Goal: Communication & Community: Answer question/provide support

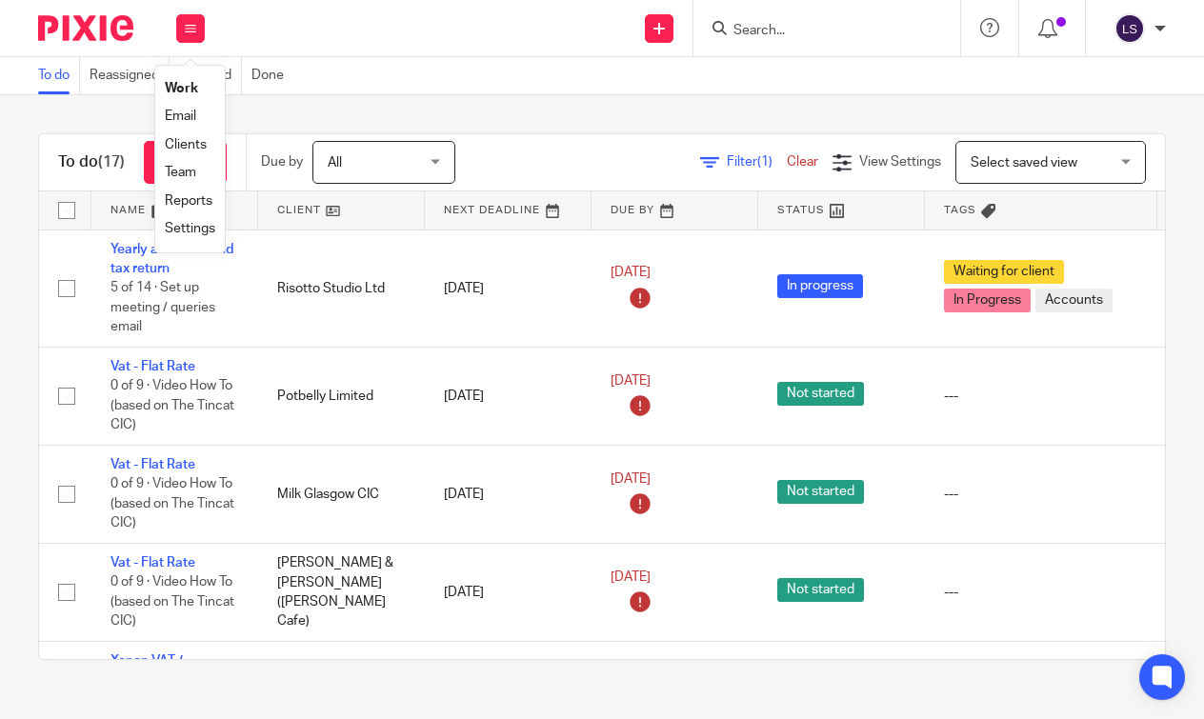
click at [188, 123] on link "Email" at bounding box center [180, 116] width 31 height 13
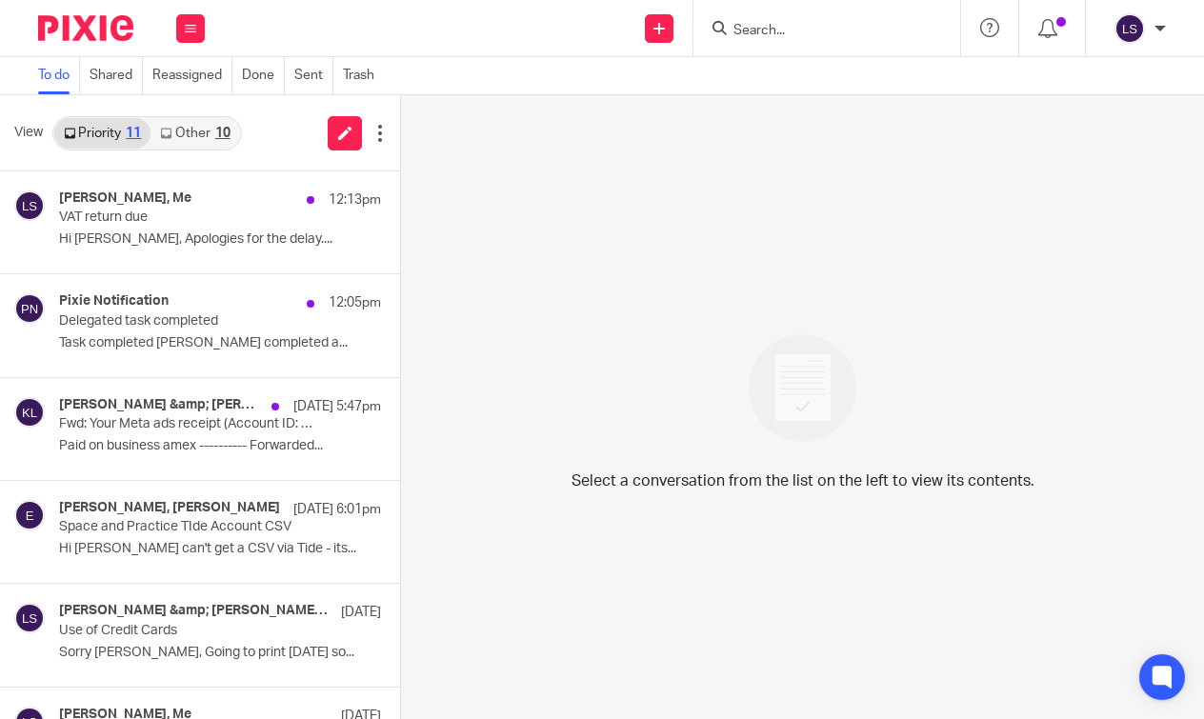
click at [199, 134] on link "Other 10" at bounding box center [195, 133] width 89 height 30
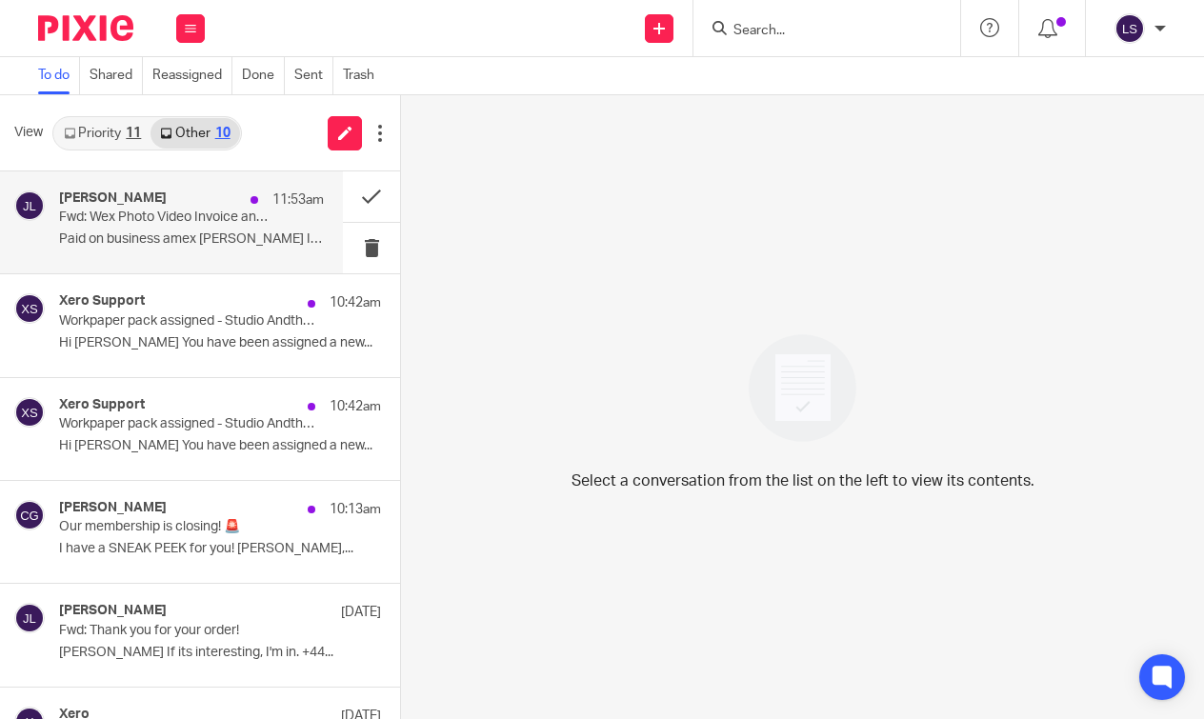
click at [176, 228] on div "Jack Lennie 11:53am Fwd: Wex Photo Video Invoice and Dispatch Notification SI80…" at bounding box center [191, 223] width 265 height 64
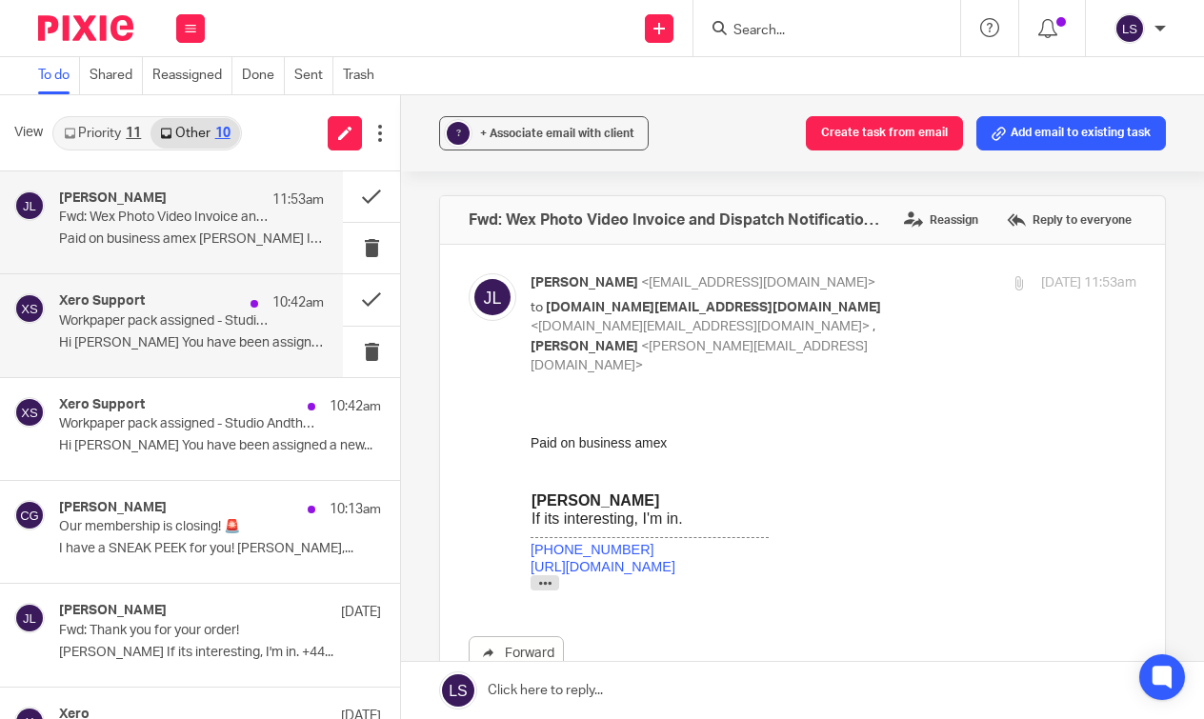
click at [178, 310] on div "Xero Support 10:42am" at bounding box center [191, 302] width 265 height 19
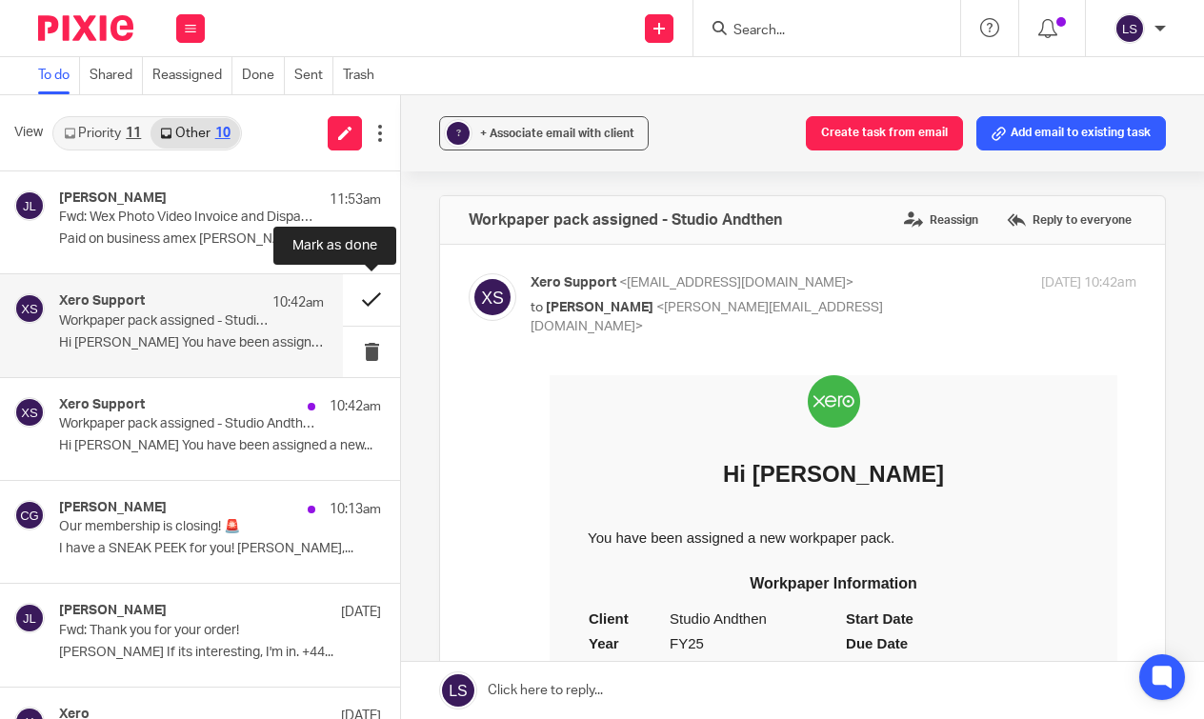
click at [368, 311] on button at bounding box center [371, 299] width 57 height 50
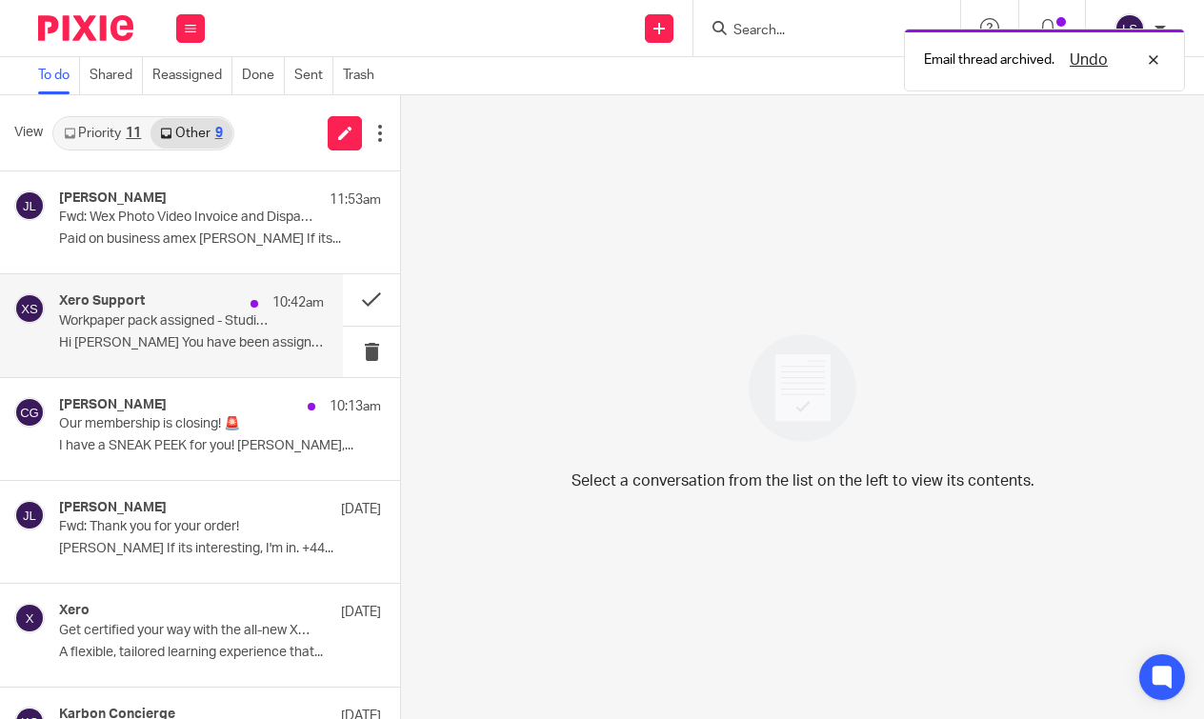
click at [252, 319] on p "Workpaper pack assigned - Studio Andthen" at bounding box center [165, 321] width 212 height 16
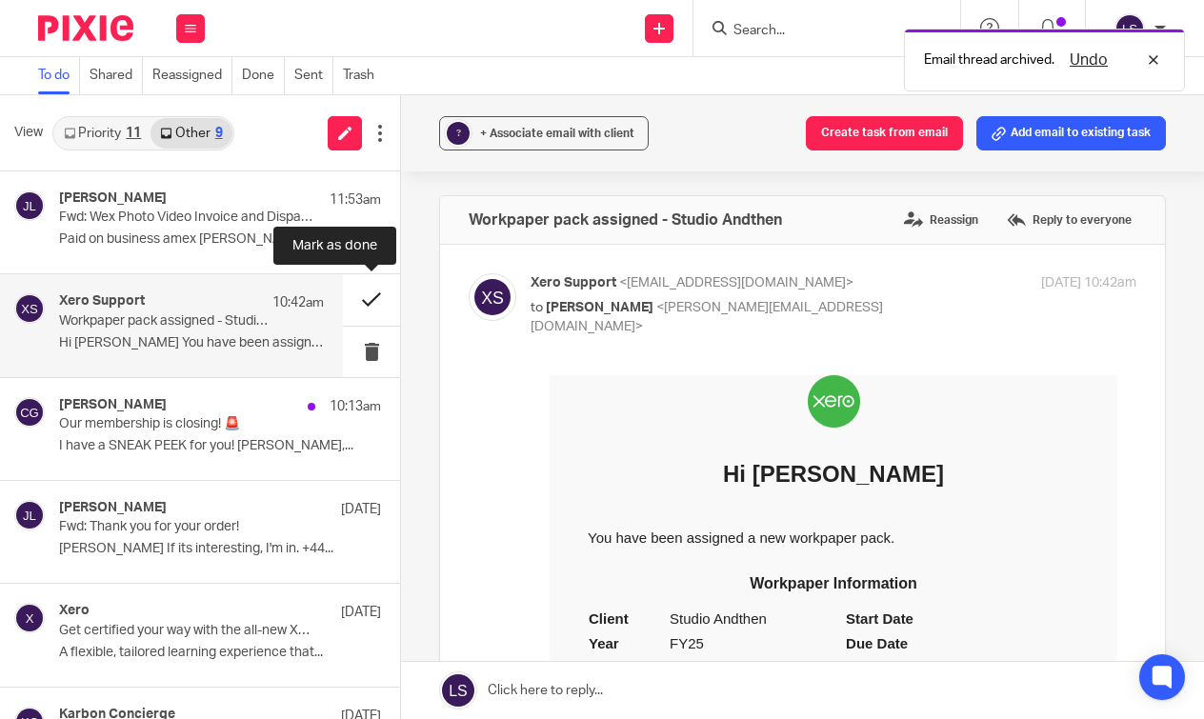
click at [372, 296] on button at bounding box center [371, 299] width 57 height 50
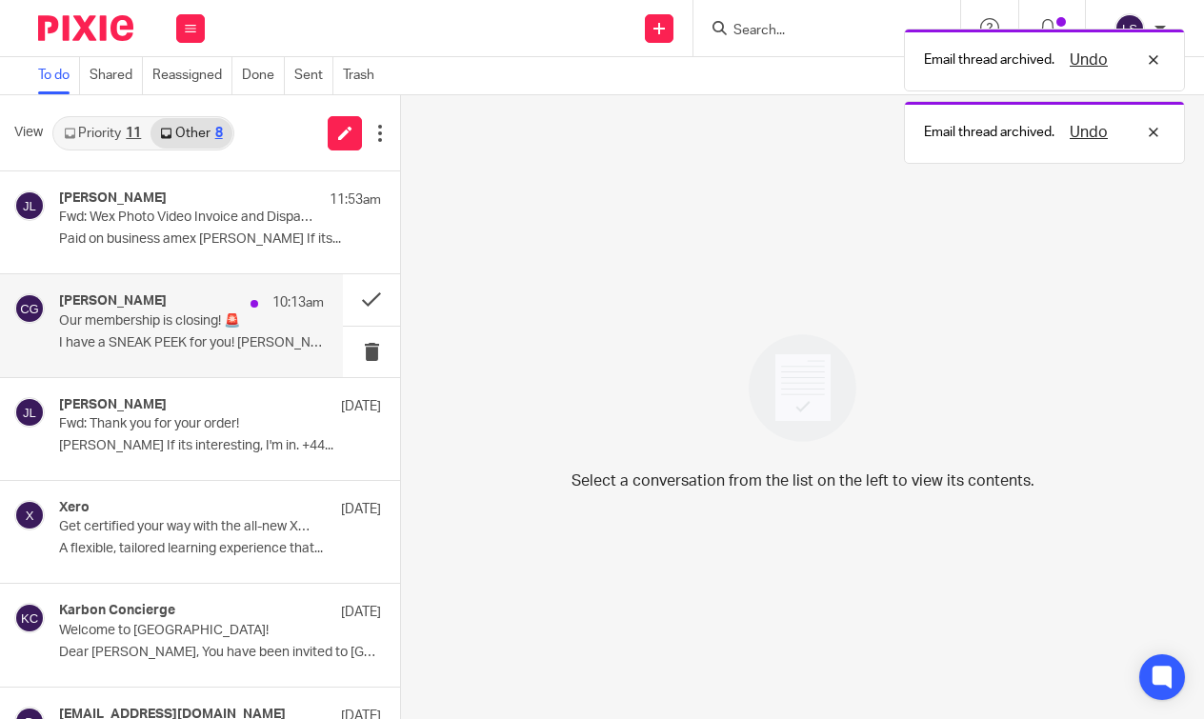
click at [235, 313] on p "Our membership is closing! 🚨" at bounding box center [165, 321] width 212 height 16
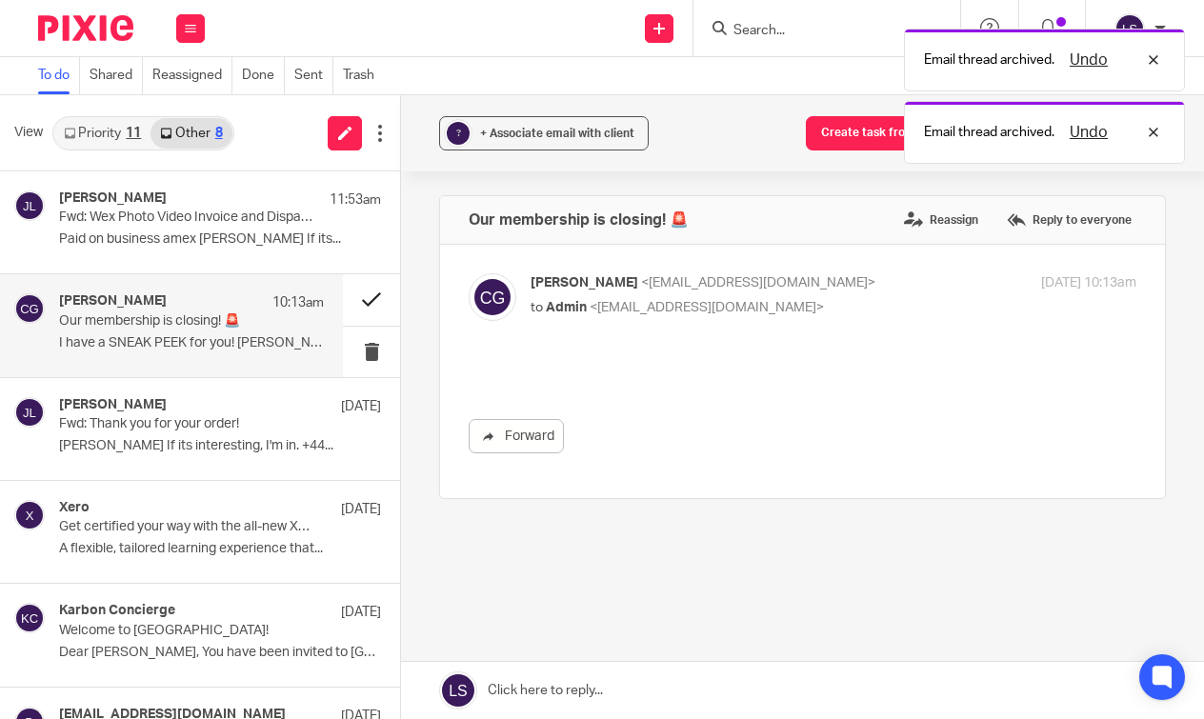
click at [355, 293] on button at bounding box center [371, 299] width 57 height 50
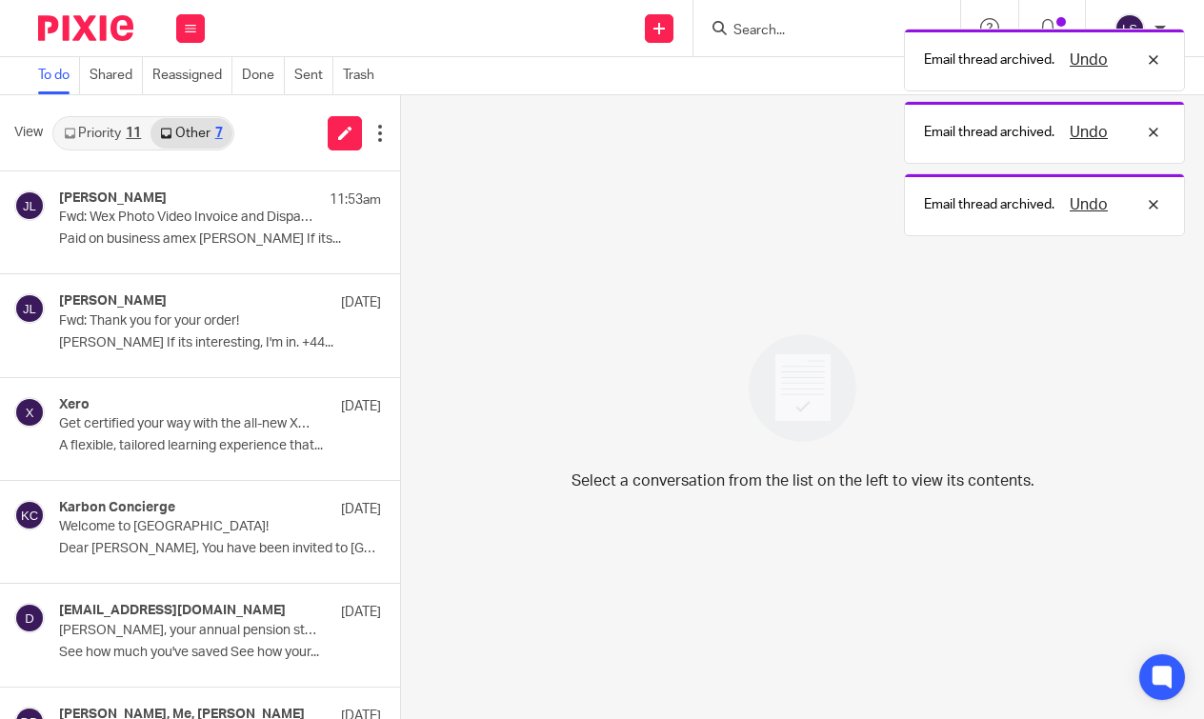
click at [108, 146] on link "Priority 11" at bounding box center [102, 133] width 96 height 30
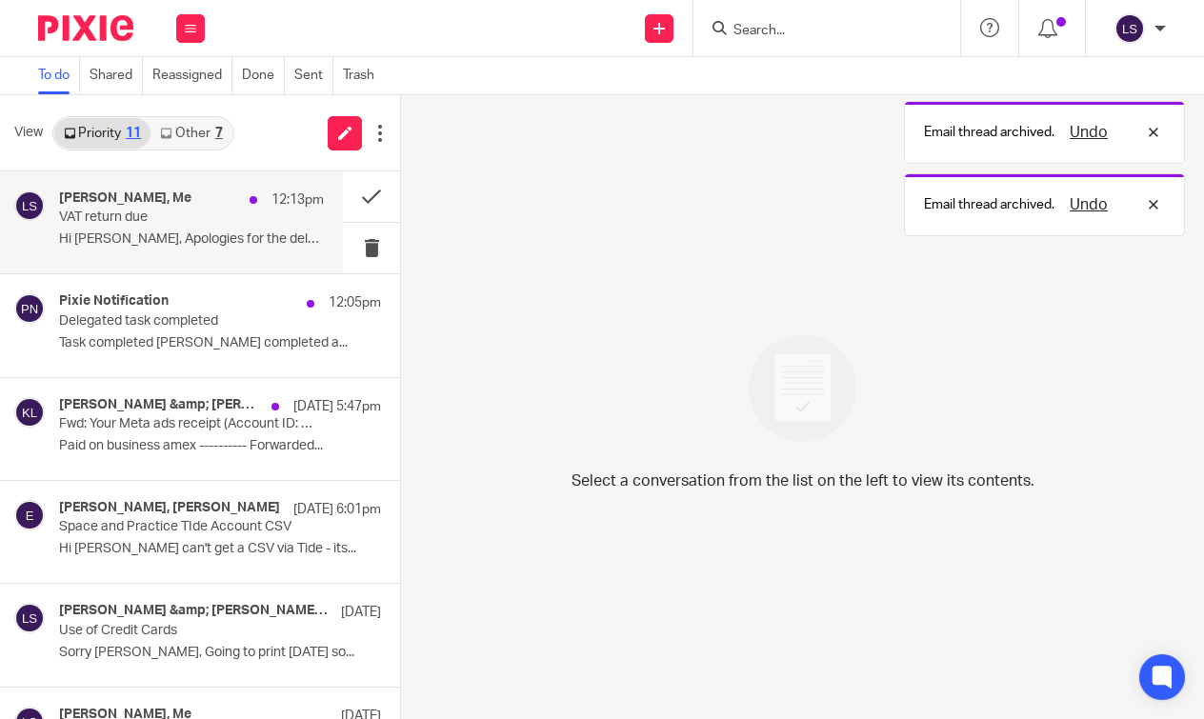
click at [144, 249] on div "Marco Strillozzi, Me 12:13pm VAT return due Hi Lauren, Apologies for the delay.…" at bounding box center [191, 223] width 265 height 64
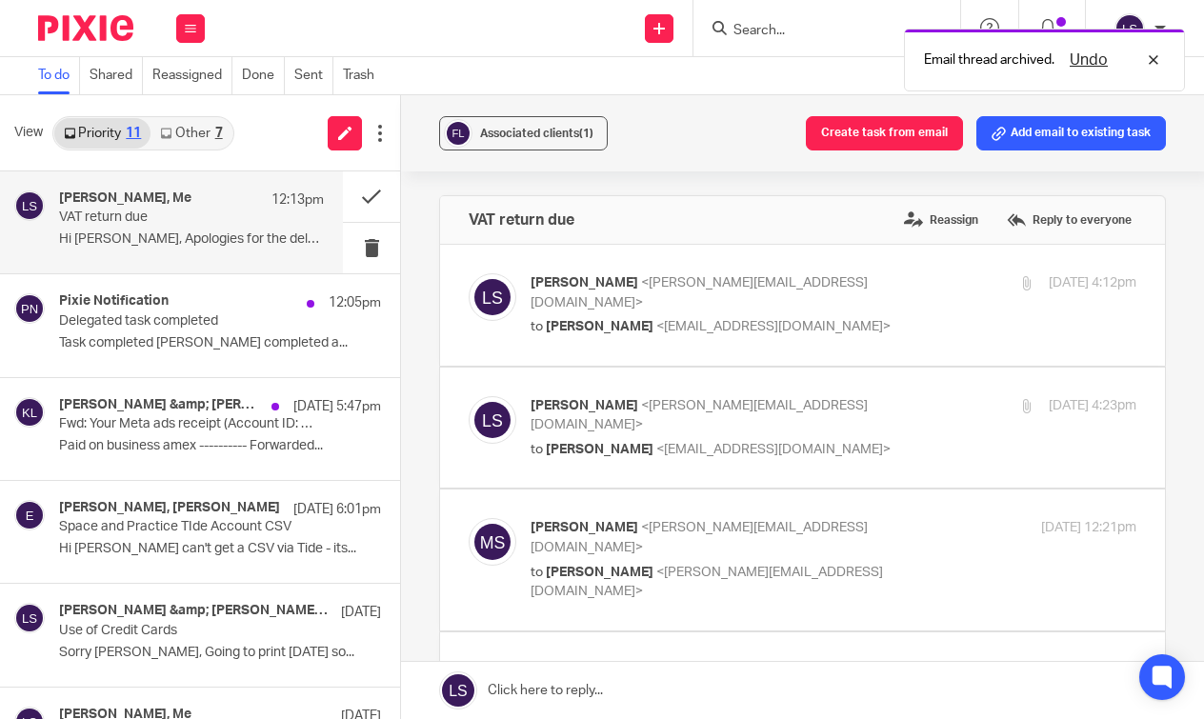
click at [1188, 481] on div "Associated clients (1) Create task from email Add email to existing task VAT re…" at bounding box center [802, 407] width 803 height 624
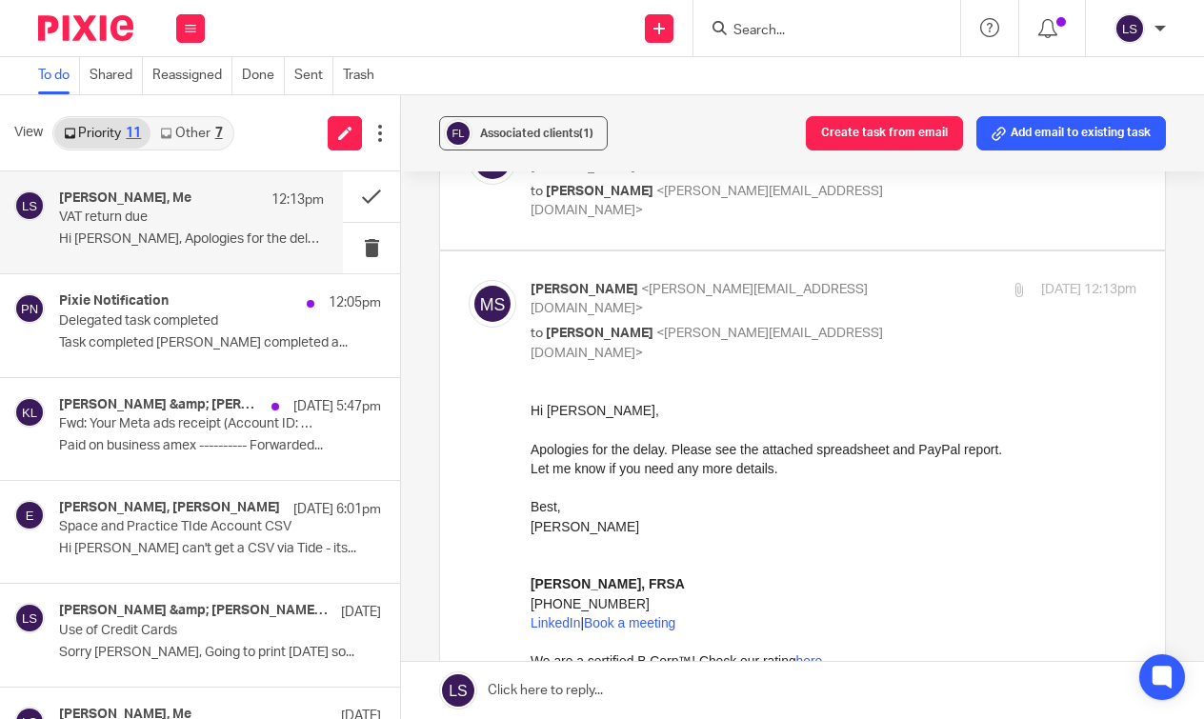
scroll to position [375, 0]
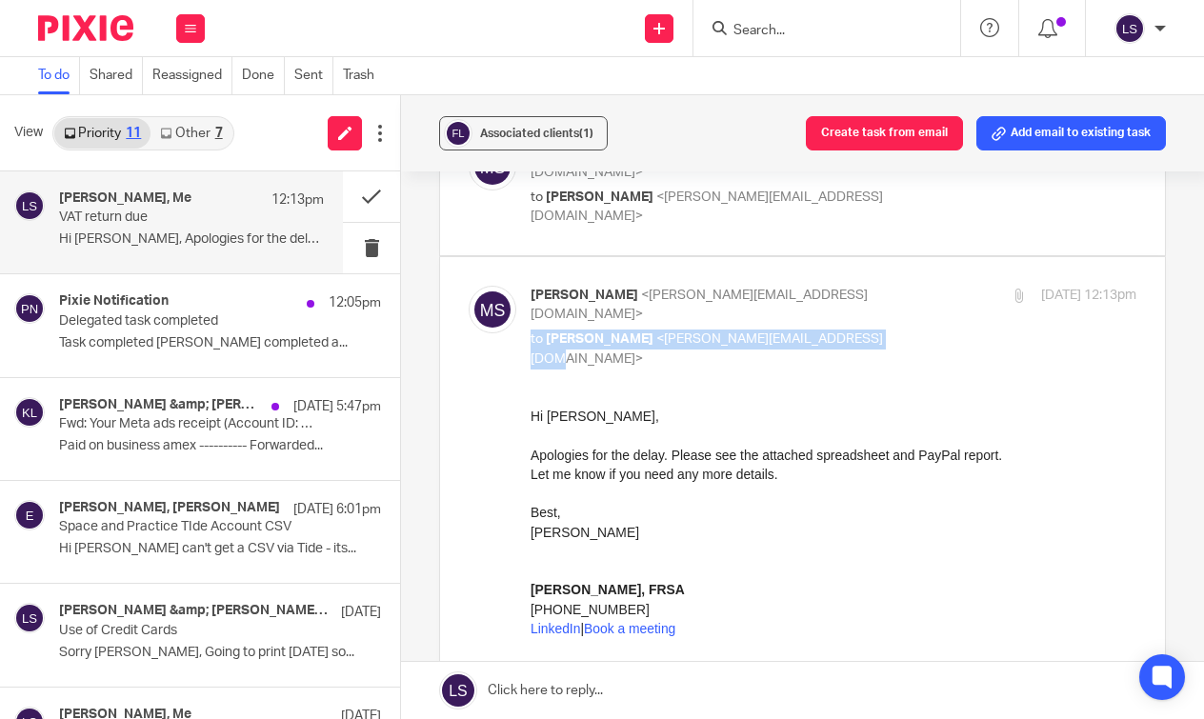
click at [873, 286] on div "Marco Strillozzi <marco.strillozzi@fluo.tech> to Lauren Simmons <lauren@fearles…" at bounding box center [733, 327] width 404 height 83
click at [872, 330] on p "to Lauren Simmons <lauren@fearlessfinancials.co.uk>" at bounding box center [733, 349] width 404 height 39
checkbox input "false"
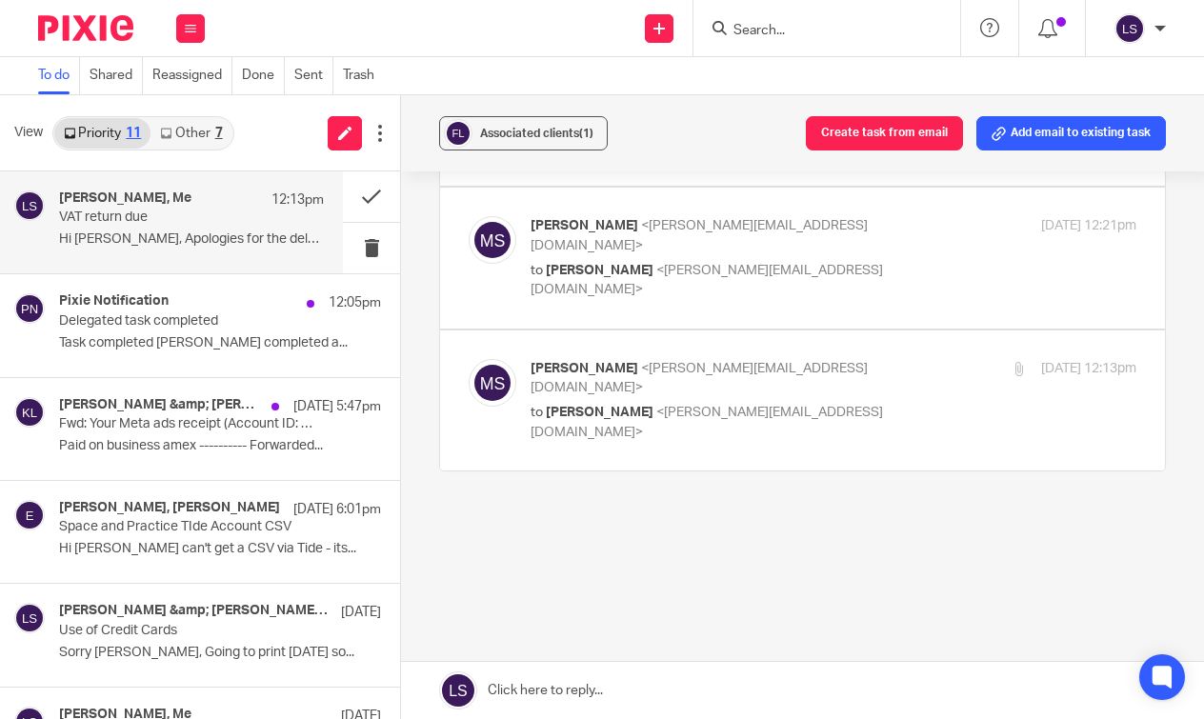
scroll to position [256, 0]
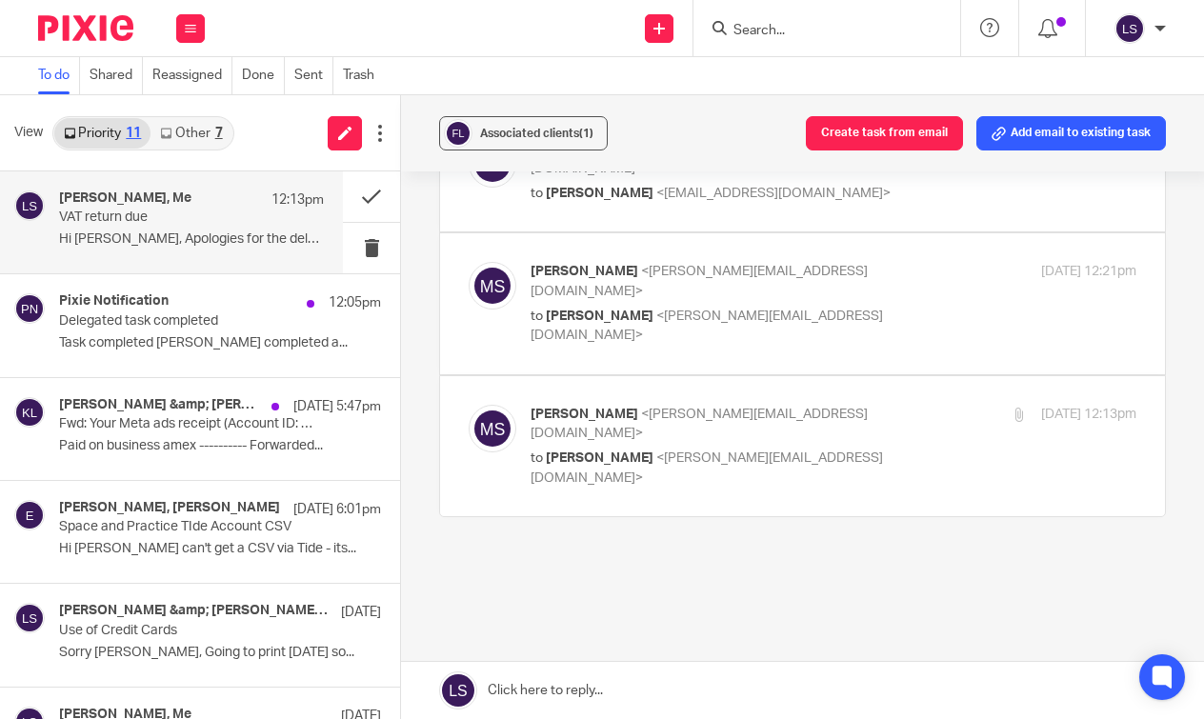
click at [564, 680] on link at bounding box center [802, 690] width 803 height 57
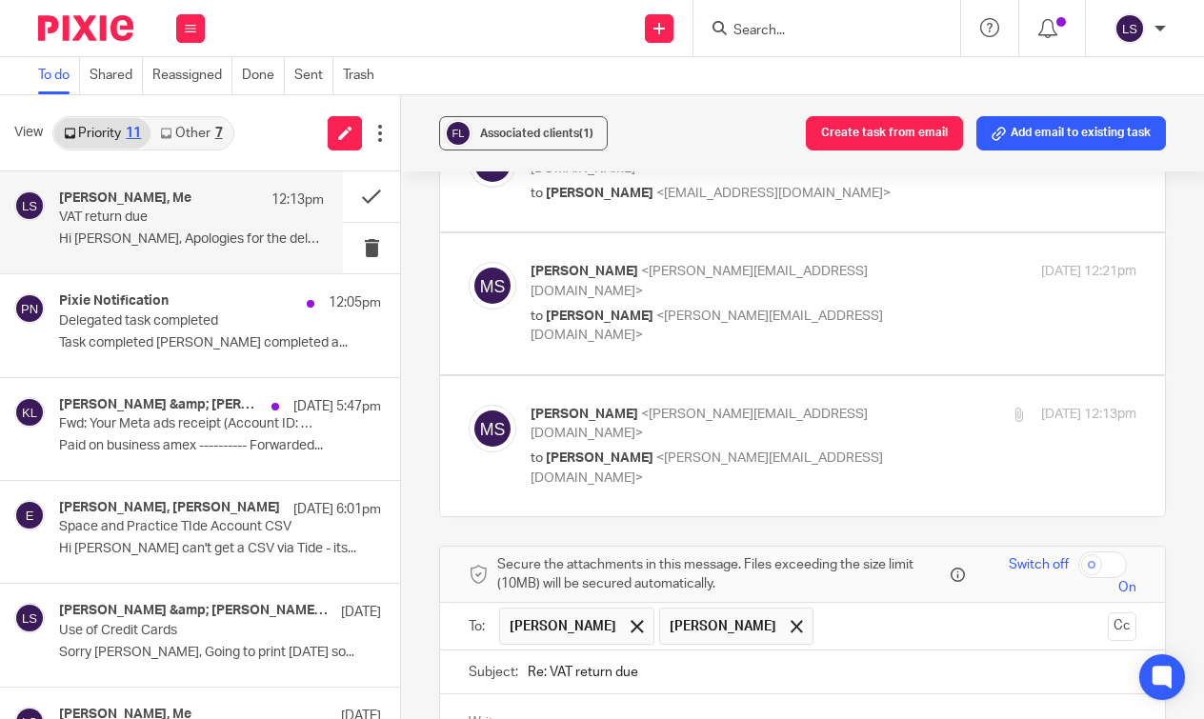
scroll to position [593, 0]
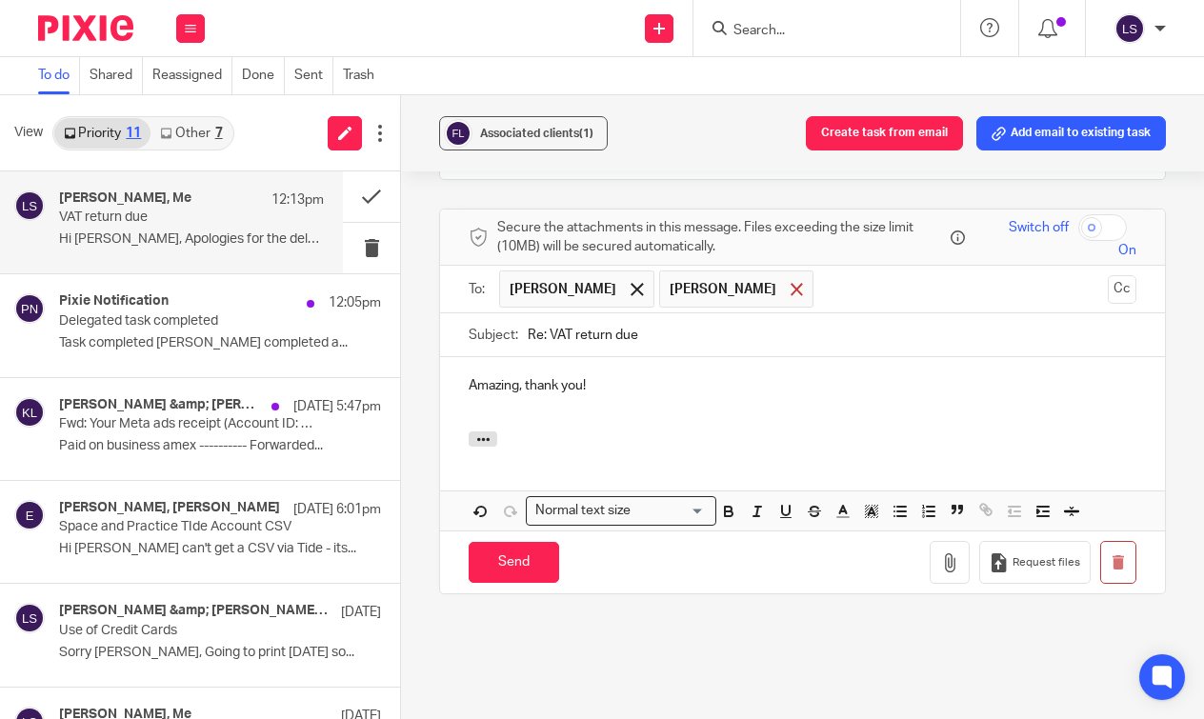
click at [786, 275] on div at bounding box center [797, 289] width 22 height 29
click at [530, 542] on input "Send" at bounding box center [514, 562] width 90 height 41
click at [212, 137] on link "Other 7" at bounding box center [191, 133] width 81 height 30
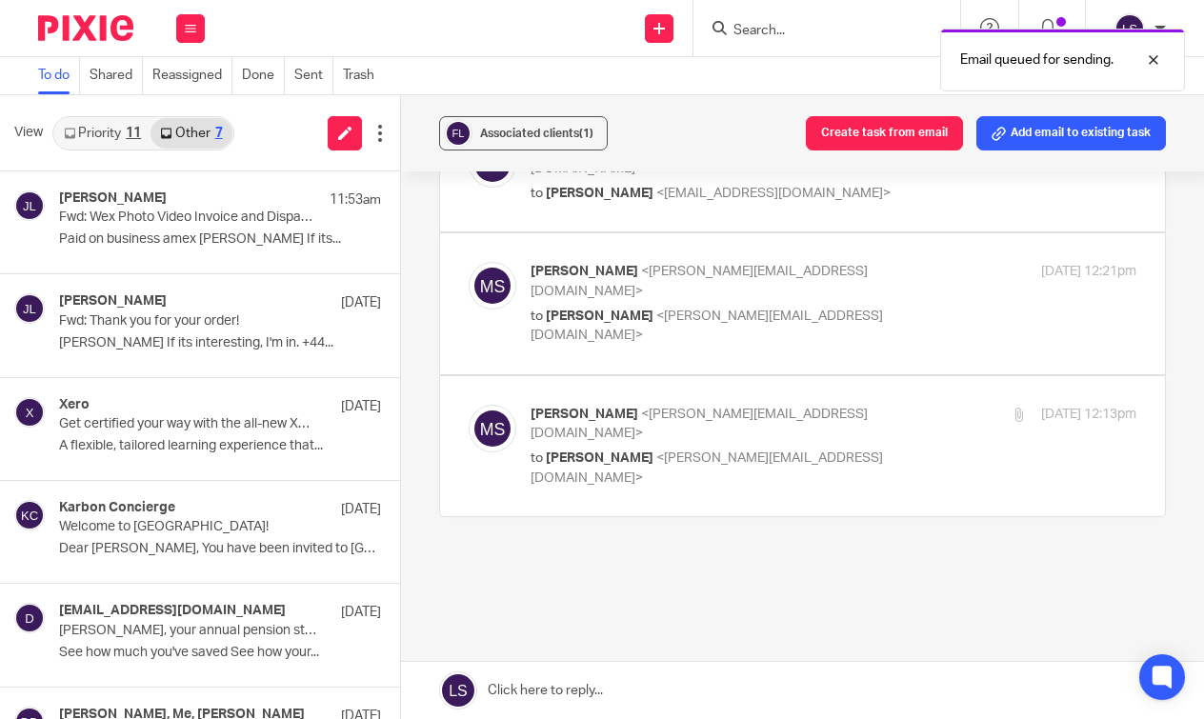
click at [106, 133] on link "Priority 11" at bounding box center [102, 133] width 96 height 30
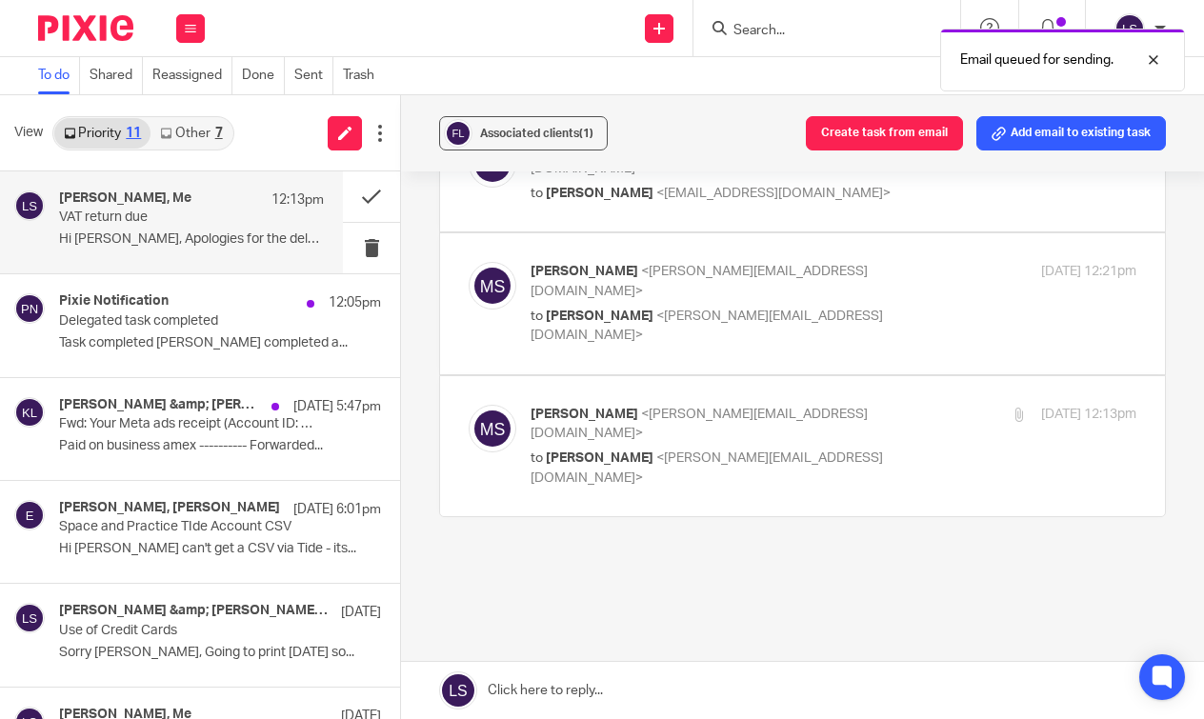
click at [574, 509] on div "VAT return due Reassign Reply to everyone Lauren Simmons <lauren@fearlessfinanc…" at bounding box center [802, 295] width 727 height 712
click at [182, 28] on button at bounding box center [190, 28] width 29 height 29
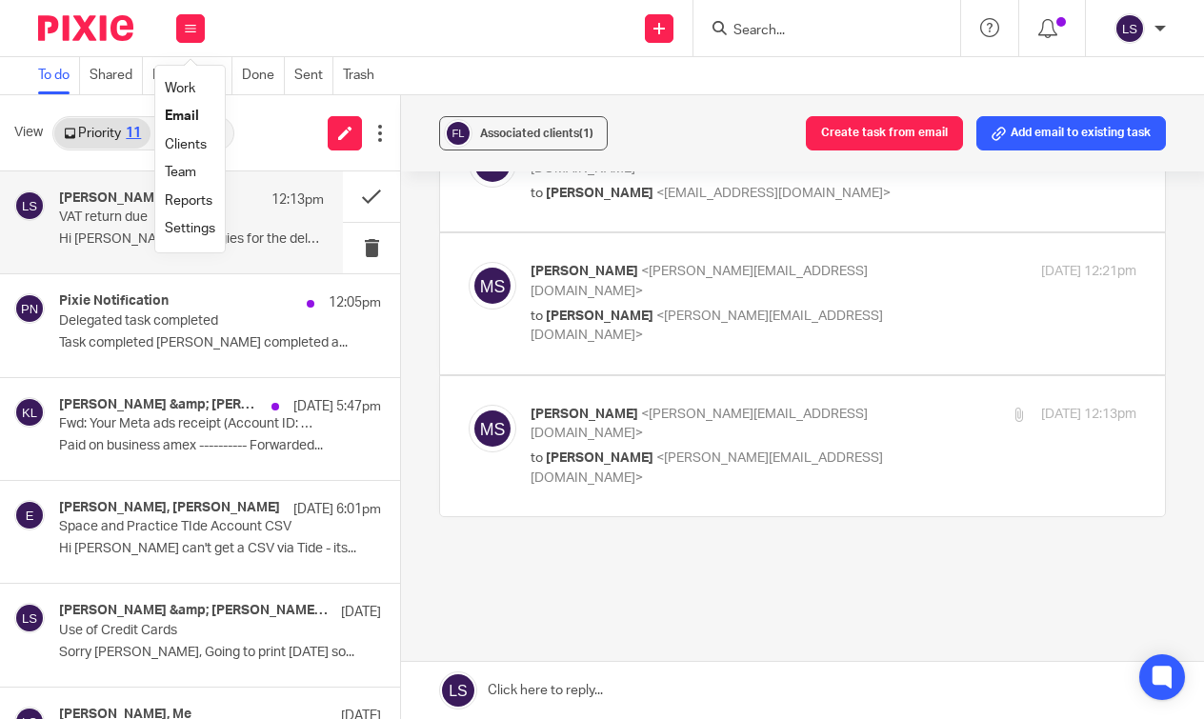
click at [179, 113] on link "Email" at bounding box center [182, 116] width 34 height 13
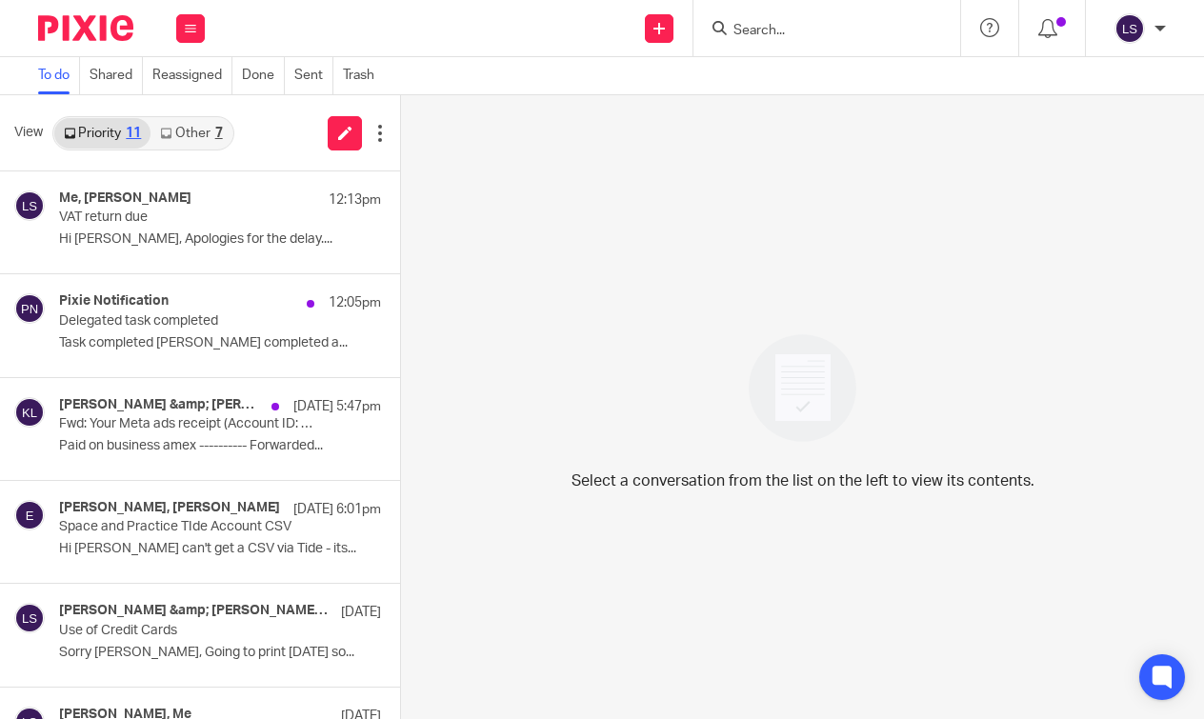
click at [214, 133] on link "Other 7" at bounding box center [191, 133] width 81 height 30
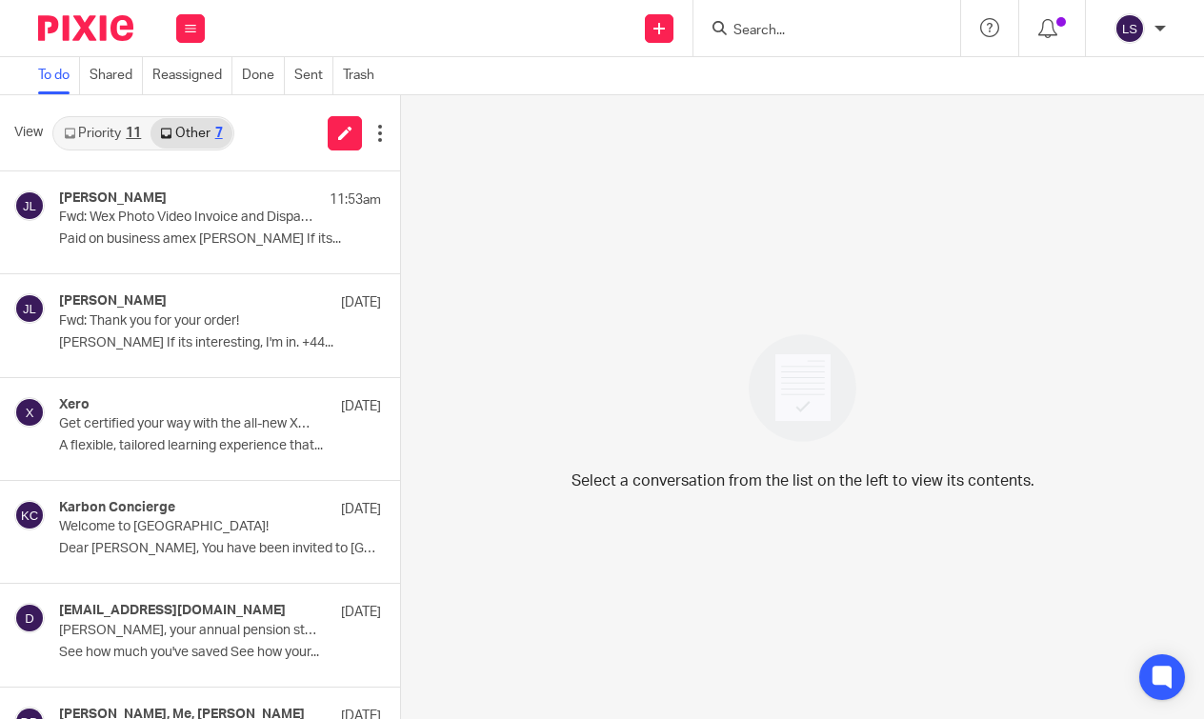
click at [102, 129] on link "Priority 11" at bounding box center [102, 133] width 96 height 30
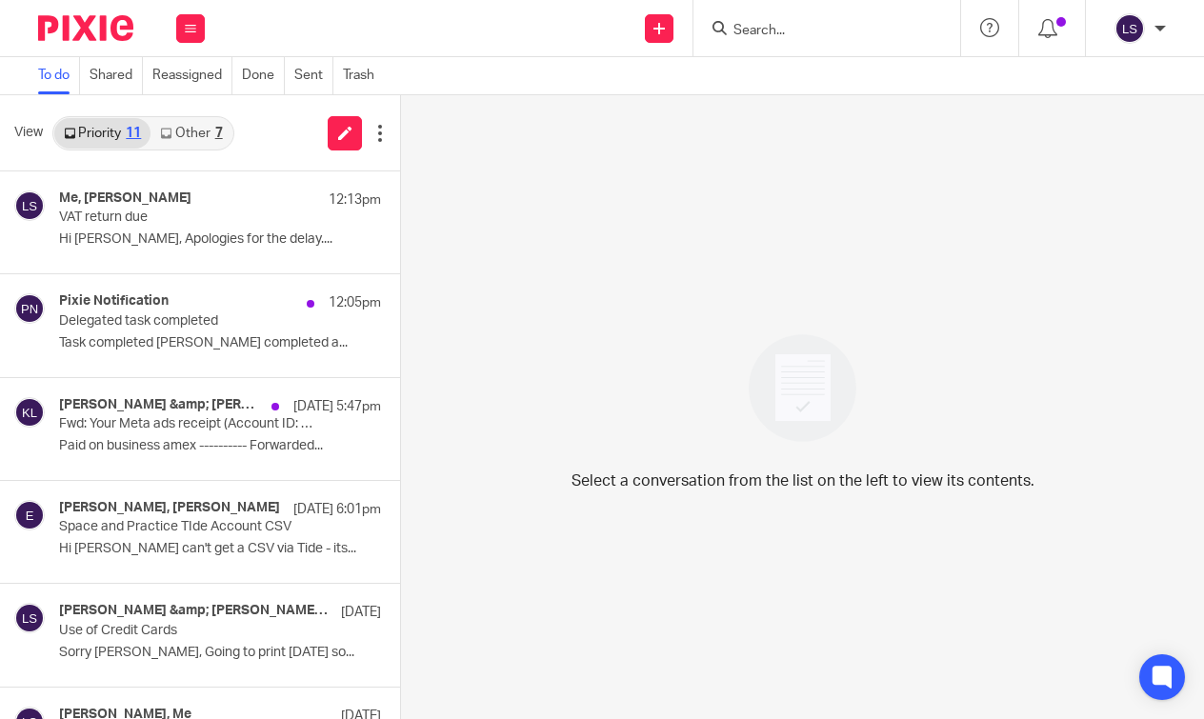
click at [119, 22] on img at bounding box center [85, 28] width 95 height 26
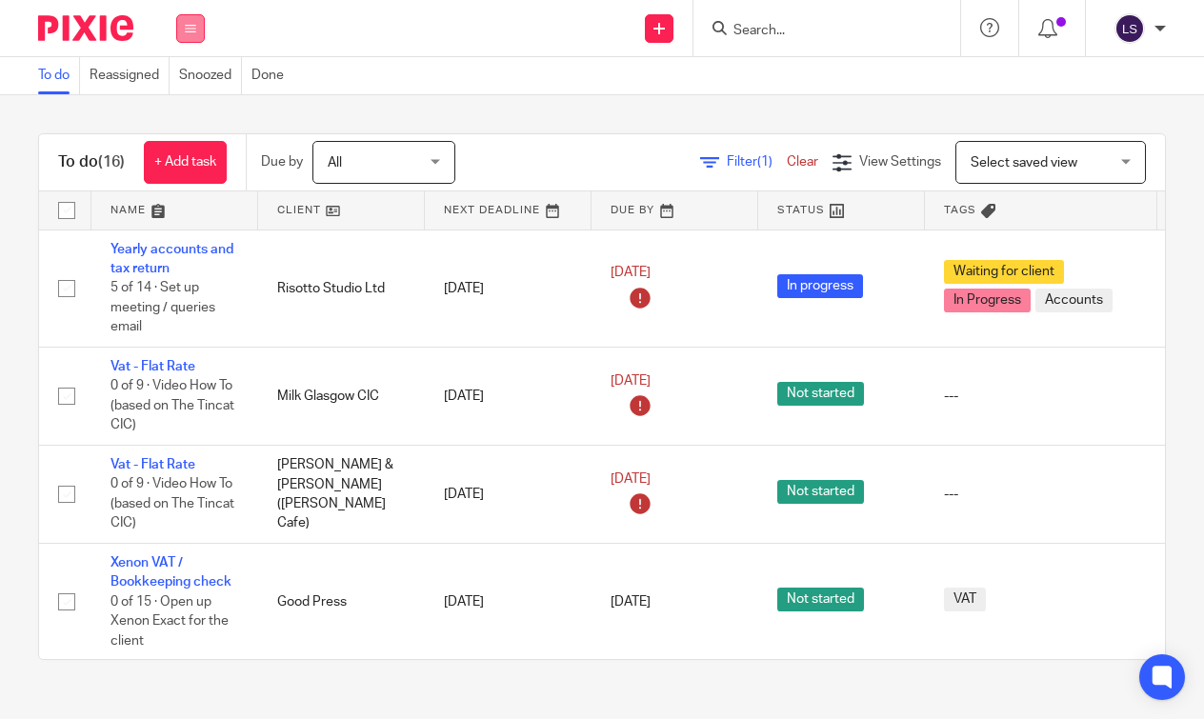
click at [189, 26] on icon at bounding box center [190, 28] width 11 height 11
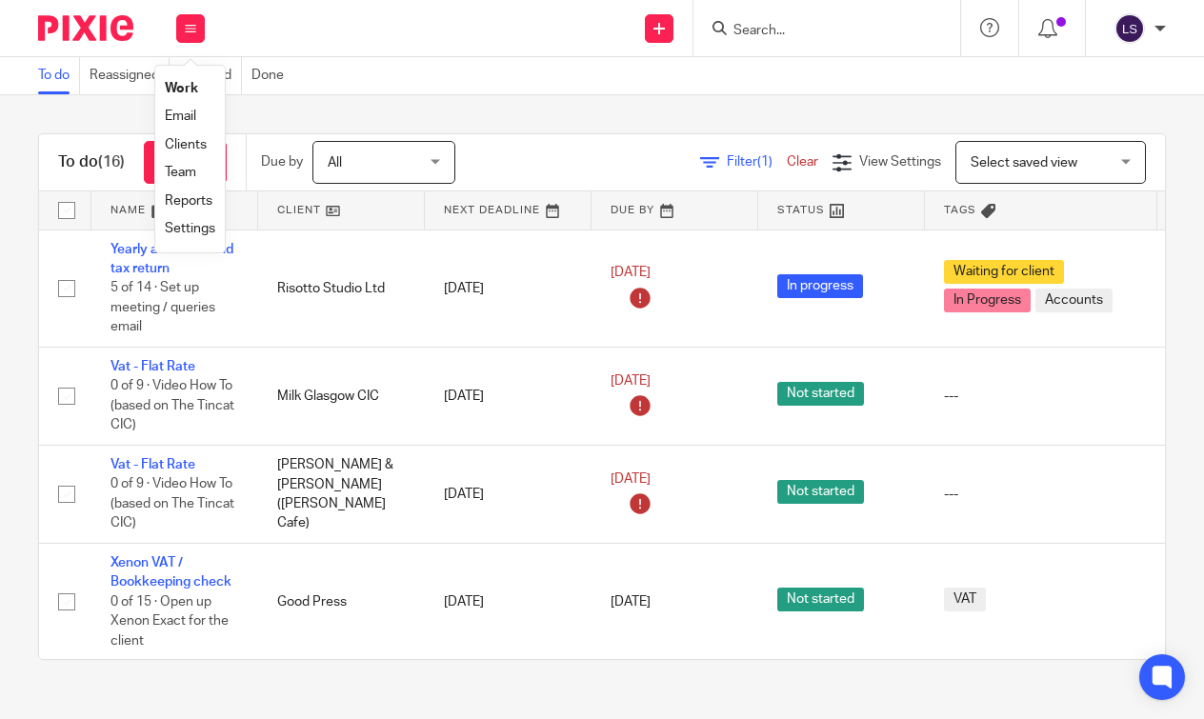
click at [180, 111] on link "Email" at bounding box center [180, 116] width 31 height 13
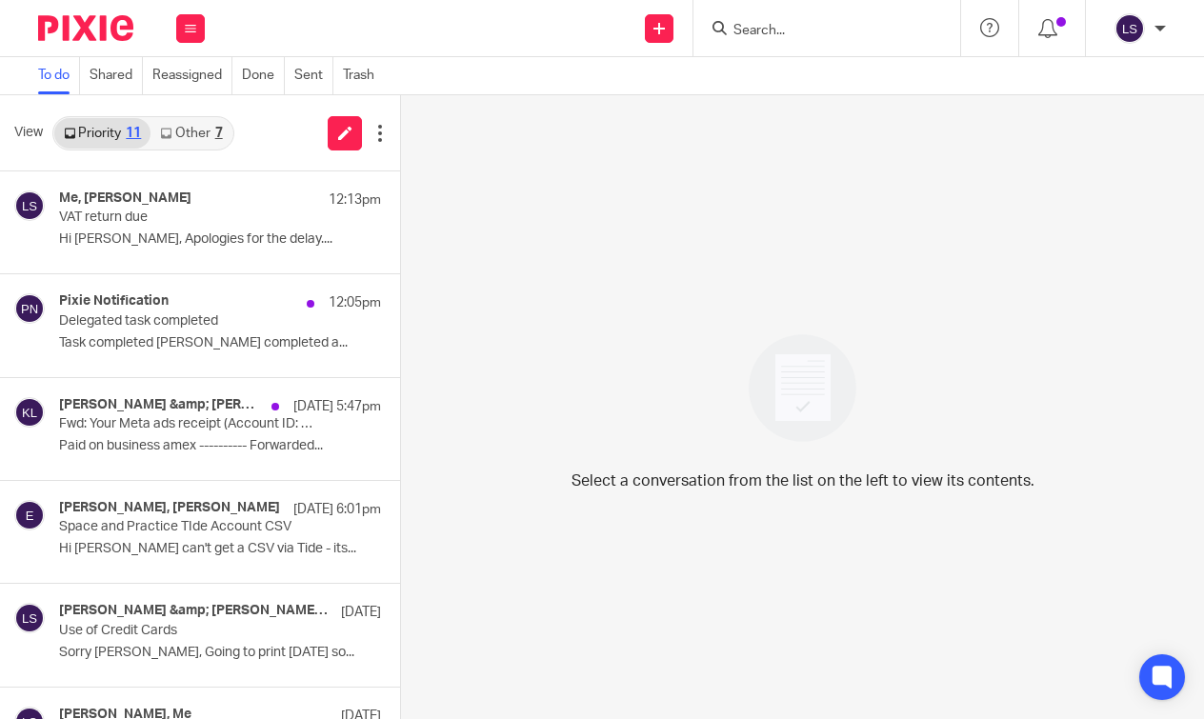
click at [218, 135] on div "7" at bounding box center [219, 133] width 8 height 13
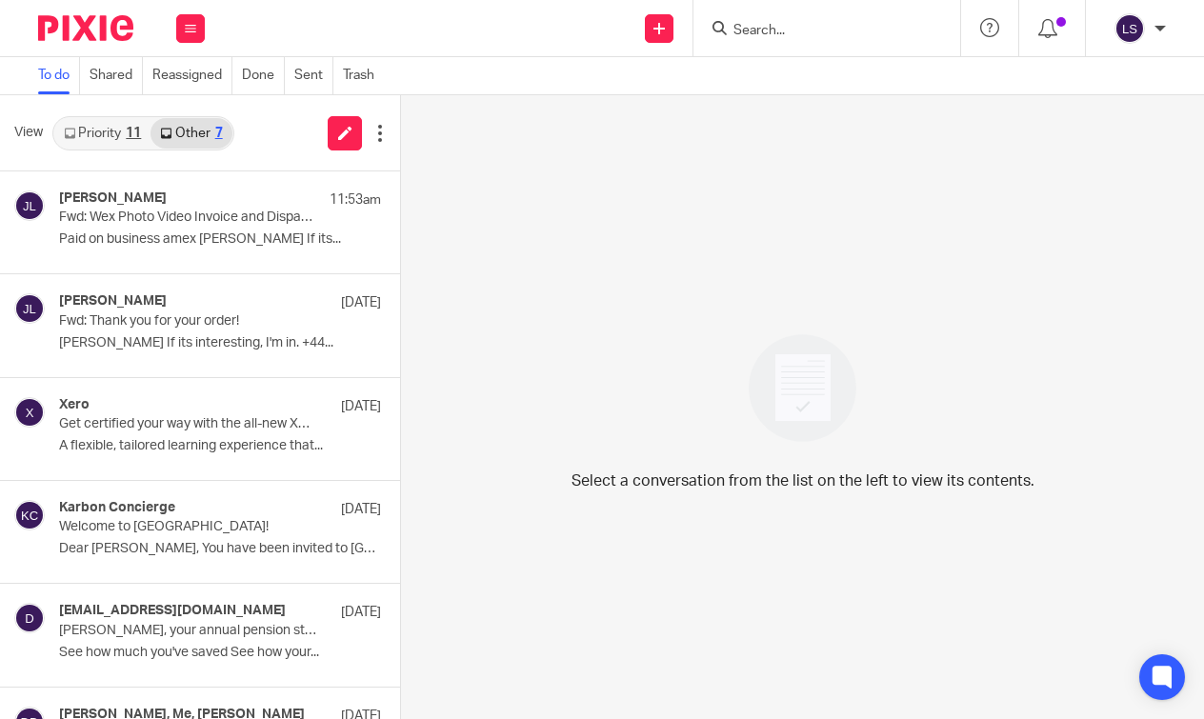
click at [109, 127] on link "Priority 11" at bounding box center [102, 133] width 96 height 30
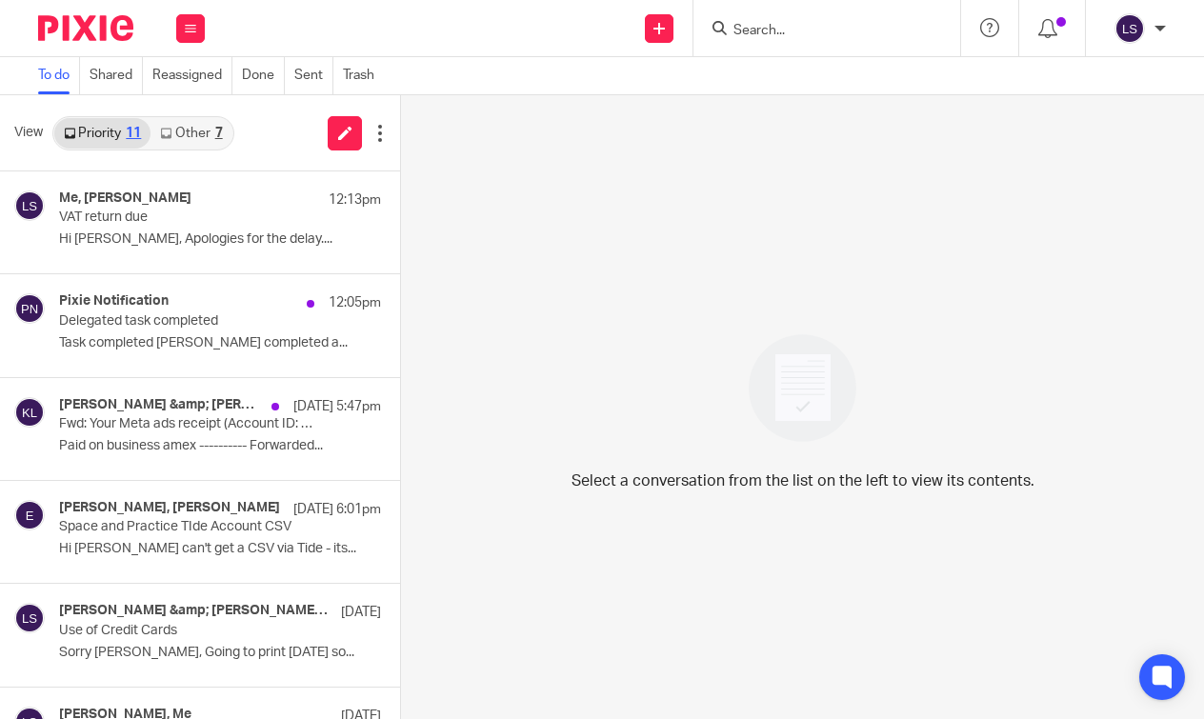
click at [97, 40] on img at bounding box center [85, 28] width 95 height 26
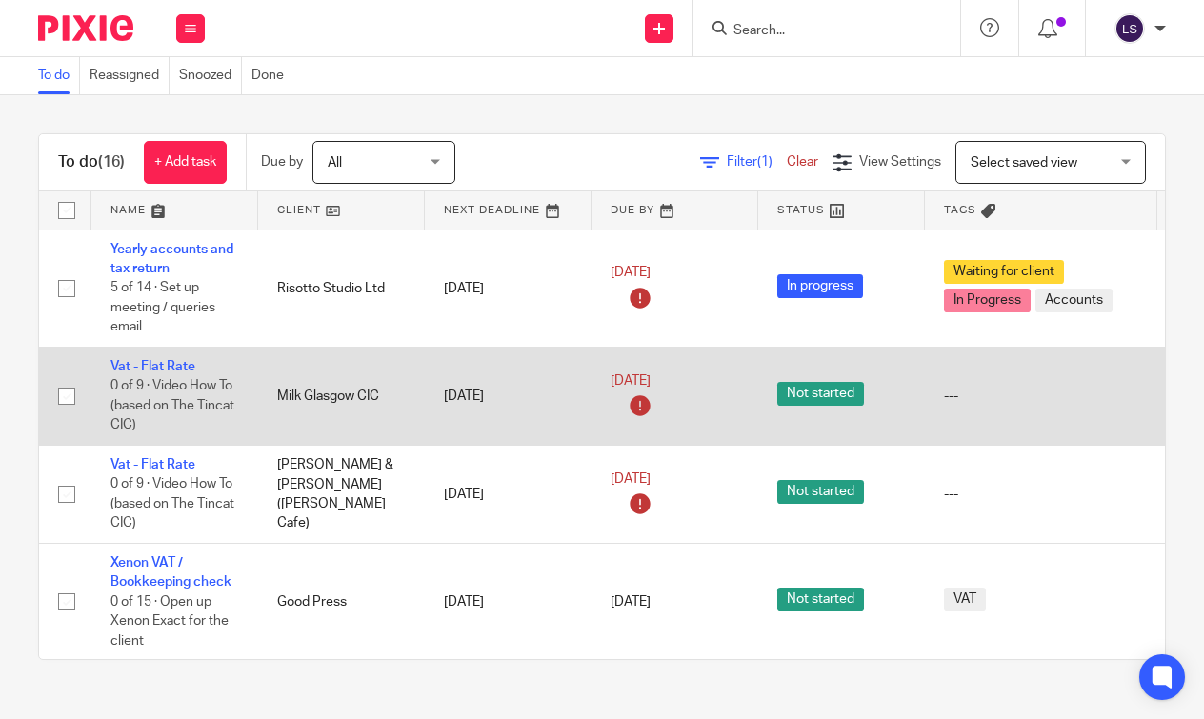
click at [332, 400] on td "Milk Glasgow CIC" at bounding box center [341, 396] width 167 height 98
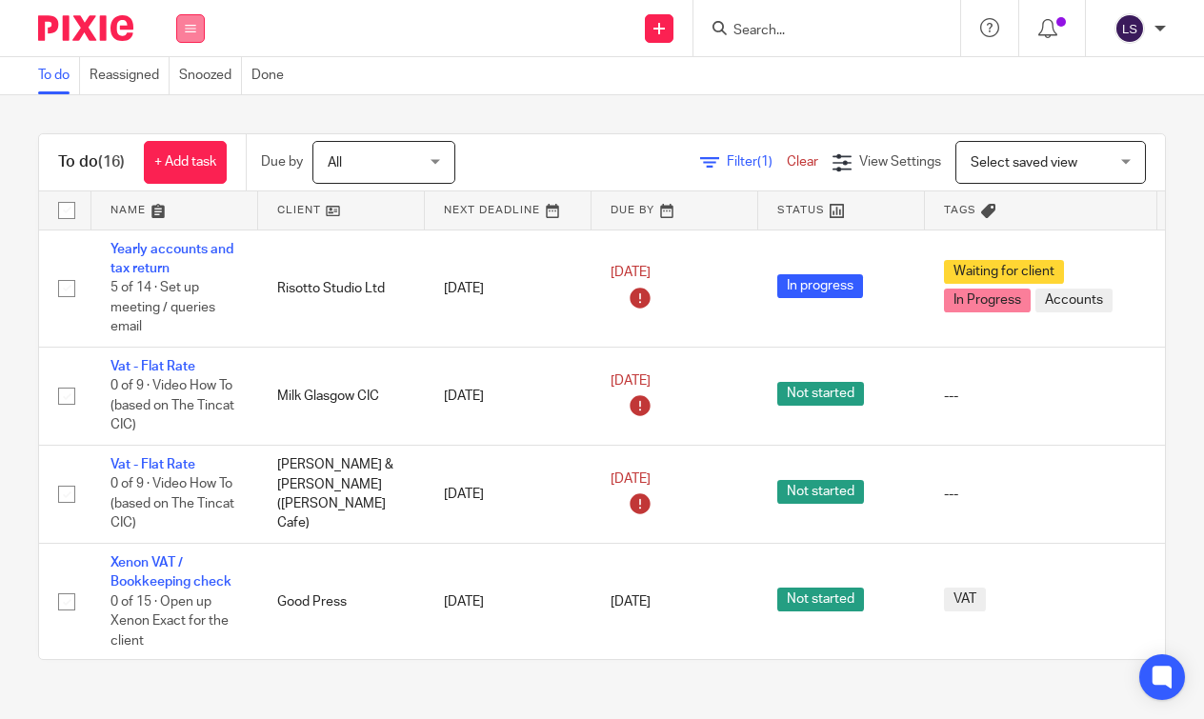
click at [191, 23] on icon at bounding box center [190, 28] width 11 height 11
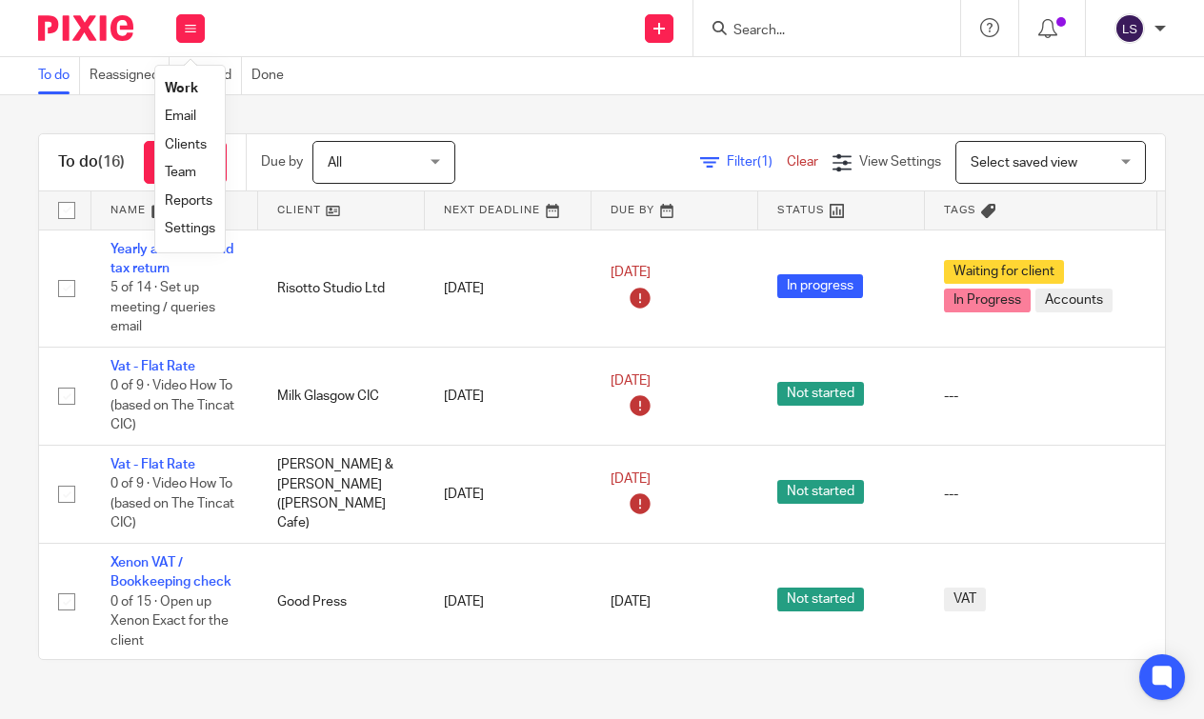
click at [185, 112] on link "Email" at bounding box center [180, 116] width 31 height 13
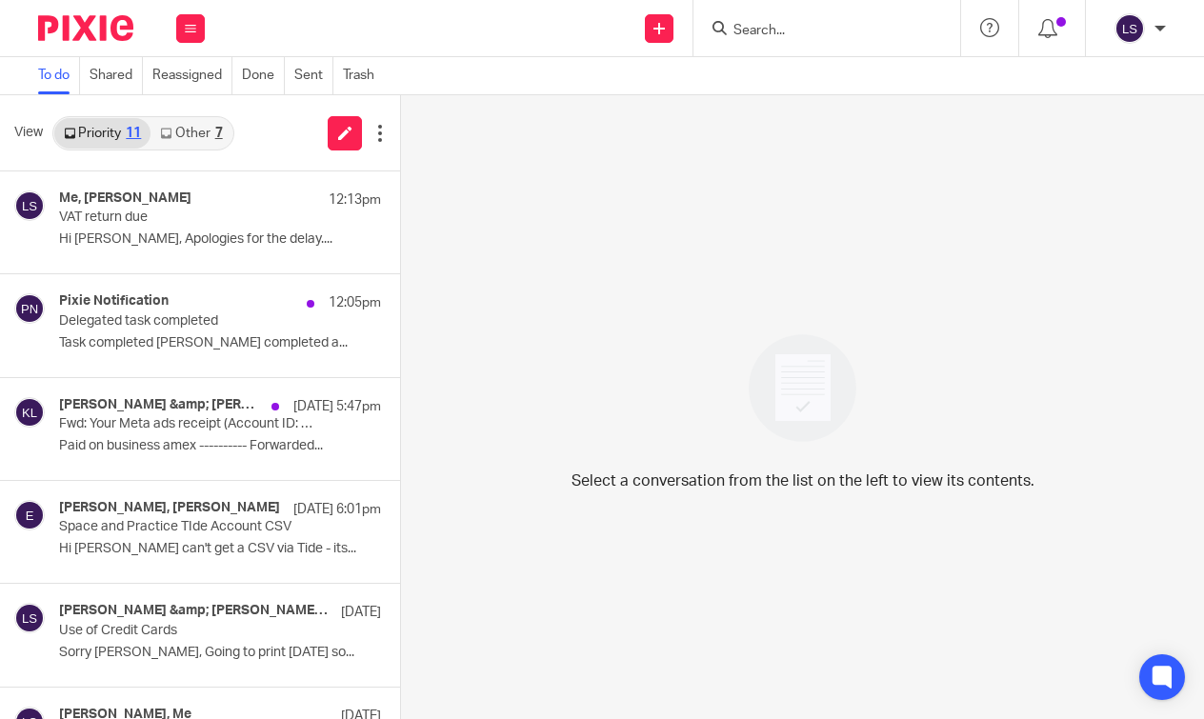
click at [203, 128] on link "Other 7" at bounding box center [191, 133] width 81 height 30
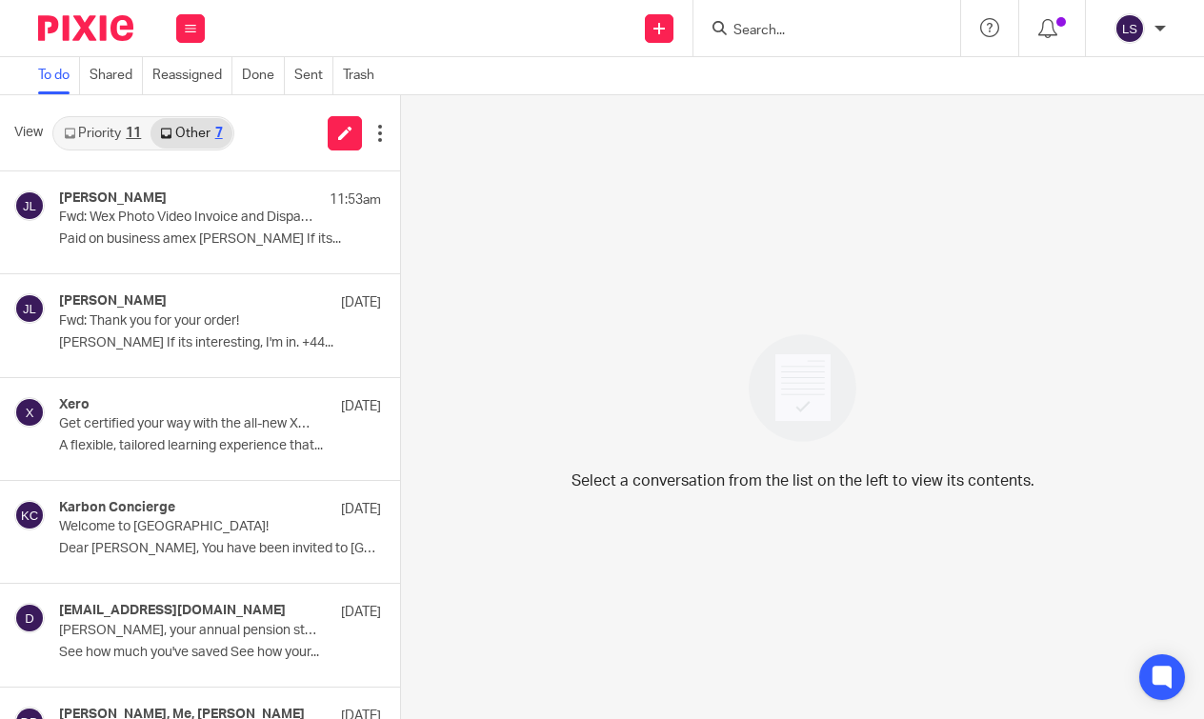
click at [124, 125] on link "Priority 11" at bounding box center [102, 133] width 96 height 30
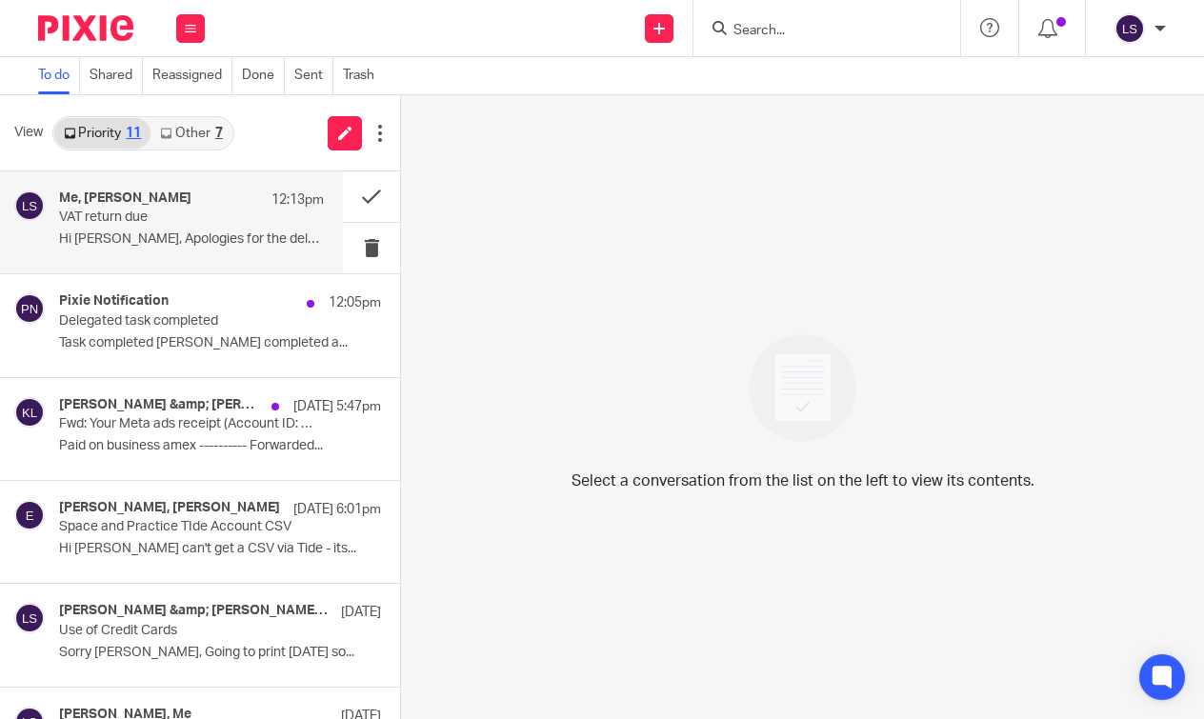
click at [153, 202] on h4 "Me, Marco Strillozzi" at bounding box center [125, 199] width 132 height 16
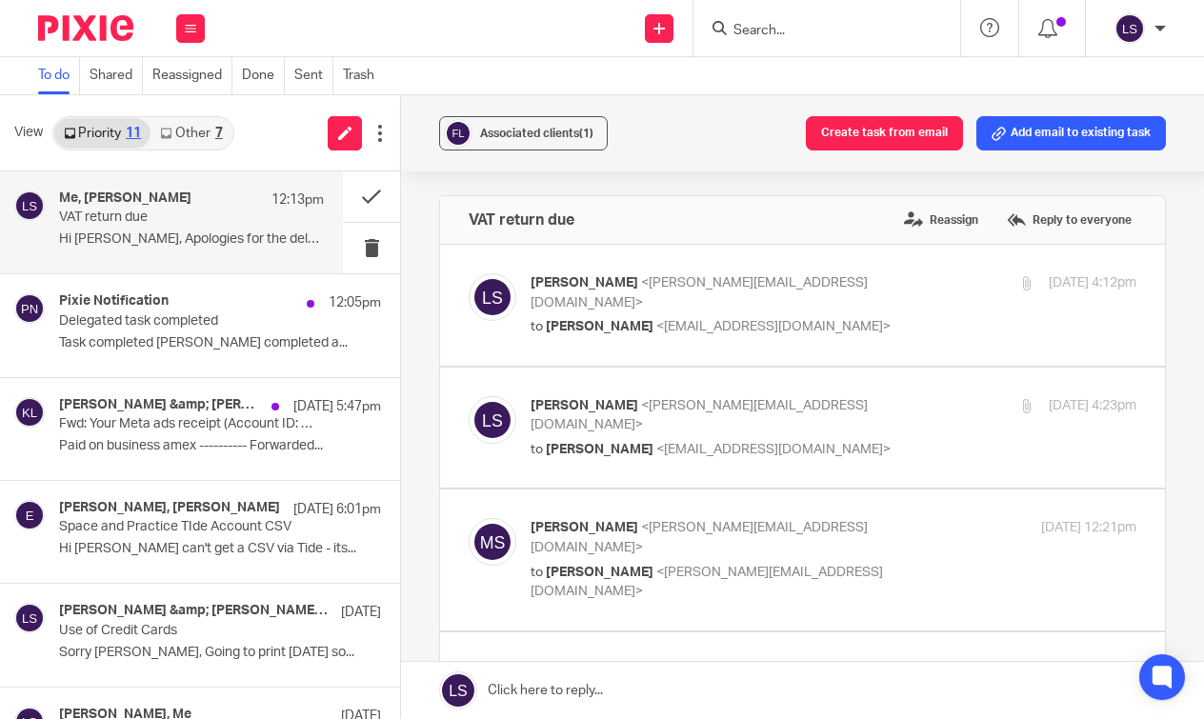
click at [1180, 534] on div "Associated clients (1) Create task from email Add email to existing task VAT re…" at bounding box center [802, 407] width 803 height 624
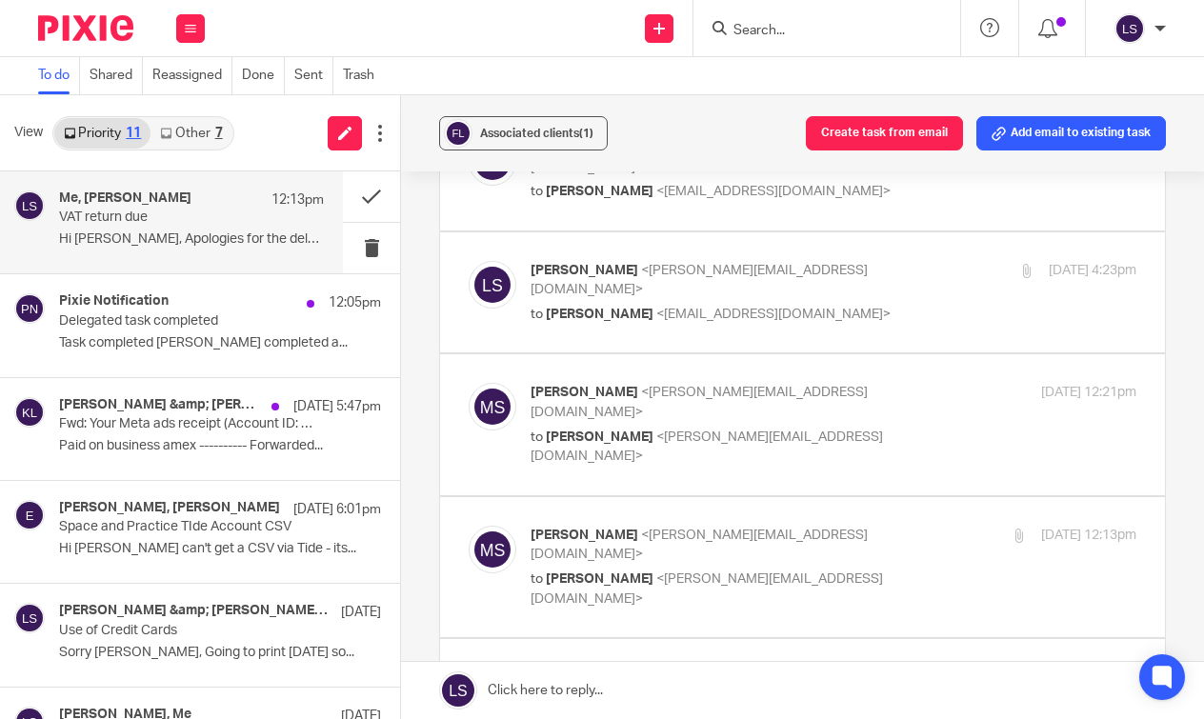
scroll to position [255, 0]
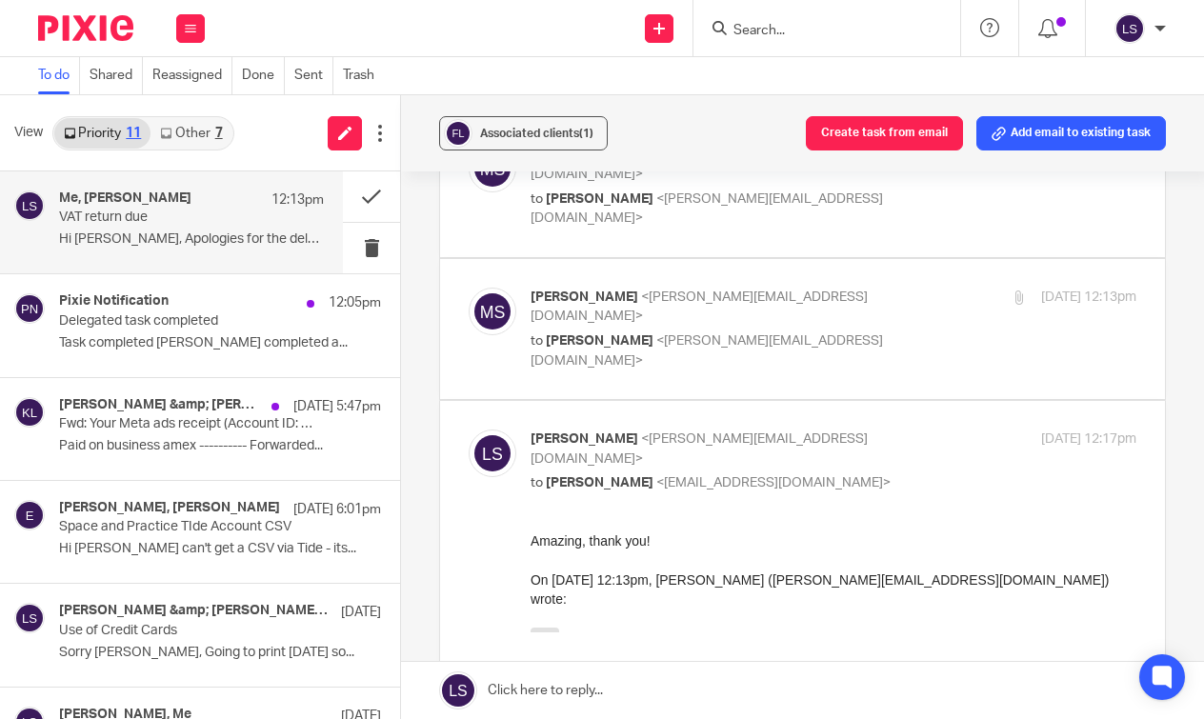
drag, startPoint x: 363, startPoint y: 1, endPoint x: 884, endPoint y: 415, distance: 665.7
click at [884, 473] on p "to Marco Strillozzi <marco@strillobyte.com>" at bounding box center [733, 483] width 404 height 20
checkbox input "false"
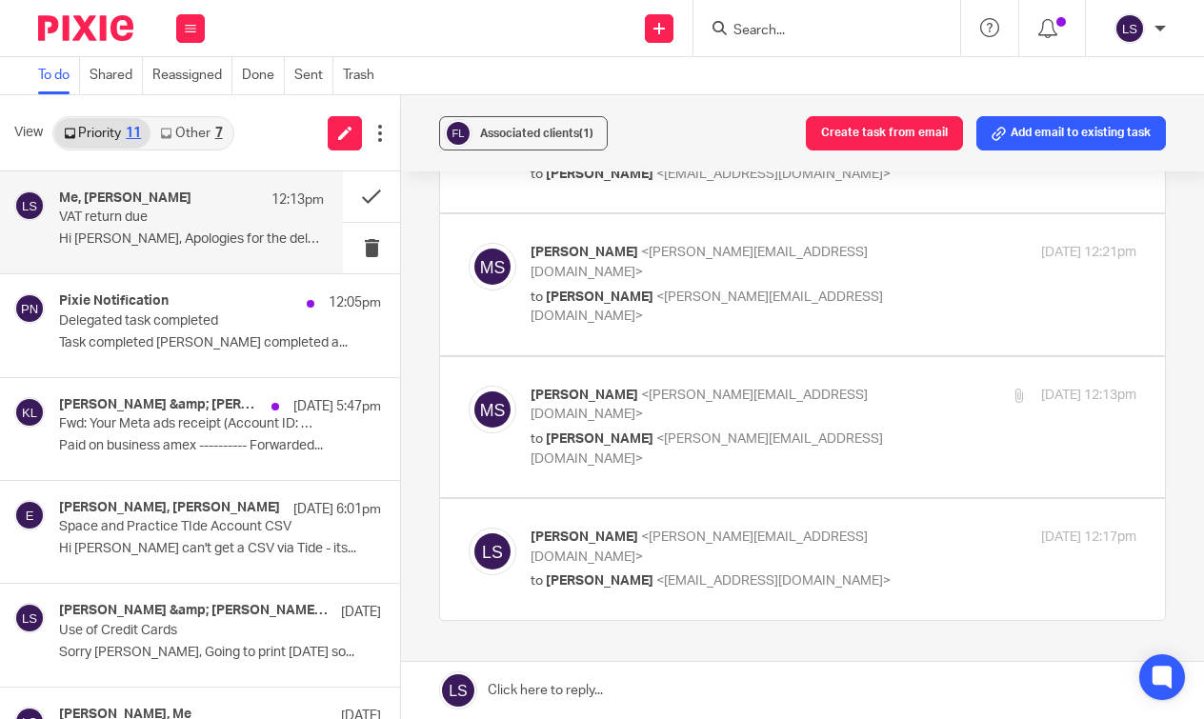
scroll to position [260, 0]
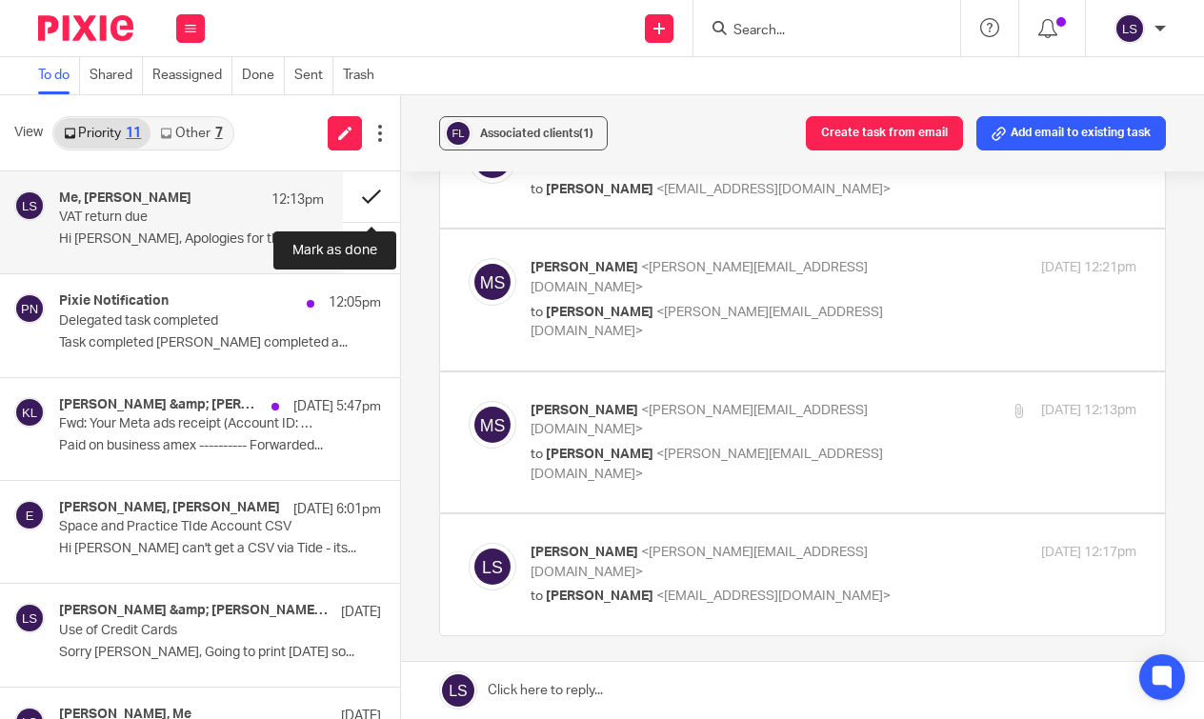
click at [369, 188] on button at bounding box center [371, 196] width 57 height 50
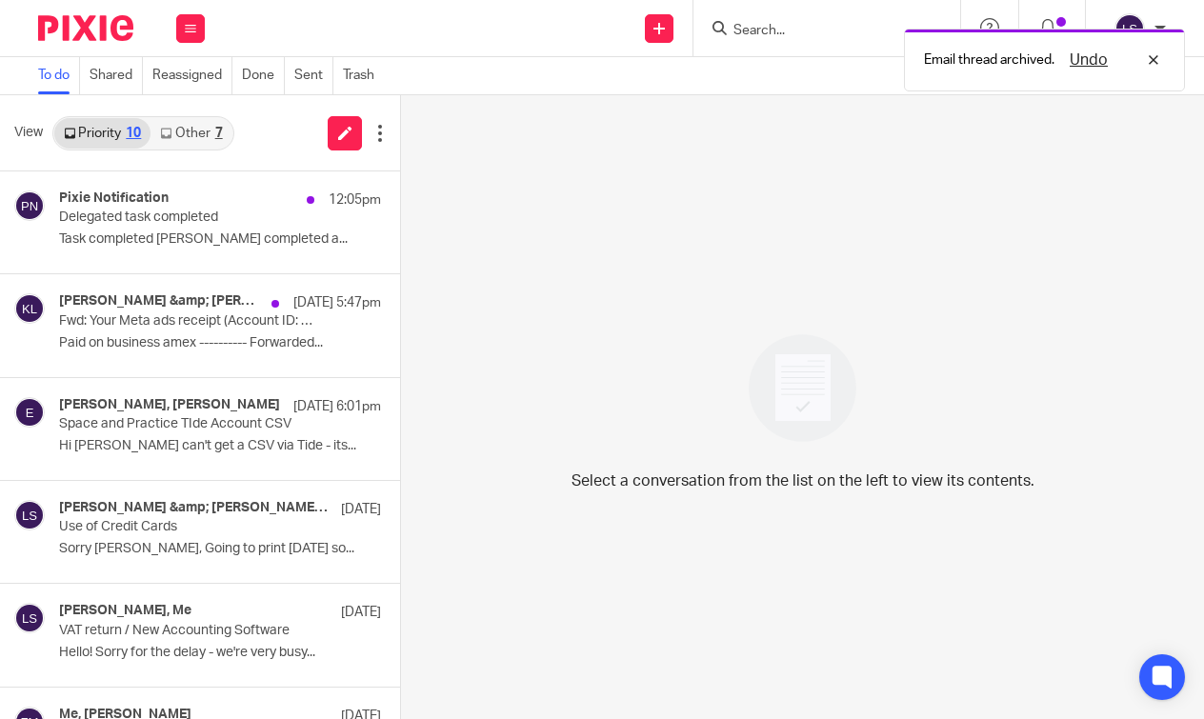
click at [207, 135] on link "Other 7" at bounding box center [191, 133] width 81 height 30
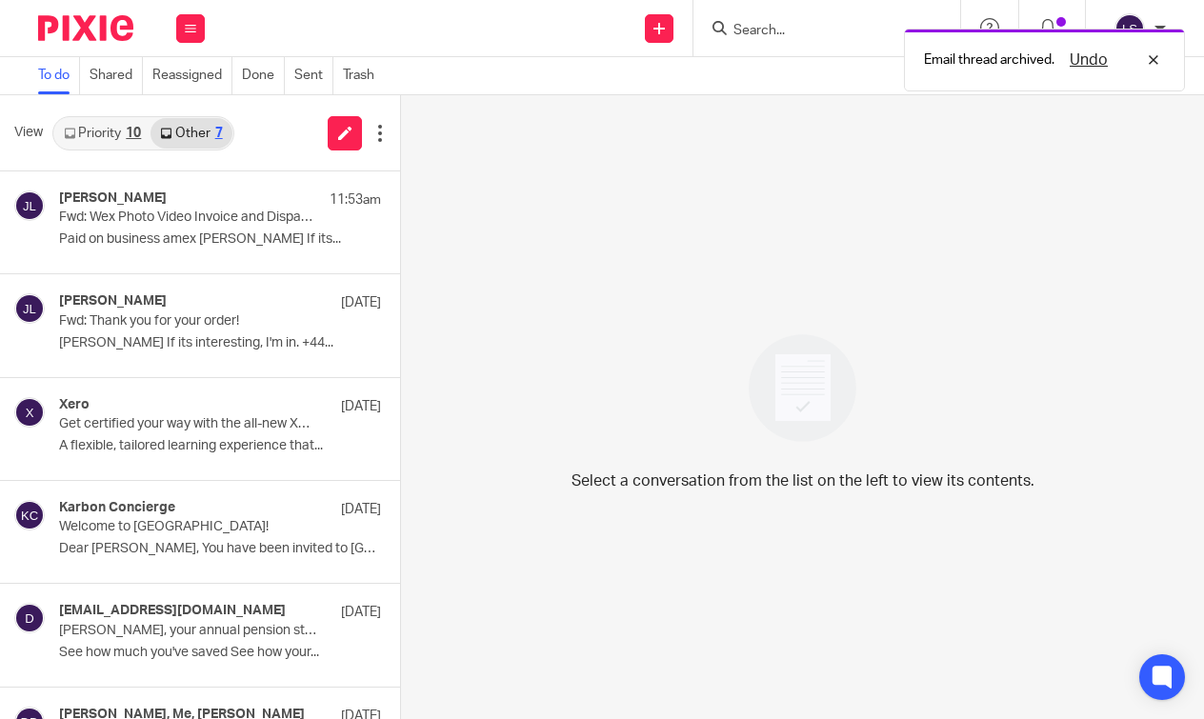
click at [108, 125] on link "Priority 10" at bounding box center [102, 133] width 96 height 30
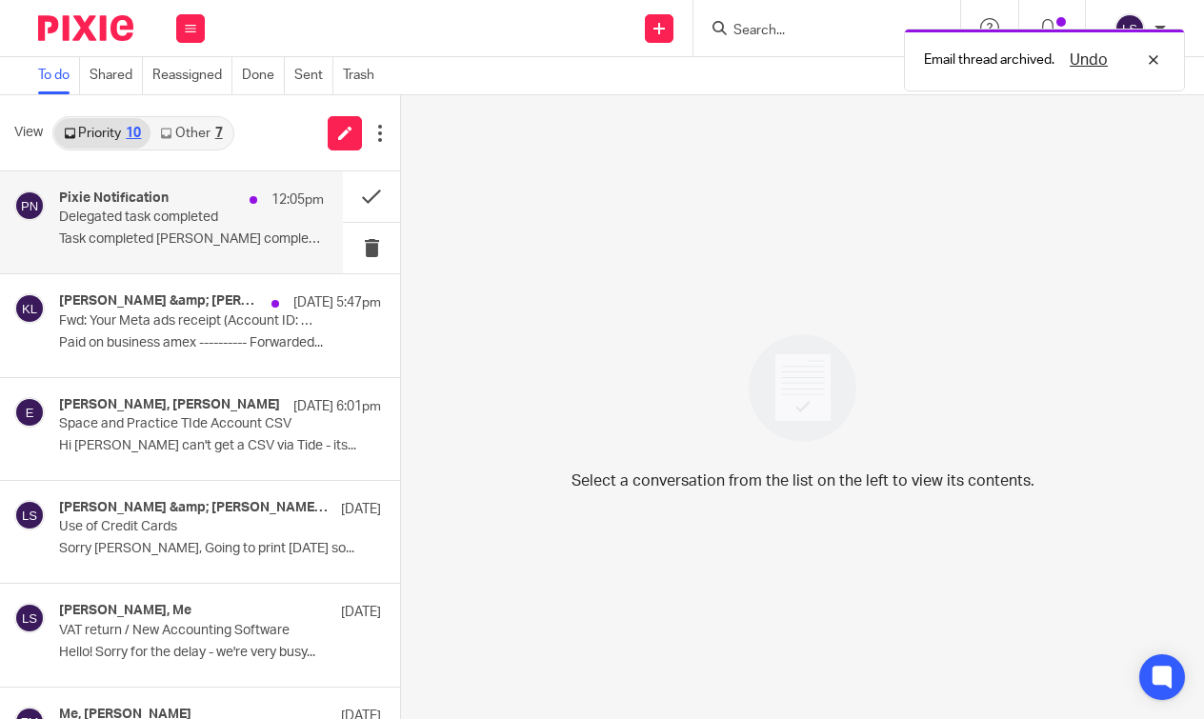
click at [140, 212] on p "Delegated task completed" at bounding box center [165, 218] width 212 height 16
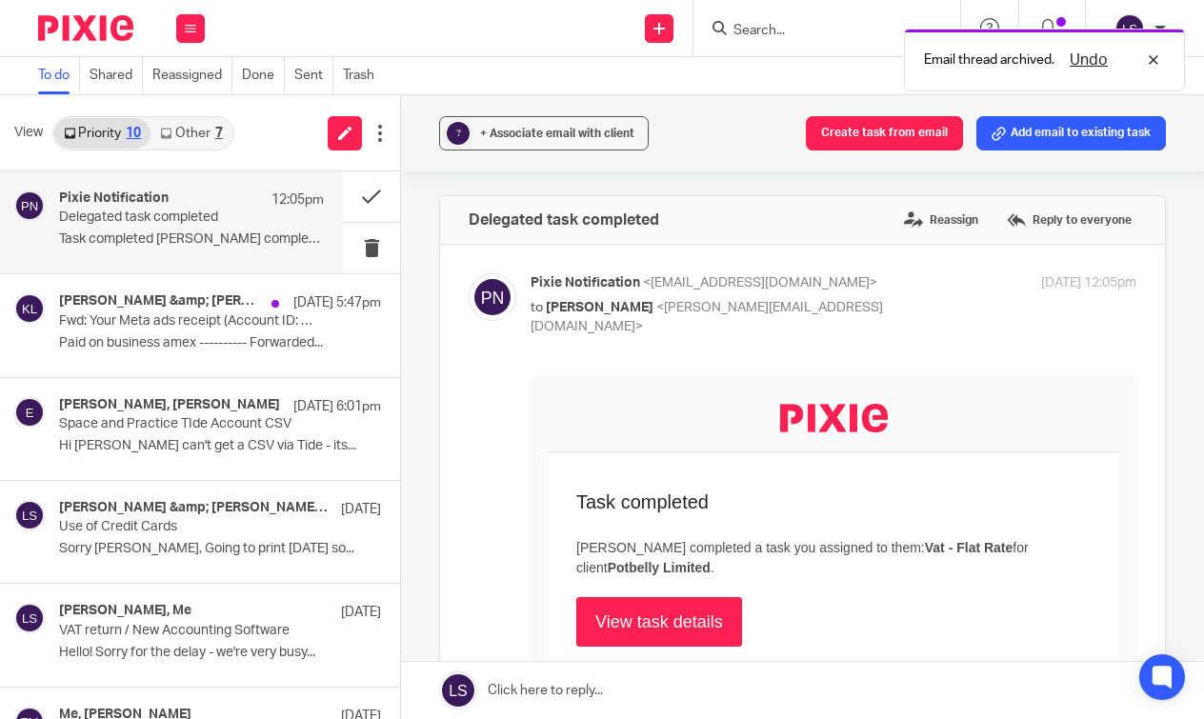
scroll to position [0, 0]
click at [490, 569] on div "Forward" at bounding box center [803, 669] width 668 height 588
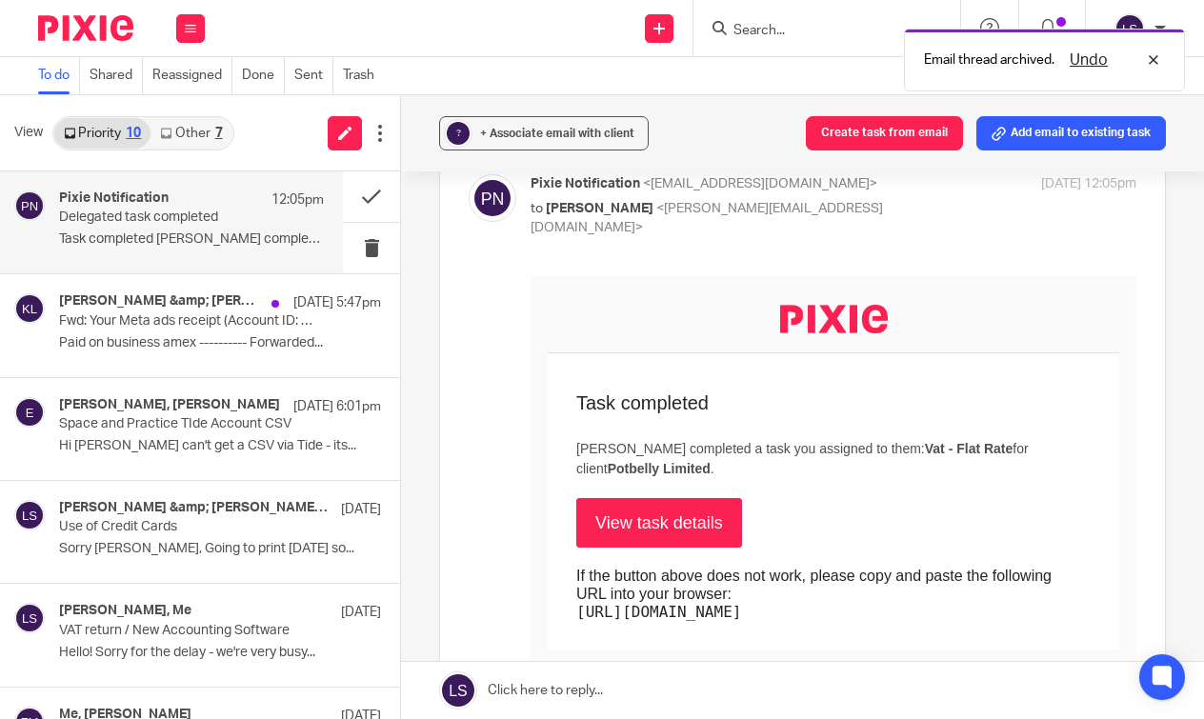
scroll to position [129, 0]
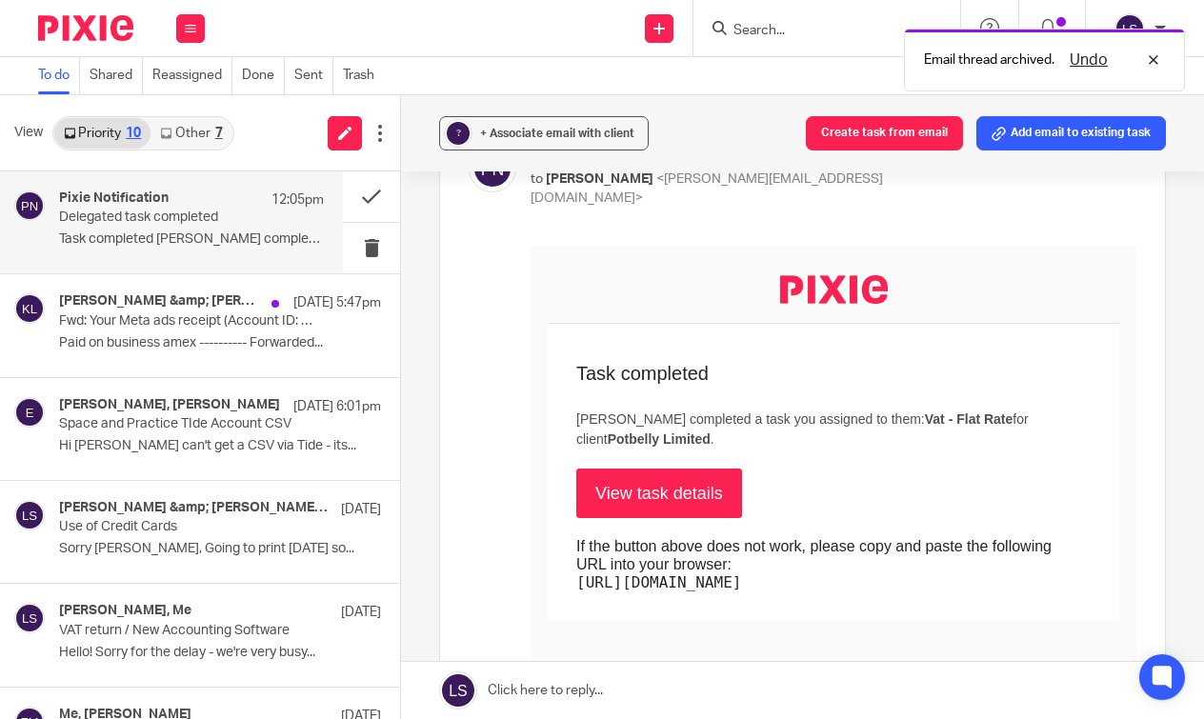
click at [644, 442] on b "Potbelly Limited" at bounding box center [659, 438] width 103 height 15
click at [634, 510] on link "View task details" at bounding box center [659, 493] width 166 height 50
click at [790, 23] on input "Search" at bounding box center [817, 31] width 171 height 17
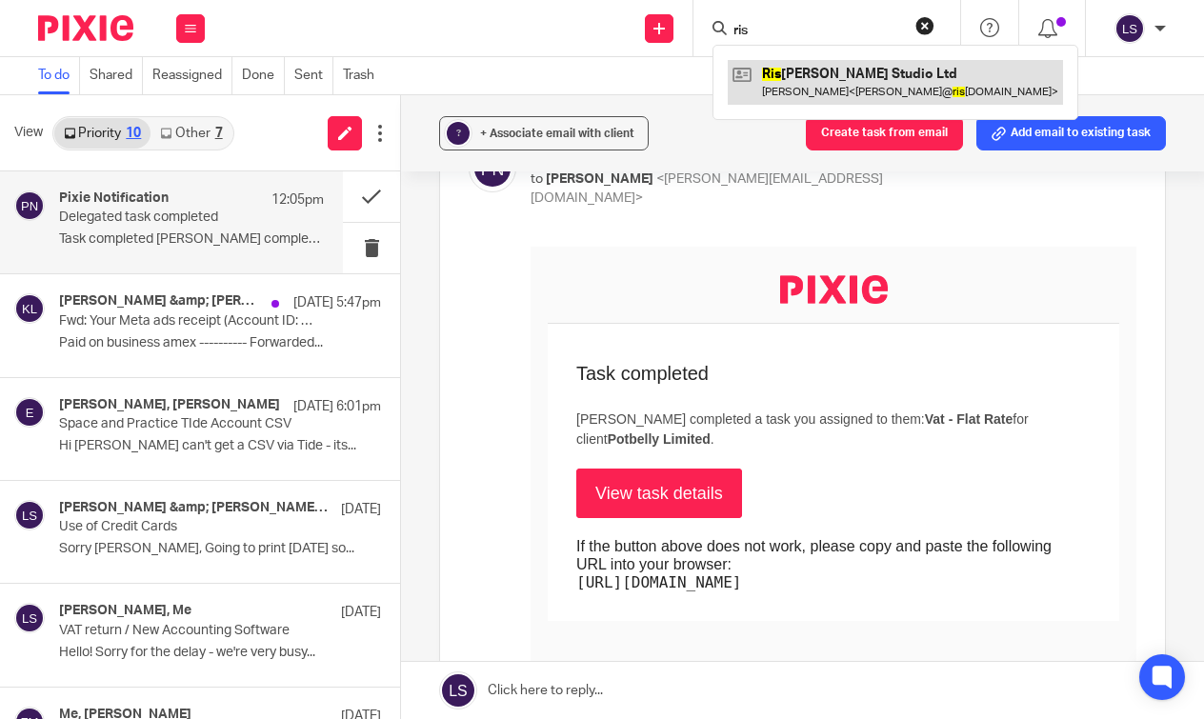
type input "ris"
click at [789, 69] on link at bounding box center [895, 82] width 335 height 44
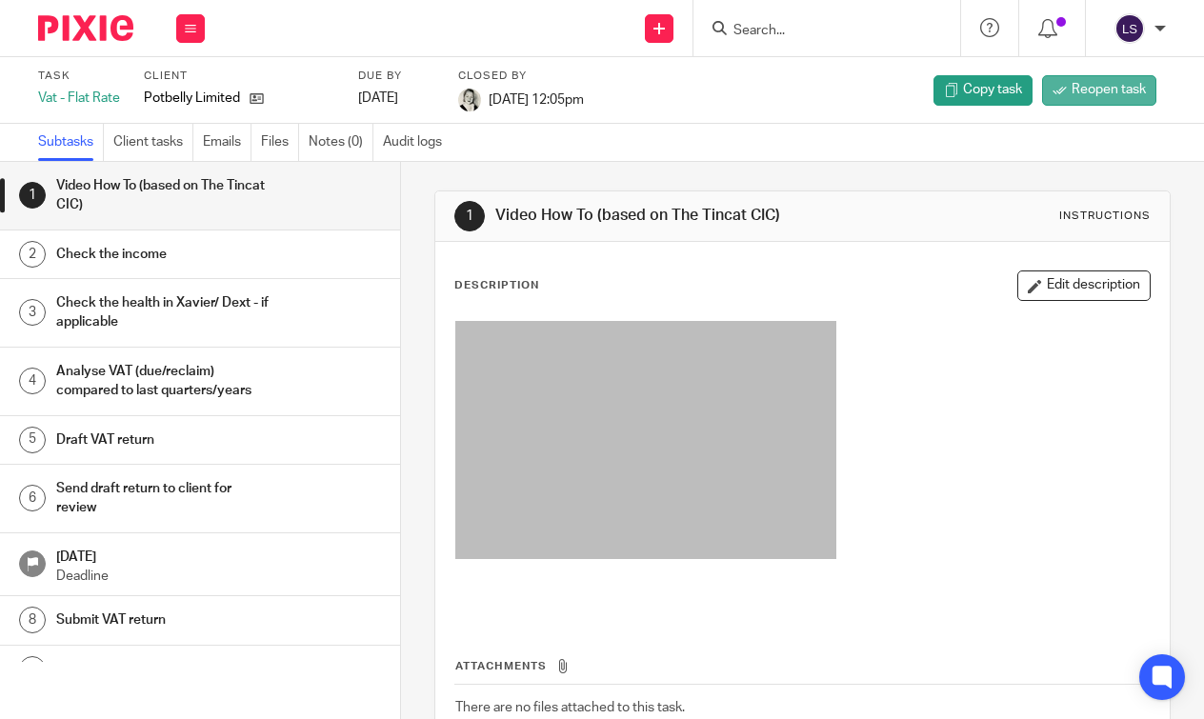
click at [1085, 97] on span "Reopen task" at bounding box center [1109, 89] width 74 height 19
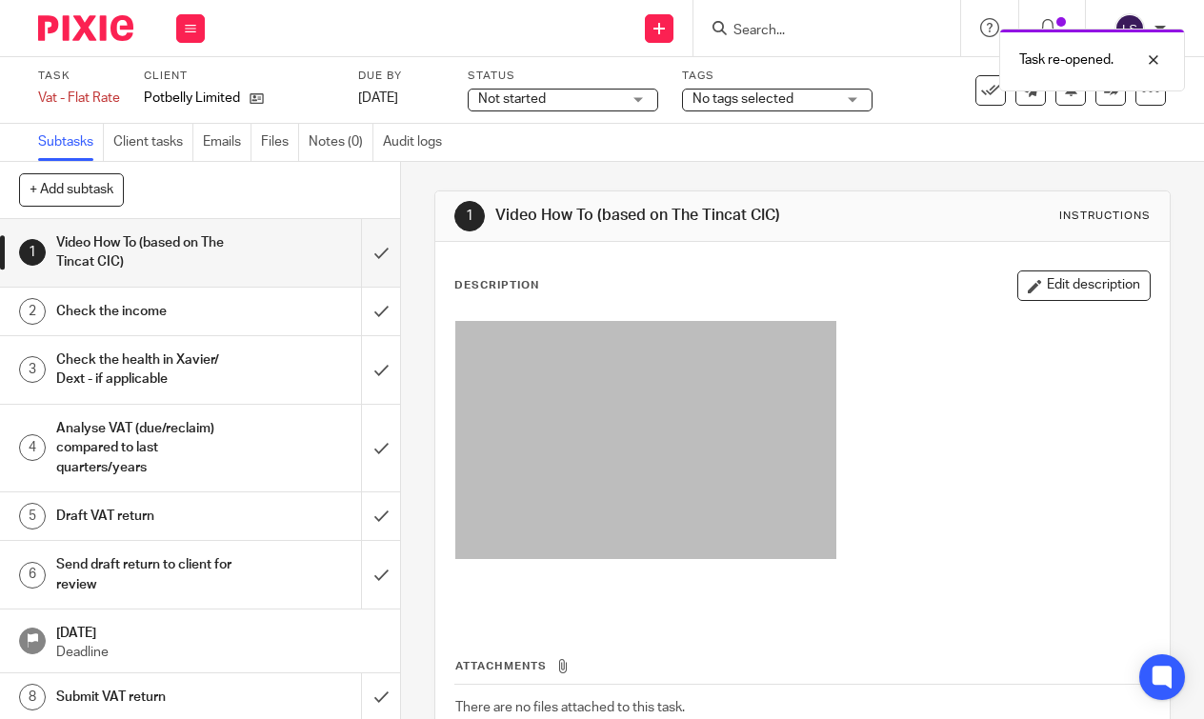
click at [926, 255] on div "Description Edit description Attachments There are no files attached to this ta…" at bounding box center [801, 531] width 733 height 578
click at [1147, 63] on div at bounding box center [1139, 60] width 51 height 23
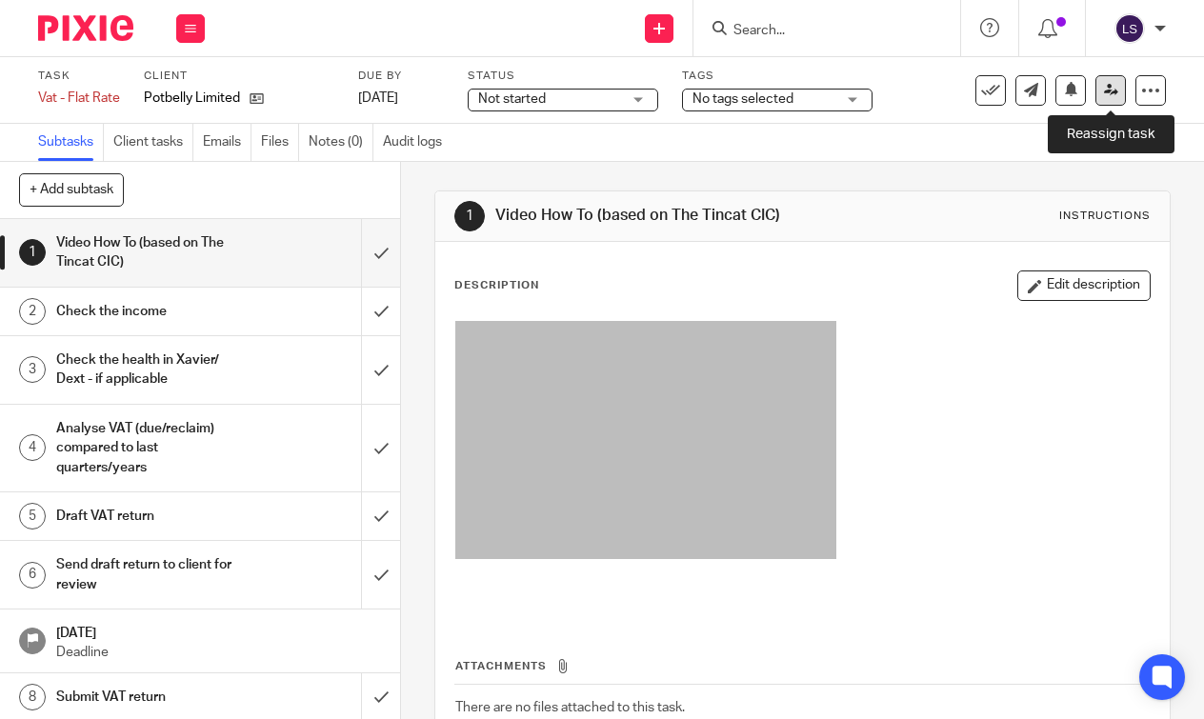
click at [1106, 93] on icon at bounding box center [1111, 90] width 14 height 14
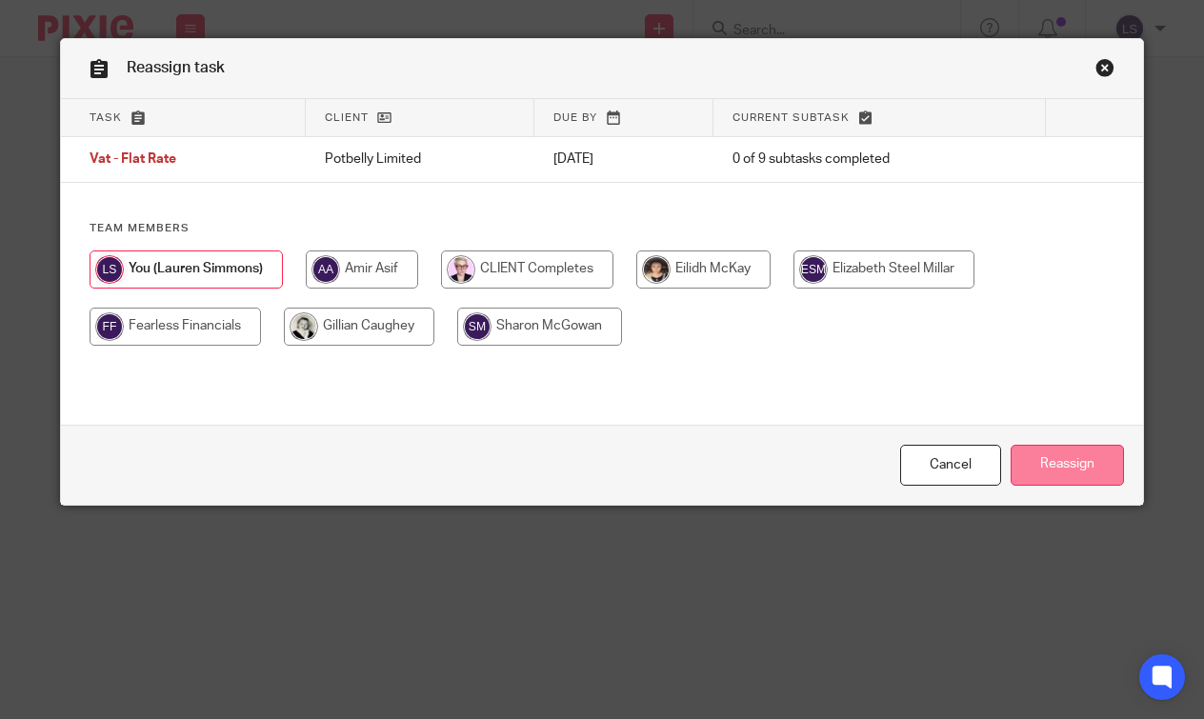
click at [1081, 471] on input "Reassign" at bounding box center [1067, 465] width 113 height 41
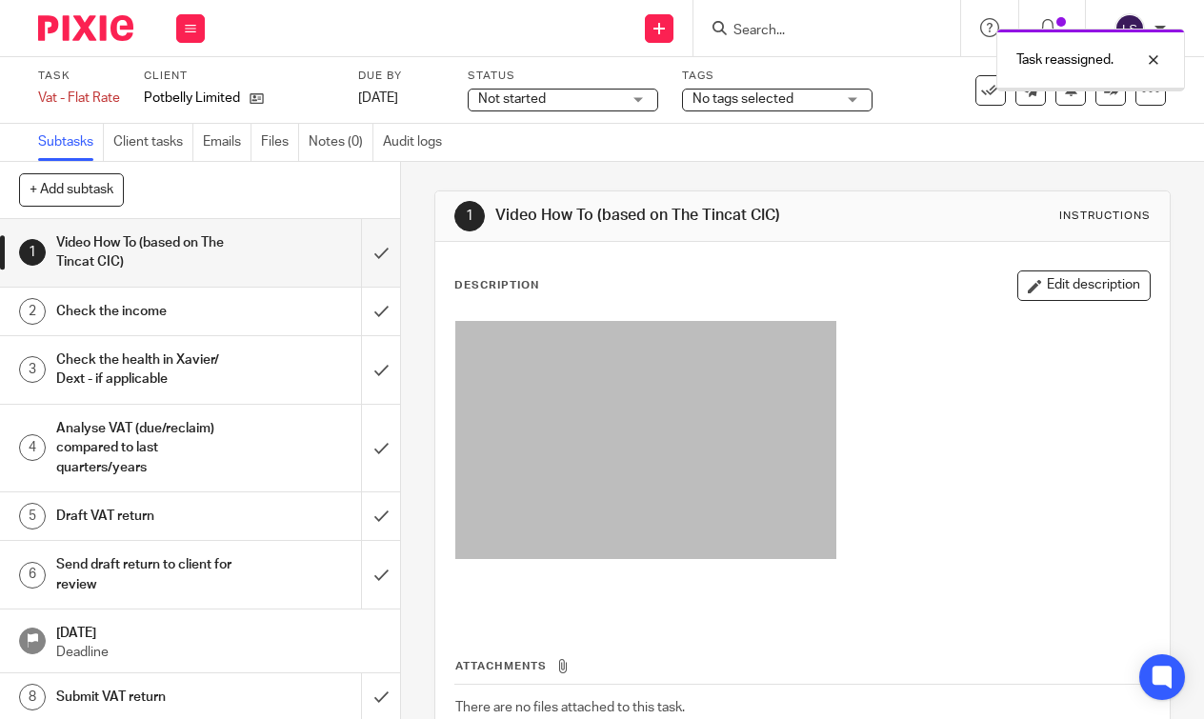
click at [97, 30] on img at bounding box center [85, 28] width 95 height 26
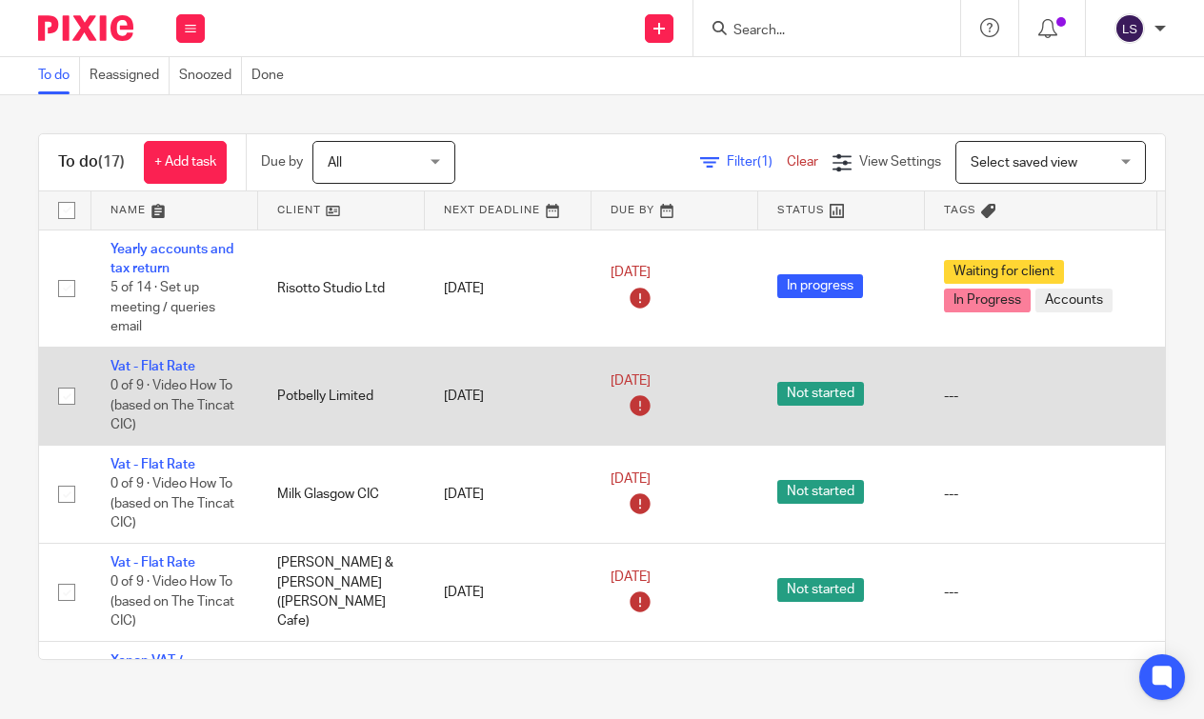
click at [391, 401] on td "Potbelly Limited" at bounding box center [341, 396] width 167 height 98
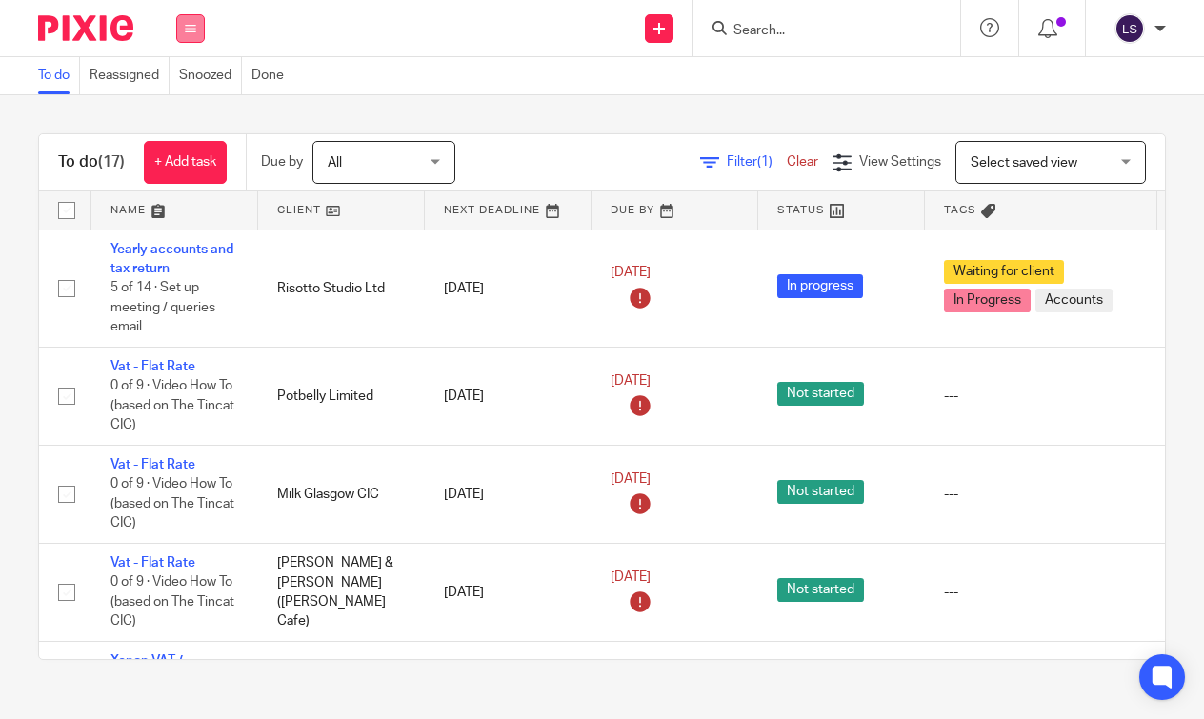
click at [194, 29] on icon at bounding box center [190, 28] width 11 height 11
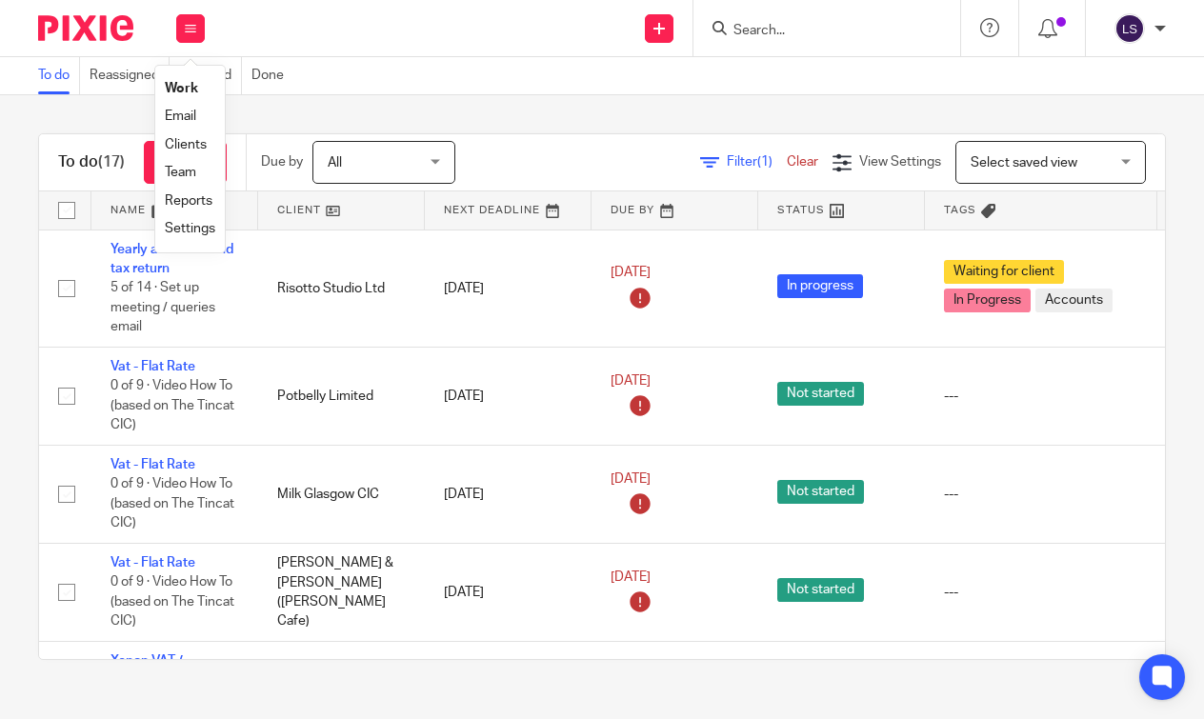
click at [187, 113] on link "Email" at bounding box center [180, 116] width 31 height 13
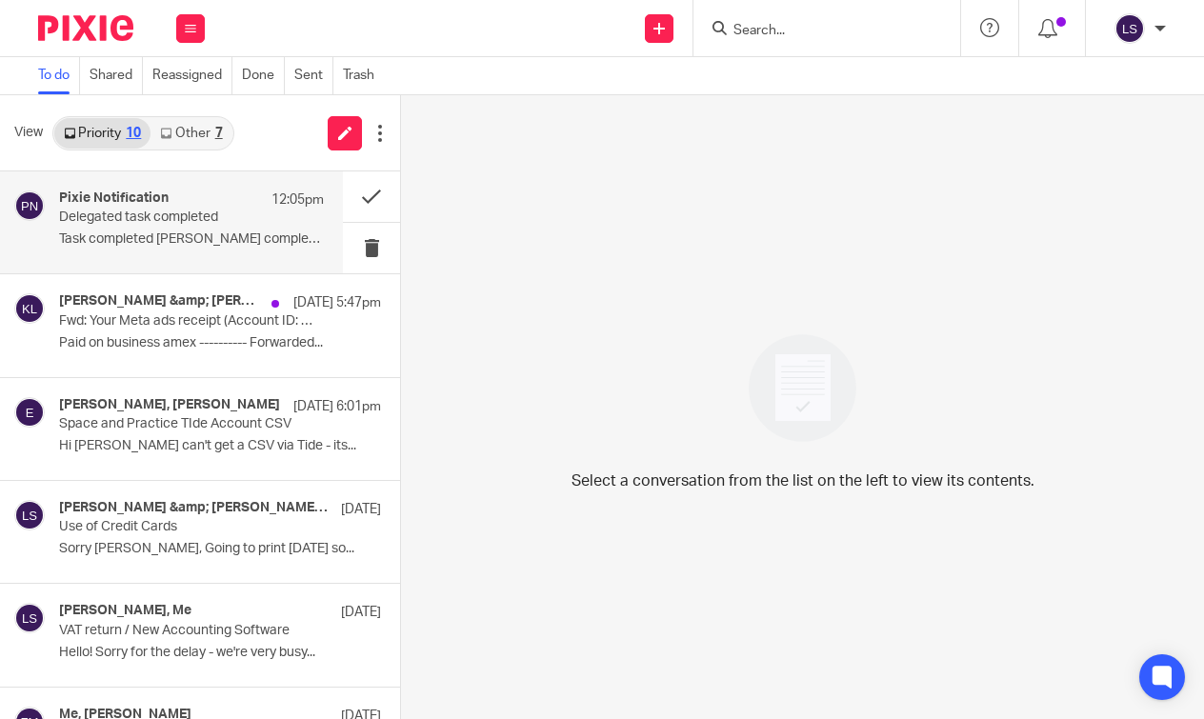
click at [191, 211] on p "Delegated task completed" at bounding box center [165, 218] width 212 height 16
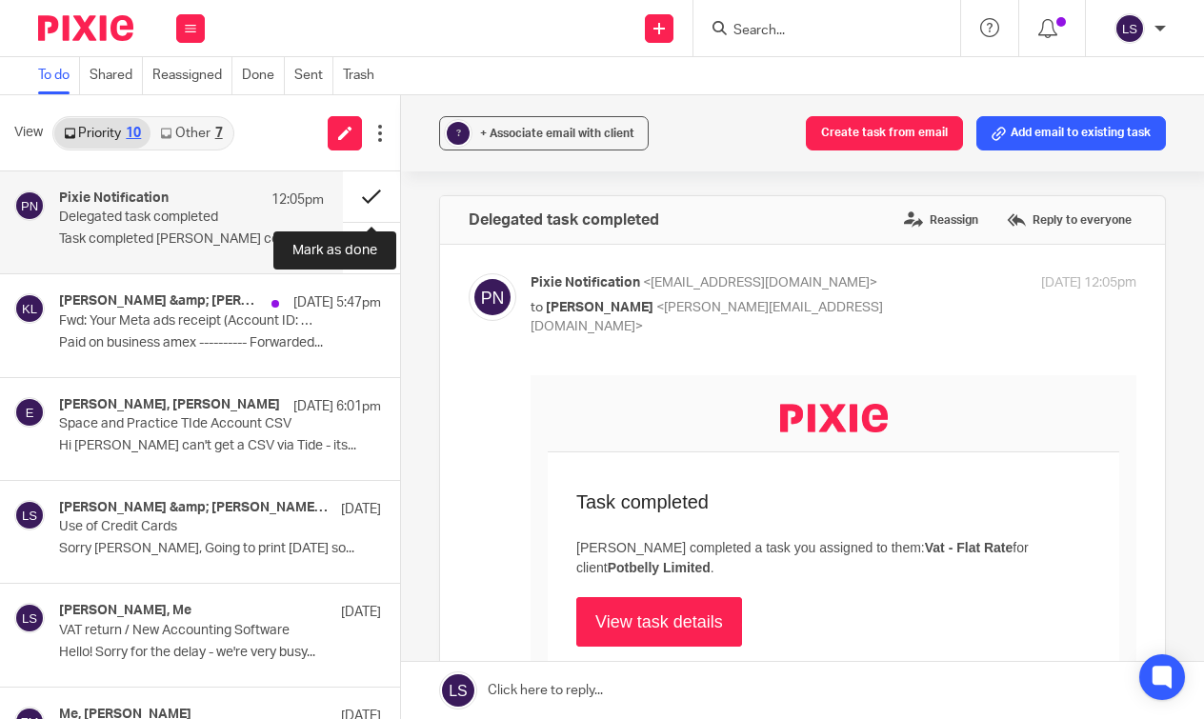
click at [364, 191] on button at bounding box center [371, 196] width 57 height 50
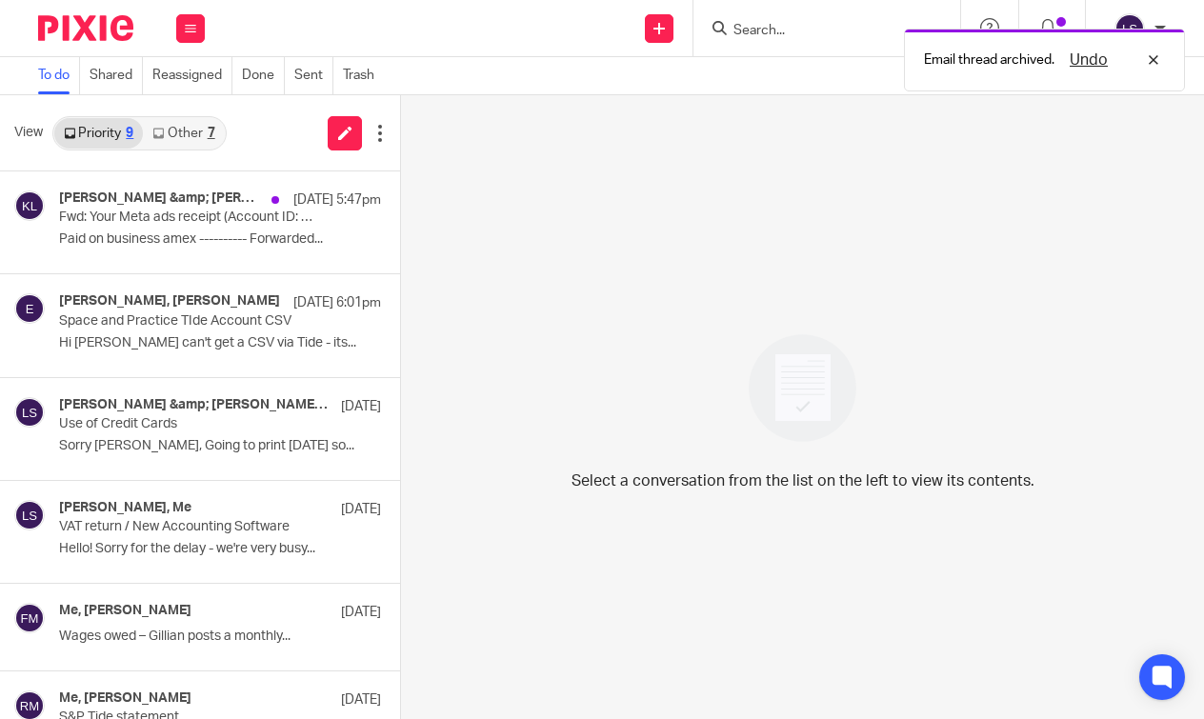
click at [213, 121] on link "Other 7" at bounding box center [183, 133] width 81 height 30
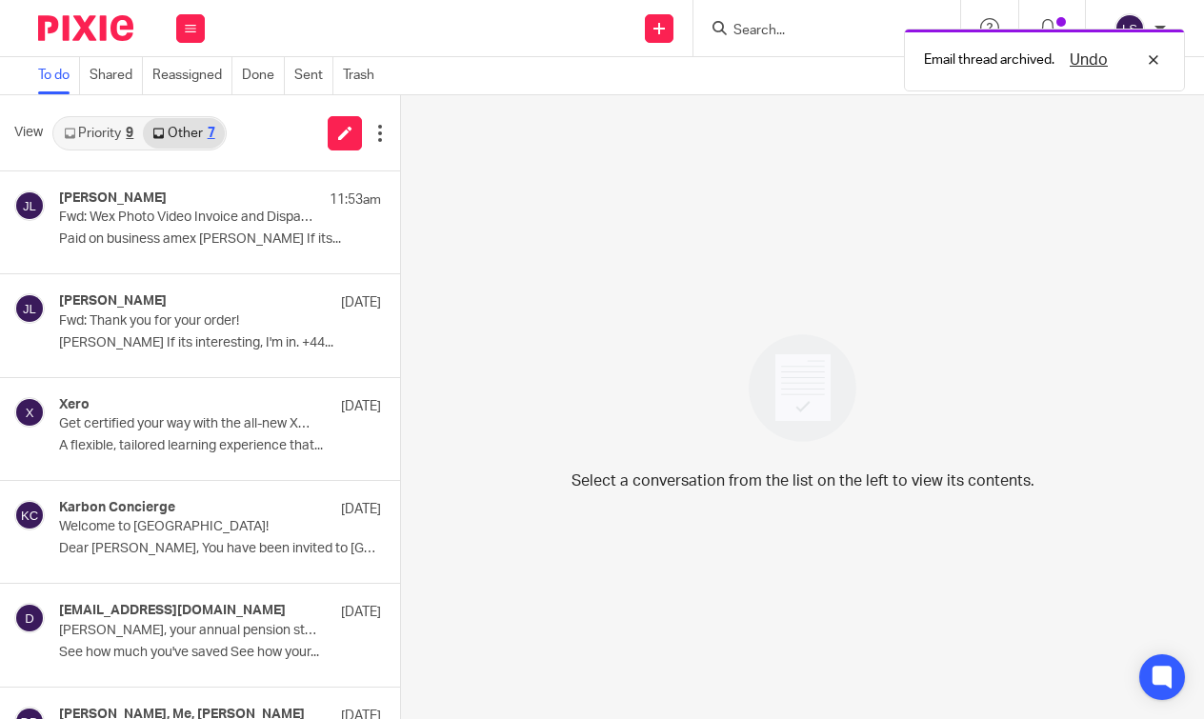
click at [116, 131] on link "Priority 9" at bounding box center [98, 133] width 89 height 30
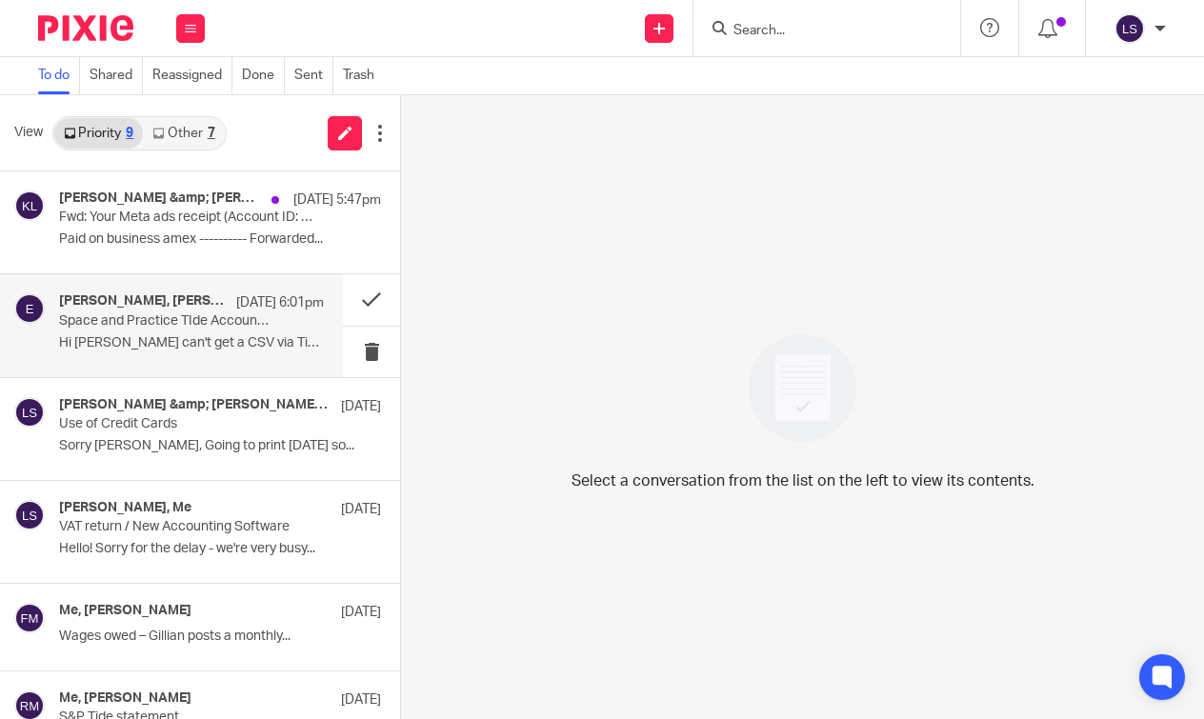
click at [160, 329] on div "Rob Morrison, Elizabeth 10 Oct 6:01pm Space and Practice TIde Account CSV Hi El…" at bounding box center [191, 325] width 265 height 64
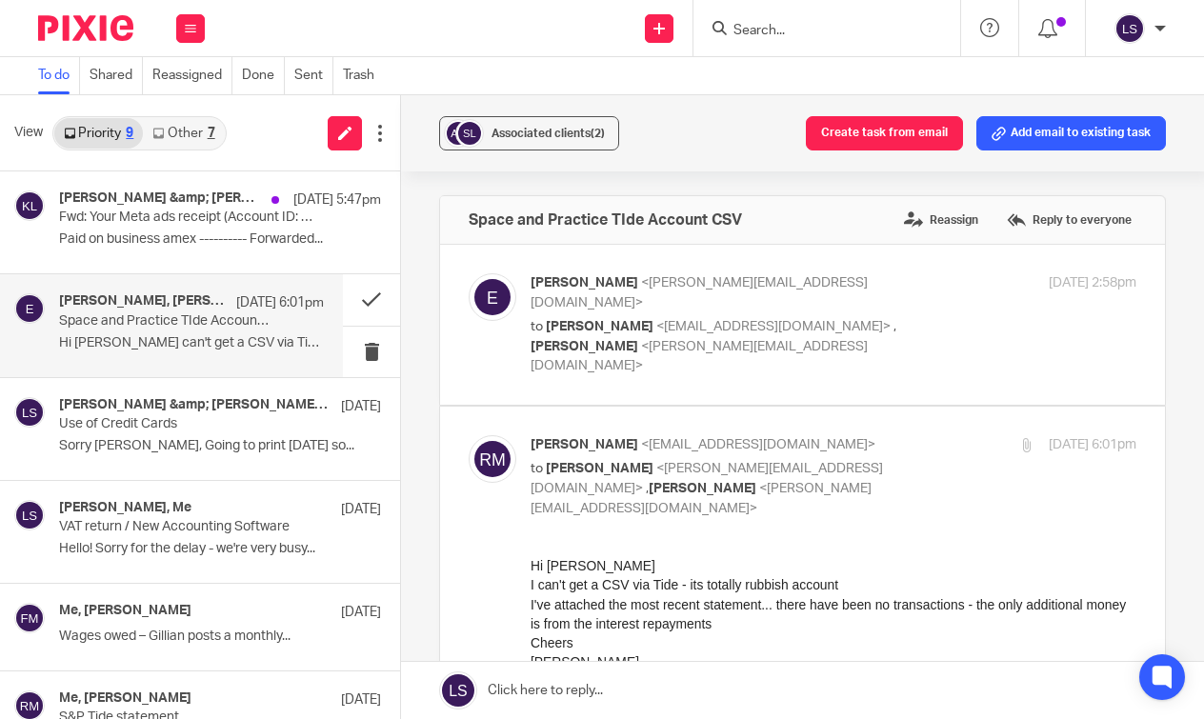
click at [892, 435] on p "Rob Morrison <rob@agile-city.com>" at bounding box center [733, 445] width 404 height 20
checkbox input "false"
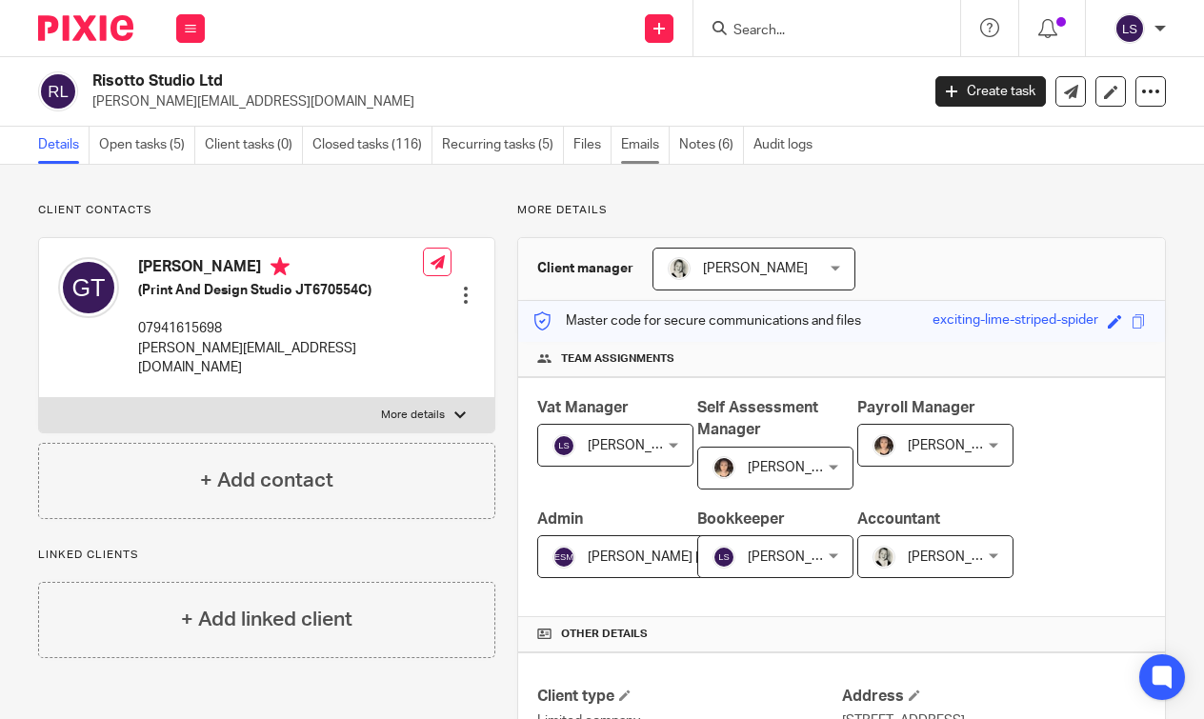
click at [644, 144] on link "Emails" at bounding box center [645, 145] width 49 height 37
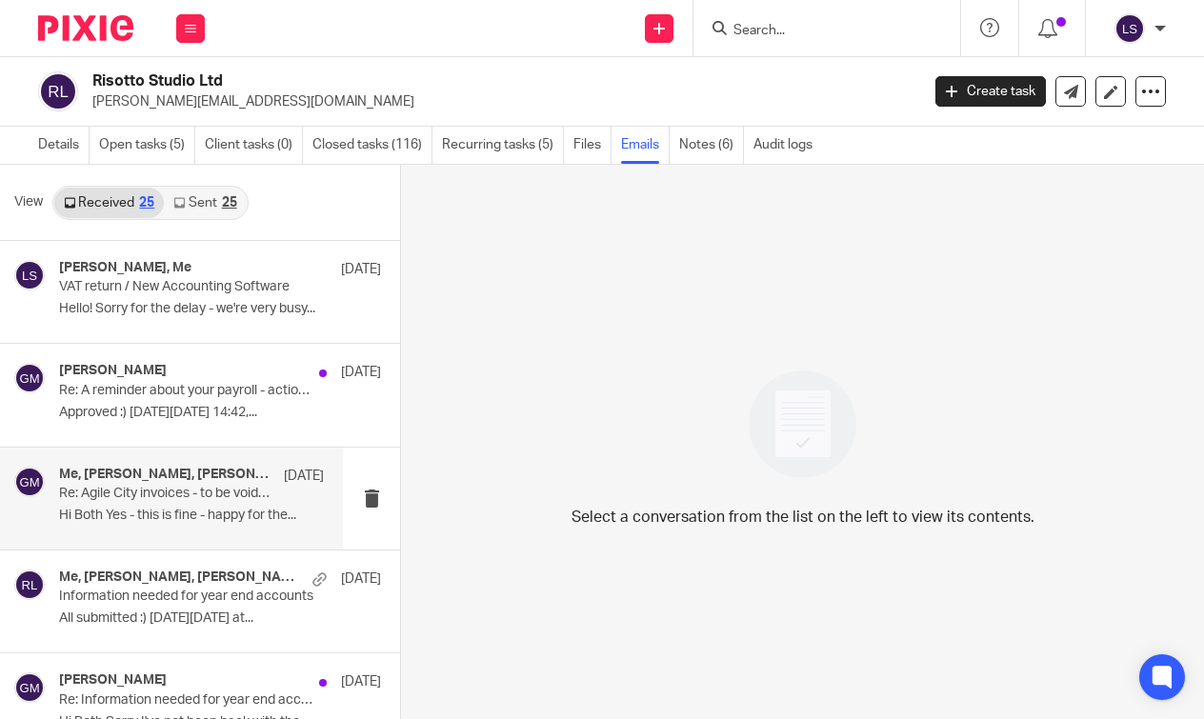
click at [198, 492] on p "Re: Agile City invoices - to be voided" at bounding box center [165, 494] width 212 height 16
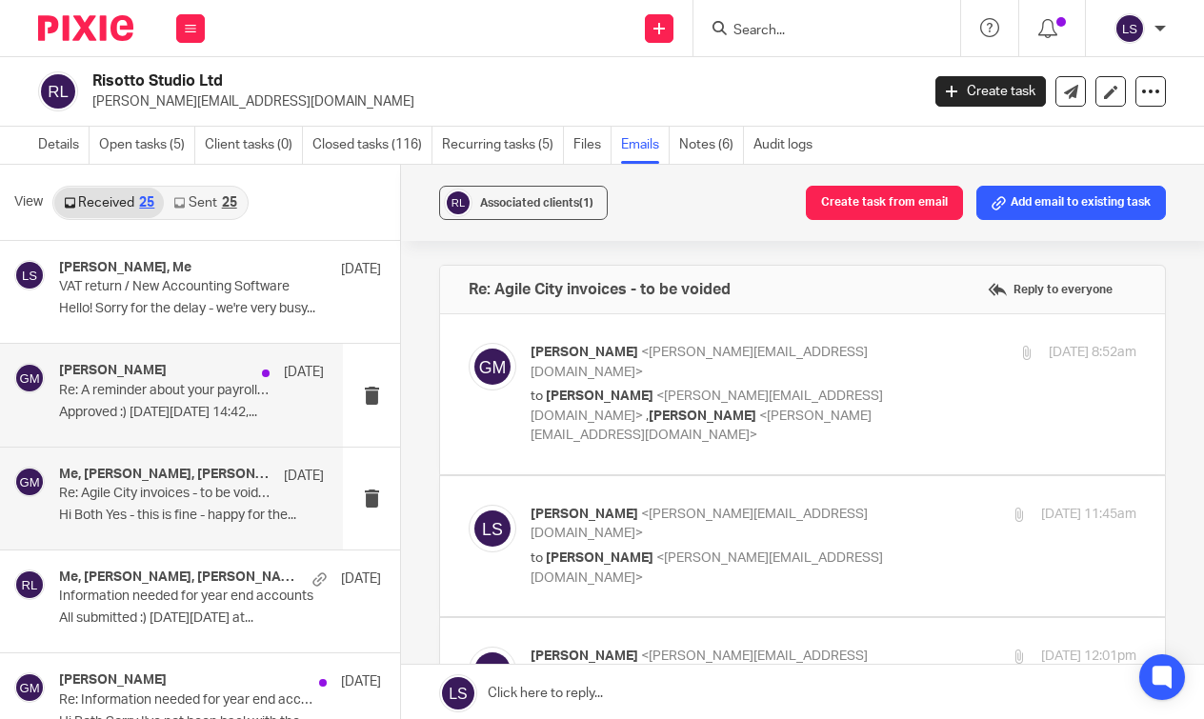
click at [201, 400] on div "[PERSON_NAME] [DATE] Re: A reminder about your payroll - action required by [DA…" at bounding box center [191, 395] width 265 height 64
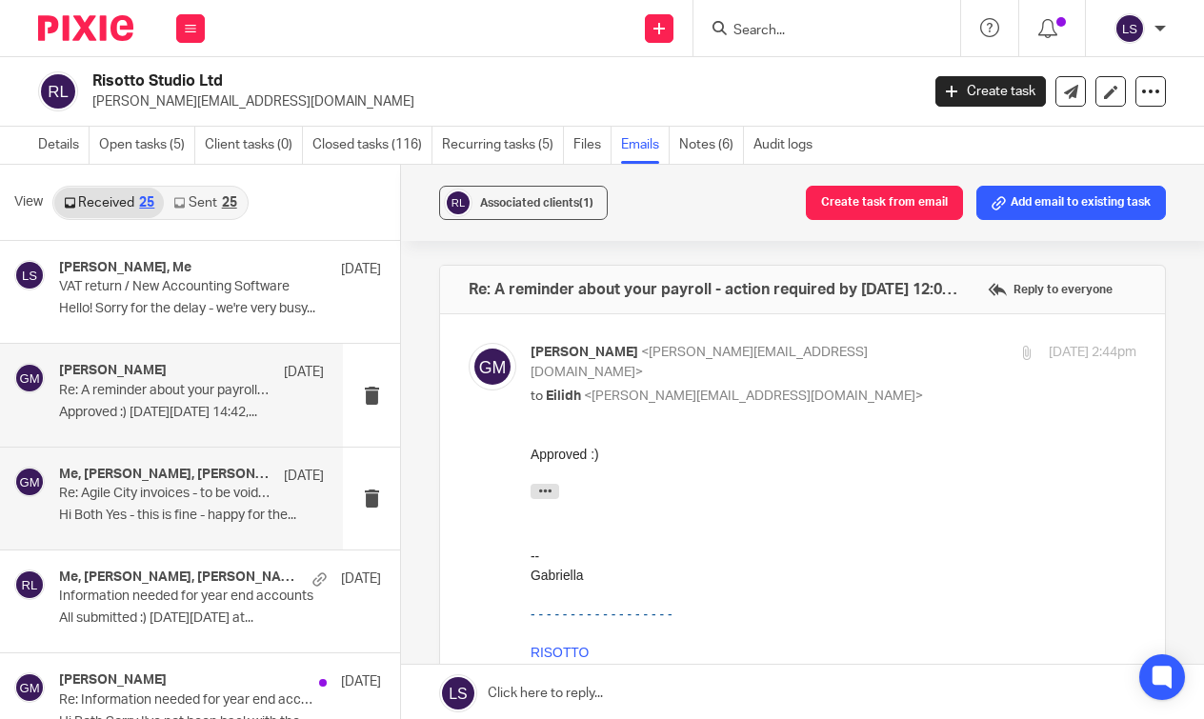
click at [203, 491] on p "Re: Agile City invoices - to be voided" at bounding box center [165, 494] width 212 height 16
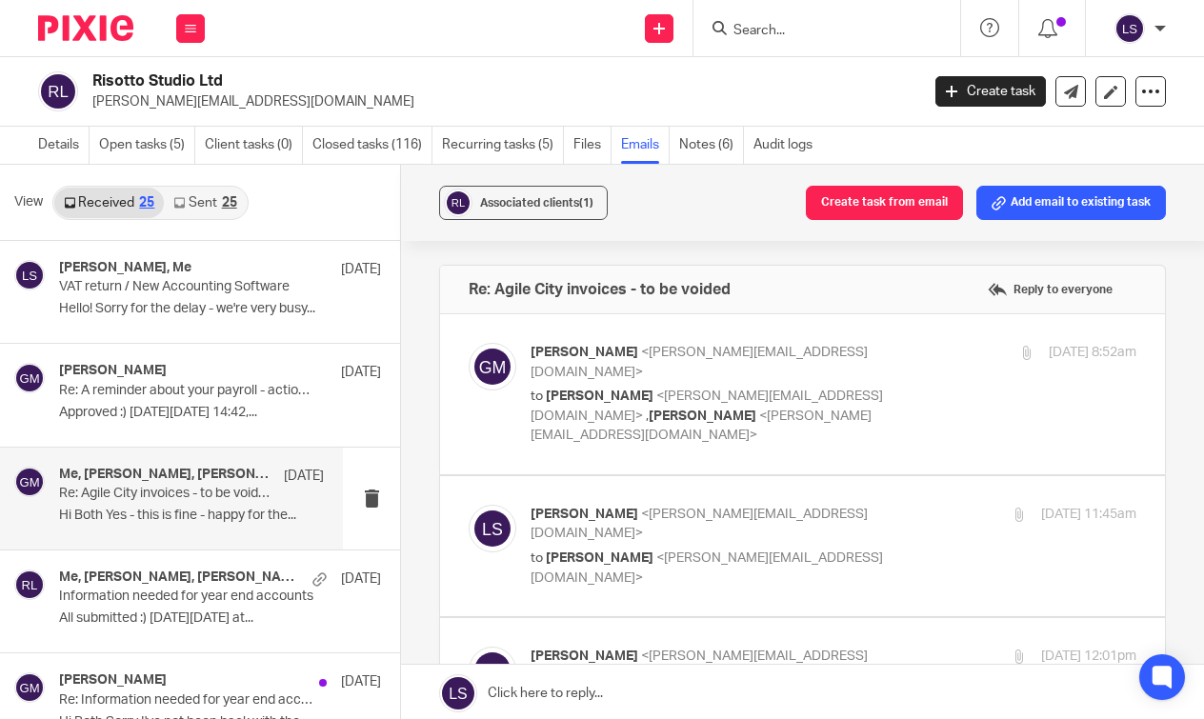
click at [934, 387] on p "to [PERSON_NAME] <[PERSON_NAME][EMAIL_ADDRESS][DOMAIN_NAME]> , [PERSON_NAME] <[…" at bounding box center [733, 416] width 404 height 59
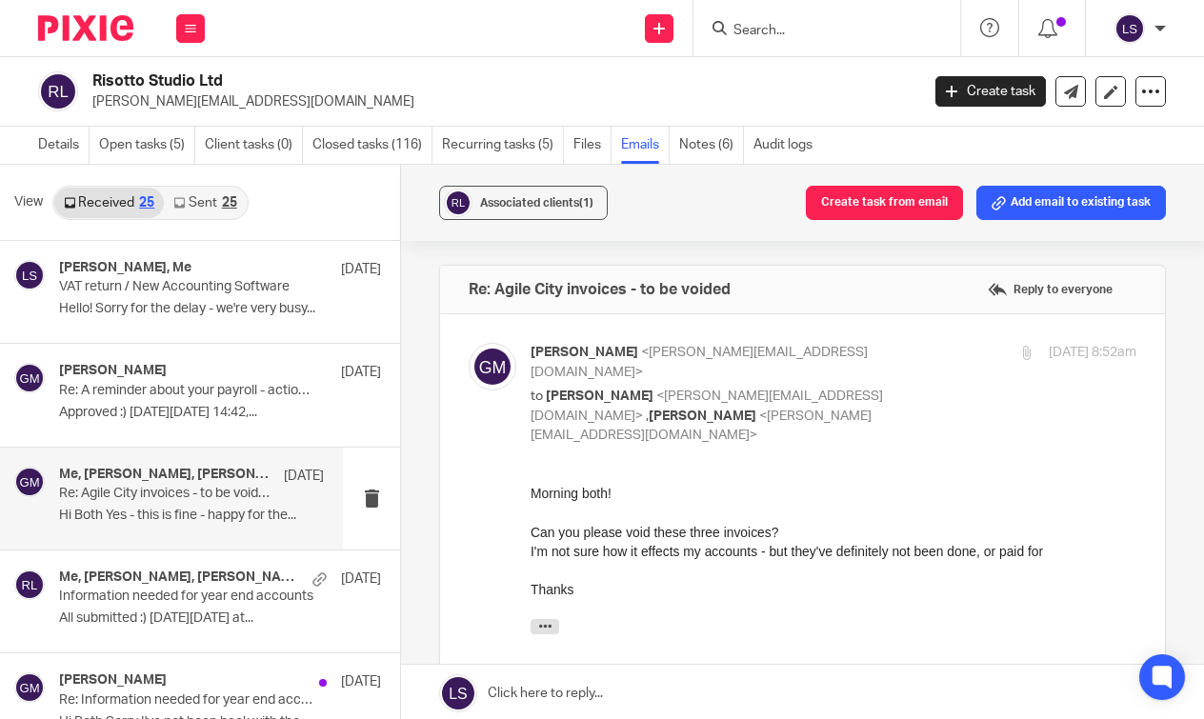
click at [934, 387] on p "to [PERSON_NAME] <[PERSON_NAME][EMAIL_ADDRESS][DOMAIN_NAME]> , [PERSON_NAME] <[…" at bounding box center [733, 416] width 404 height 59
checkbox input "false"
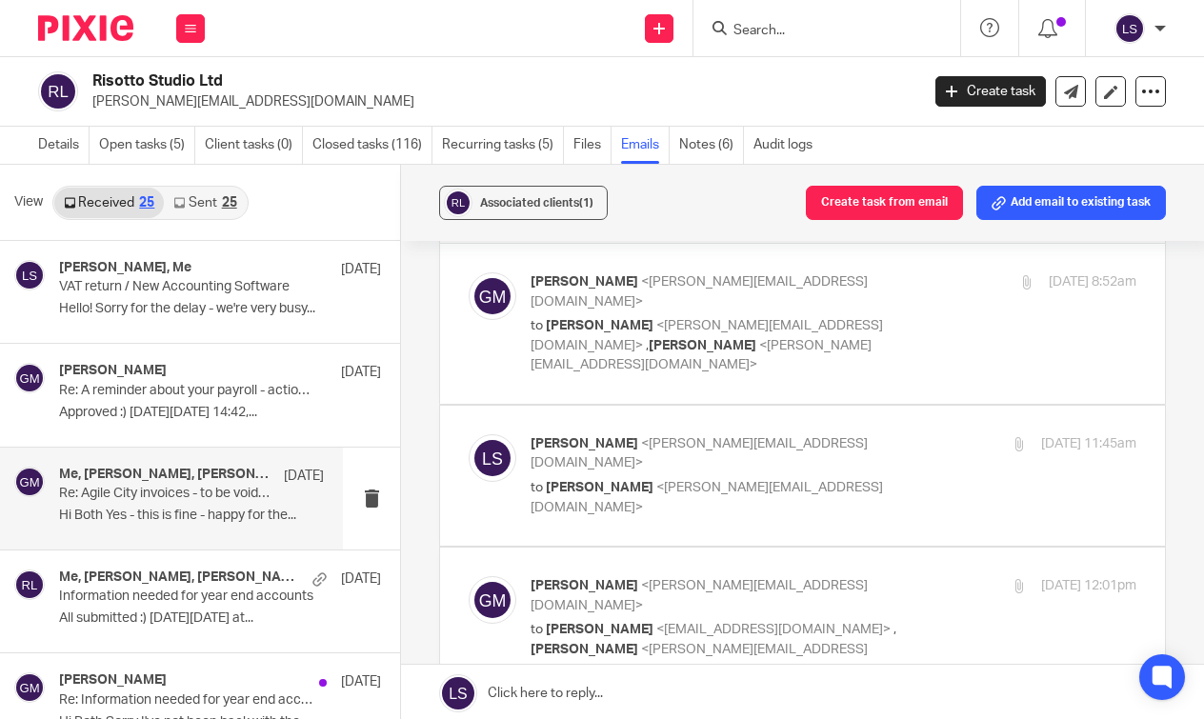
scroll to position [76, 0]
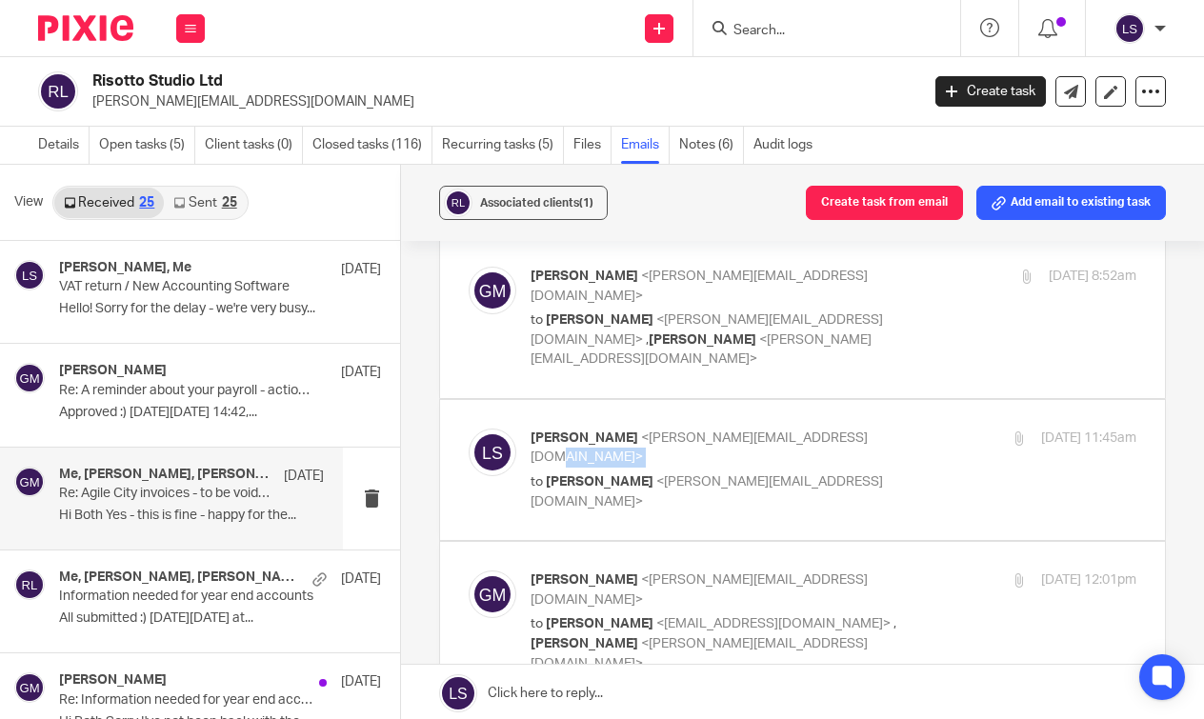
click at [901, 429] on div "[PERSON_NAME] <[EMAIL_ADDRESS][DOMAIN_NAME]> to [PERSON_NAME] <[PERSON_NAME][EM…" at bounding box center [733, 470] width 404 height 83
click at [885, 429] on p "[PERSON_NAME] <[EMAIL_ADDRESS][DOMAIN_NAME]>" at bounding box center [733, 448] width 404 height 39
click at [872, 429] on p "[PERSON_NAME] <[EMAIL_ADDRESS][DOMAIN_NAME]>" at bounding box center [733, 448] width 404 height 39
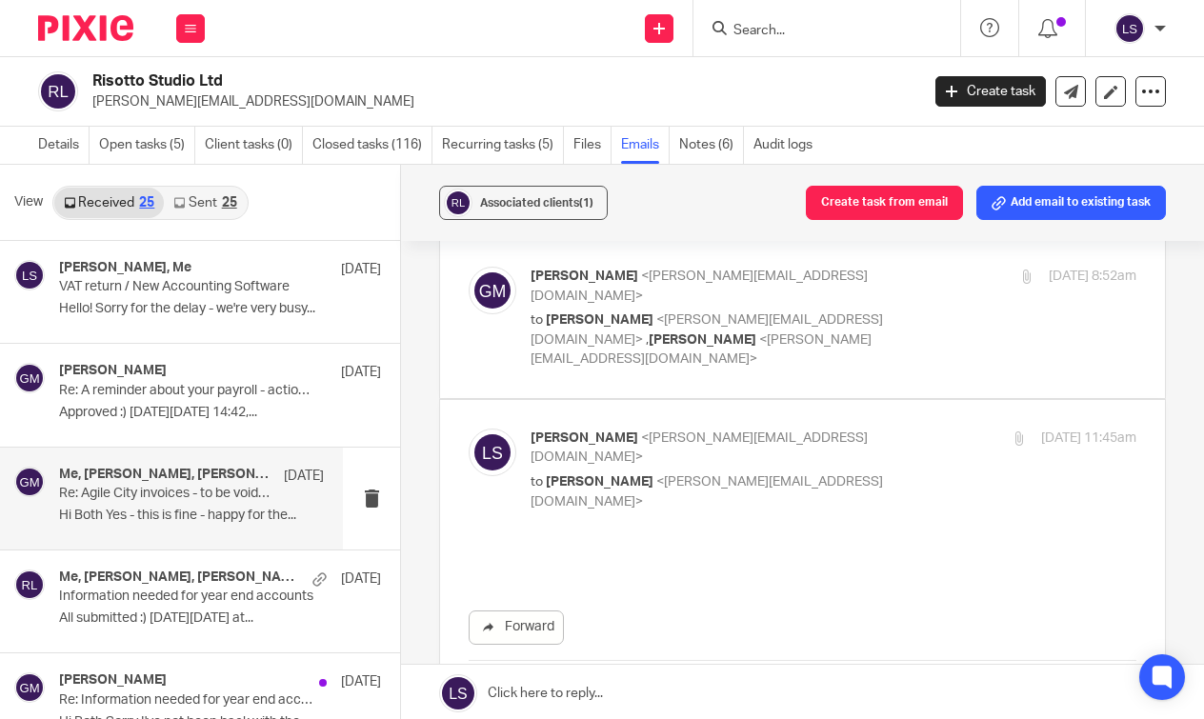
scroll to position [0, 0]
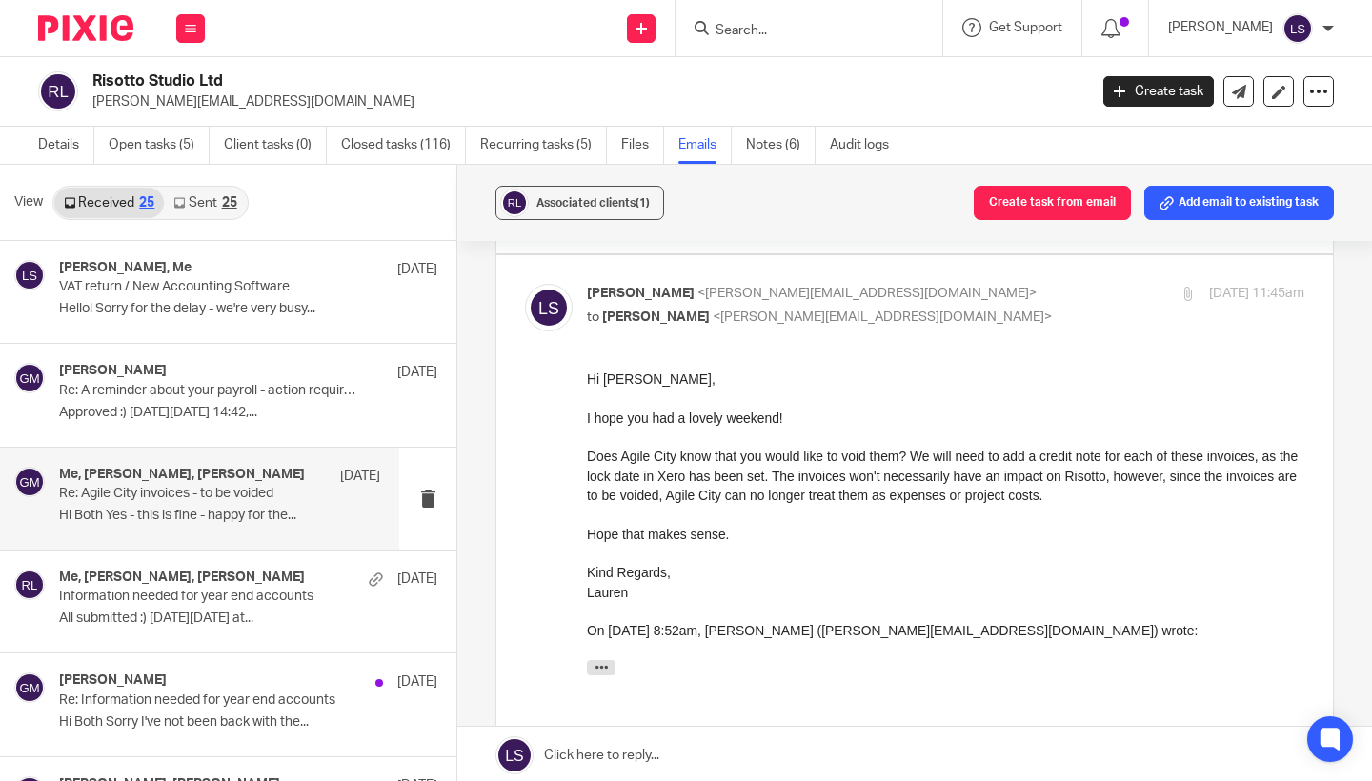
click at [1002, 305] on div "[PERSON_NAME] <[EMAIL_ADDRESS][DOMAIN_NAME]> to [PERSON_NAME] <[PERSON_NAME][EM…" at bounding box center [826, 306] width 478 height 44
checkbox input "false"
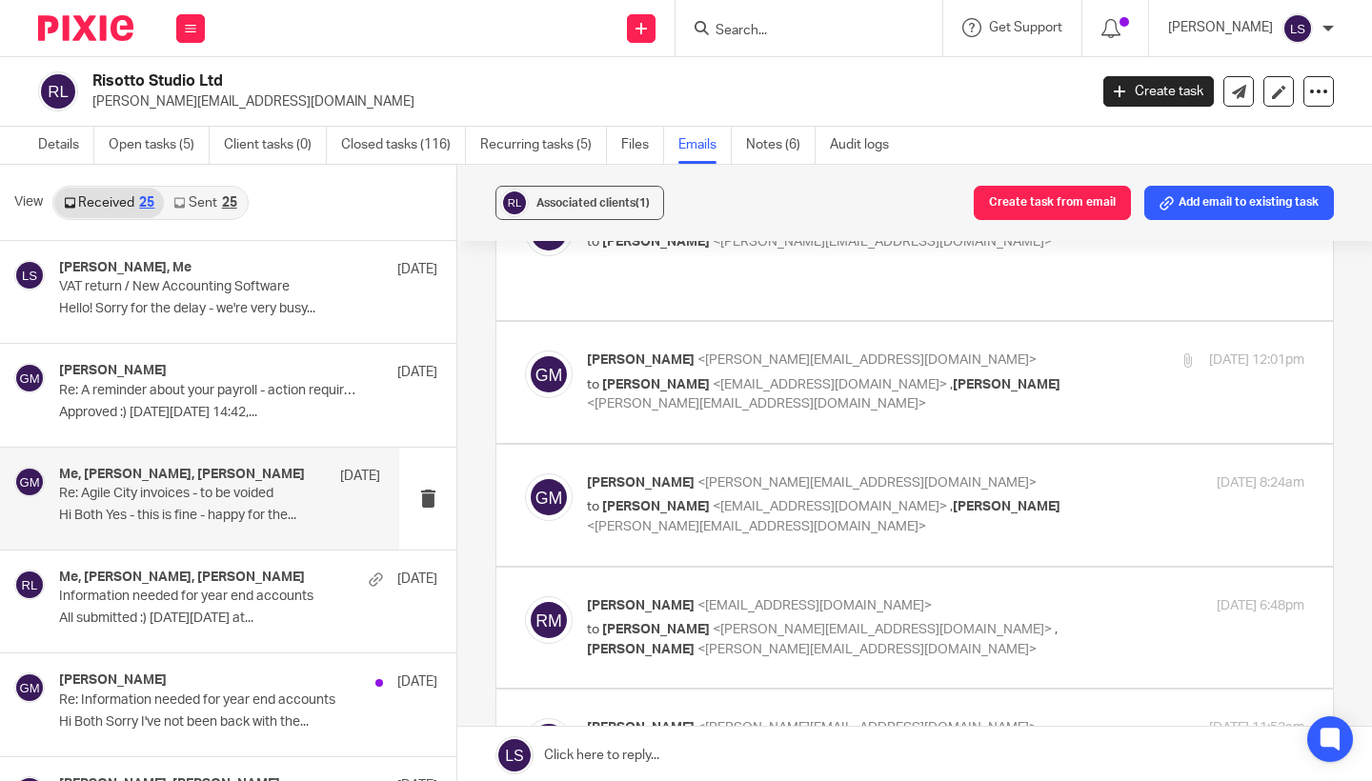
scroll to position [266, 0]
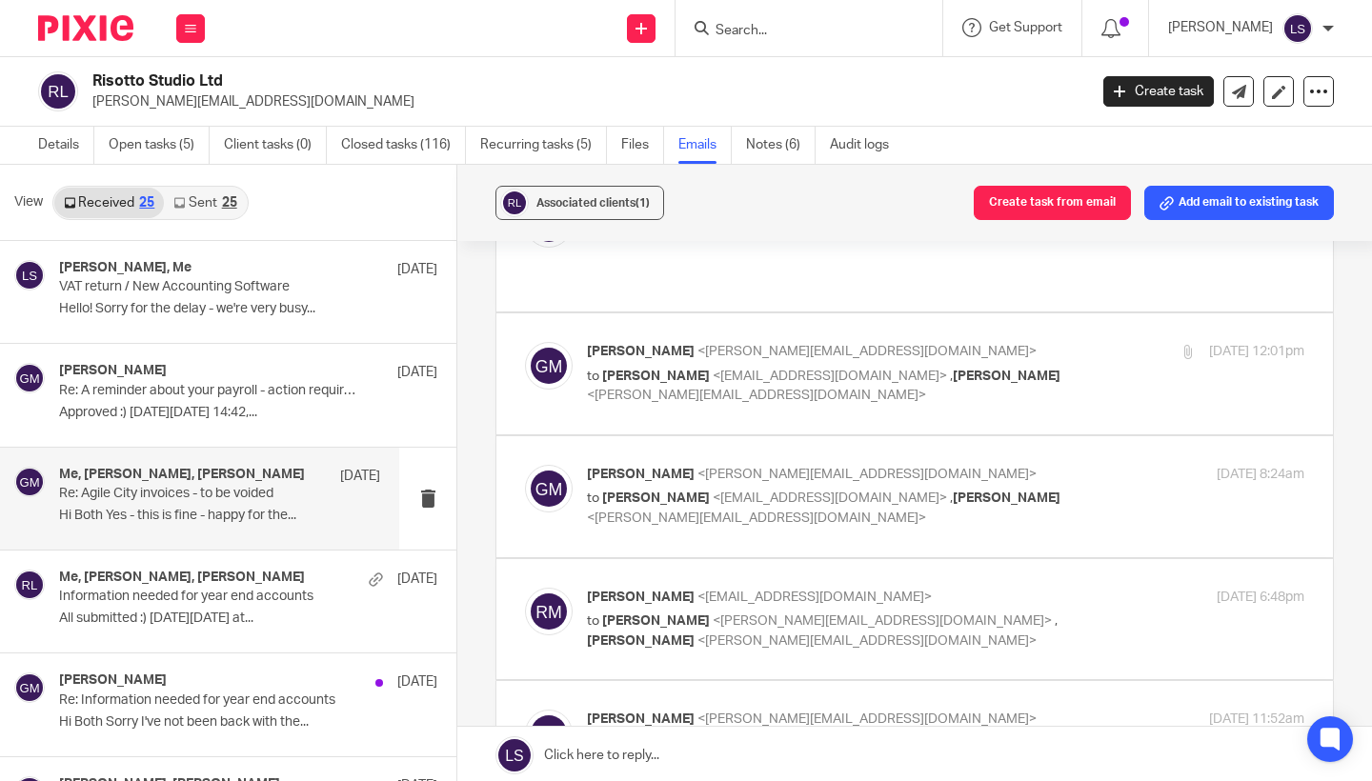
click at [998, 367] on p "to [PERSON_NAME] <[EMAIL_ADDRESS][DOMAIN_NAME]> , [PERSON_NAME] <[EMAIL_ADDRESS…" at bounding box center [826, 386] width 478 height 39
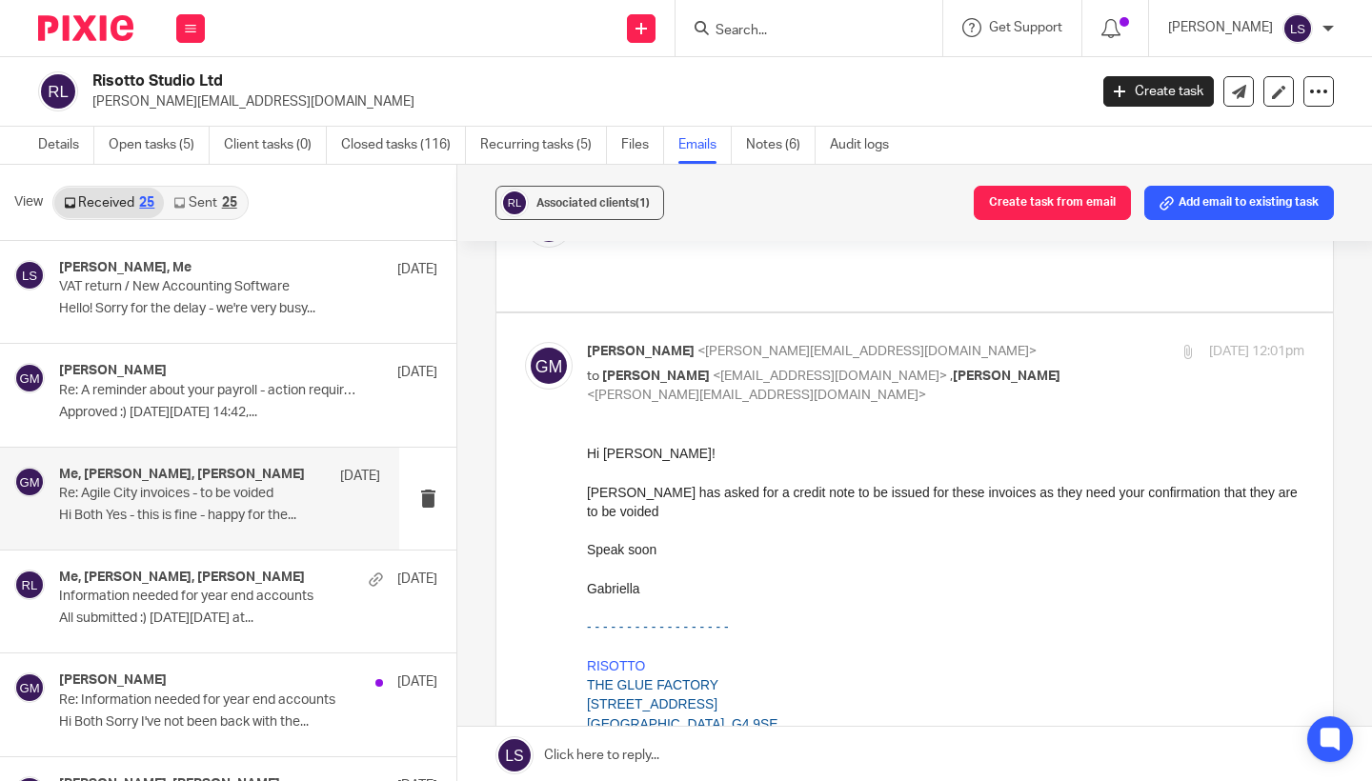
scroll to position [0, 0]
click at [998, 367] on p "to [PERSON_NAME] <[EMAIL_ADDRESS][DOMAIN_NAME]> , [PERSON_NAME] <[EMAIL_ADDRESS…" at bounding box center [826, 386] width 478 height 39
checkbox input "false"
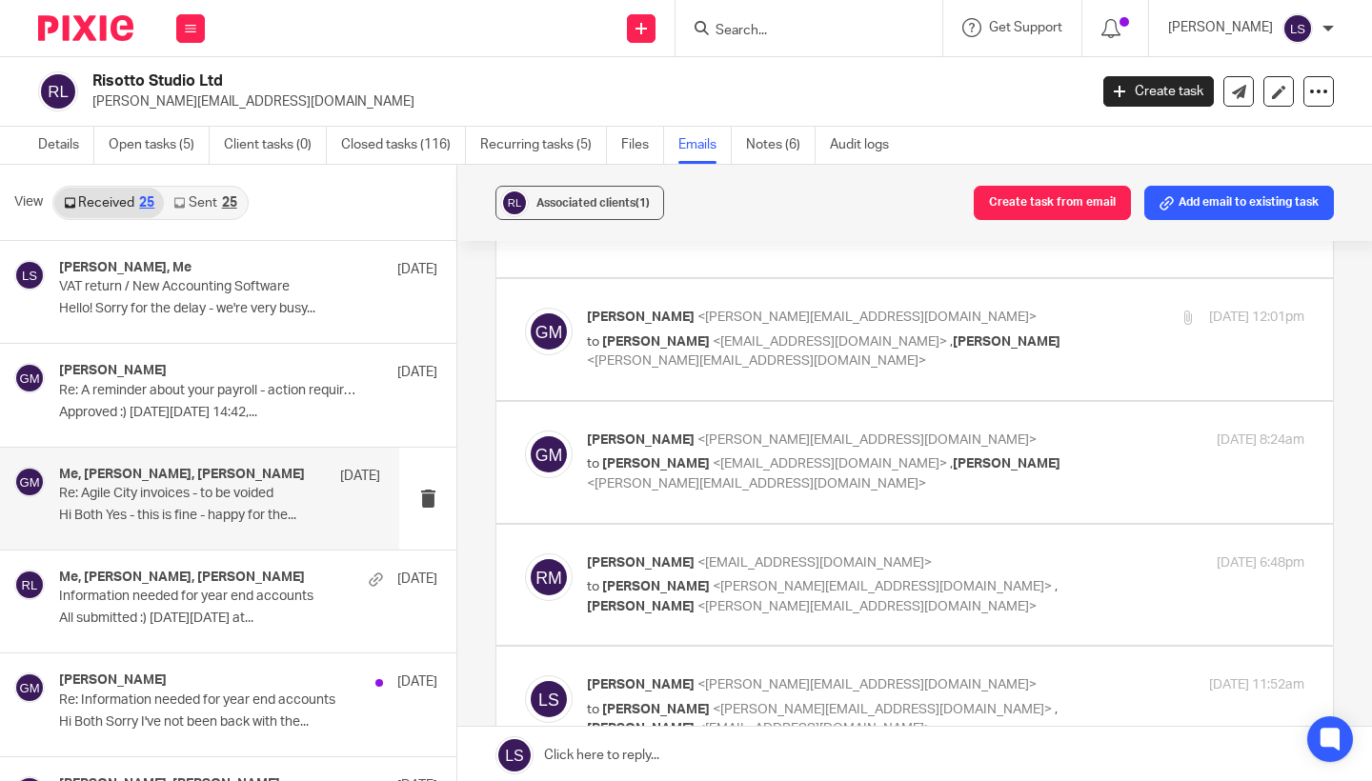
scroll to position [304, 0]
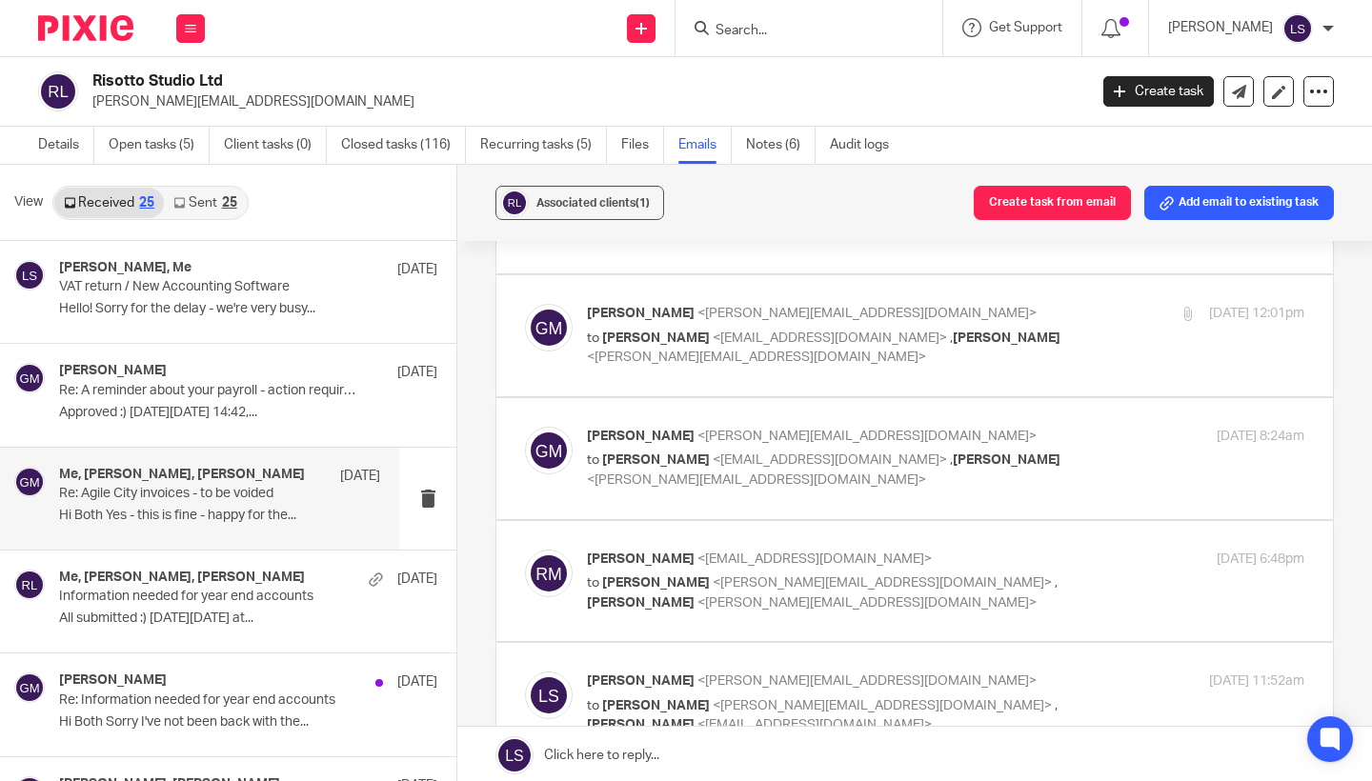
click at [998, 427] on p "[PERSON_NAME] <[PERSON_NAME][EMAIL_ADDRESS][DOMAIN_NAME]>" at bounding box center [826, 437] width 478 height 20
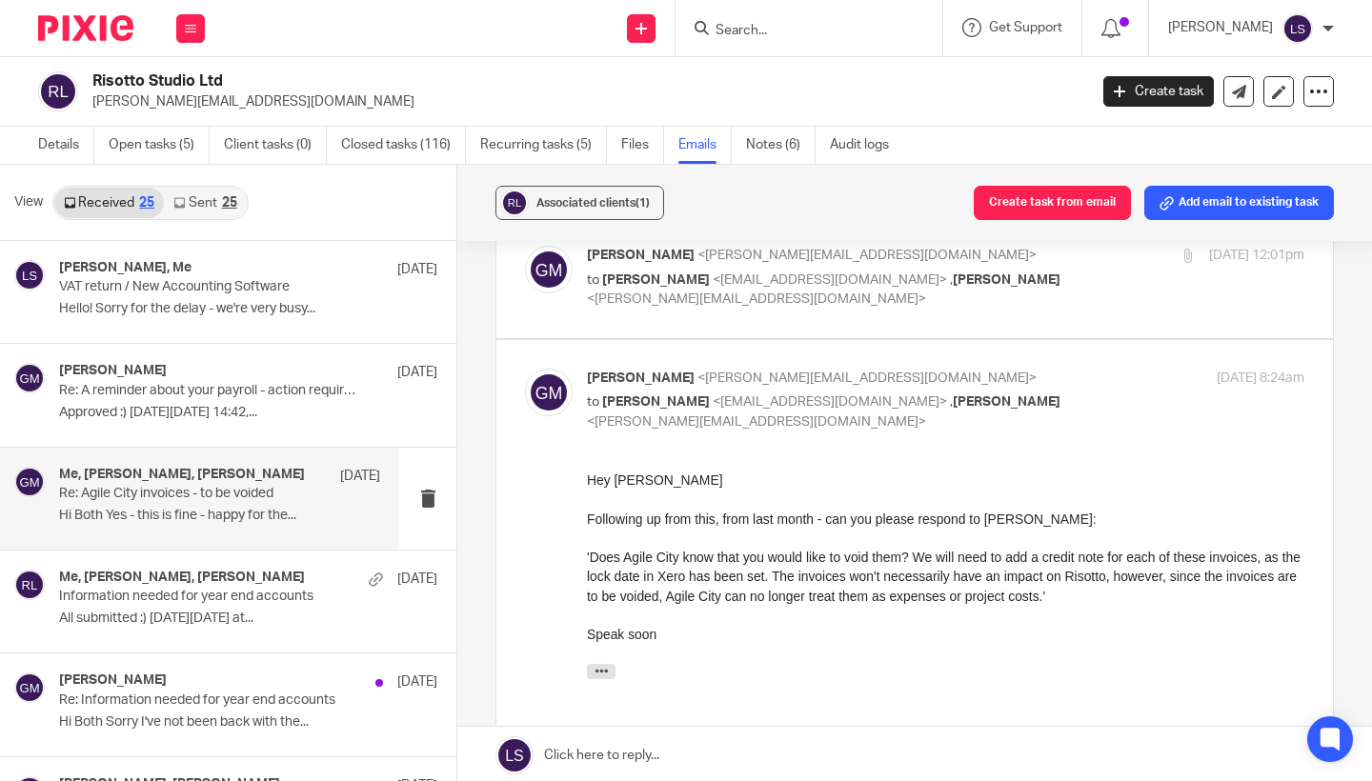
scroll to position [367, 0]
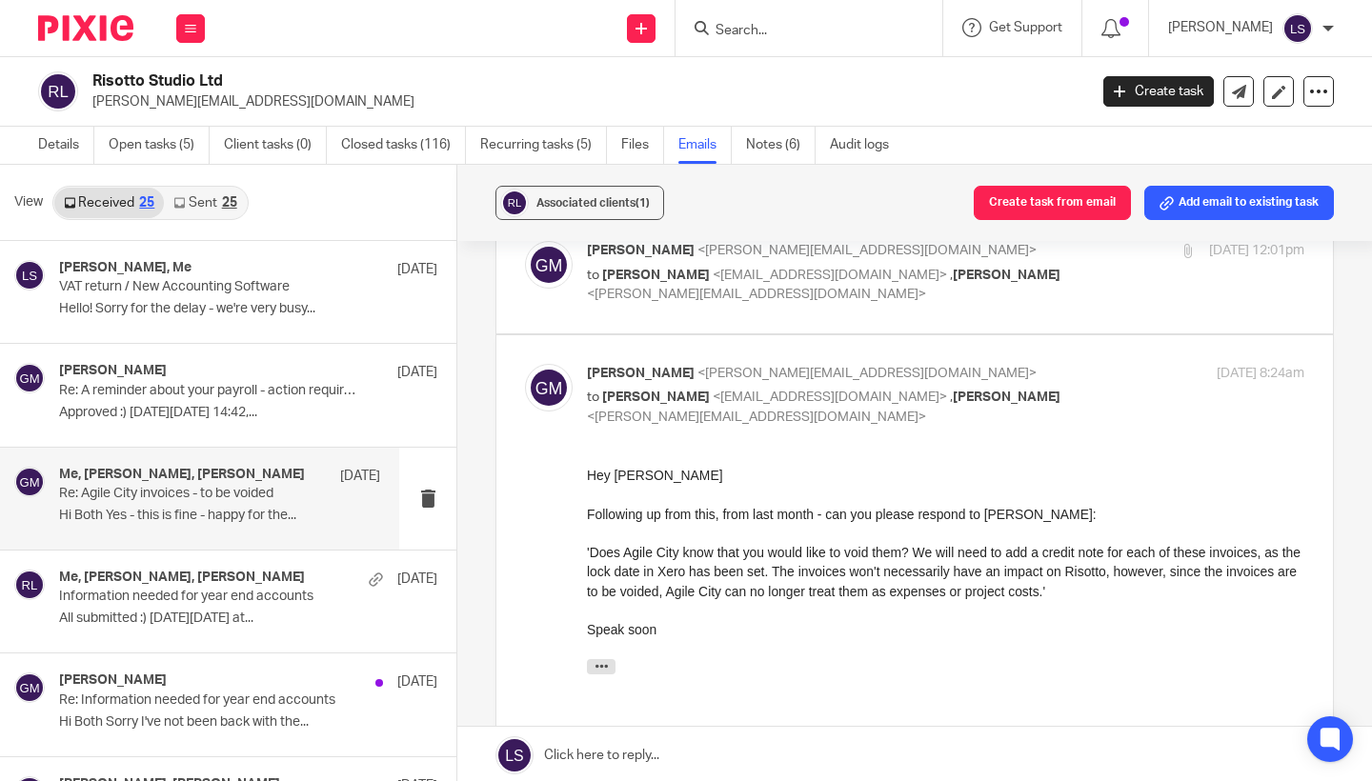
click at [981, 364] on div "[PERSON_NAME] <[PERSON_NAME][EMAIL_ADDRESS][DOMAIN_NAME]> to [PERSON_NAME] <[EM…" at bounding box center [826, 396] width 478 height 64
checkbox input "false"
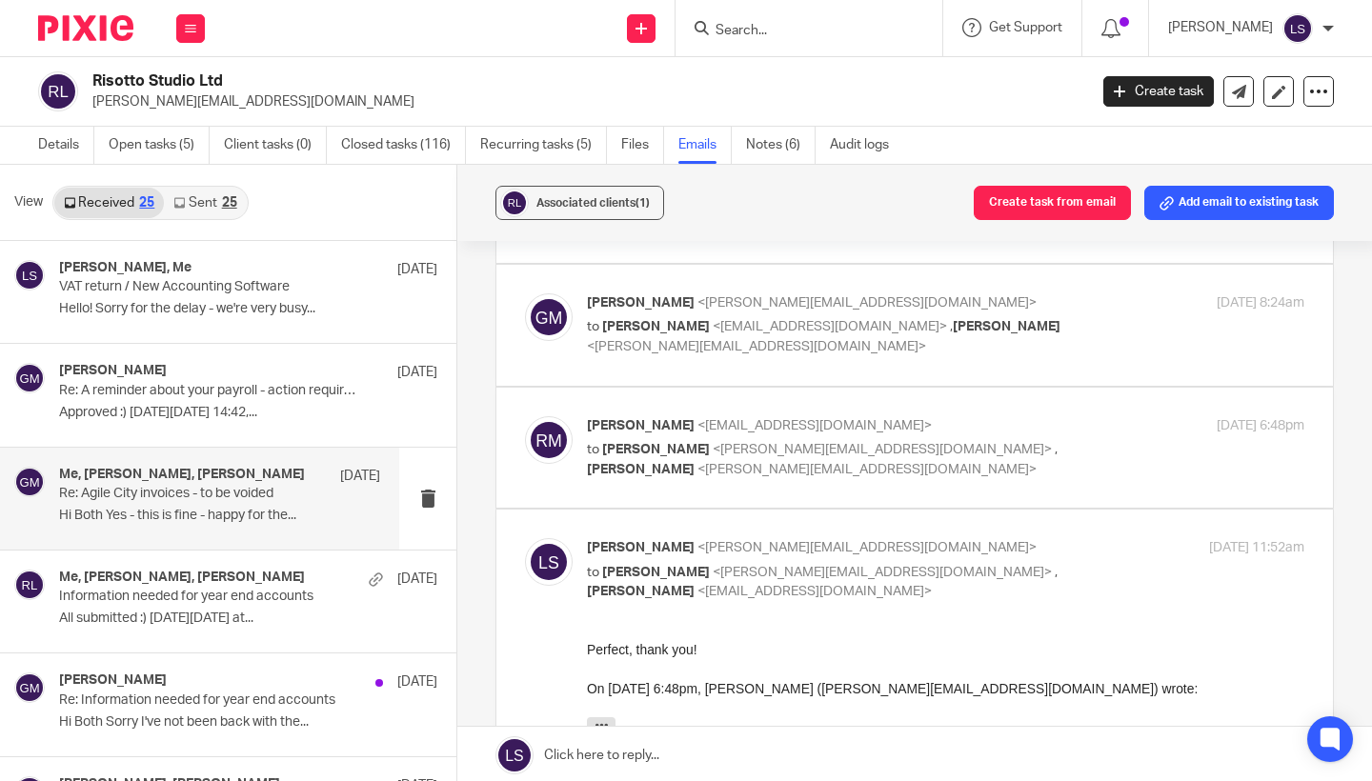
scroll to position [445, 0]
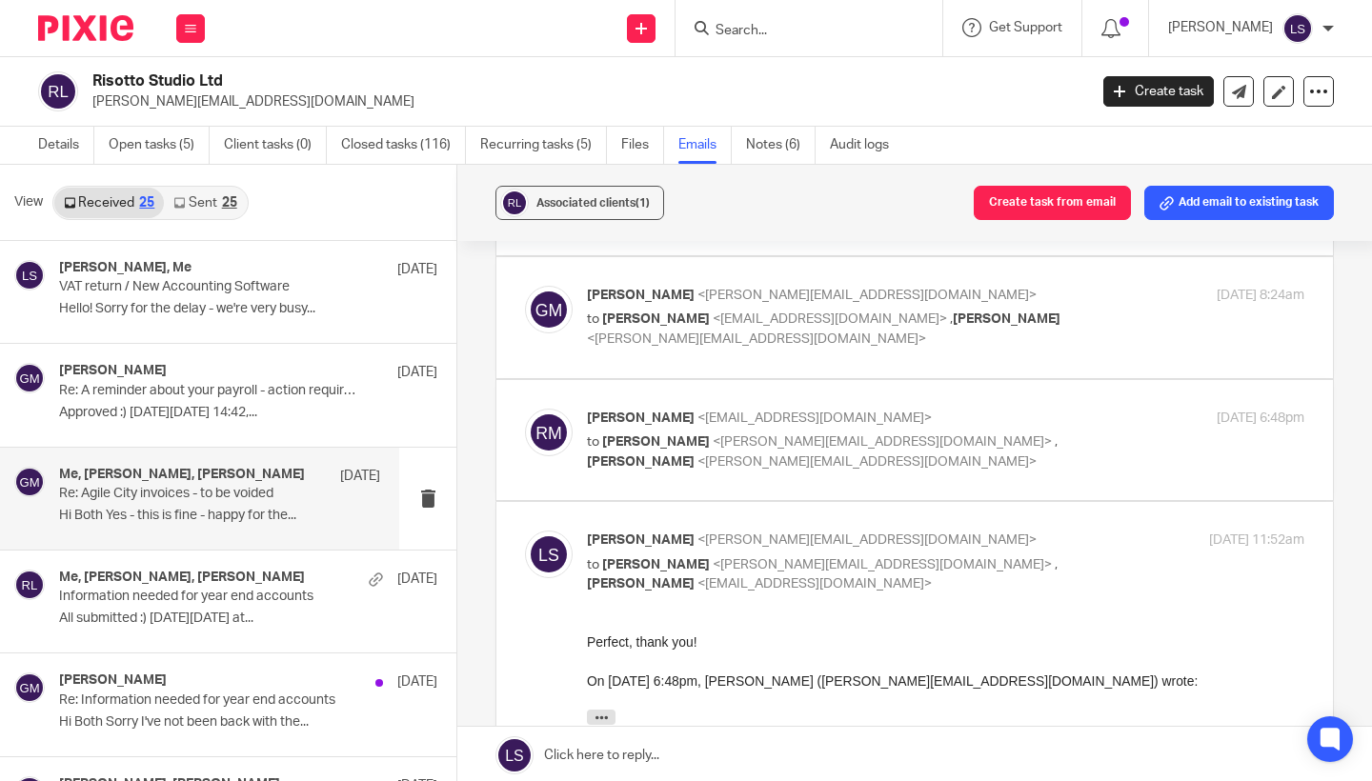
click at [1030, 432] on p "to [PERSON_NAME] <[PERSON_NAME][EMAIL_ADDRESS][DOMAIN_NAME]> , [PERSON_NAME] <[…" at bounding box center [826, 451] width 478 height 39
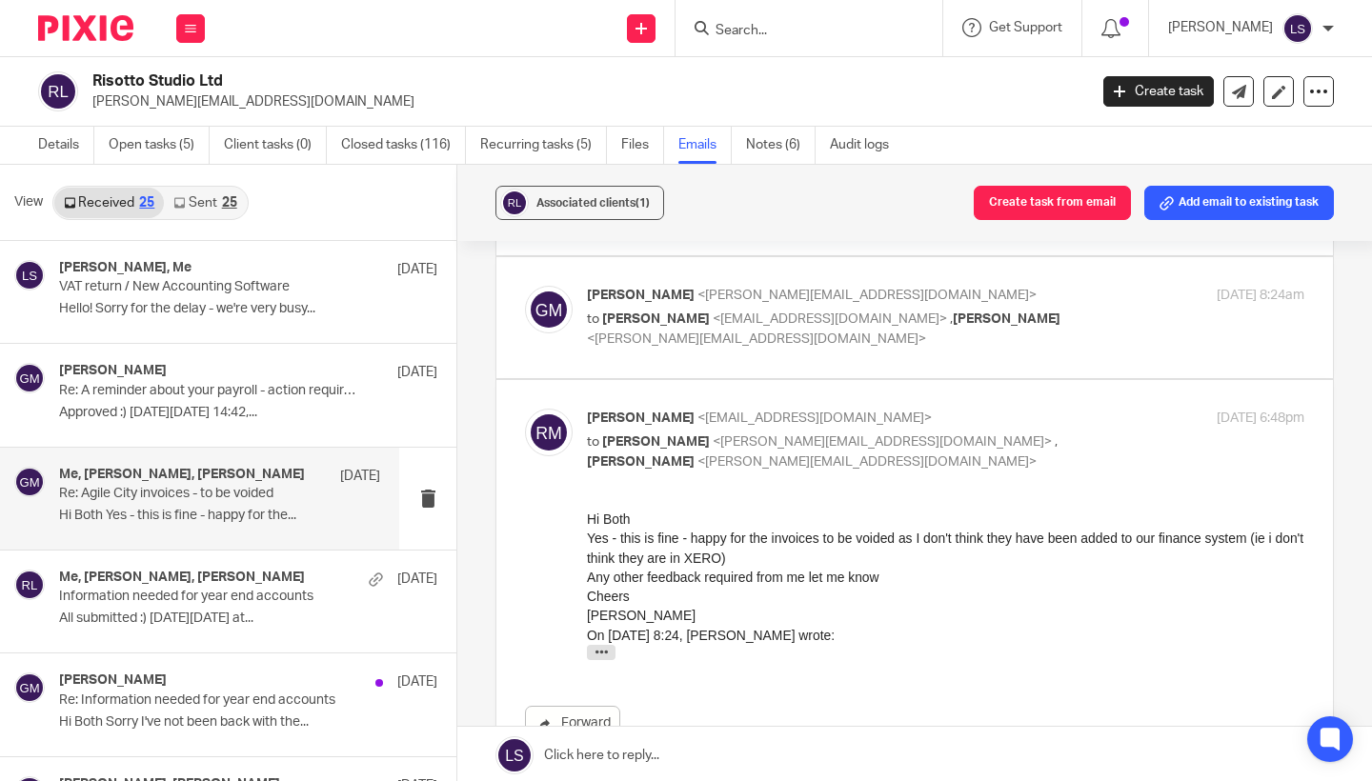
scroll to position [0, 0]
click at [1030, 432] on p "to [PERSON_NAME] <[PERSON_NAME][EMAIL_ADDRESS][DOMAIN_NAME]> , [PERSON_NAME] <[…" at bounding box center [826, 451] width 478 height 39
checkbox input "false"
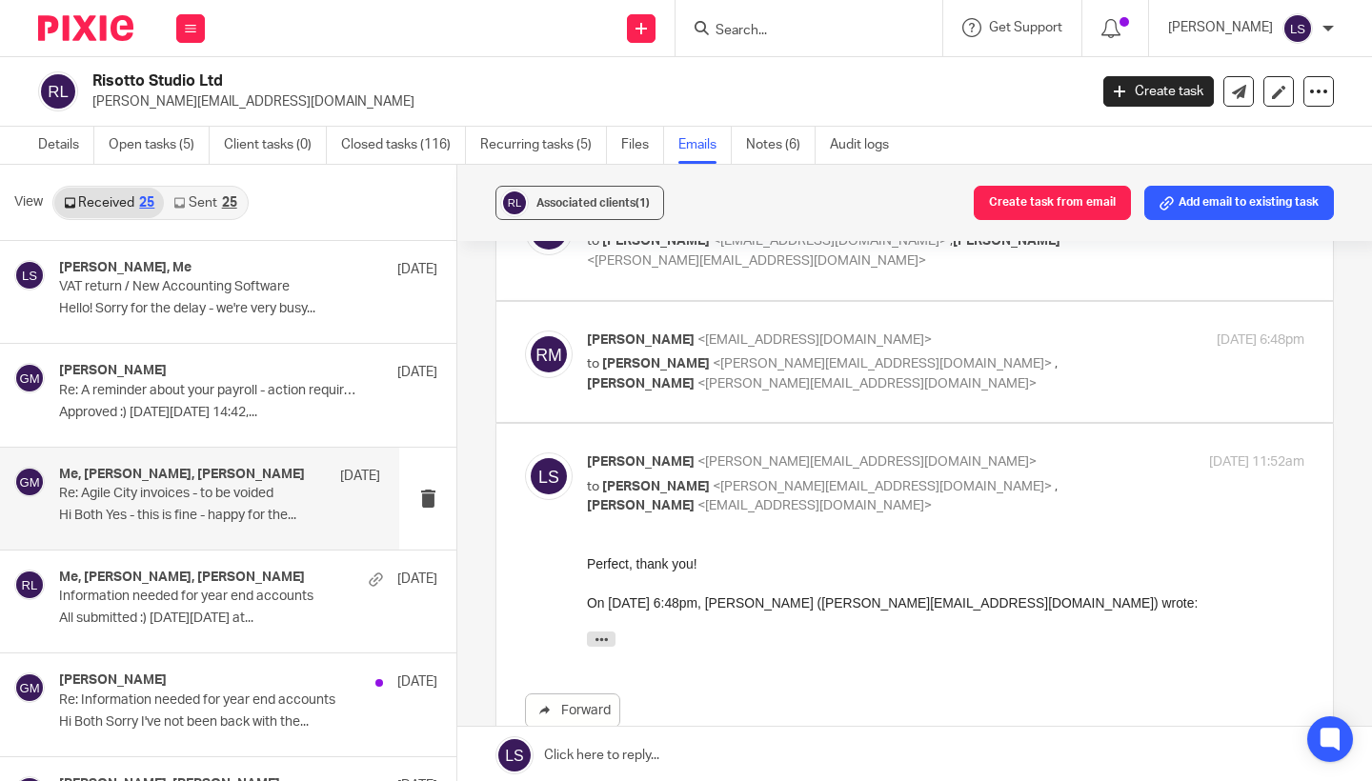
click at [1006, 477] on p "to [PERSON_NAME] <[PERSON_NAME][EMAIL_ADDRESS][DOMAIN_NAME]> , [PERSON_NAME] <[…" at bounding box center [826, 496] width 478 height 39
checkbox input "false"
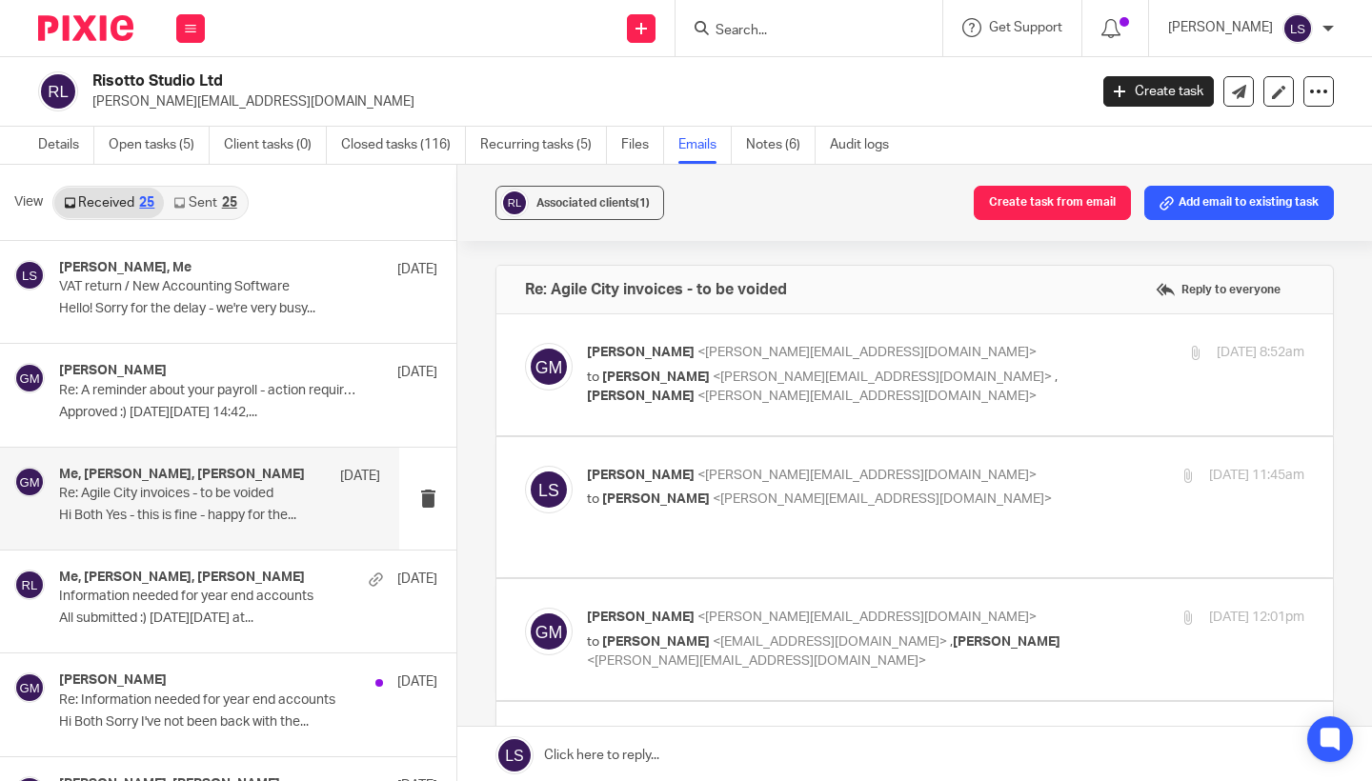
click at [1075, 341] on label at bounding box center [914, 374] width 836 height 121
click at [525, 342] on input "checkbox" at bounding box center [524, 342] width 1 height 1
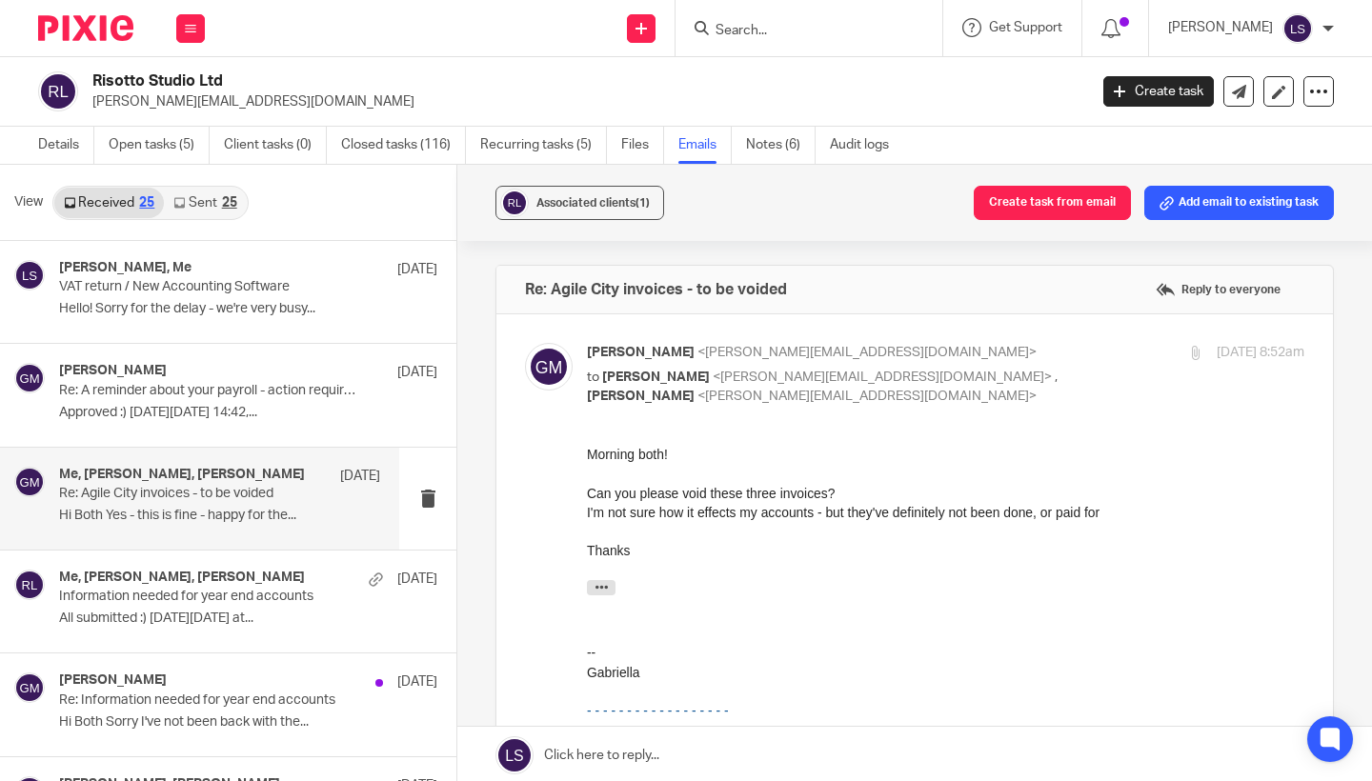
click at [950, 535] on div "Morning both! Can you please void these three invoices? I'm not sure how it eff…" at bounding box center [945, 502] width 717 height 116
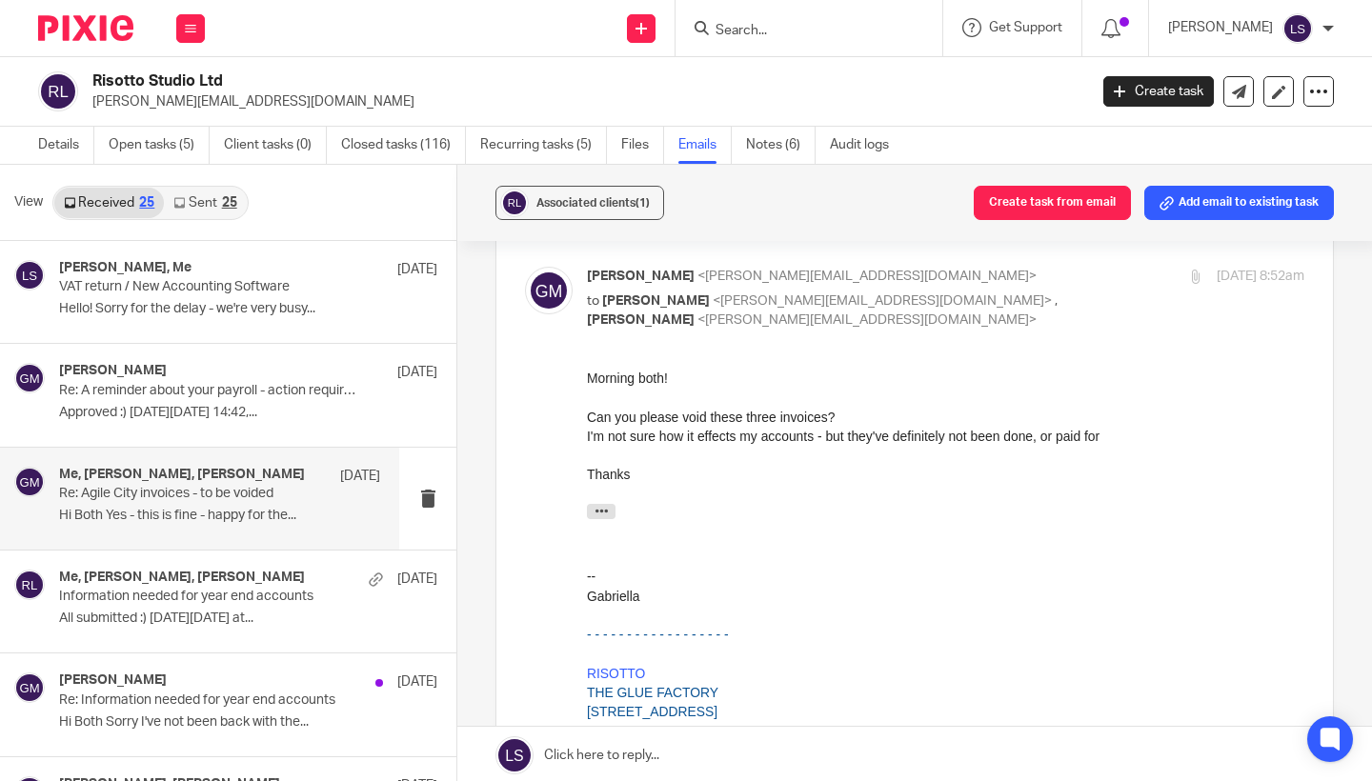
scroll to position [93, 0]
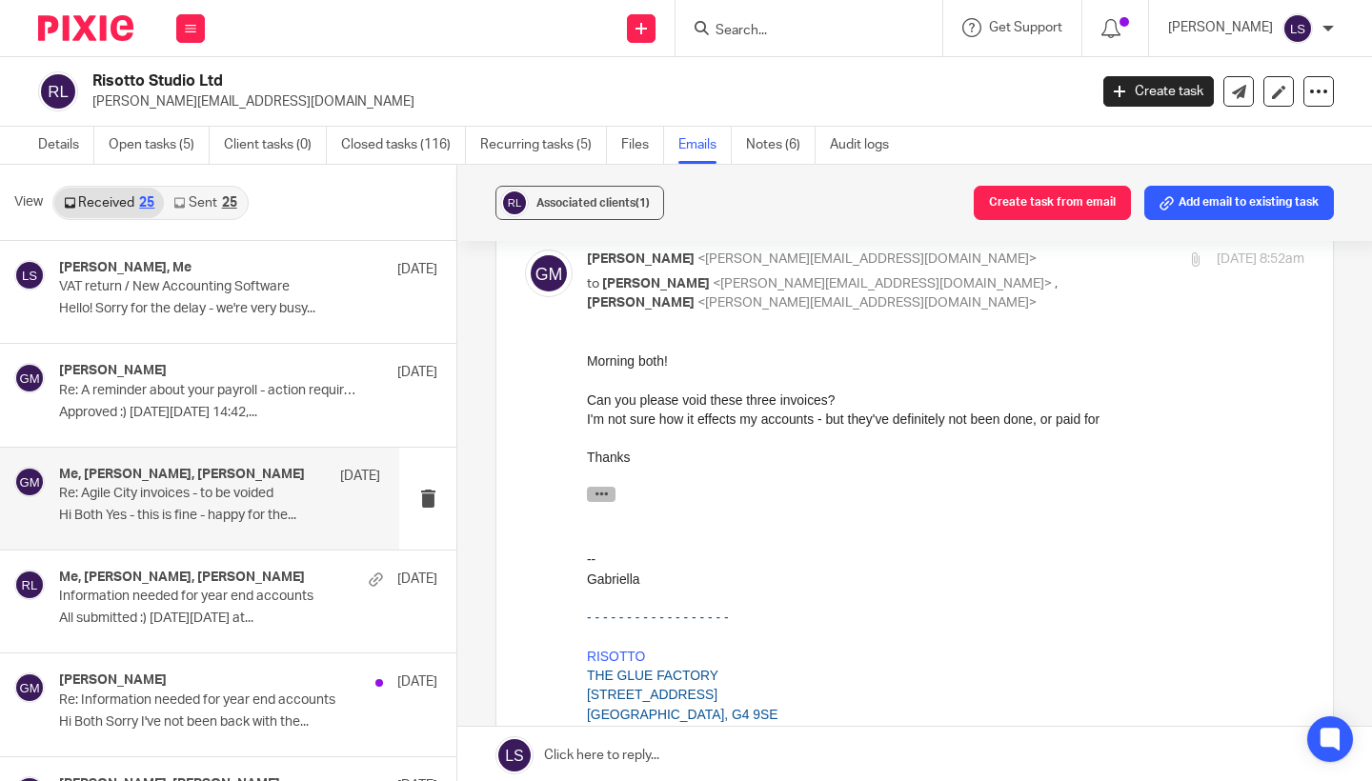
click at [606, 489] on icon "button" at bounding box center [601, 493] width 14 height 14
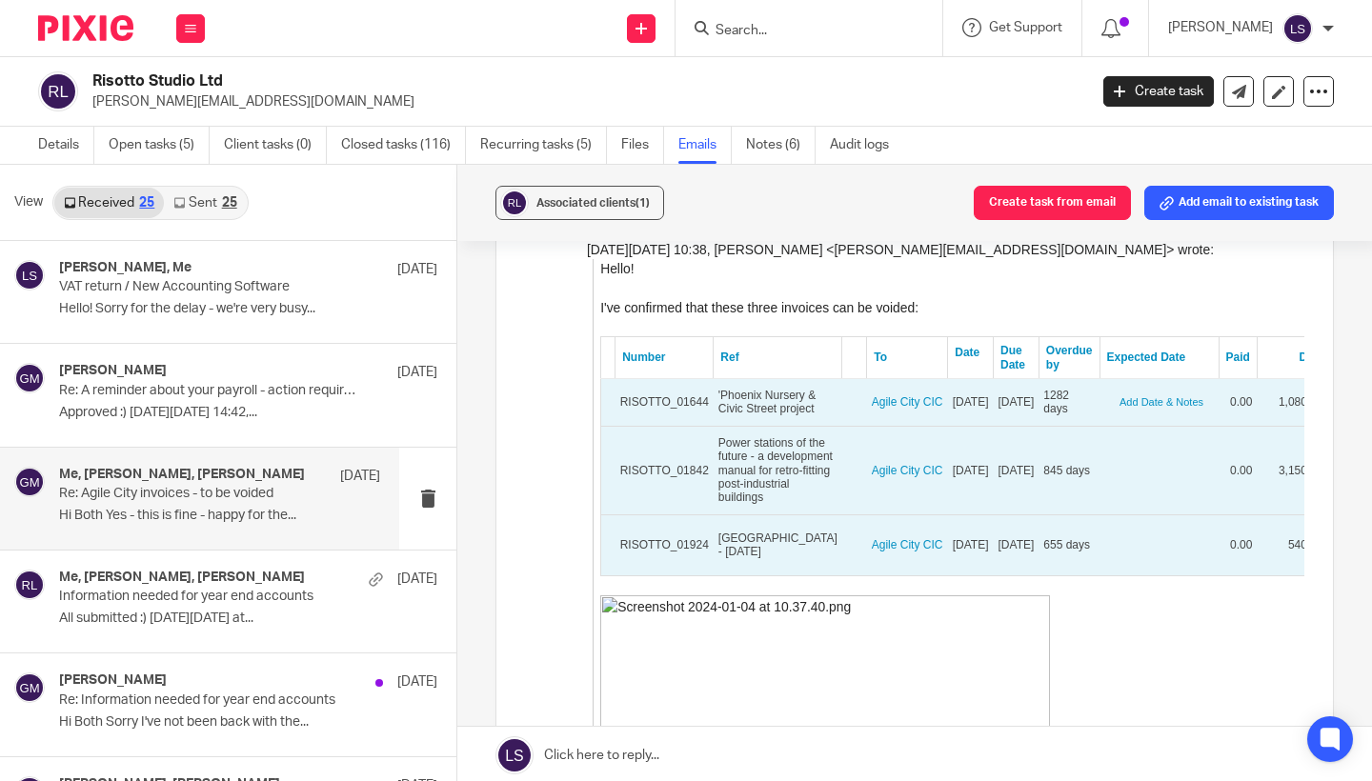
scroll to position [370, 0]
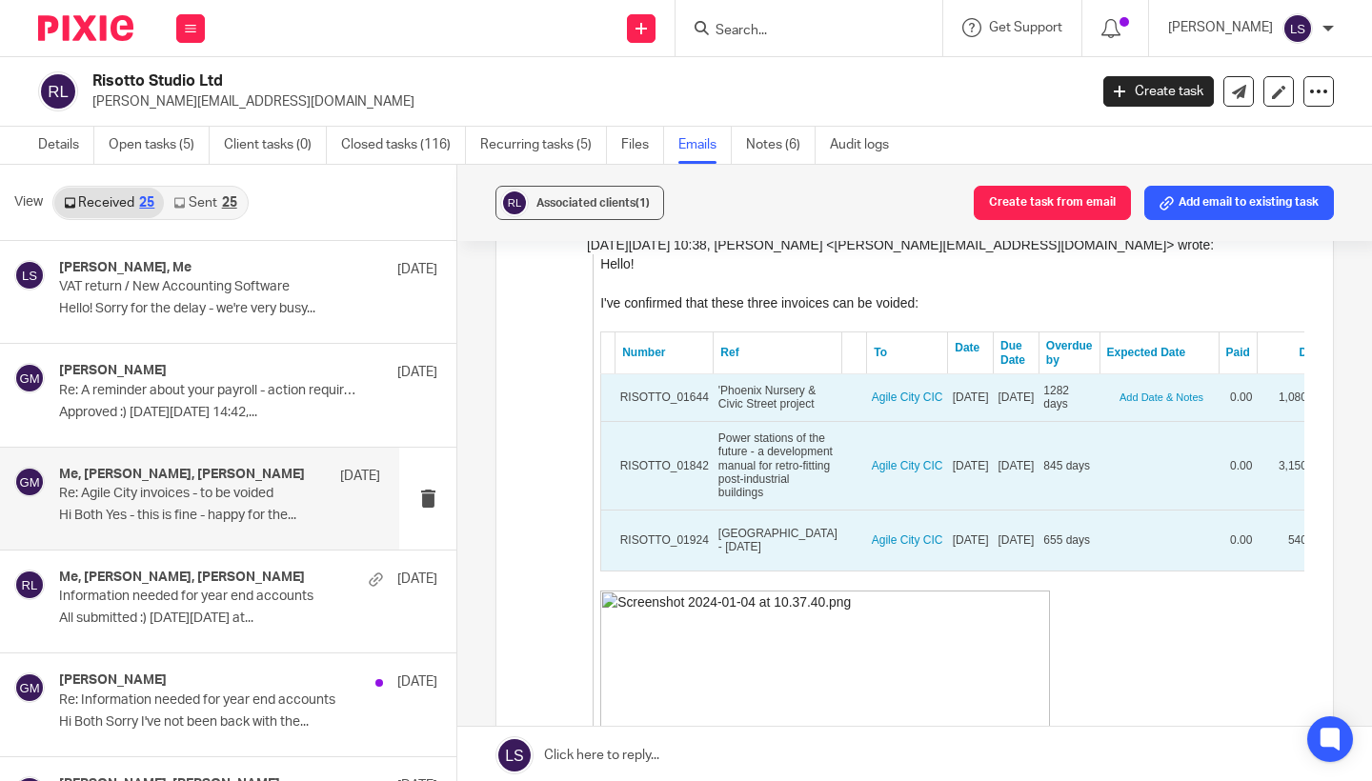
click at [552, 452] on div "Forward Attachments Screenshot [DATE] at 103740 .png" at bounding box center [914, 786] width 779 height 1423
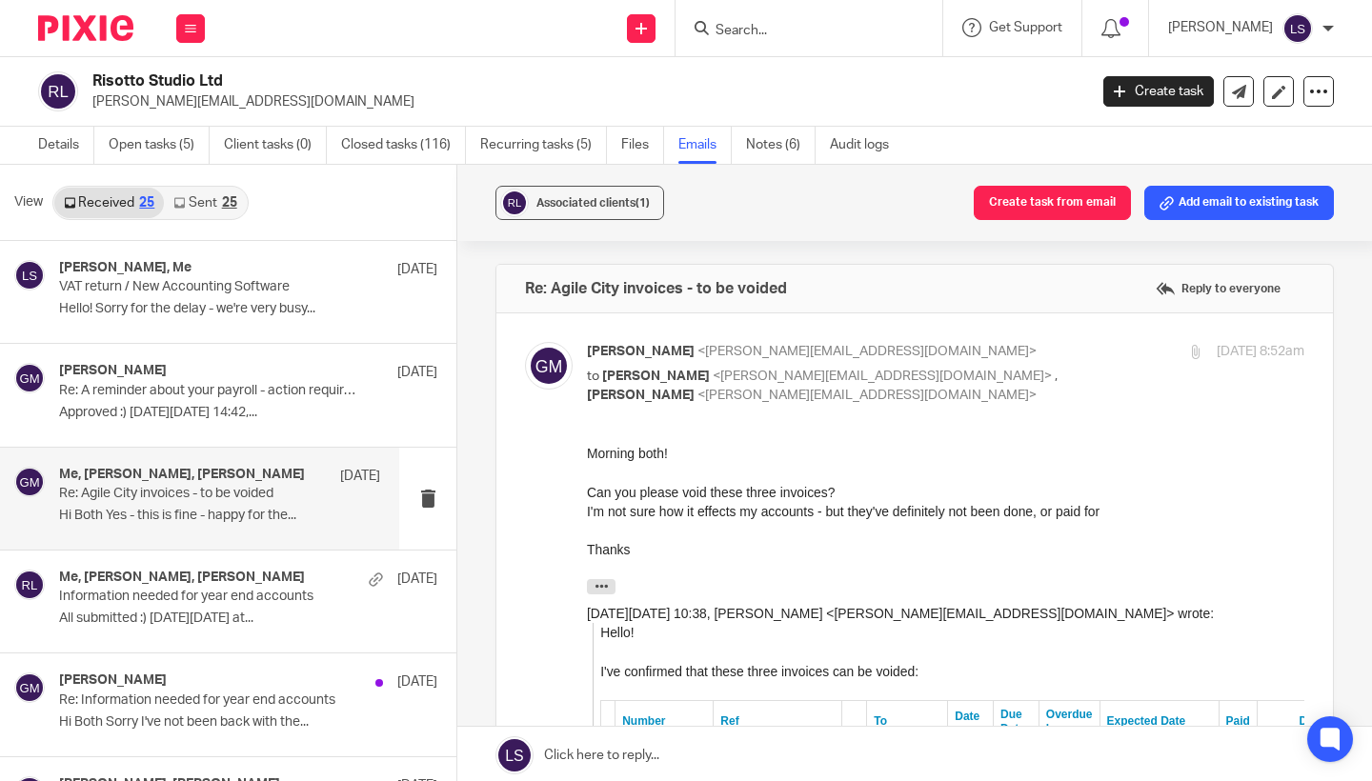
scroll to position [-1, 0]
click at [1029, 365] on div "[PERSON_NAME] <[PERSON_NAME][EMAIL_ADDRESS][DOMAIN_NAME]> to [PERSON_NAME] <[PE…" at bounding box center [826, 375] width 478 height 64
checkbox input "false"
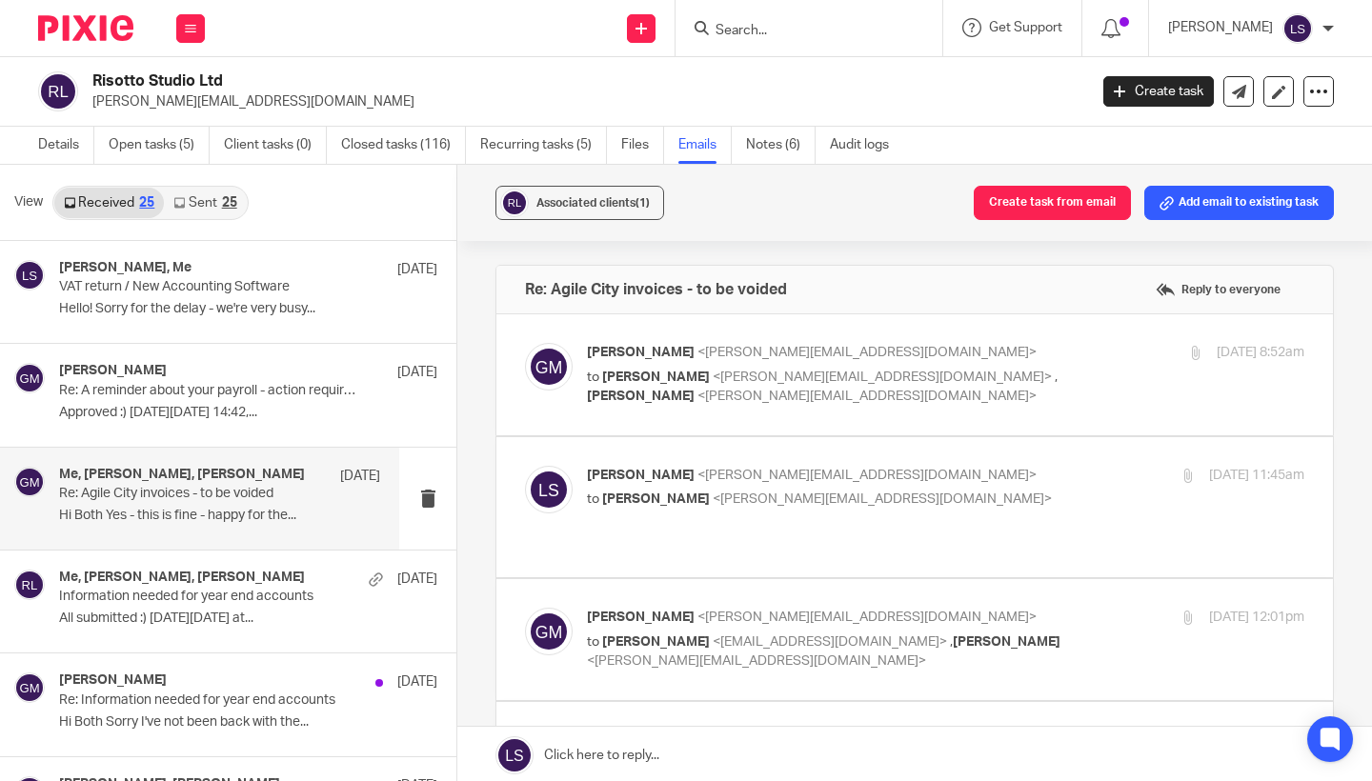
scroll to position [0, 0]
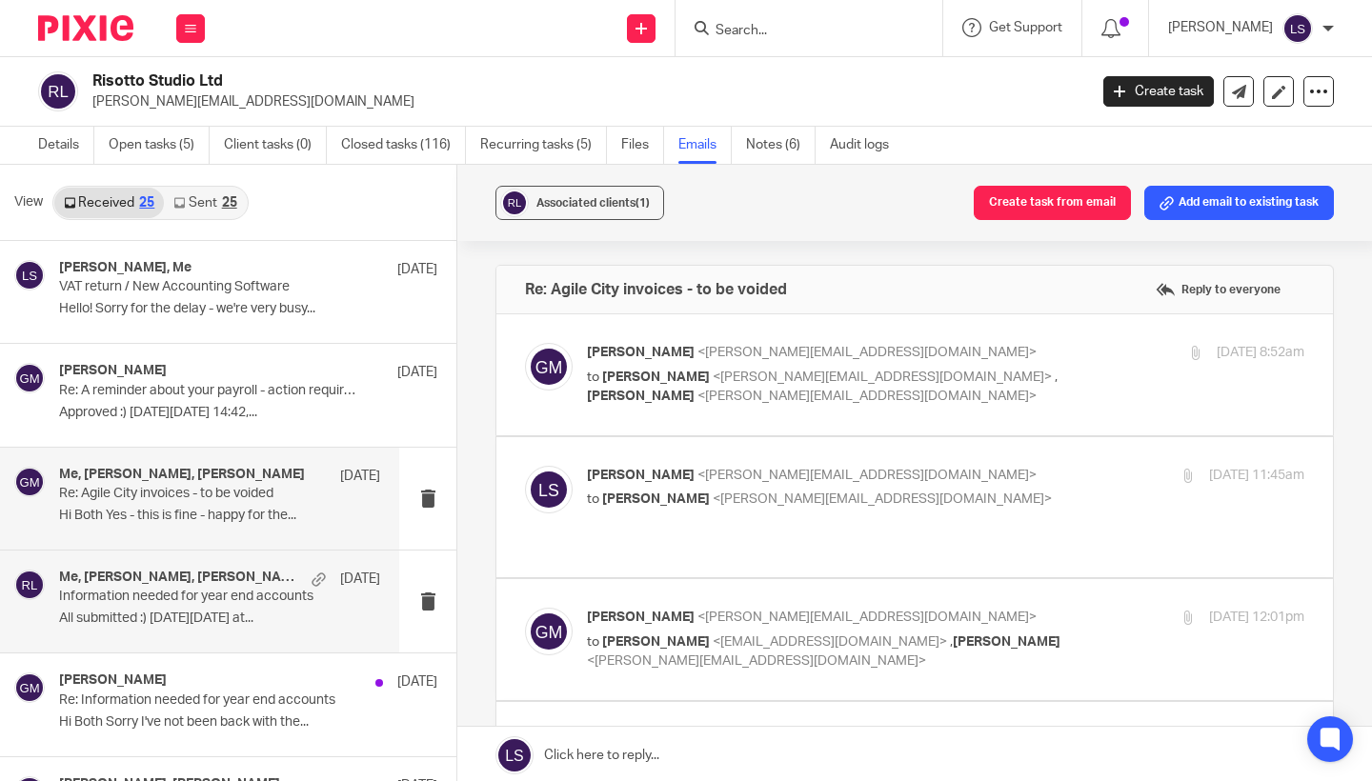
click at [190, 559] on div "Me, [PERSON_NAME], [PERSON_NAME] [DATE] Information needed for year end account…" at bounding box center [199, 602] width 399 height 102
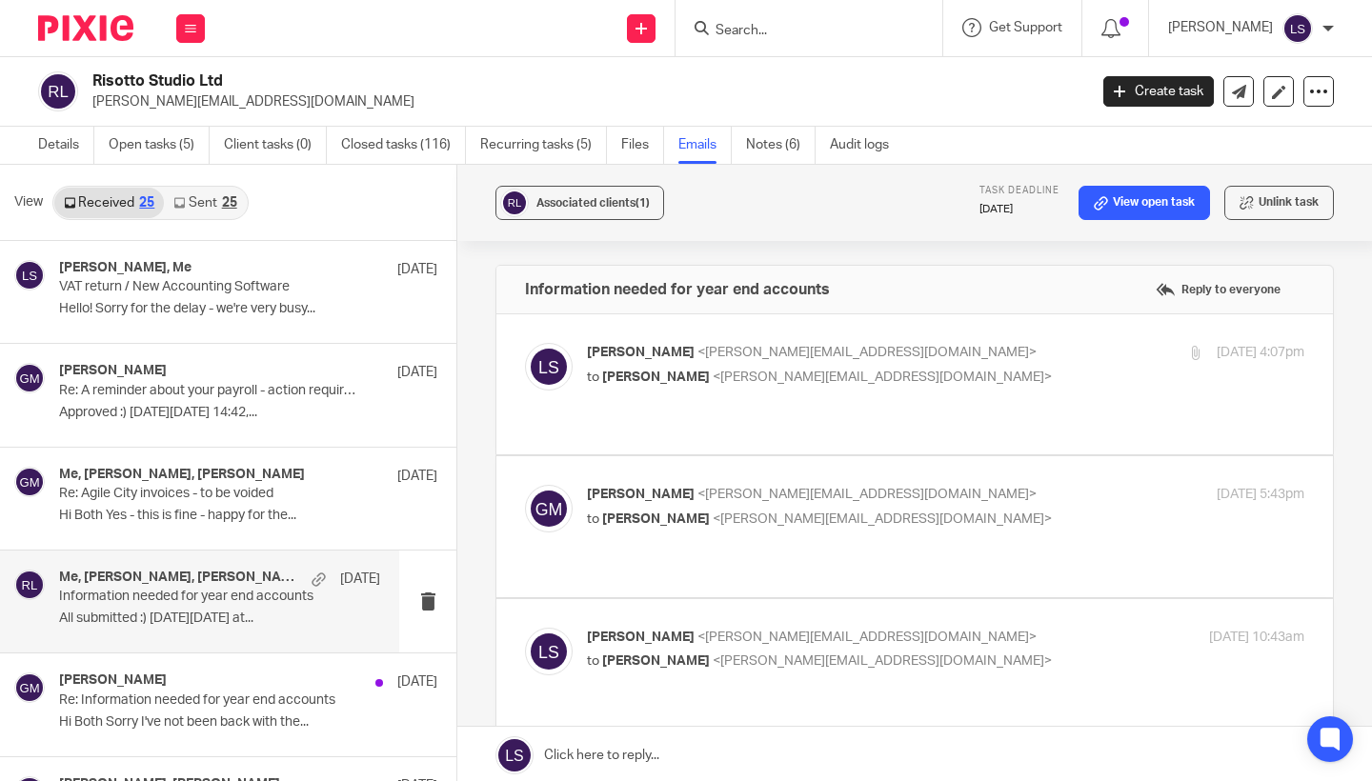
click at [1024, 351] on p "[PERSON_NAME] <[EMAIL_ADDRESS][DOMAIN_NAME]>" at bounding box center [826, 353] width 478 height 20
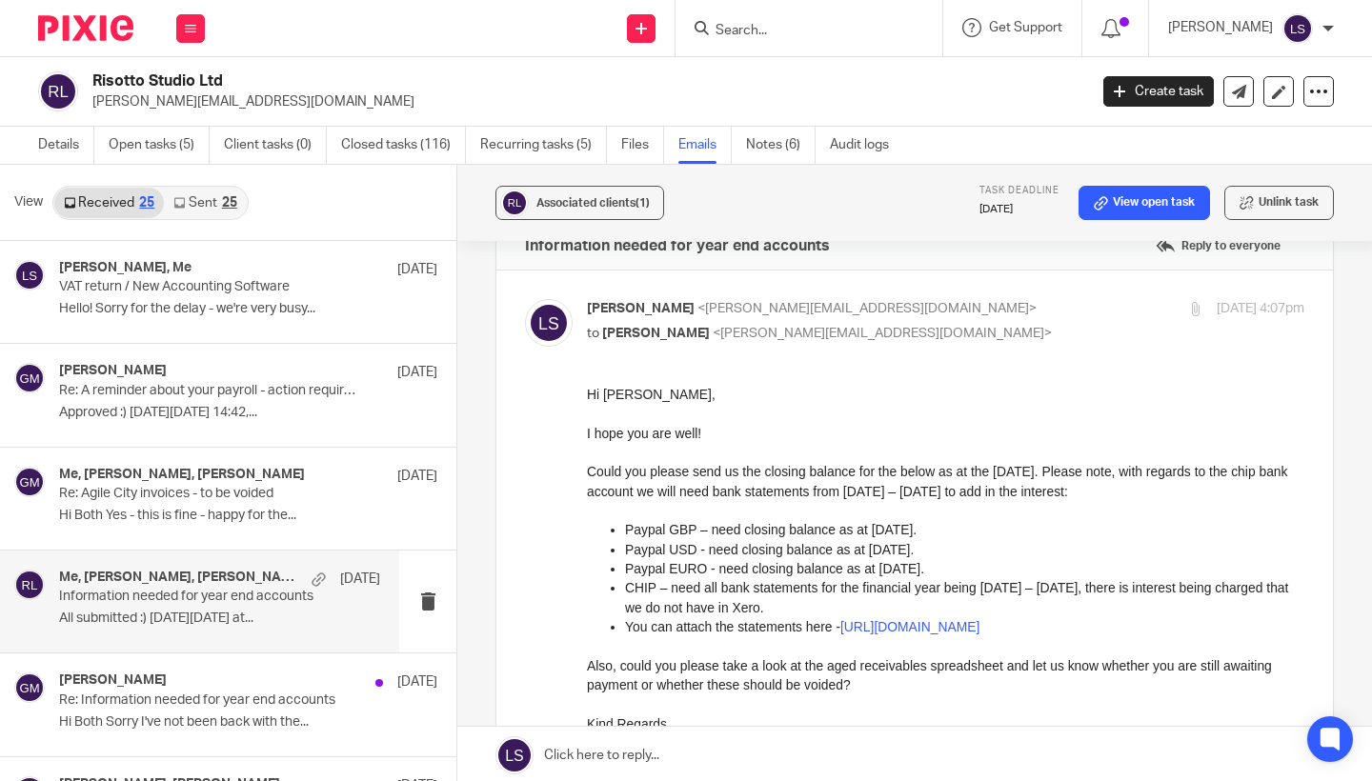
scroll to position [43, 0]
click at [954, 353] on div "[PERSON_NAME] <[EMAIL_ADDRESS][DOMAIN_NAME]> to [PERSON_NAME] <[PERSON_NAME][EM…" at bounding box center [914, 643] width 779 height 687
click at [957, 309] on p "[PERSON_NAME] <[EMAIL_ADDRESS][DOMAIN_NAME]>" at bounding box center [826, 310] width 478 height 20
checkbox input "false"
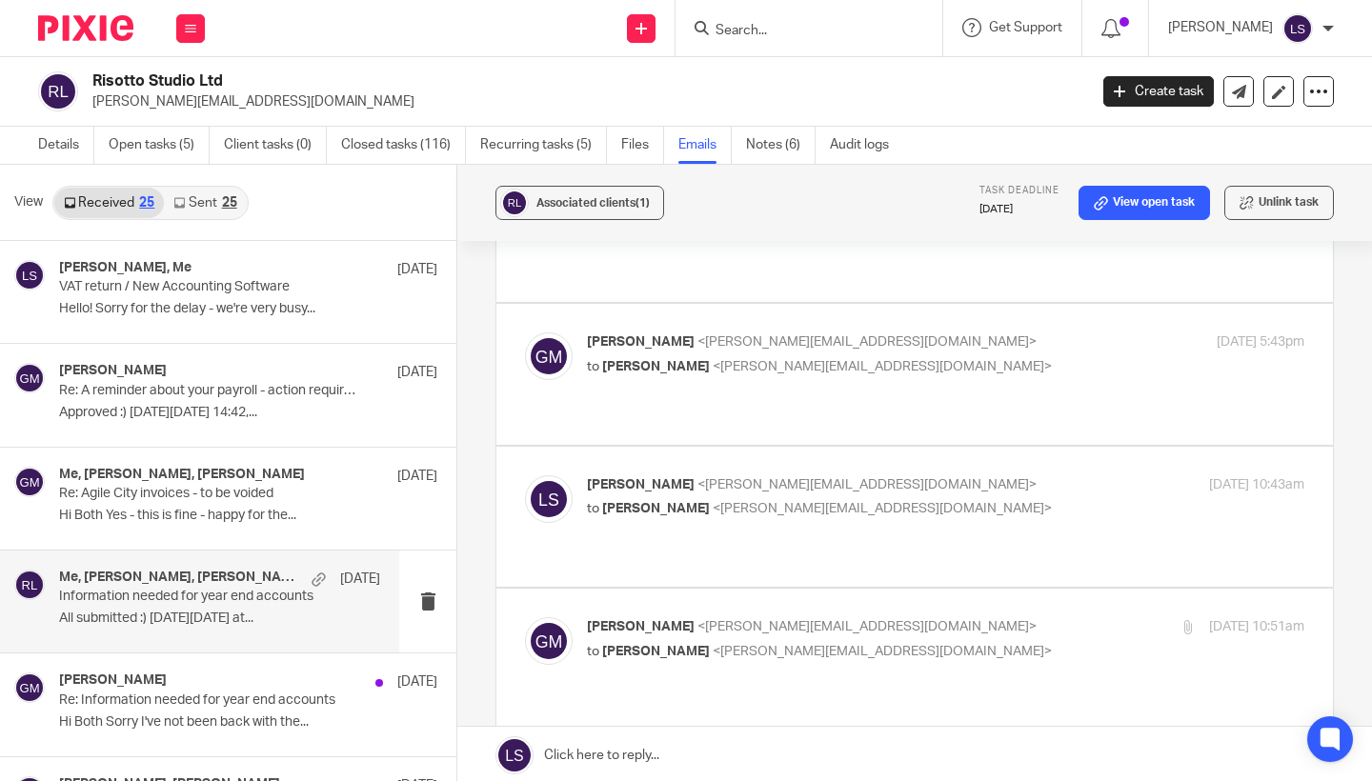
scroll to position [156, 0]
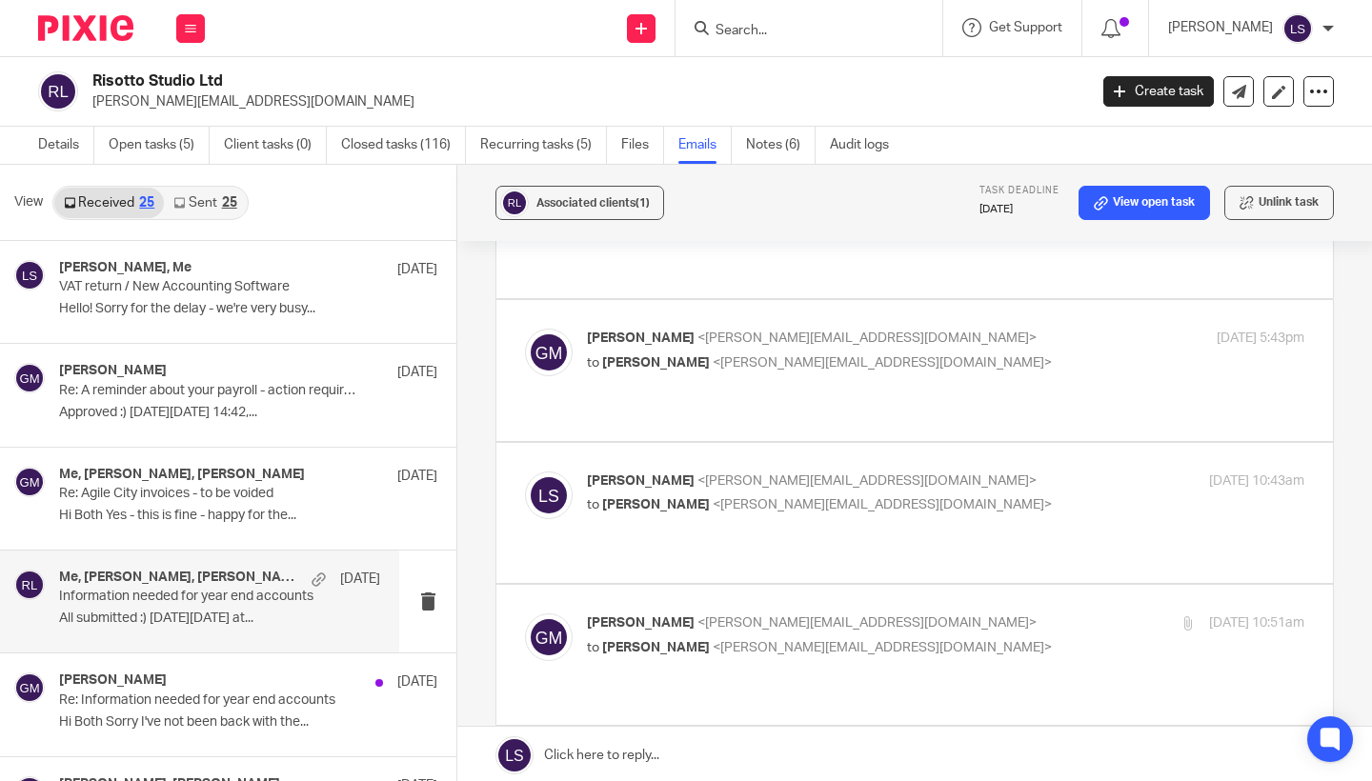
click at [969, 329] on p "[PERSON_NAME] <[PERSON_NAME][EMAIL_ADDRESS][DOMAIN_NAME]>" at bounding box center [826, 339] width 478 height 20
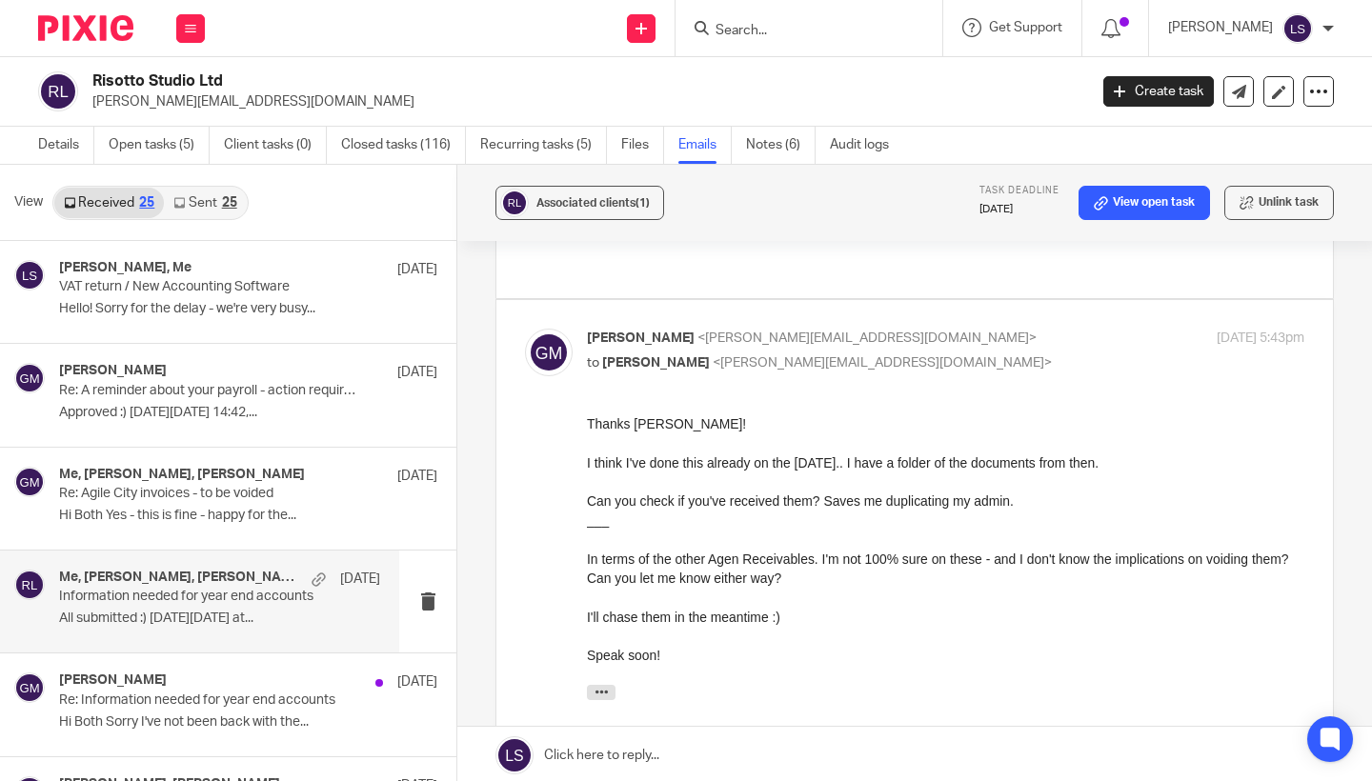
scroll to position [0, 0]
click at [969, 353] on p "to [PERSON_NAME] <[PERSON_NAME][EMAIL_ADDRESS][DOMAIN_NAME]>" at bounding box center [826, 363] width 478 height 20
checkbox input "false"
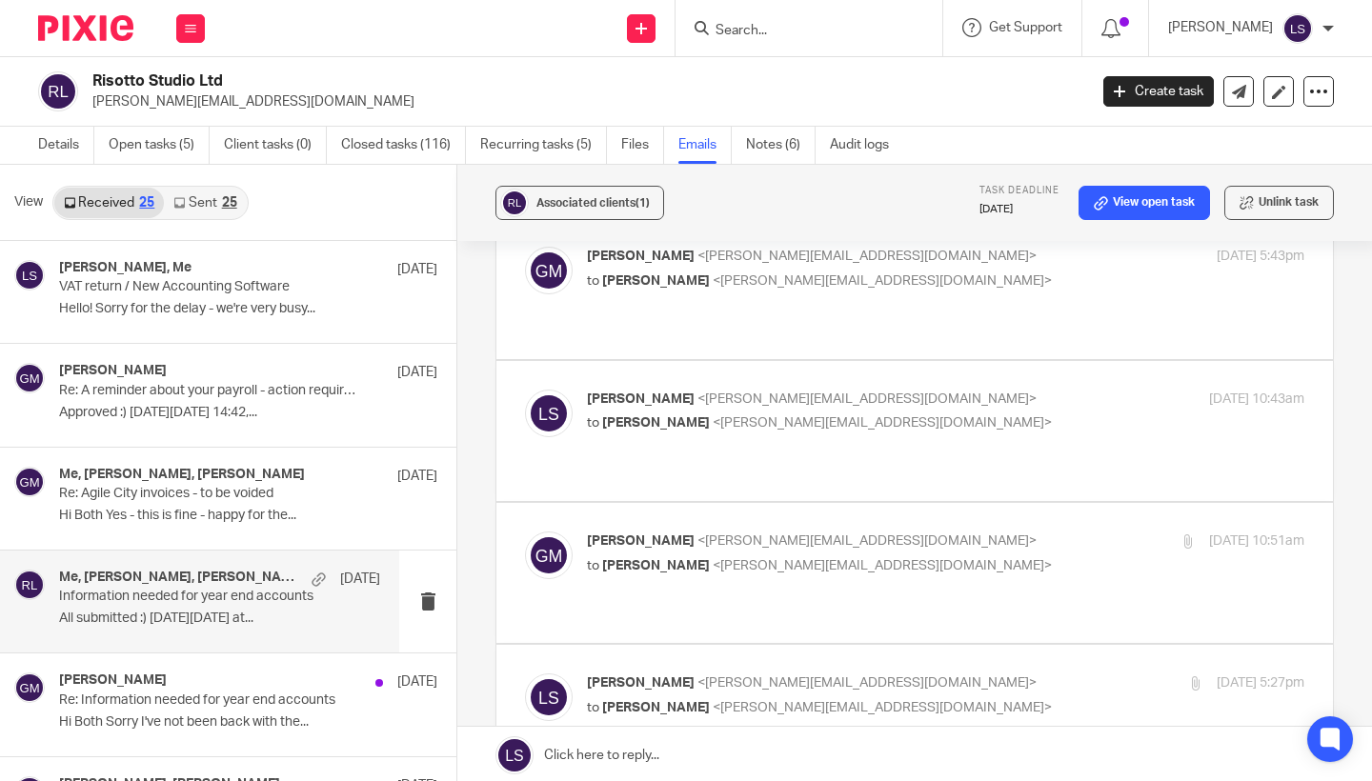
scroll to position [251, 0]
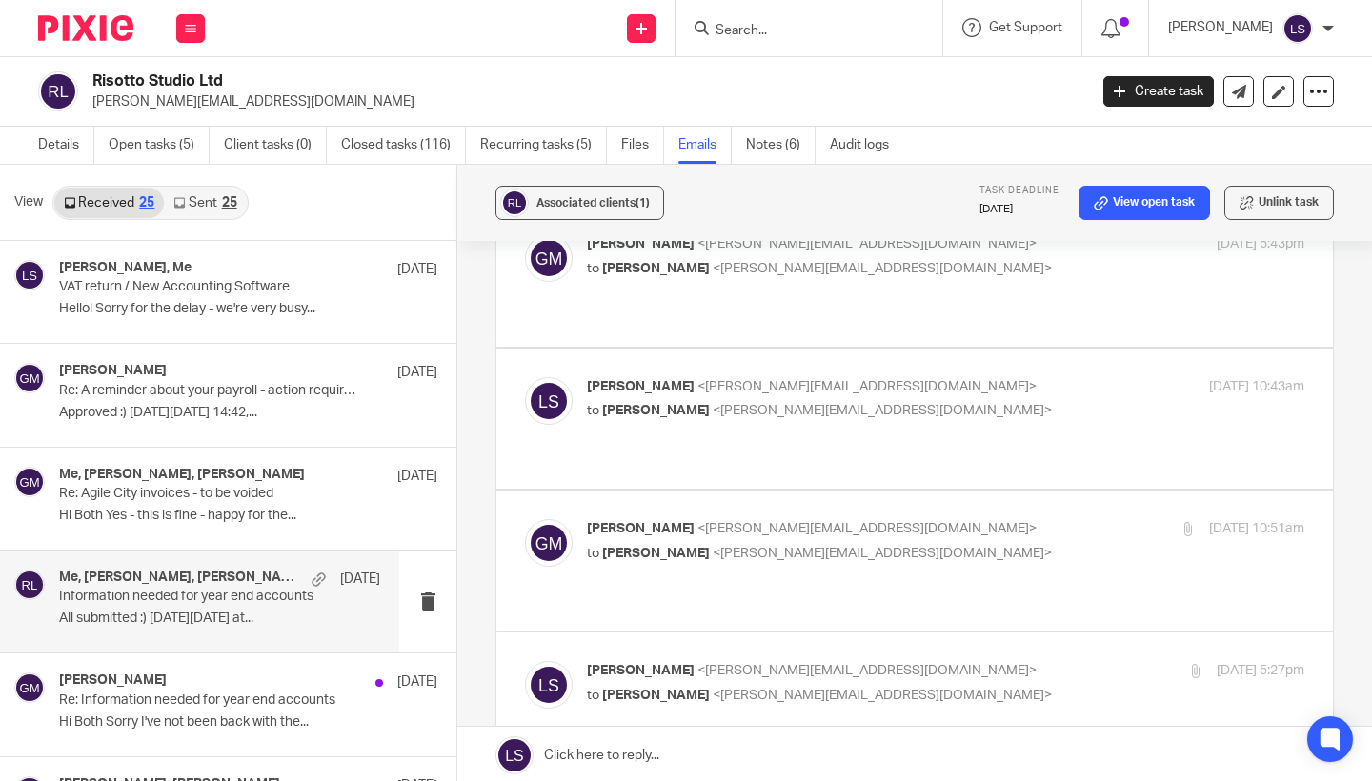
click at [958, 401] on p "to [PERSON_NAME] <[PERSON_NAME][EMAIL_ADDRESS][DOMAIN_NAME]>" at bounding box center [826, 411] width 478 height 20
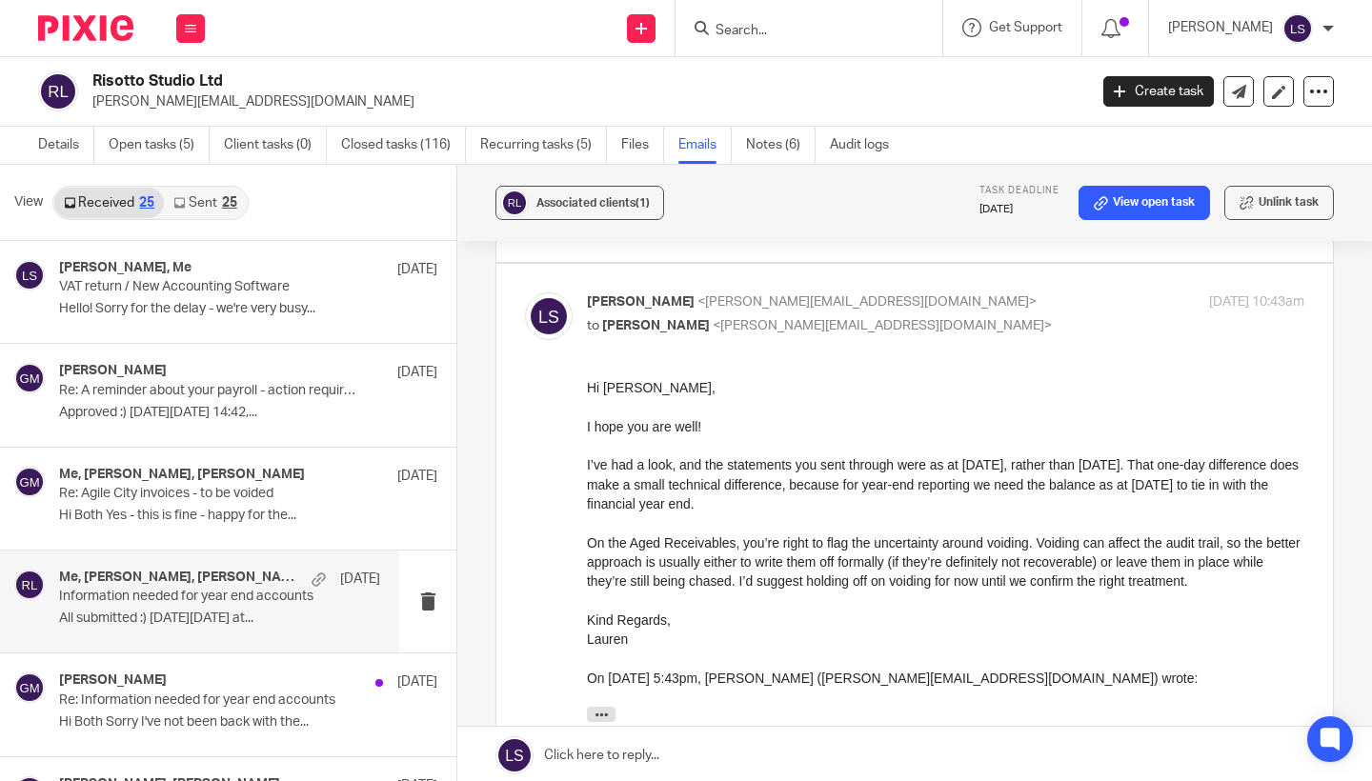
scroll to position [337, 0]
click at [858, 472] on p "I’ve had a look, and the statements you sent through were as at [DATE], rather …" at bounding box center [945, 481] width 717 height 58
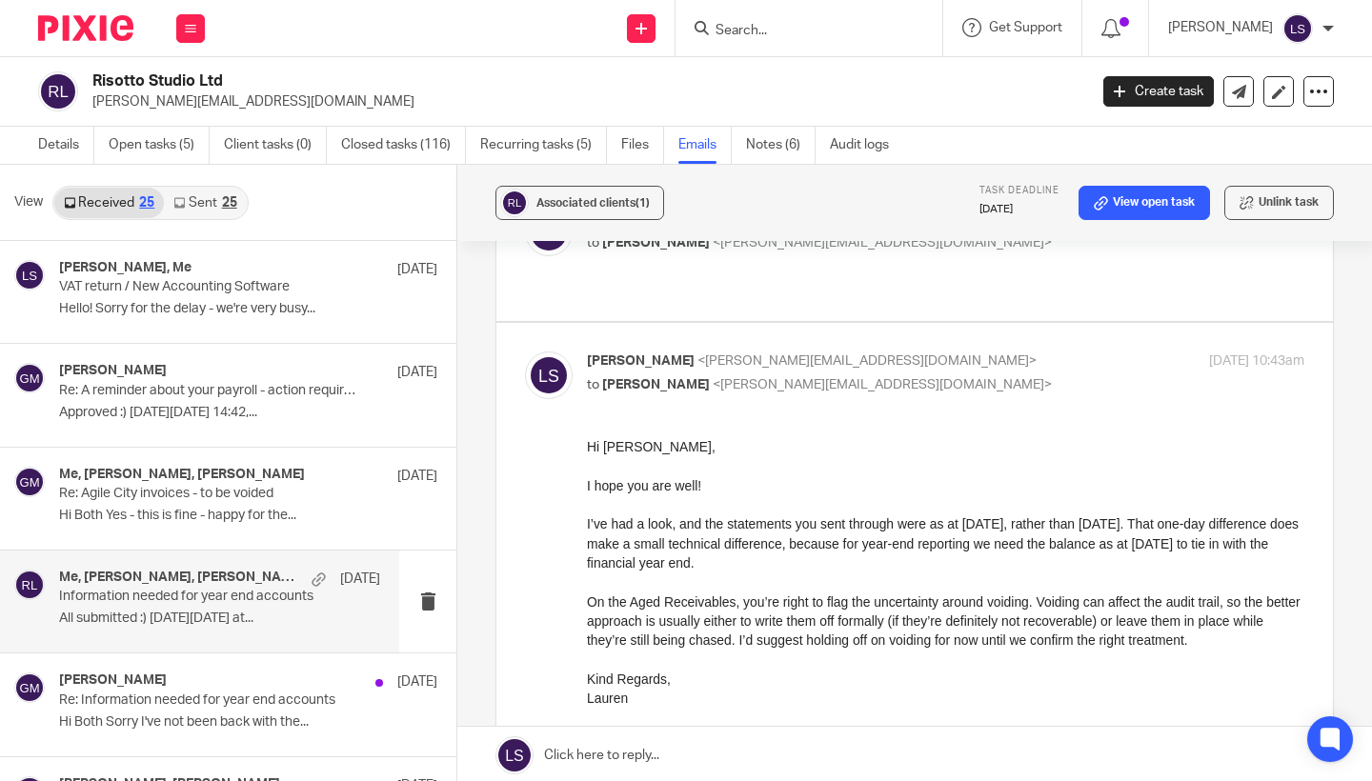
click at [934, 352] on p "[PERSON_NAME] <[EMAIL_ADDRESS][DOMAIN_NAME]>" at bounding box center [826, 362] width 478 height 20
checkbox input "false"
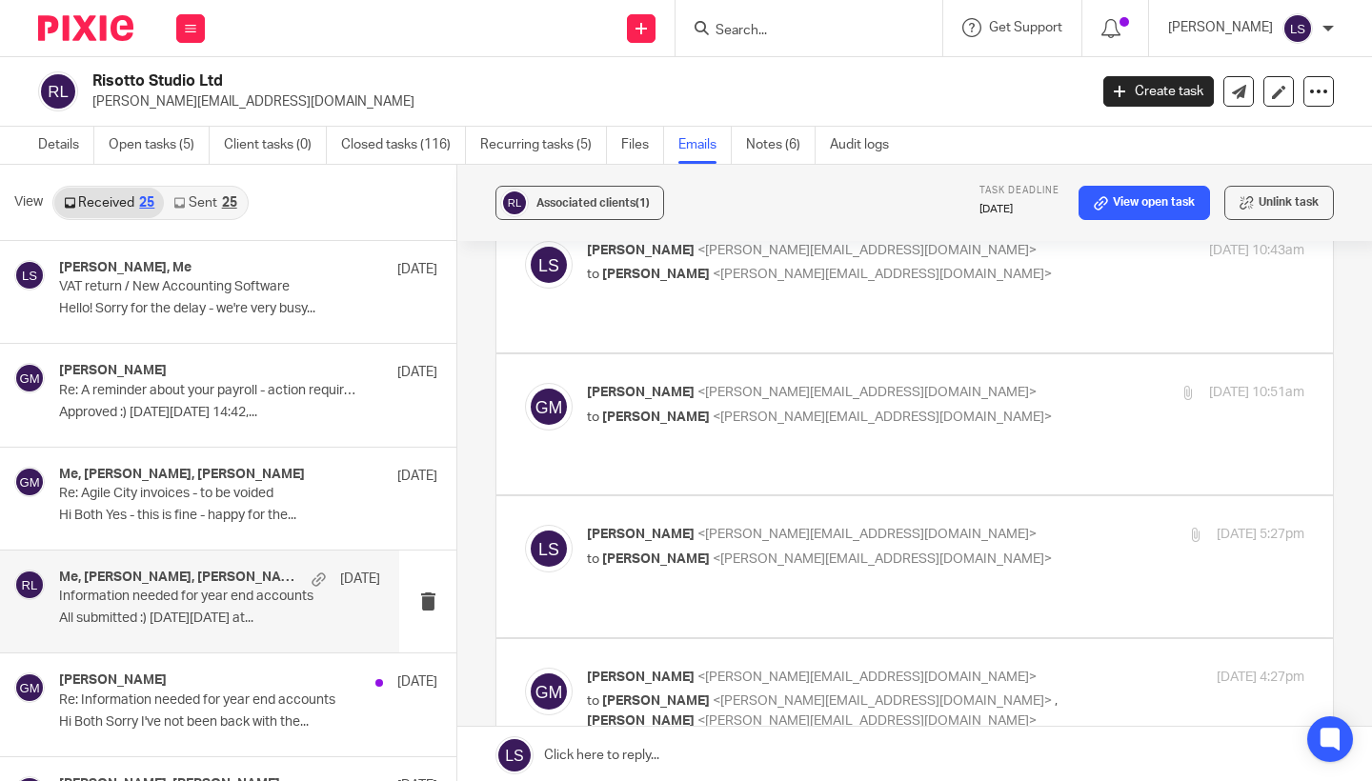
scroll to position [388, 0]
click at [962, 382] on p "[PERSON_NAME] <[PERSON_NAME][EMAIL_ADDRESS][DOMAIN_NAME]>" at bounding box center [826, 392] width 478 height 20
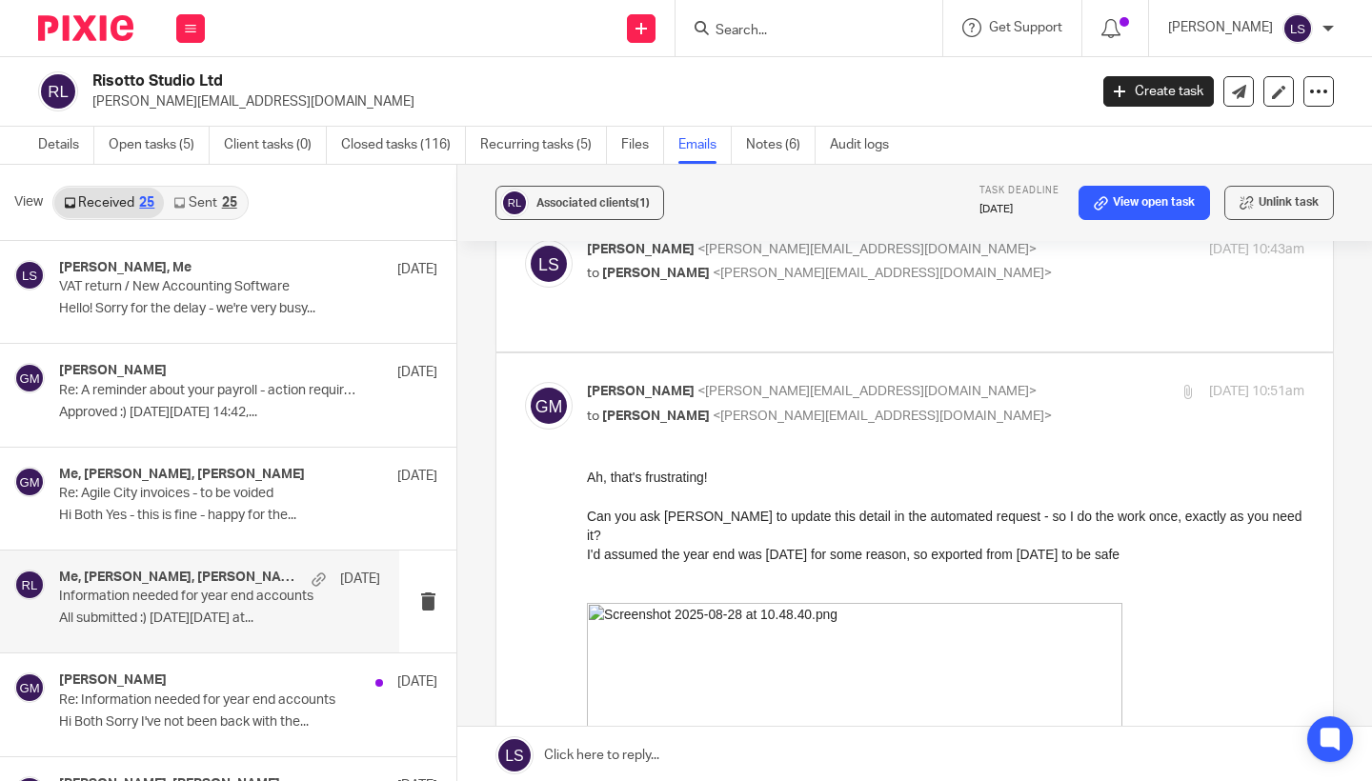
scroll to position [0, 0]
click at [962, 382] on p "[PERSON_NAME] <[PERSON_NAME][EMAIL_ADDRESS][DOMAIN_NAME]>" at bounding box center [826, 392] width 478 height 20
checkbox input "false"
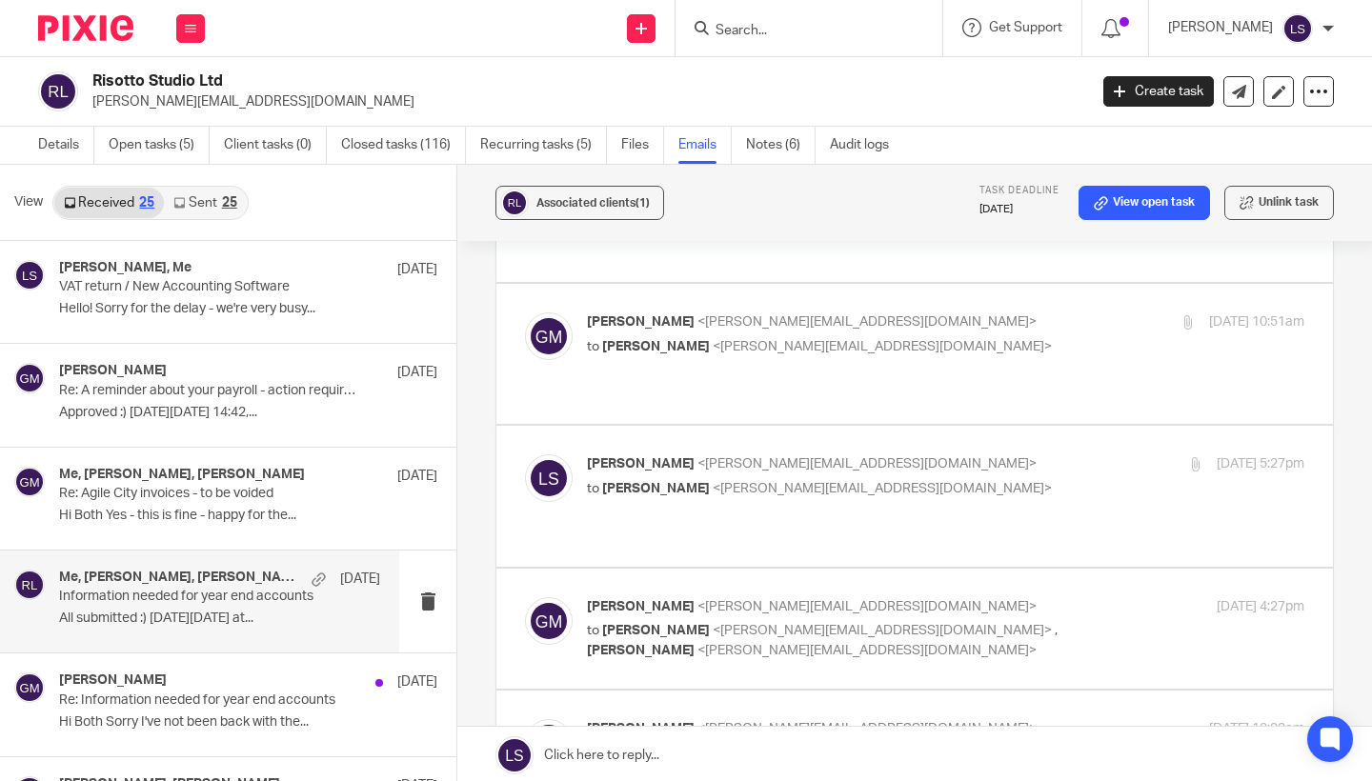
scroll to position [463, 0]
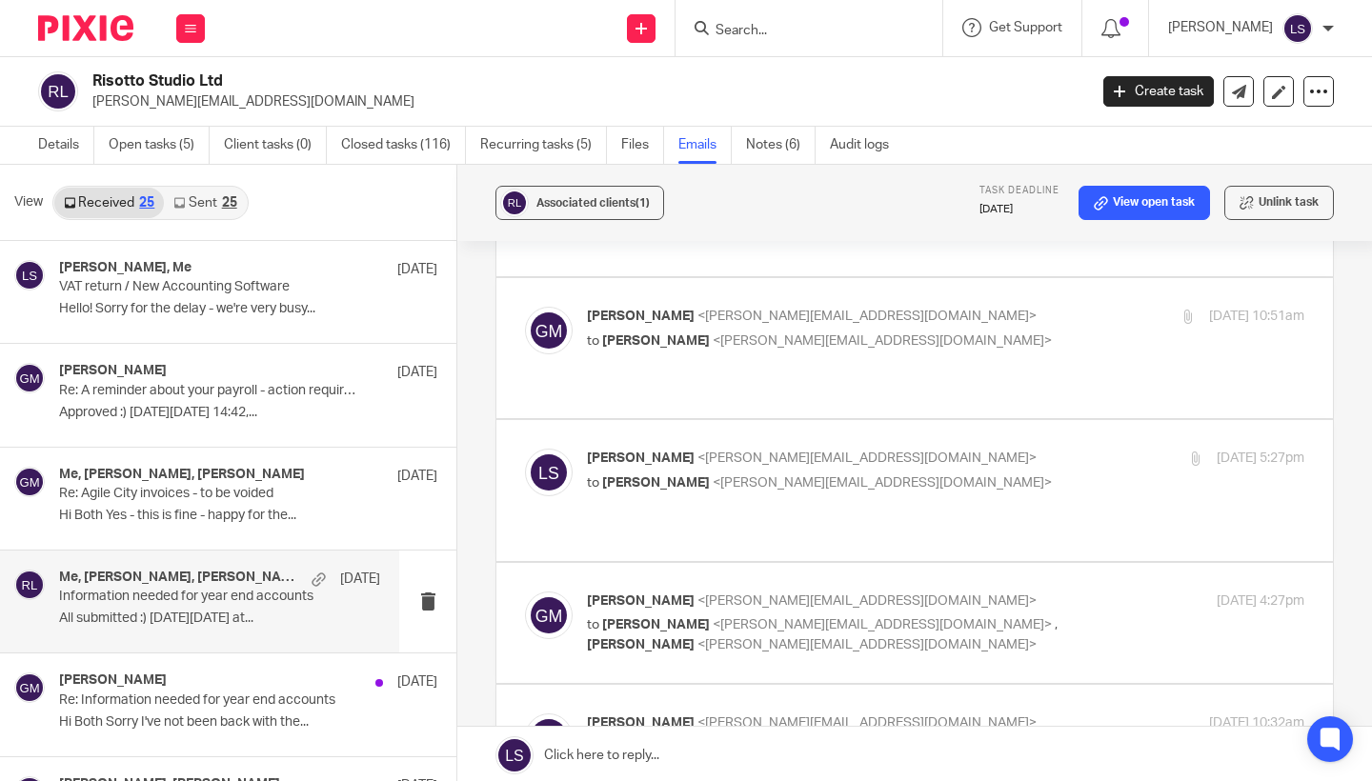
click at [971, 449] on div "[PERSON_NAME] <[EMAIL_ADDRESS][DOMAIN_NAME]> to [PERSON_NAME] <[PERSON_NAME][EM…" at bounding box center [826, 471] width 478 height 44
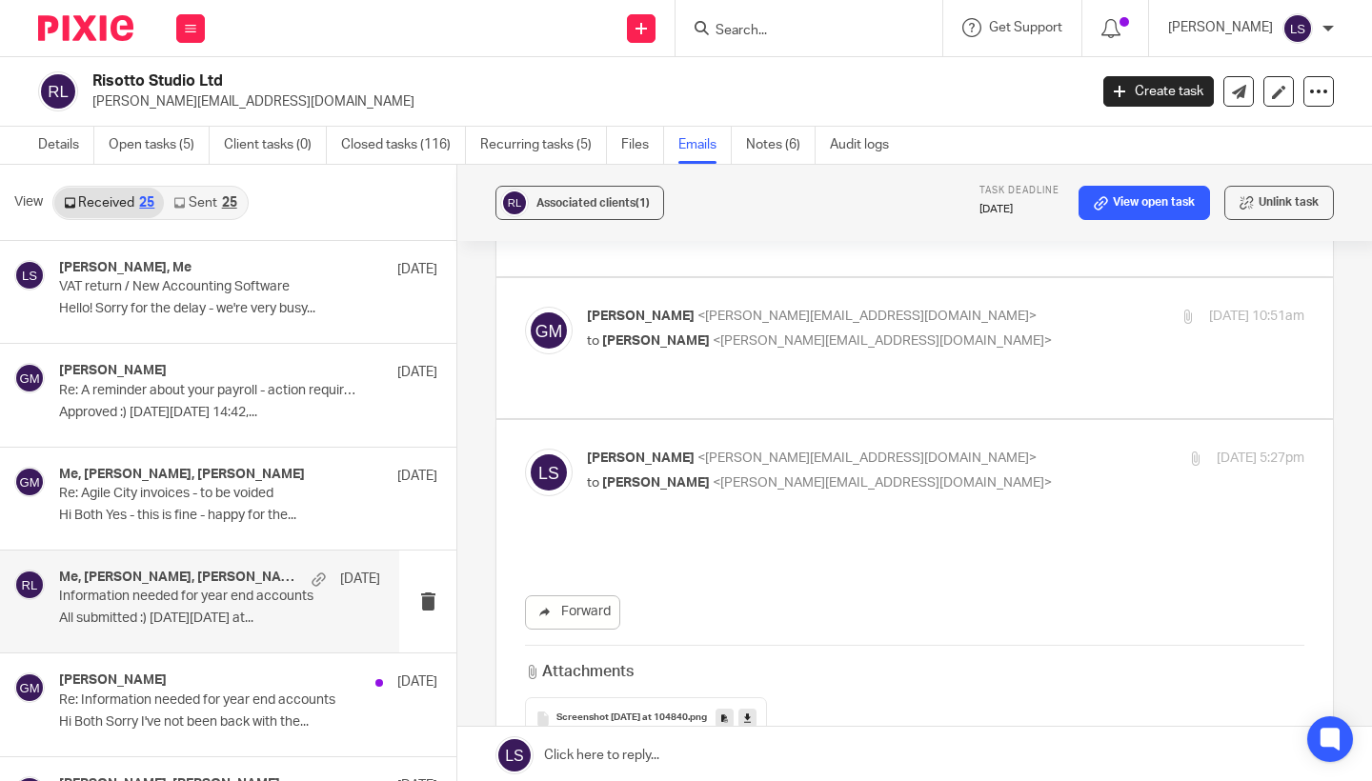
scroll to position [0, 0]
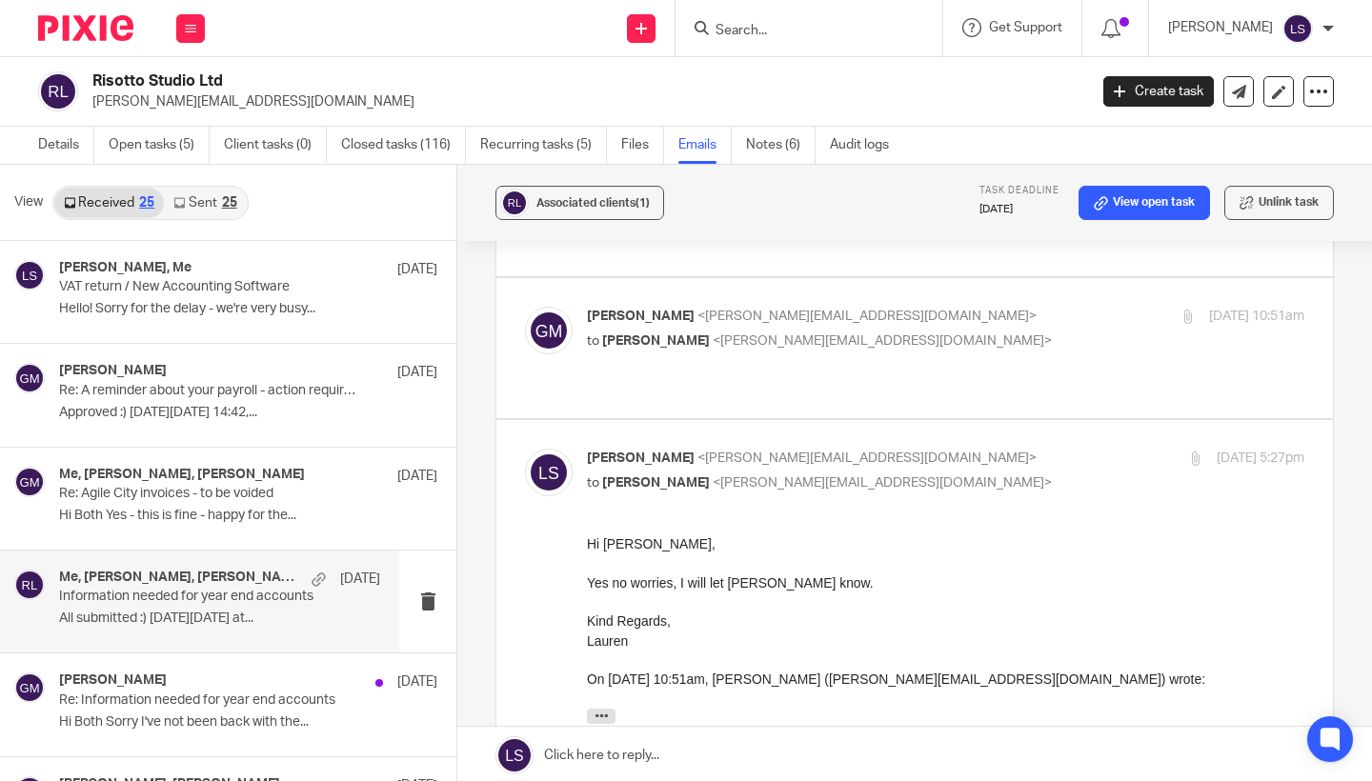
click at [971, 449] on div "[PERSON_NAME] <[EMAIL_ADDRESS][DOMAIN_NAME]> to [PERSON_NAME] <[PERSON_NAME][EM…" at bounding box center [826, 471] width 478 height 44
checkbox input "false"
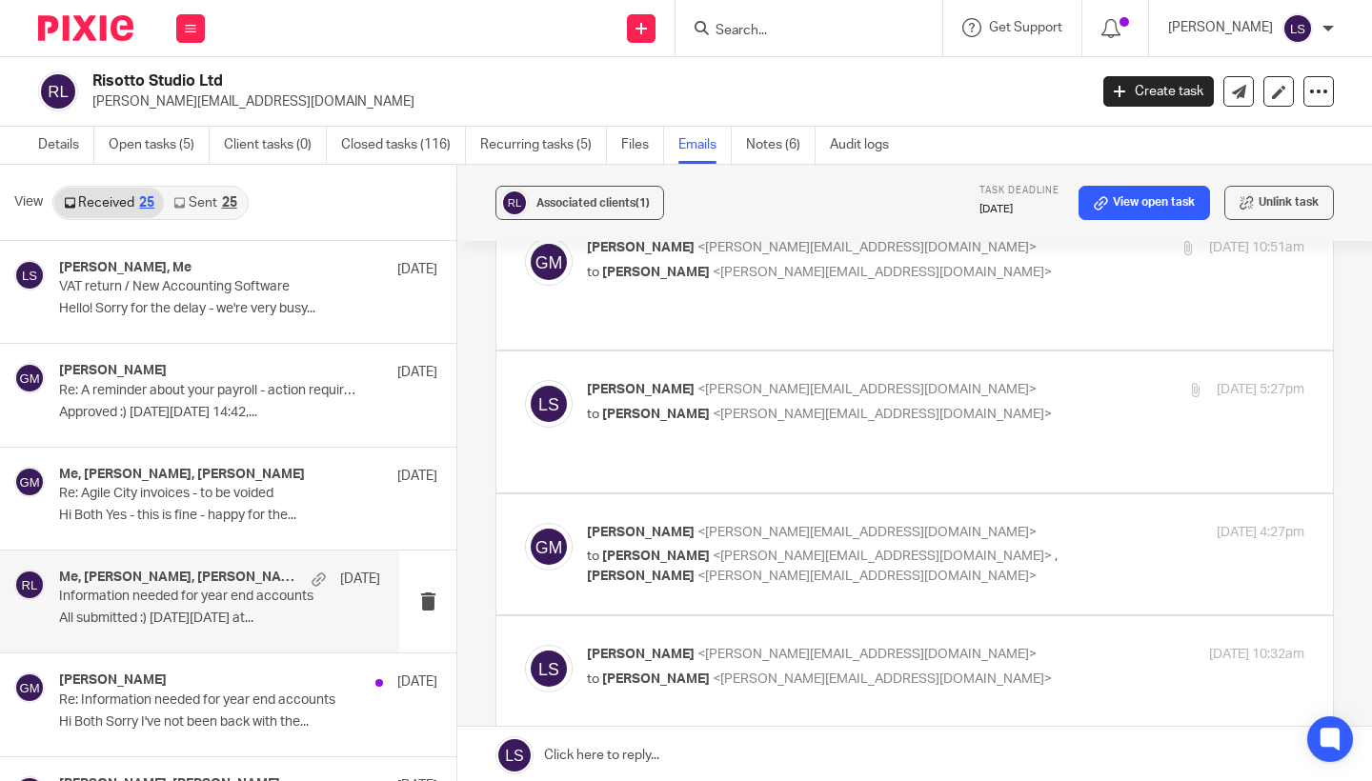
scroll to position [537, 0]
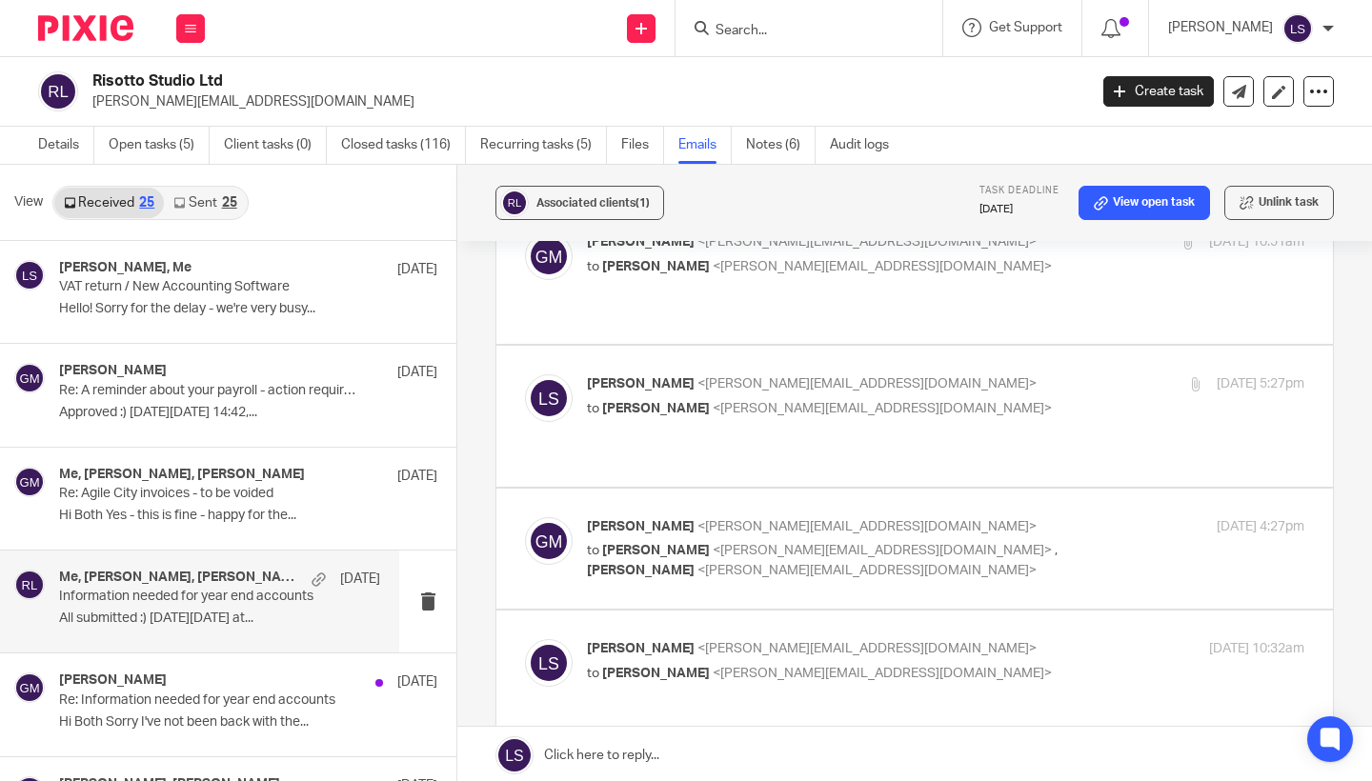
click at [1052, 517] on p "[PERSON_NAME] <[PERSON_NAME][EMAIL_ADDRESS][DOMAIN_NAME]>" at bounding box center [826, 527] width 478 height 20
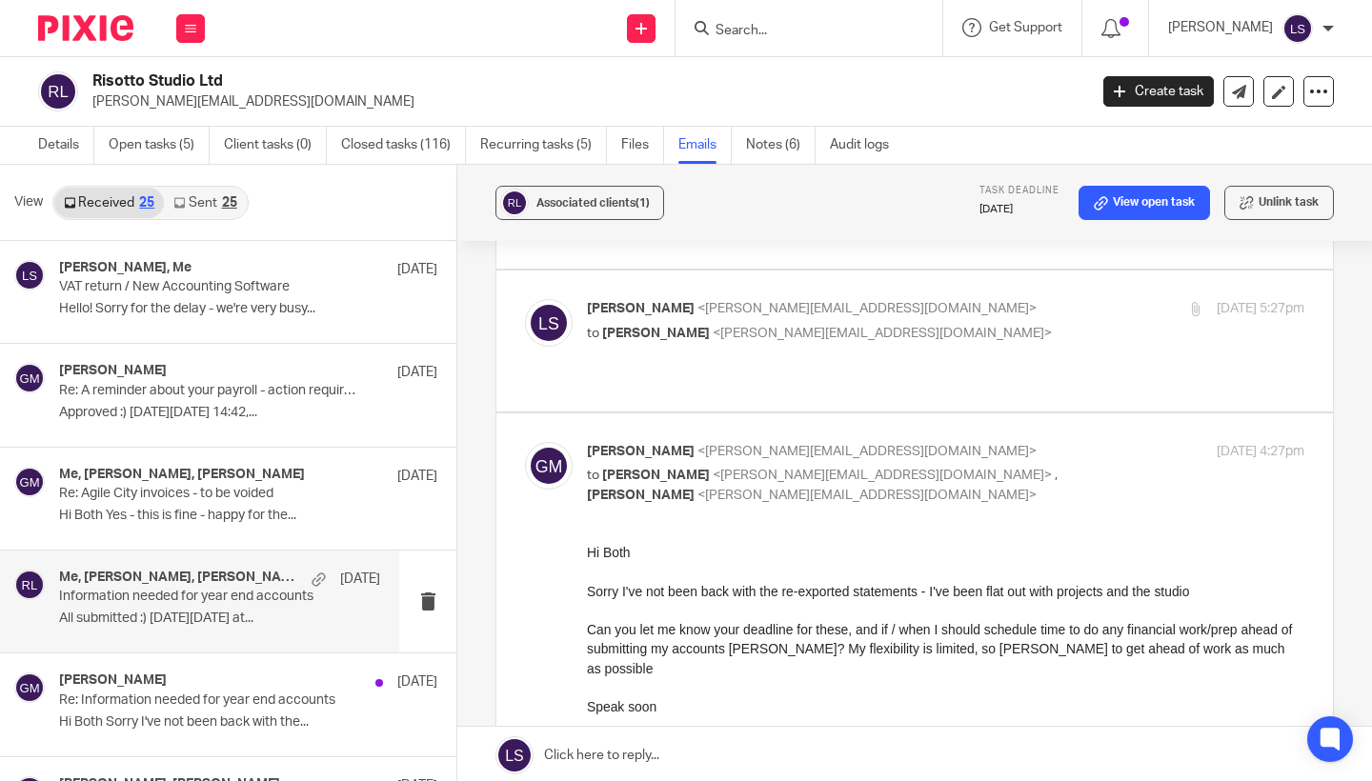
scroll to position [625, 0]
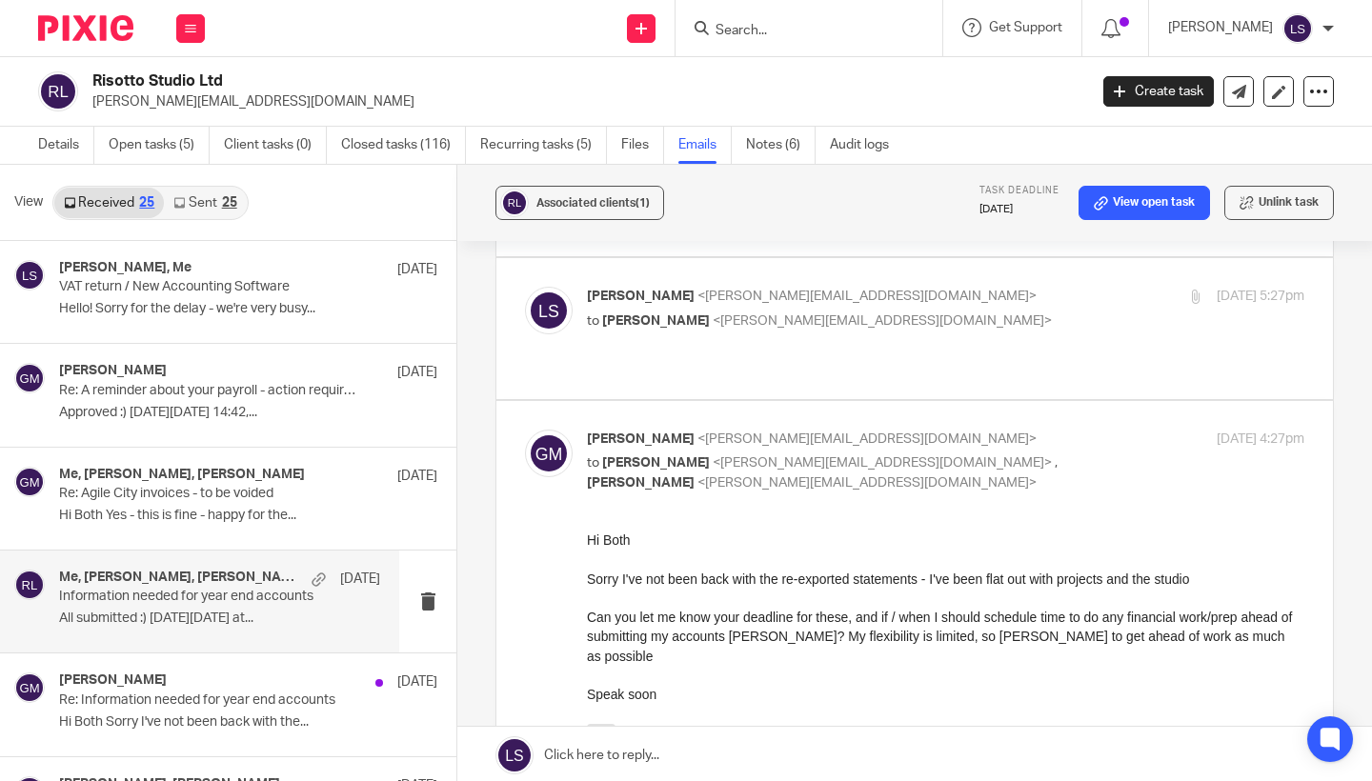
click at [1065, 430] on div "[PERSON_NAME] <[PERSON_NAME][EMAIL_ADDRESS][DOMAIN_NAME]> to [PERSON_NAME] <[EM…" at bounding box center [945, 462] width 717 height 64
checkbox input "false"
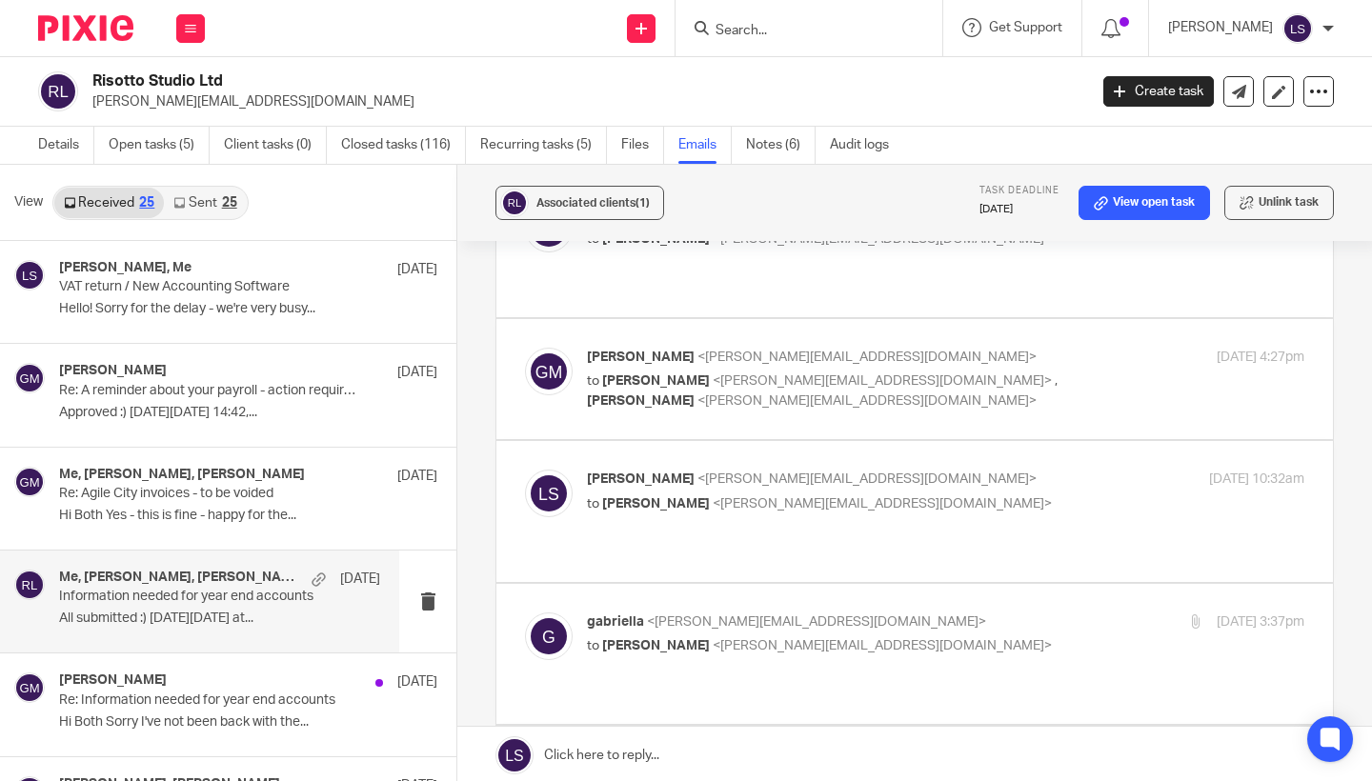
scroll to position [719, 0]
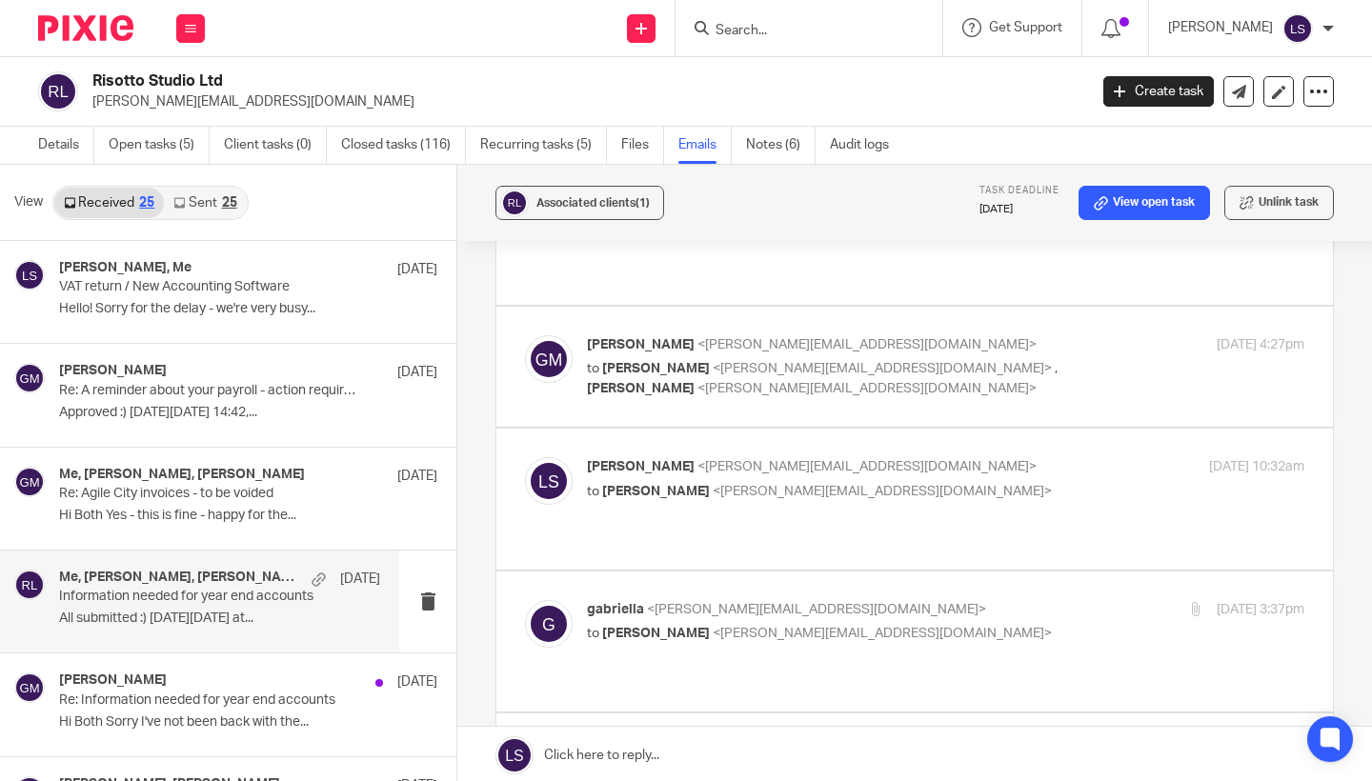
click at [1034, 482] on p "to [PERSON_NAME] <[PERSON_NAME][EMAIL_ADDRESS][DOMAIN_NAME]>" at bounding box center [826, 492] width 478 height 20
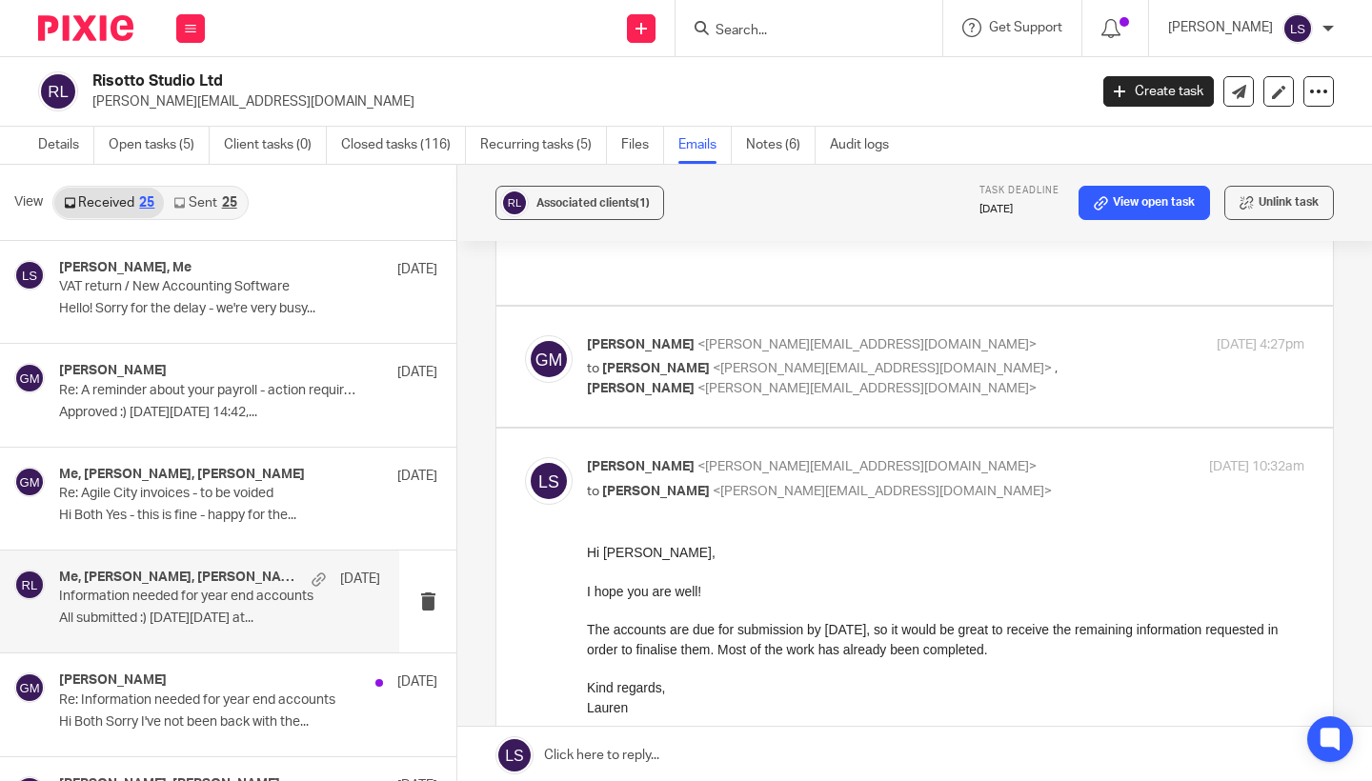
scroll to position [0, 0]
click at [1034, 482] on p "to [PERSON_NAME] <[PERSON_NAME][EMAIL_ADDRESS][DOMAIN_NAME]>" at bounding box center [826, 492] width 478 height 20
checkbox input "false"
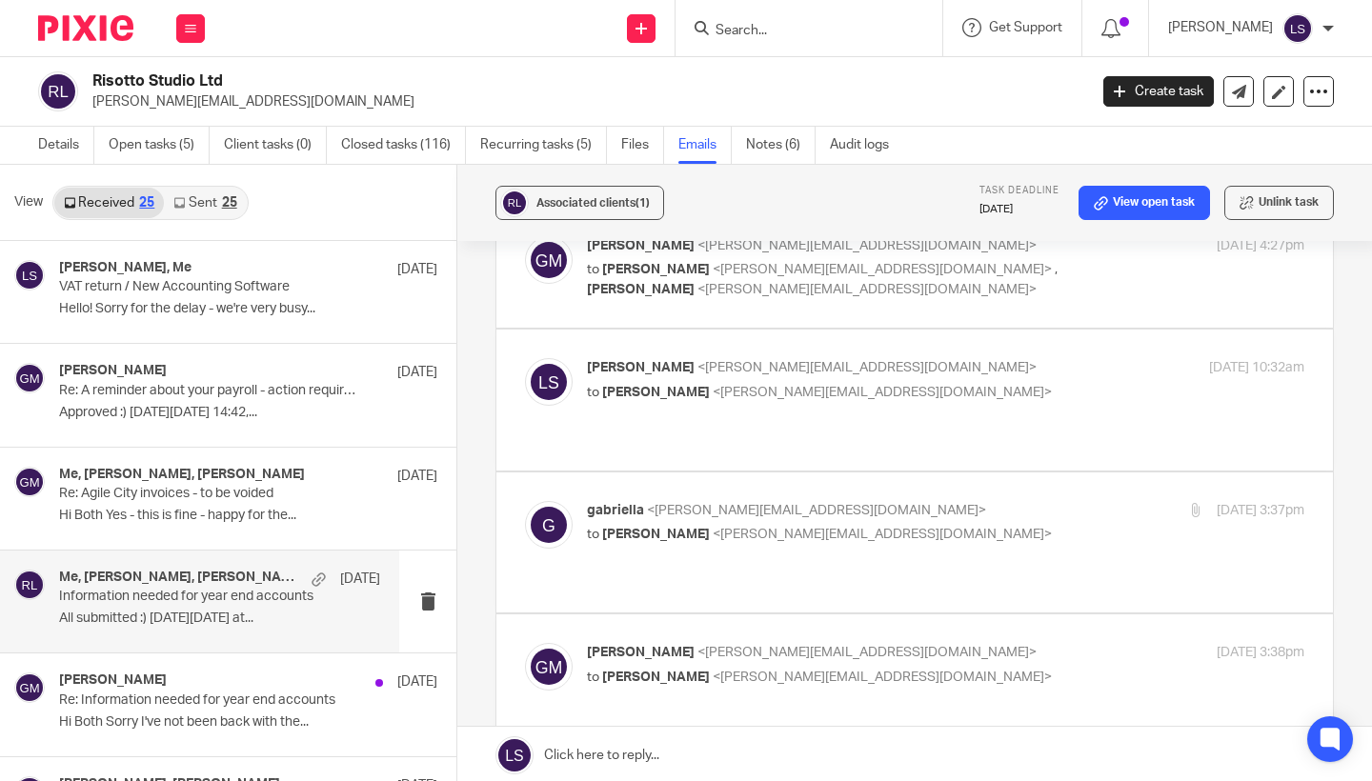
scroll to position [834, 0]
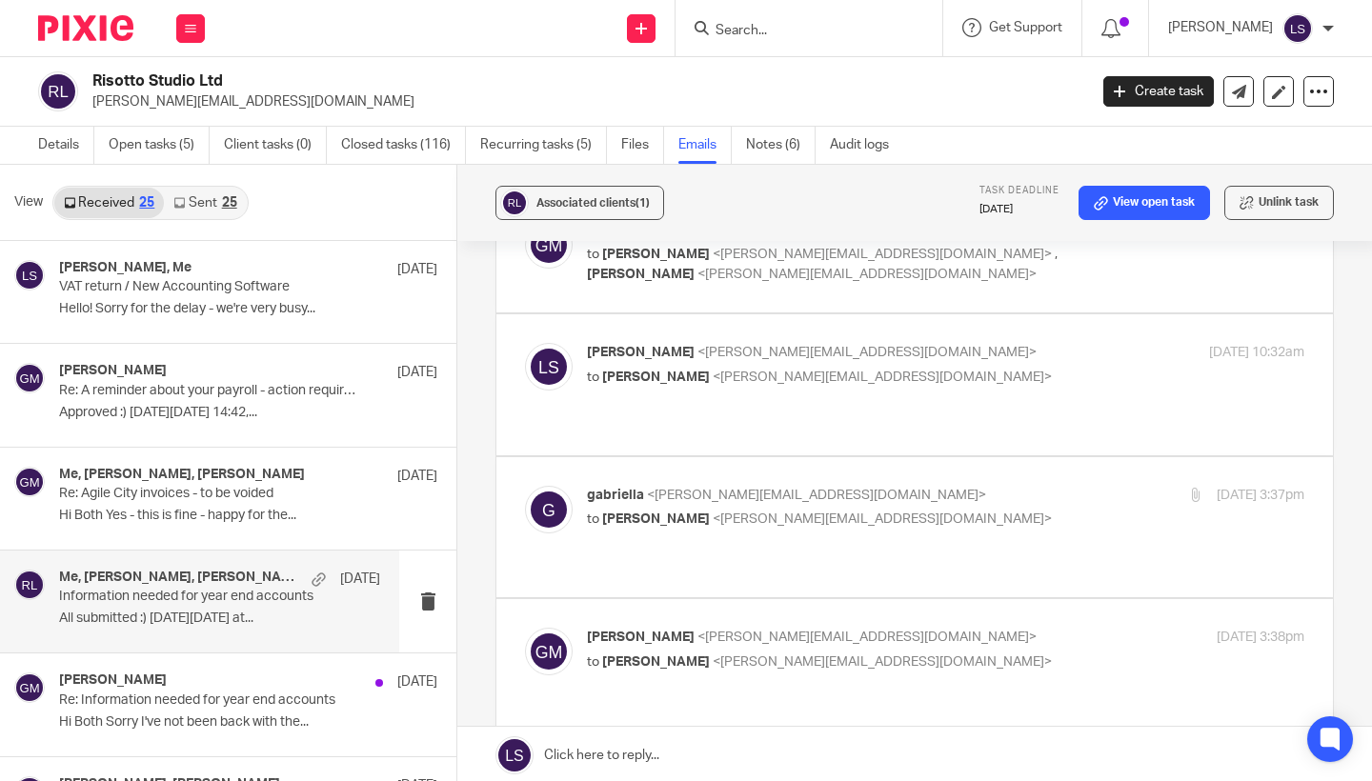
click at [971, 457] on label at bounding box center [914, 527] width 836 height 140
click at [525, 485] on input "checkbox" at bounding box center [524, 485] width 1 height 1
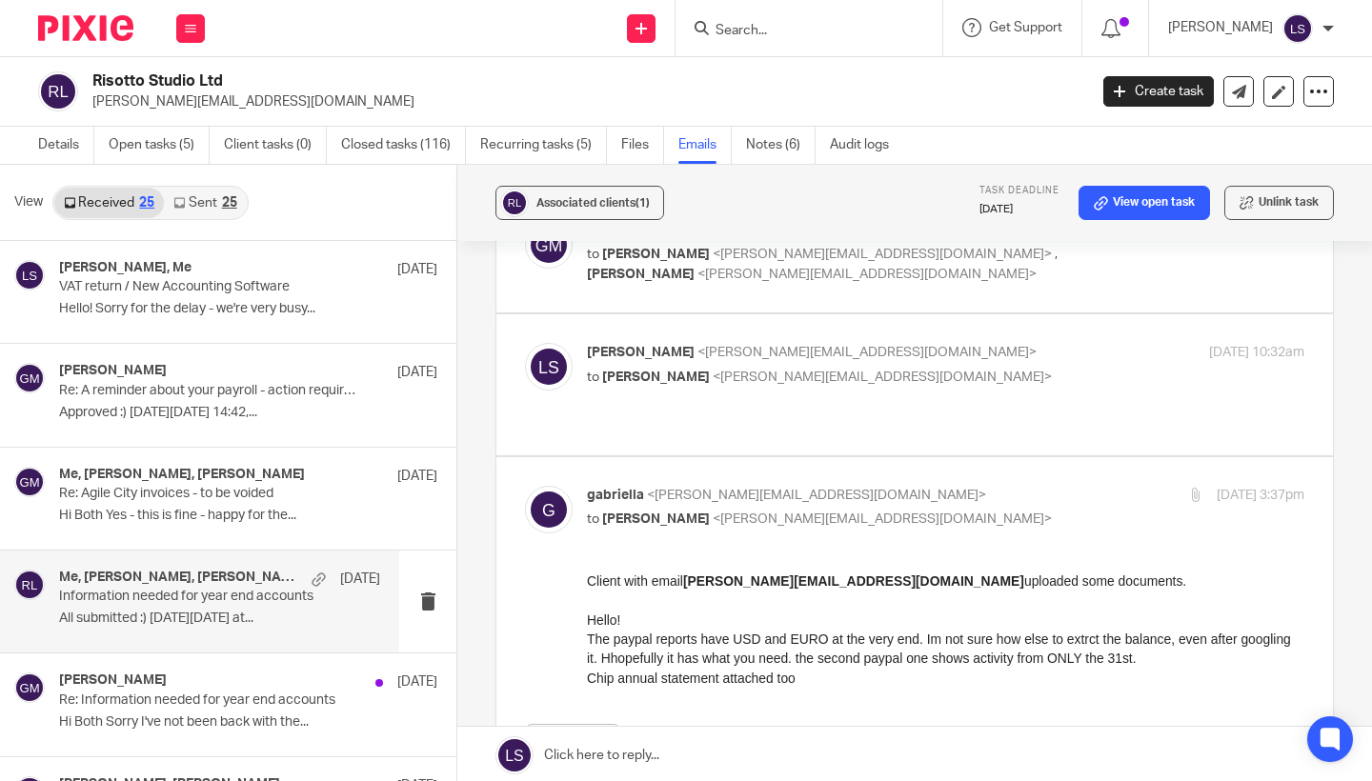
scroll to position [0, 0]
click at [974, 510] on p "to [PERSON_NAME] <[PERSON_NAME][EMAIL_ADDRESS][DOMAIN_NAME]>" at bounding box center [826, 520] width 478 height 20
checkbox input "false"
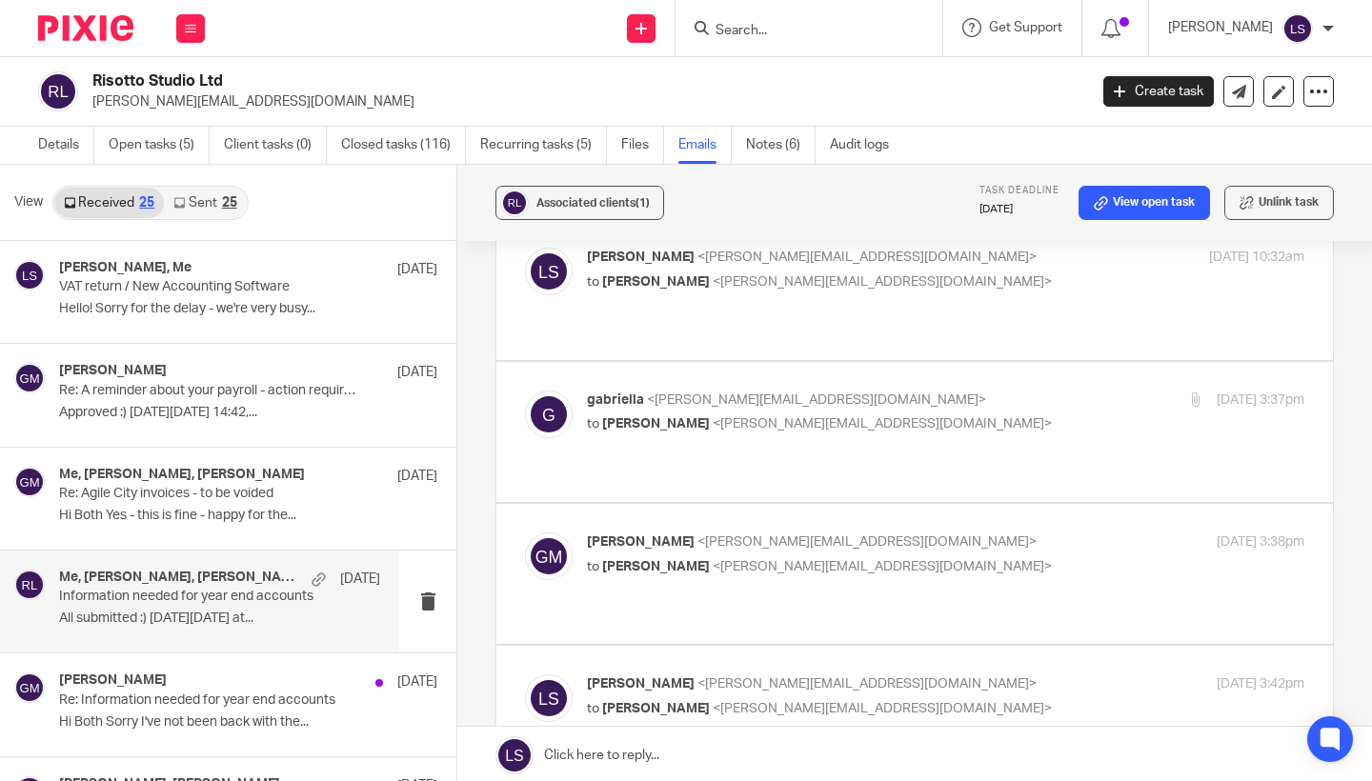
scroll to position [943, 0]
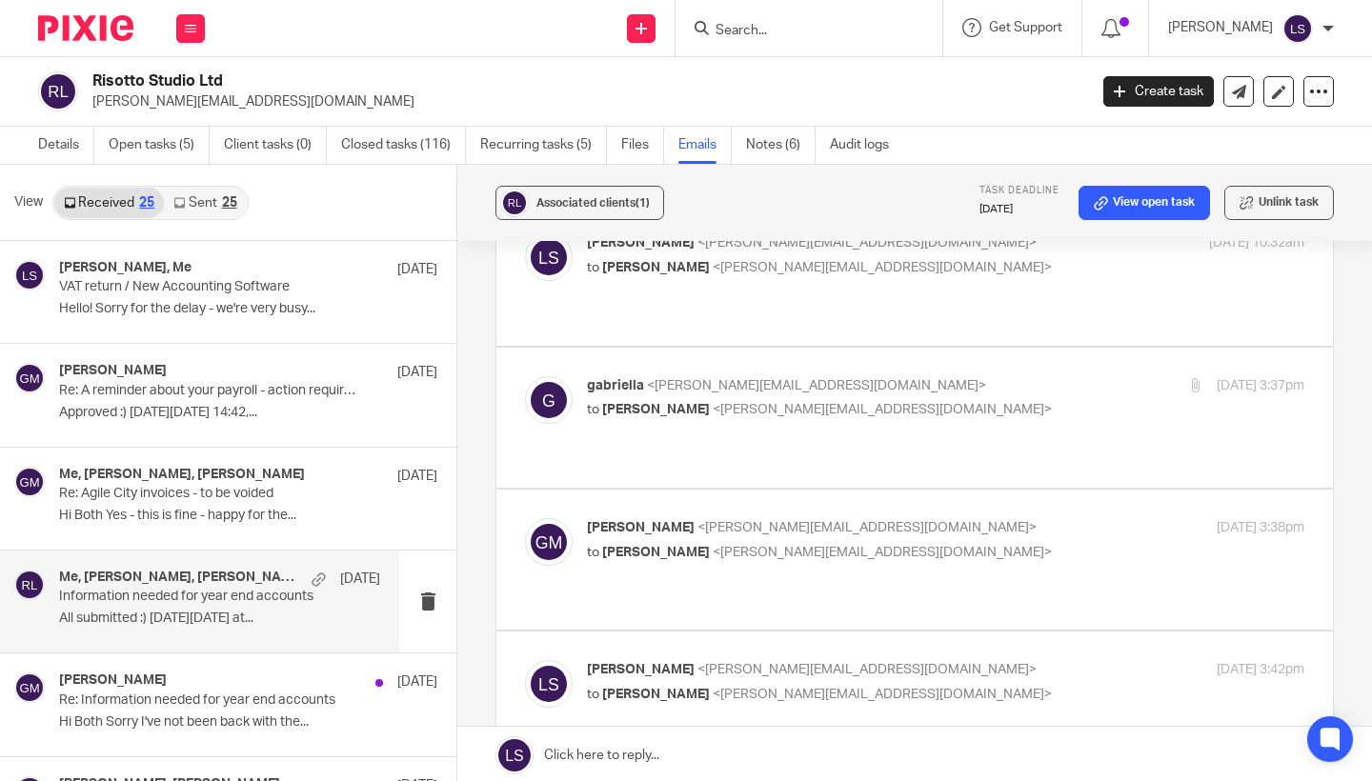
click at [963, 543] on p "to [PERSON_NAME] <[PERSON_NAME][EMAIL_ADDRESS][DOMAIN_NAME]>" at bounding box center [826, 553] width 478 height 20
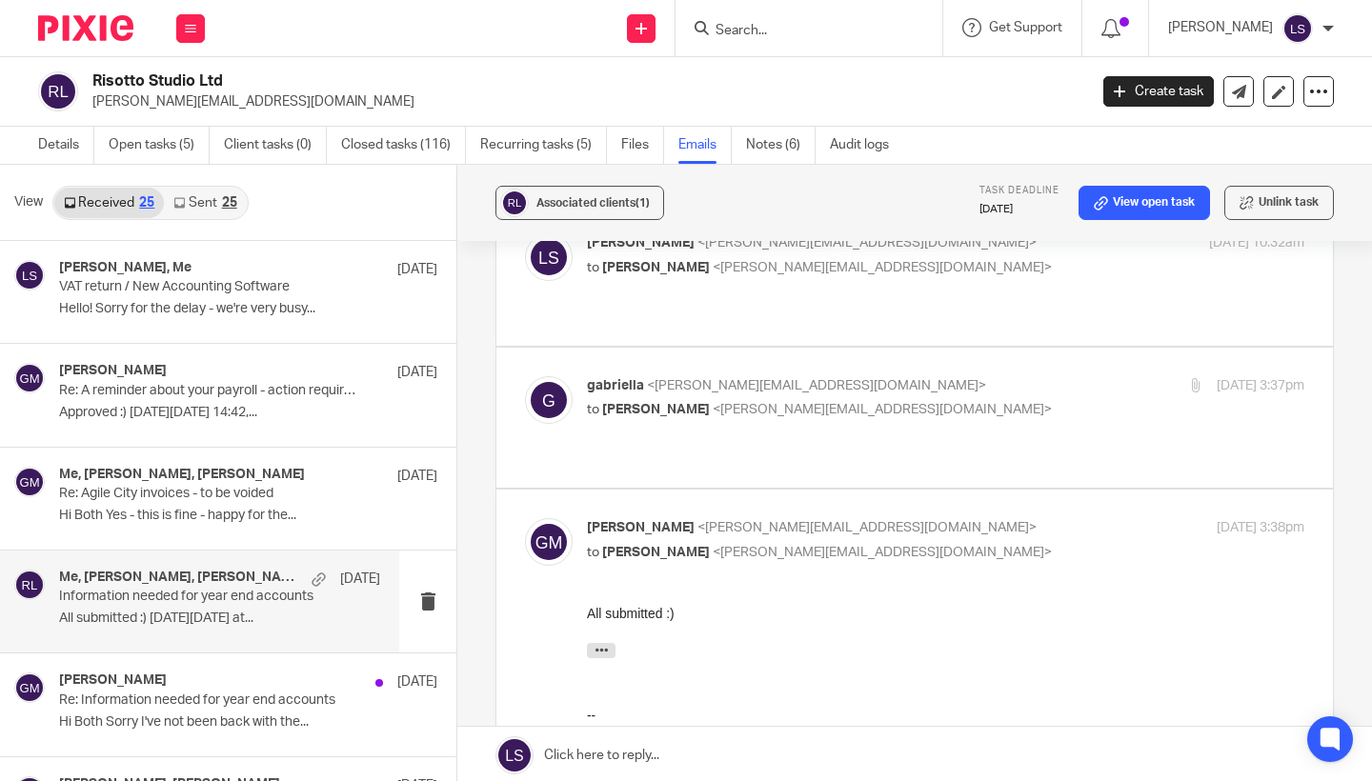
scroll to position [0, 0]
click at [963, 543] on p "to [PERSON_NAME] <[PERSON_NAME][EMAIL_ADDRESS][DOMAIN_NAME]>" at bounding box center [826, 553] width 478 height 20
checkbox input "false"
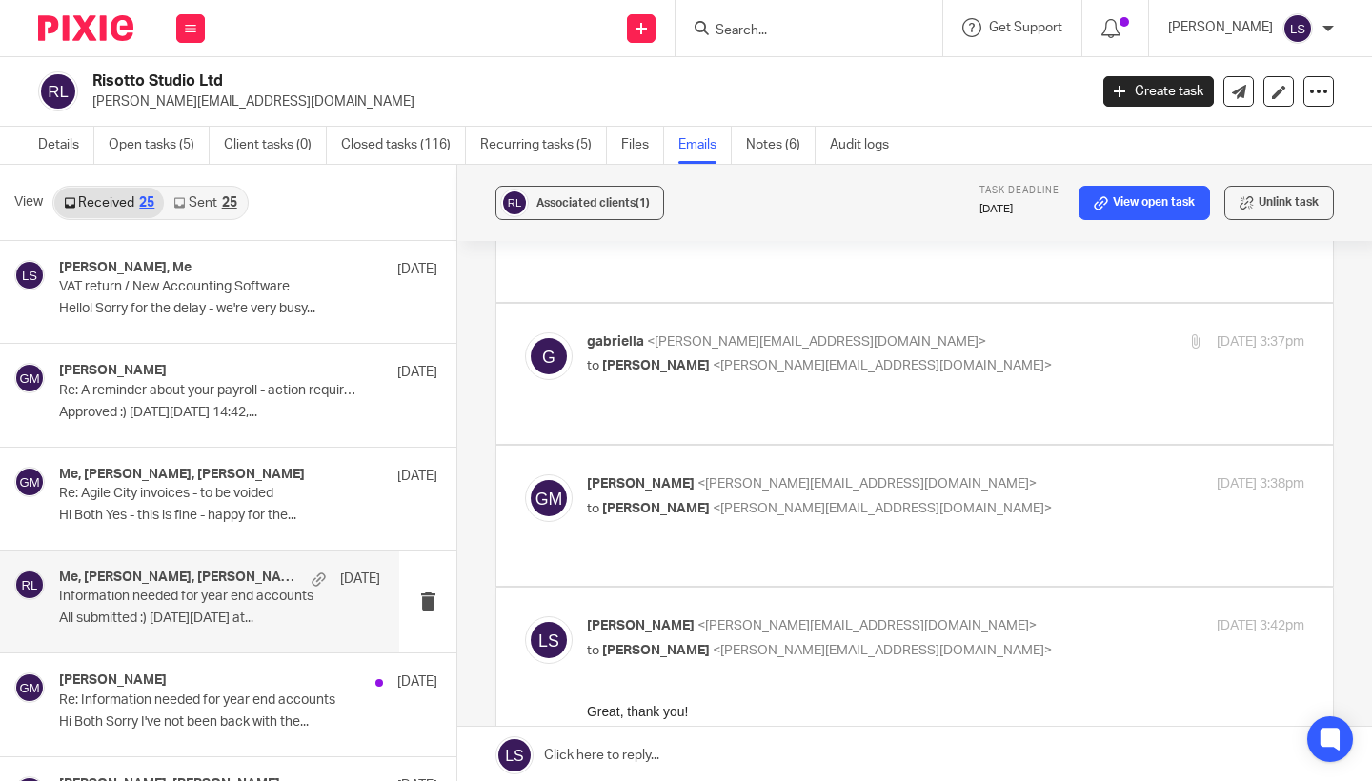
click at [955, 588] on label at bounding box center [914, 764] width 836 height 352
click at [525, 615] on input "checkbox" at bounding box center [524, 615] width 1 height 1
checkbox input "false"
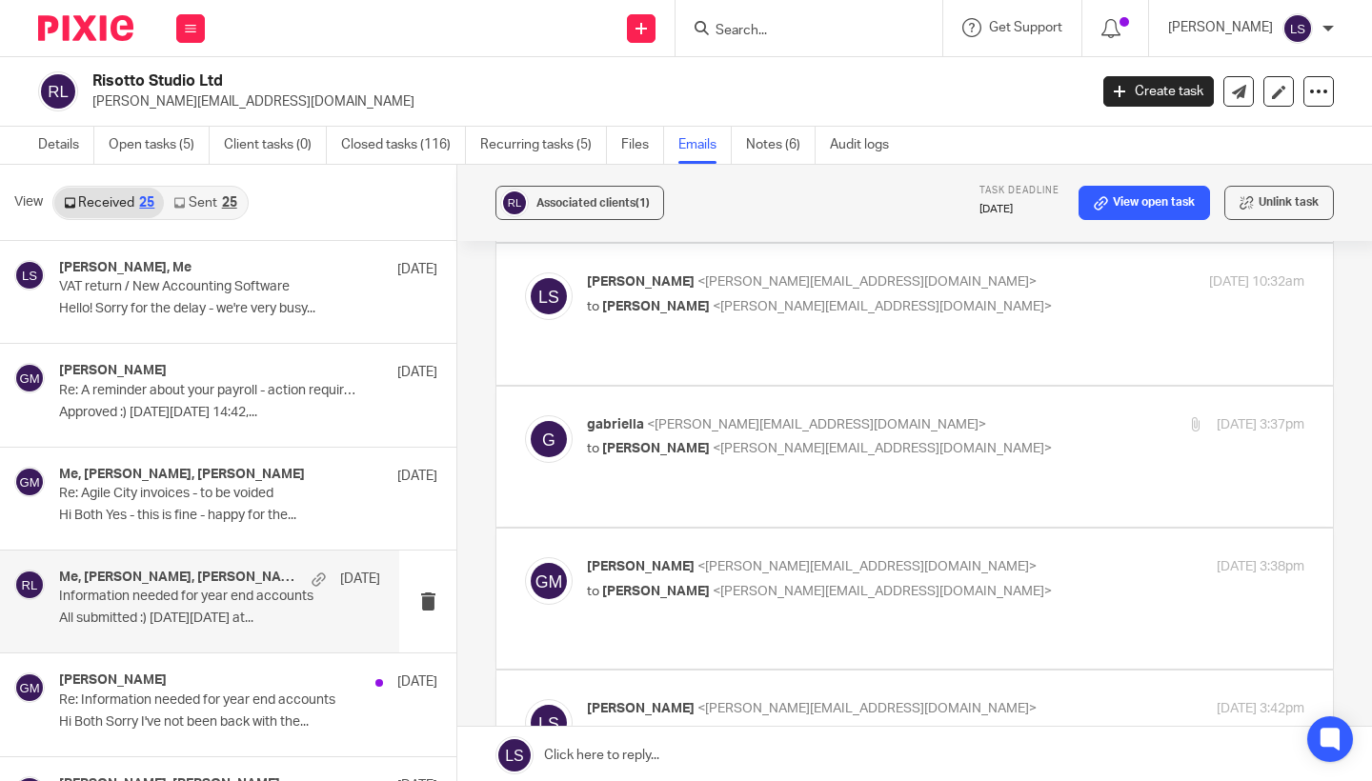
scroll to position [891, 0]
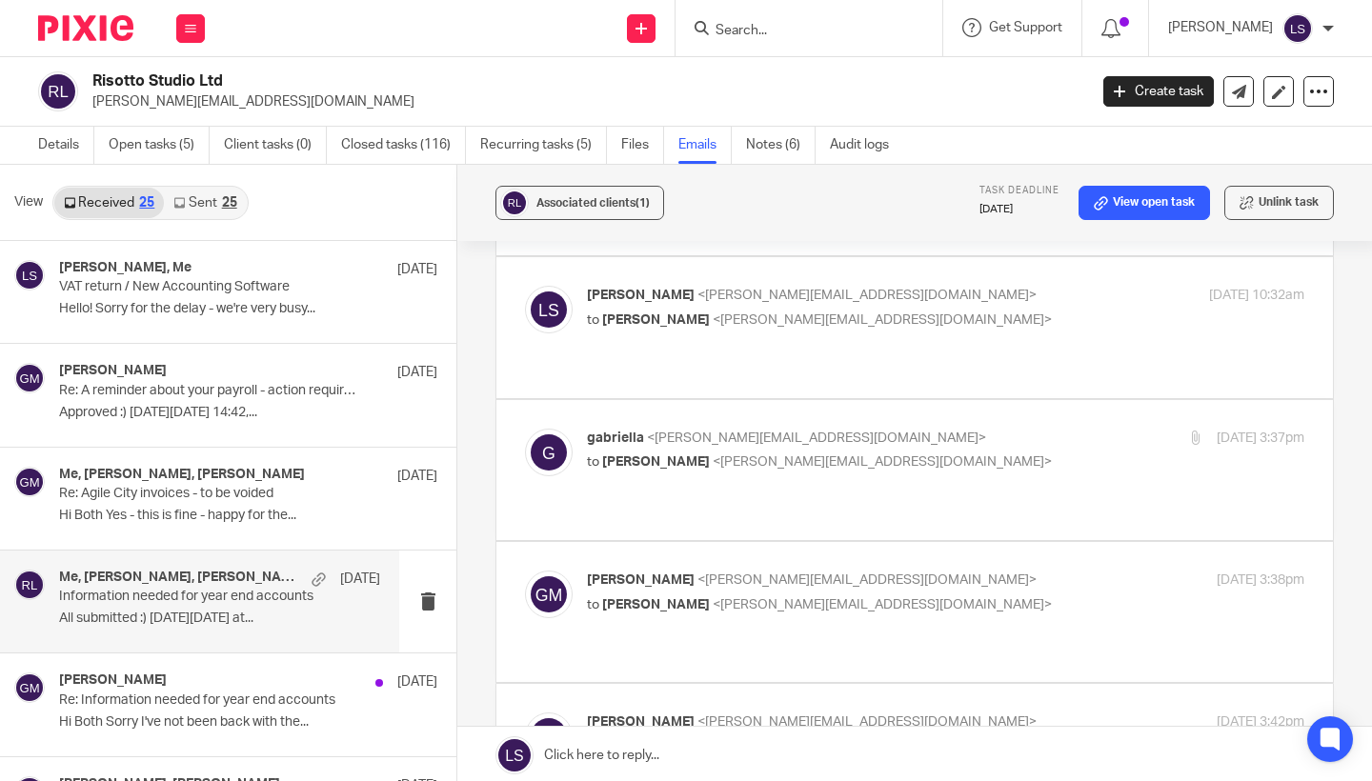
click at [992, 429] on p "[PERSON_NAME] <[PERSON_NAME][EMAIL_ADDRESS][DOMAIN_NAME]>" at bounding box center [826, 439] width 478 height 20
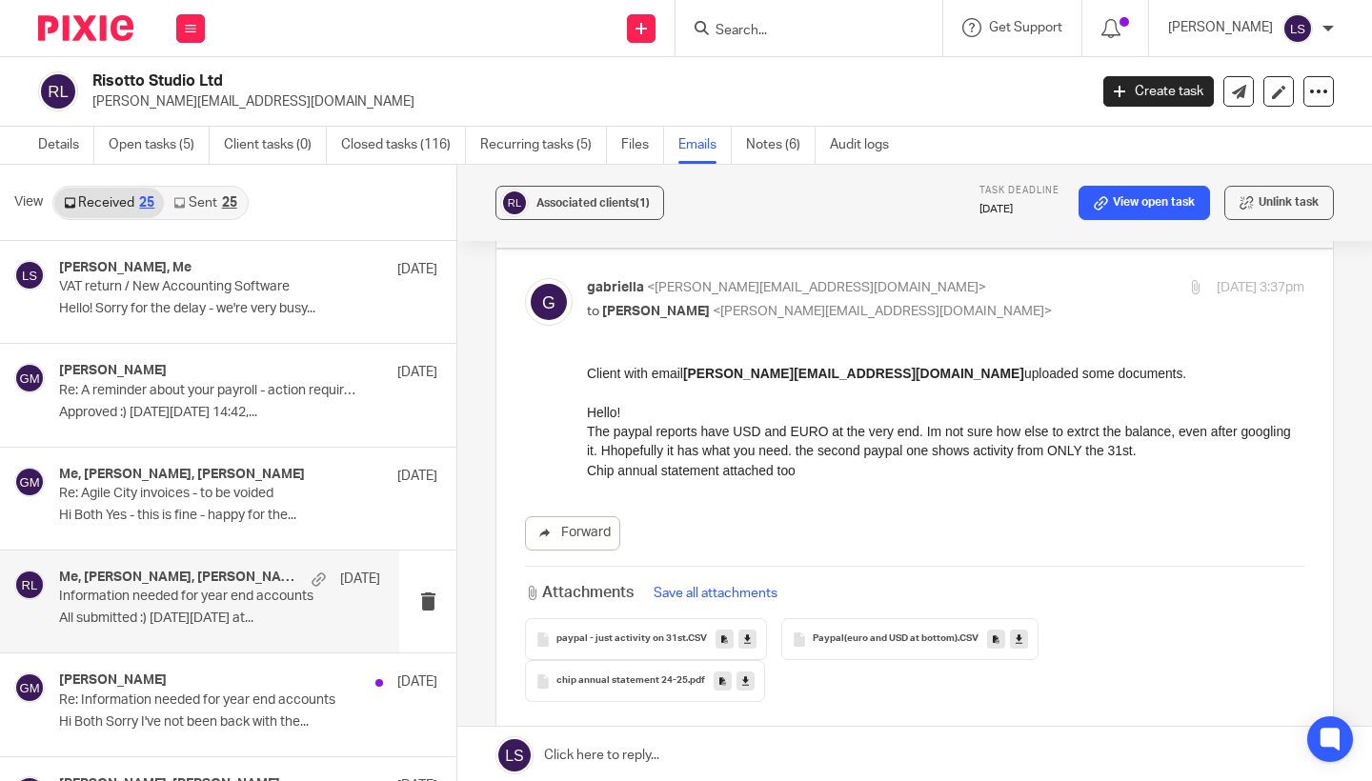
scroll to position [1048, 0]
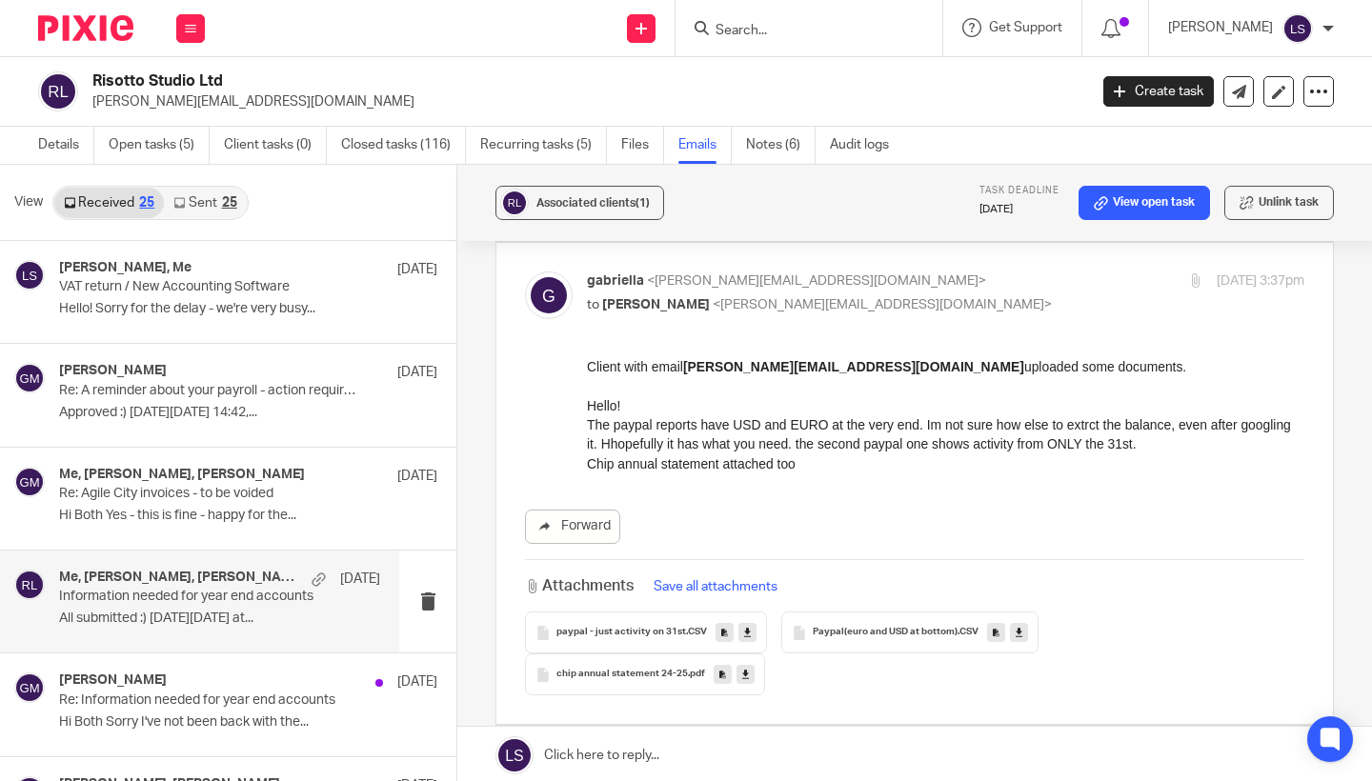
click at [745, 626] on icon at bounding box center [747, 633] width 7 height 14
click at [1015, 626] on icon at bounding box center [1018, 633] width 7 height 14
click at [749, 668] on icon at bounding box center [745, 675] width 7 height 14
click at [860, 510] on div "Forward" at bounding box center [914, 527] width 779 height 34
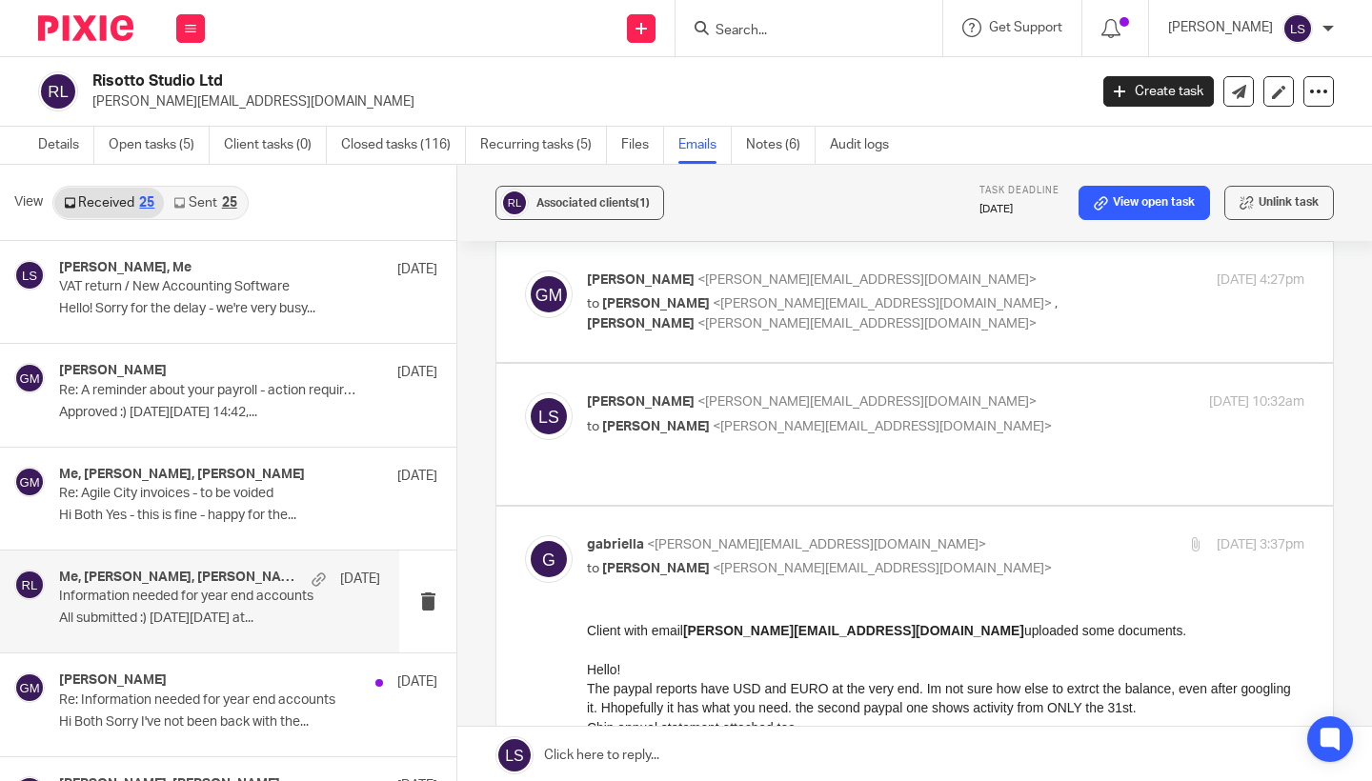
click at [957, 535] on p "[PERSON_NAME] <[PERSON_NAME][EMAIL_ADDRESS][DOMAIN_NAME]>" at bounding box center [826, 545] width 478 height 20
checkbox input "false"
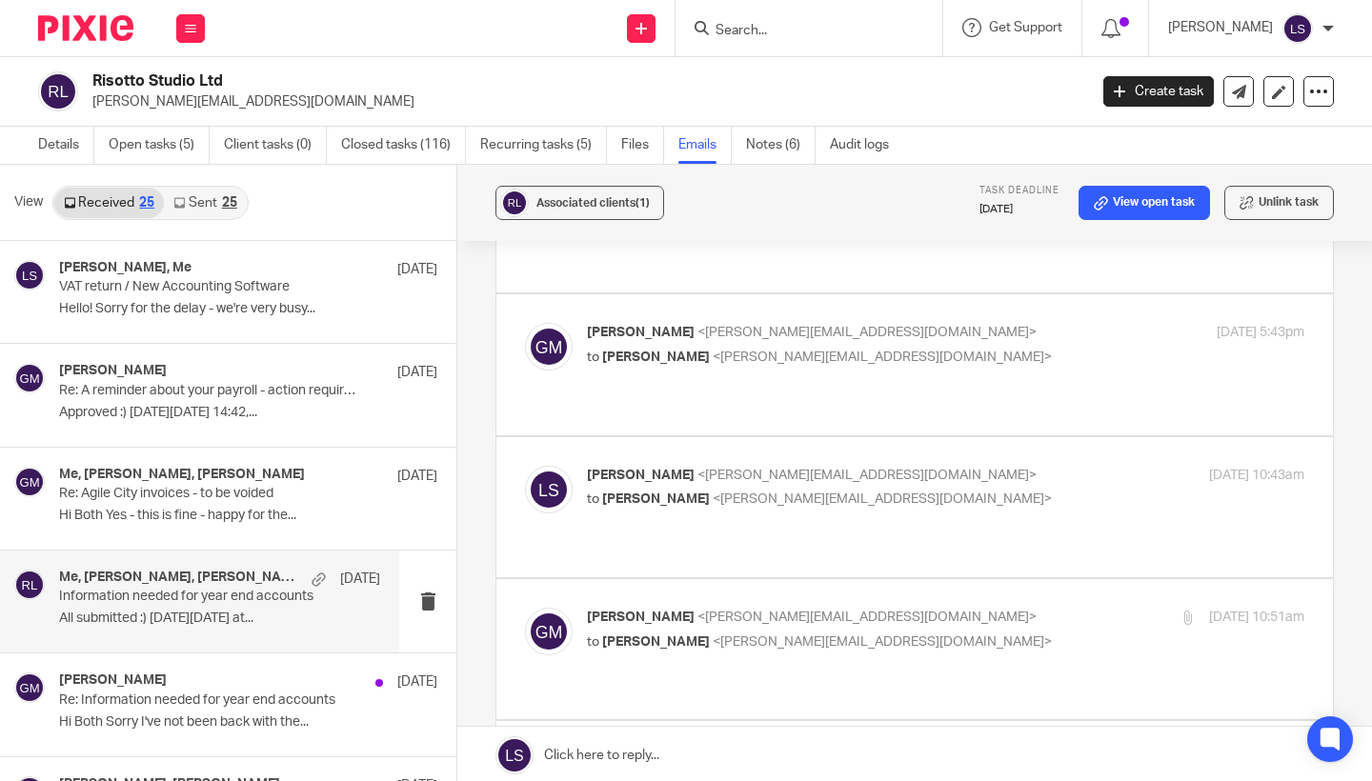
scroll to position [169, 0]
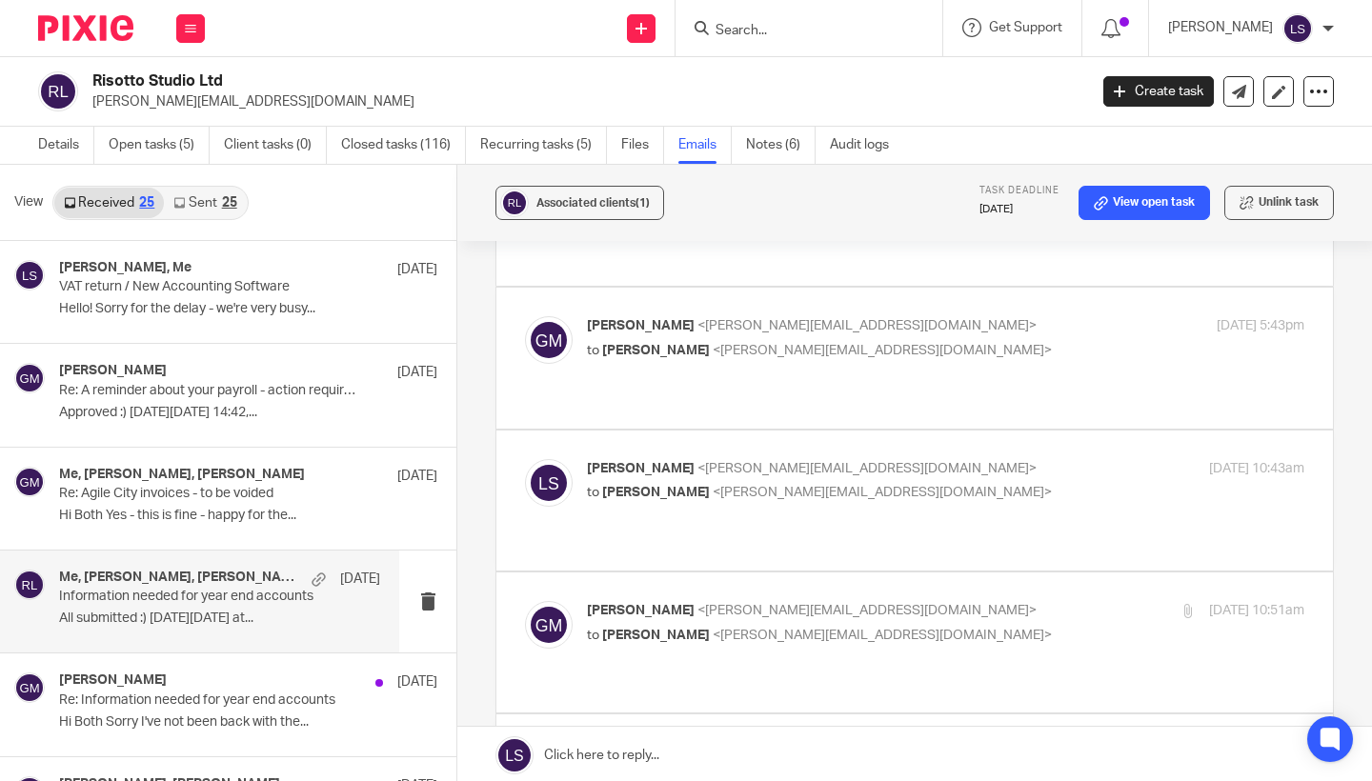
click at [983, 316] on div "[PERSON_NAME] <[PERSON_NAME][EMAIL_ADDRESS][DOMAIN_NAME]> to [PERSON_NAME] <[EM…" at bounding box center [826, 338] width 478 height 44
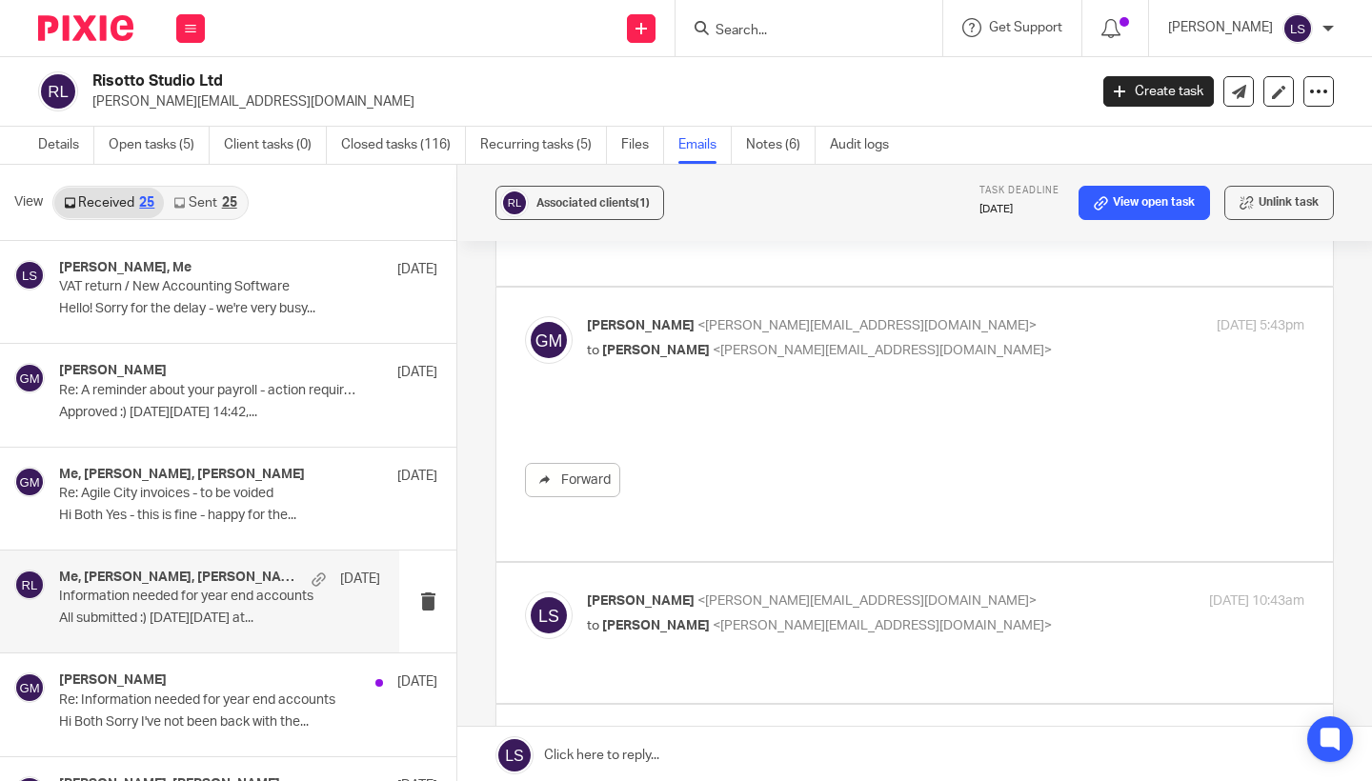
scroll to position [0, 0]
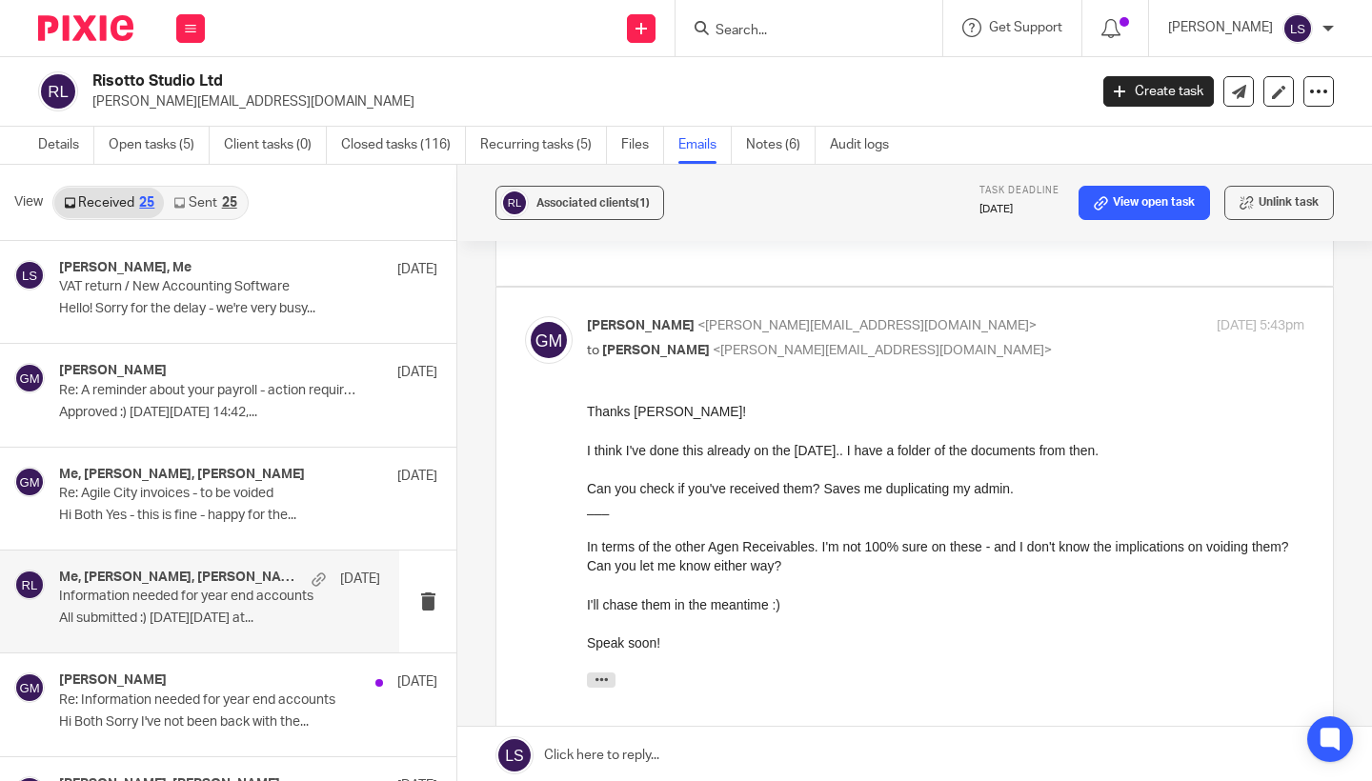
click at [983, 316] on div "[PERSON_NAME] <[PERSON_NAME][EMAIL_ADDRESS][DOMAIN_NAME]> to [PERSON_NAME] <[EM…" at bounding box center [826, 338] width 478 height 44
checkbox input "false"
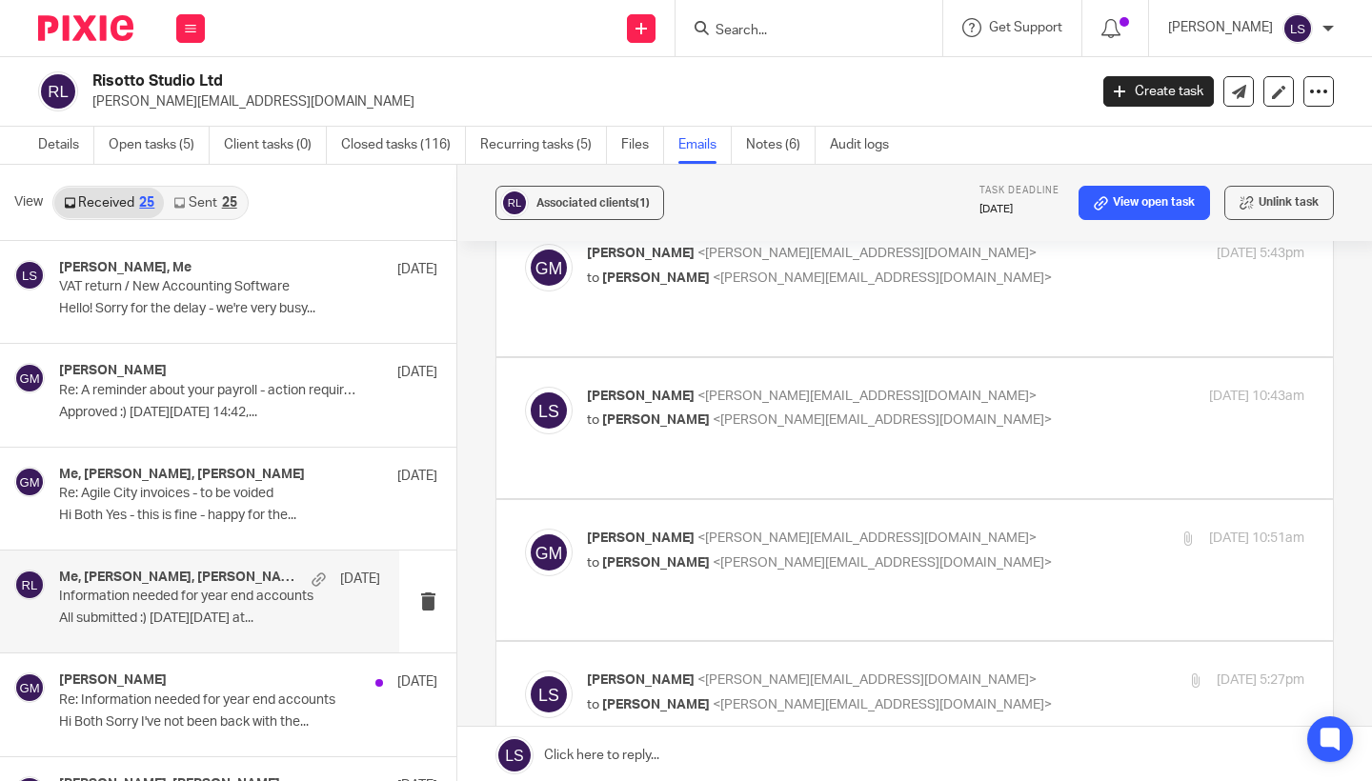
scroll to position [247, 0]
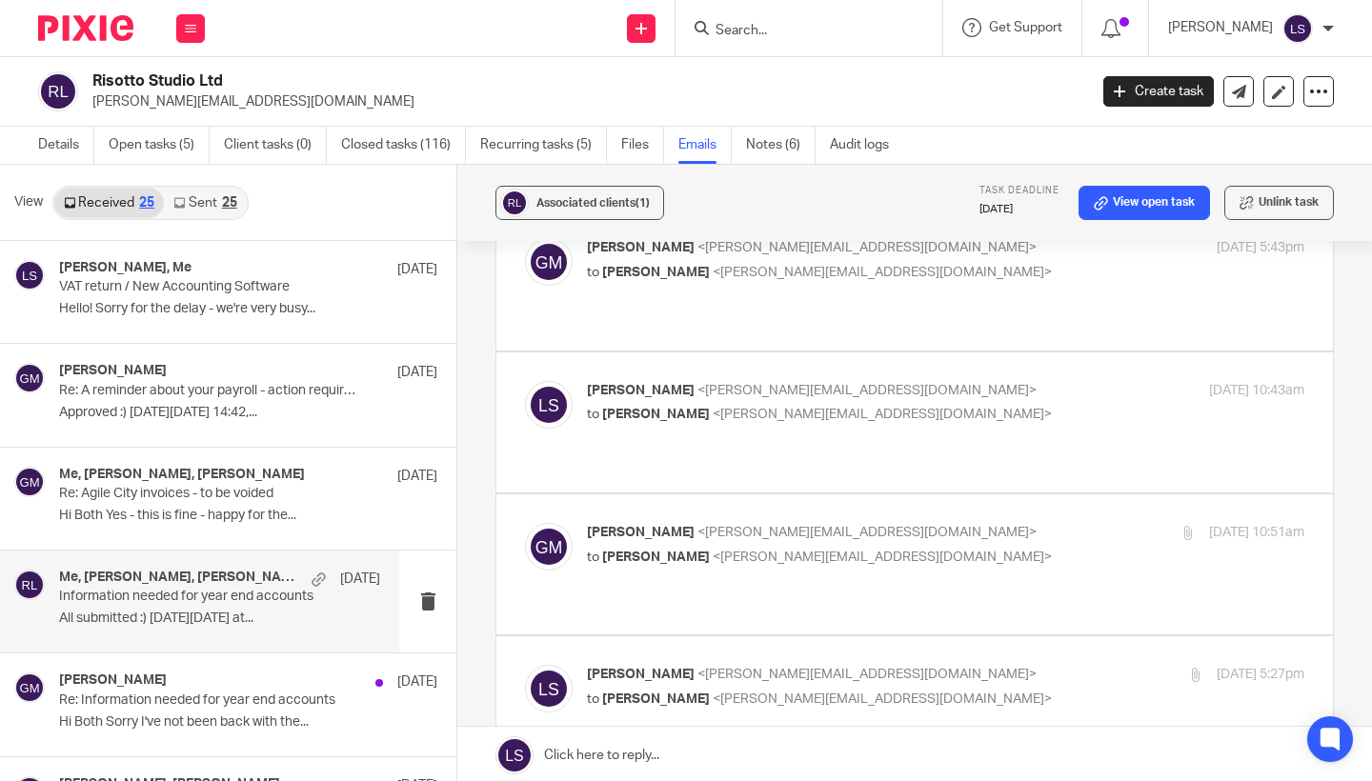
click at [991, 405] on p "to [PERSON_NAME] <[PERSON_NAME][EMAIL_ADDRESS][DOMAIN_NAME]>" at bounding box center [826, 415] width 478 height 20
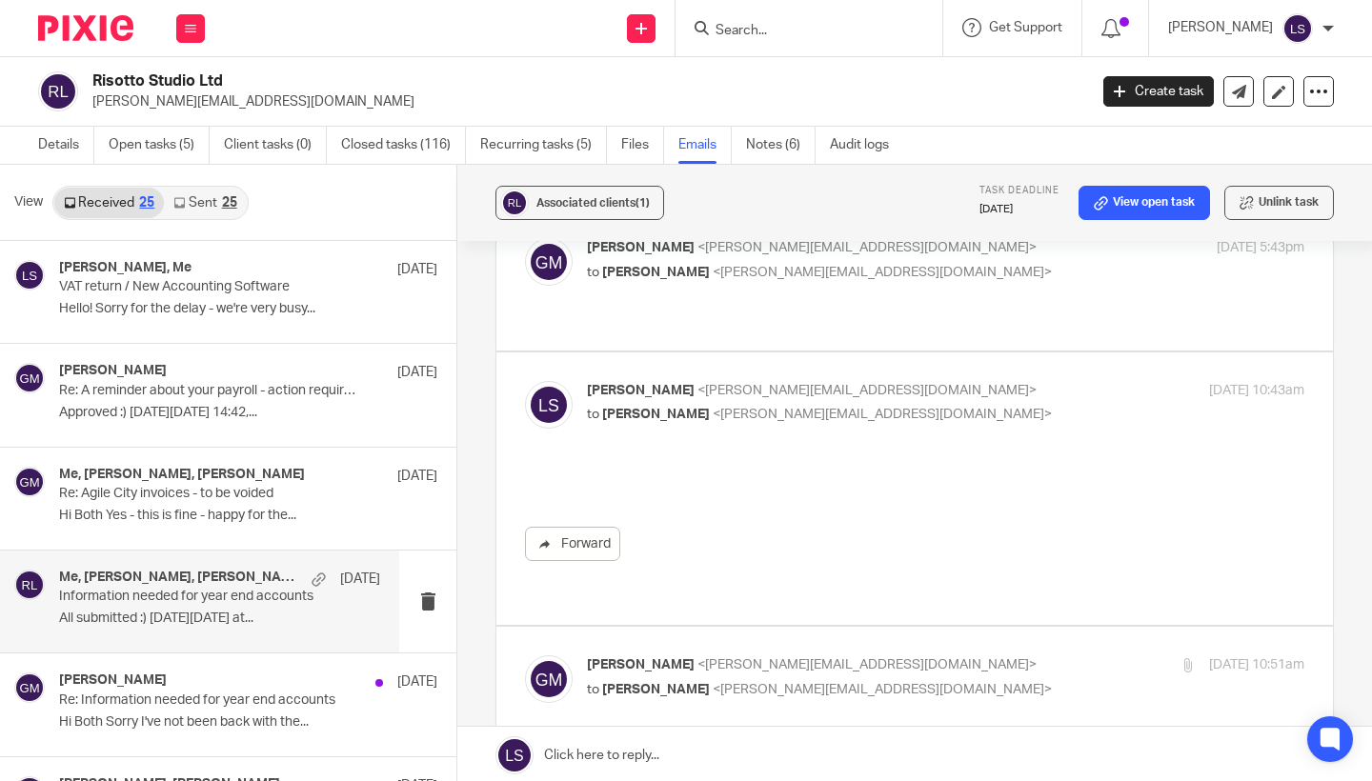
scroll to position [0, 0]
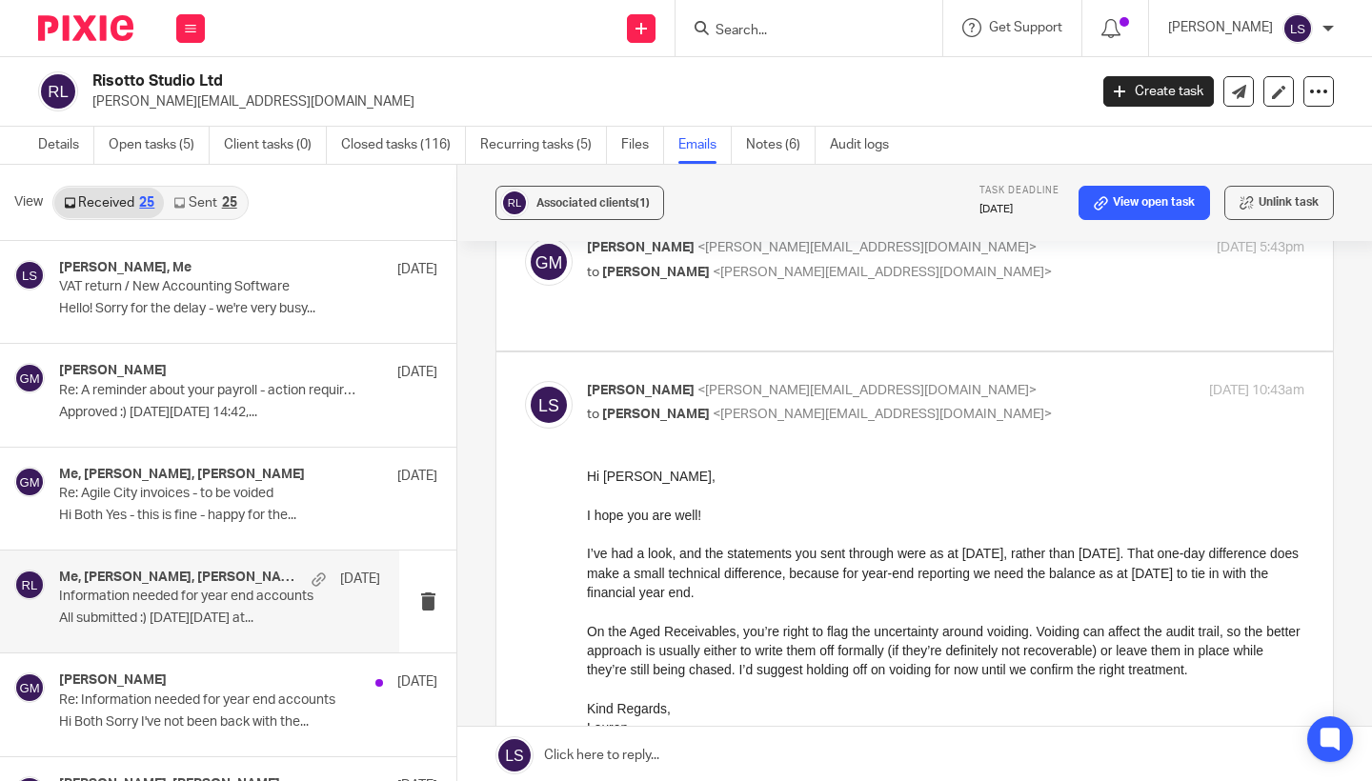
click at [991, 405] on p "to [PERSON_NAME] <[PERSON_NAME][EMAIL_ADDRESS][DOMAIN_NAME]>" at bounding box center [826, 415] width 478 height 20
checkbox input "false"
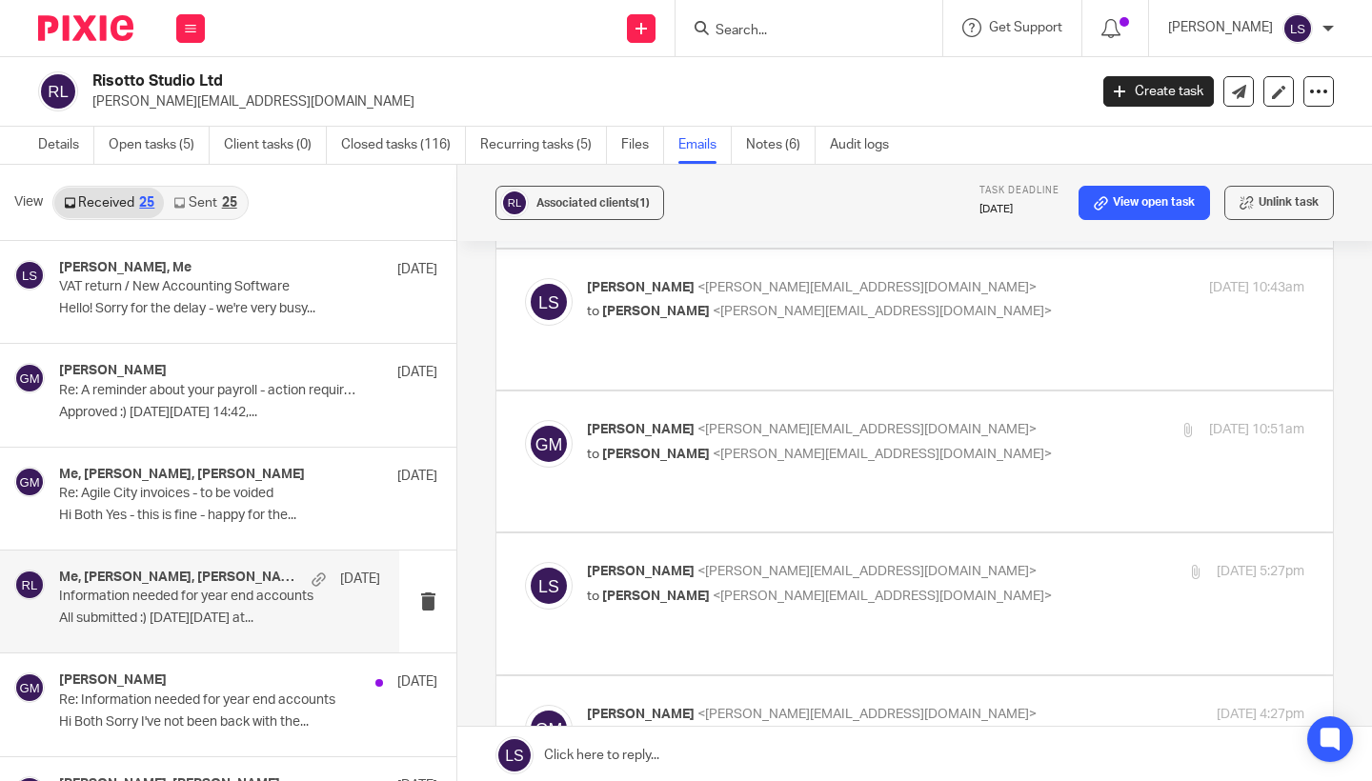
scroll to position [352, 0]
click at [986, 418] on div "[PERSON_NAME] <[PERSON_NAME][EMAIL_ADDRESS][DOMAIN_NAME]> to [PERSON_NAME] <[EM…" at bounding box center [945, 442] width 717 height 48
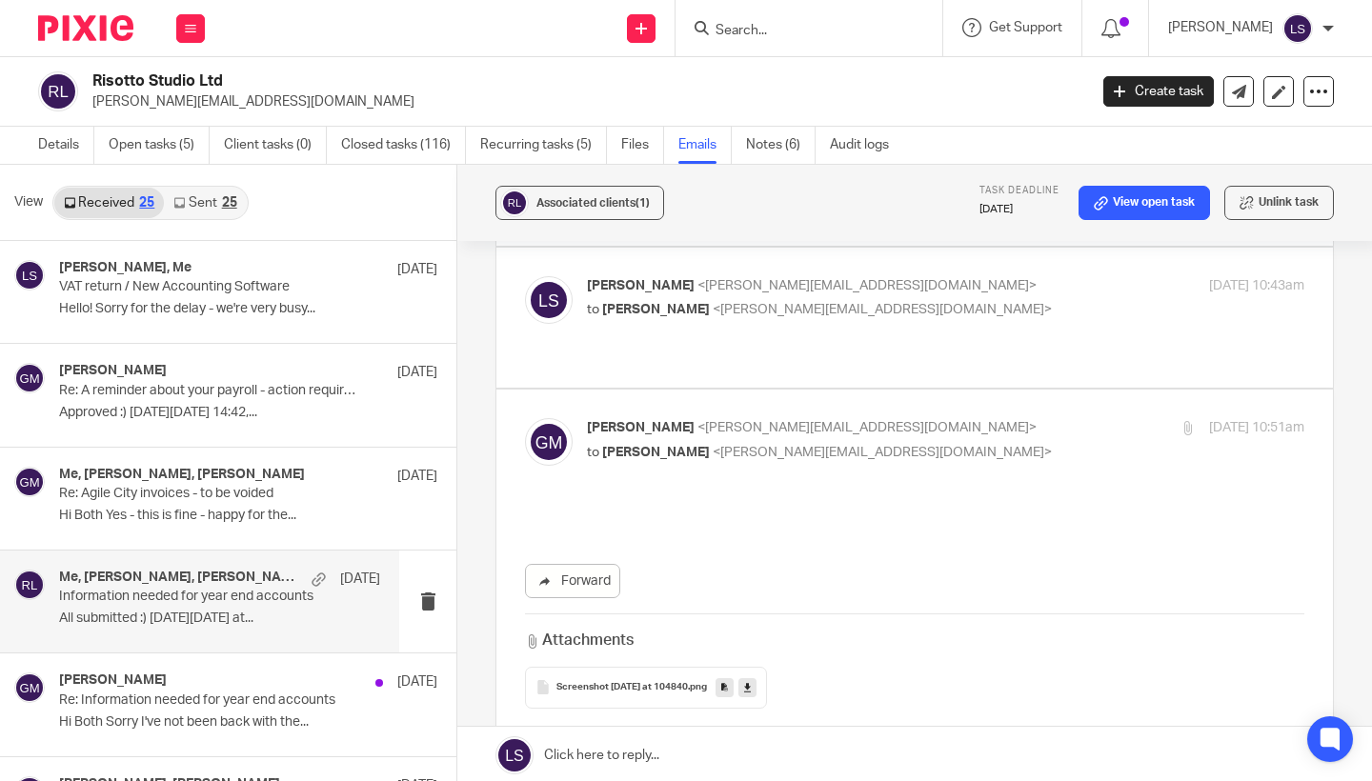
scroll to position [0, 0]
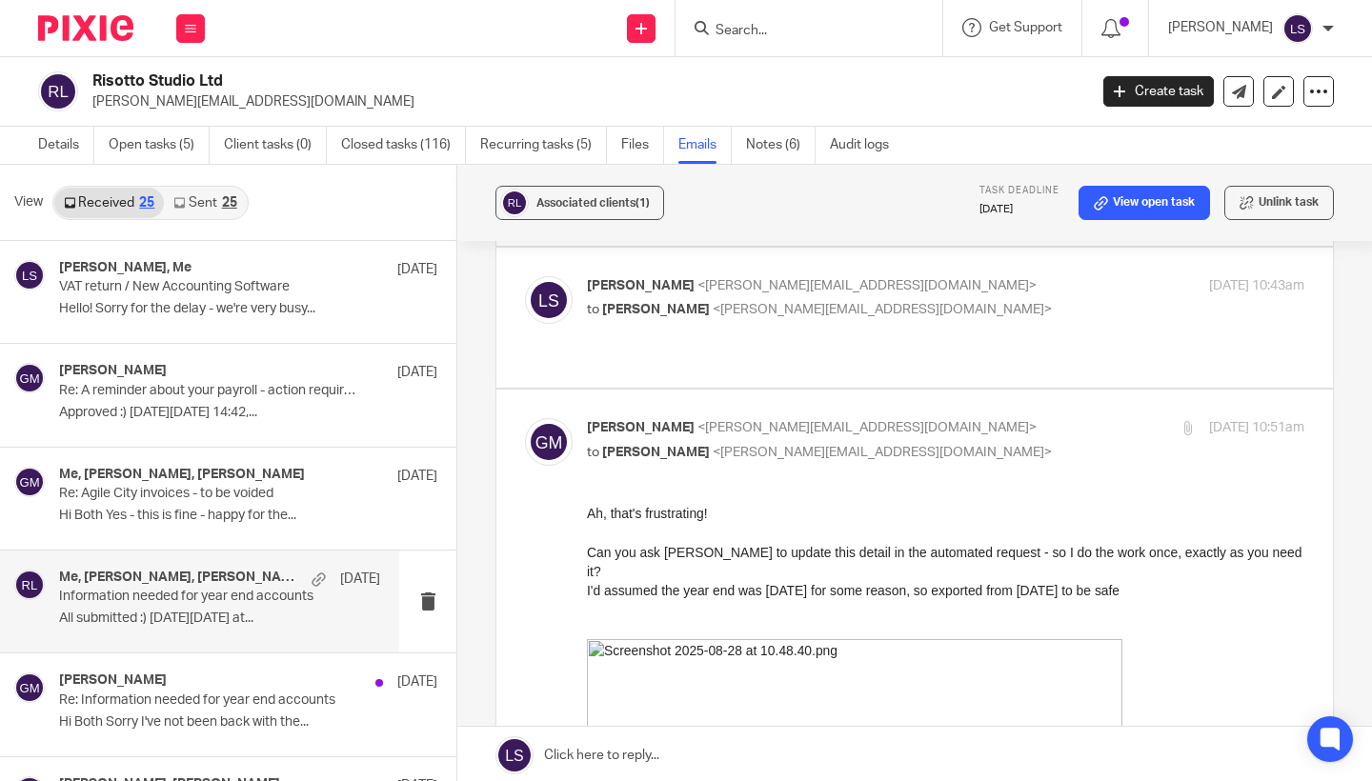
click at [986, 418] on div "[PERSON_NAME] <[PERSON_NAME][EMAIL_ADDRESS][DOMAIN_NAME]> to [PERSON_NAME] <[EM…" at bounding box center [945, 442] width 717 height 48
checkbox input "false"
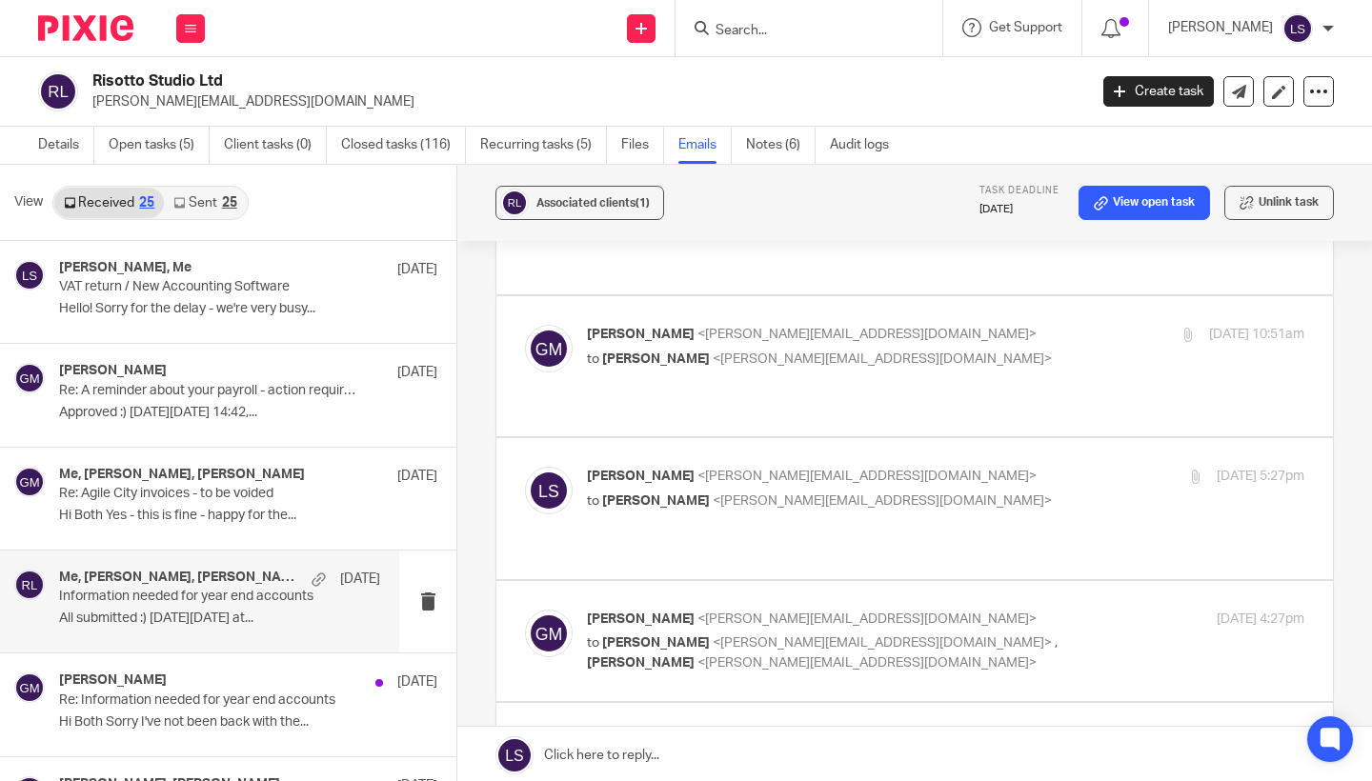
scroll to position [446, 0]
click at [987, 491] on p "to [PERSON_NAME] <[PERSON_NAME][EMAIL_ADDRESS][DOMAIN_NAME]>" at bounding box center [826, 501] width 478 height 20
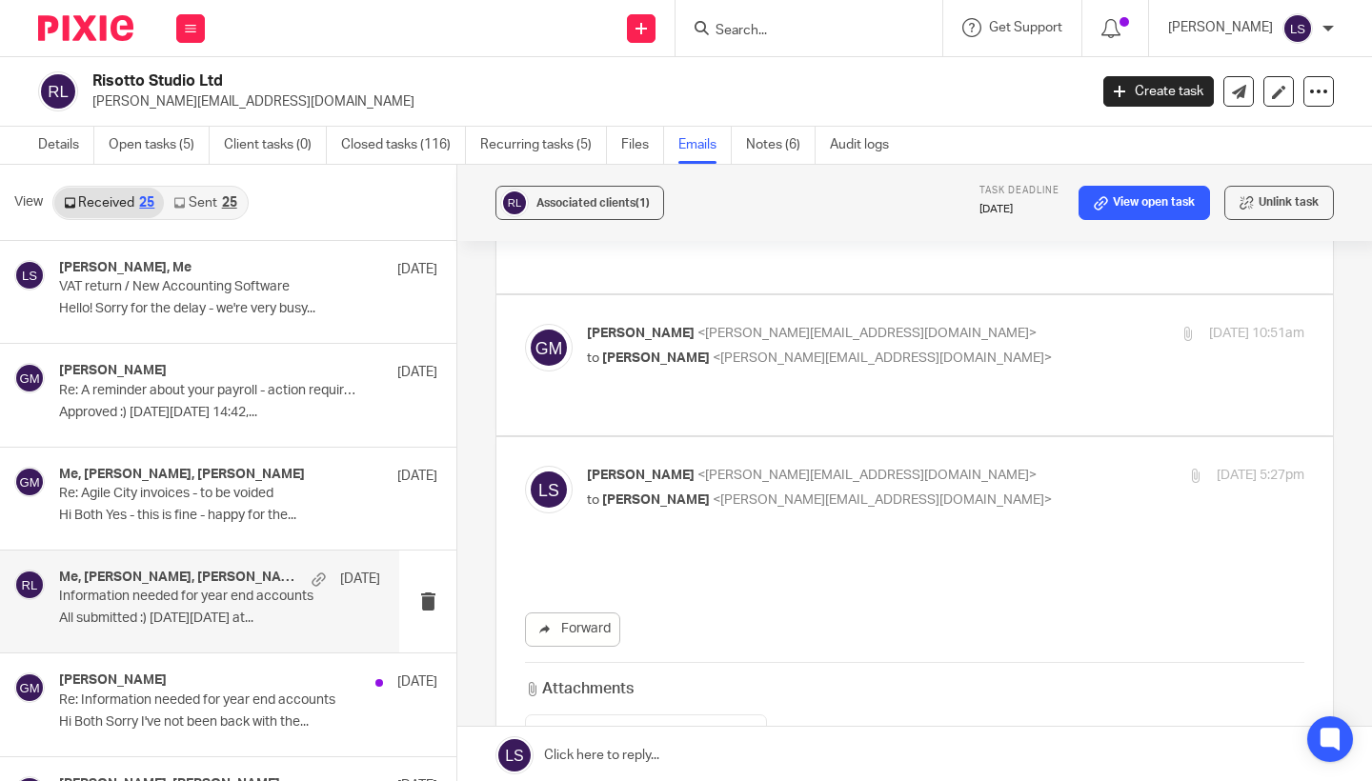
scroll to position [0, 0]
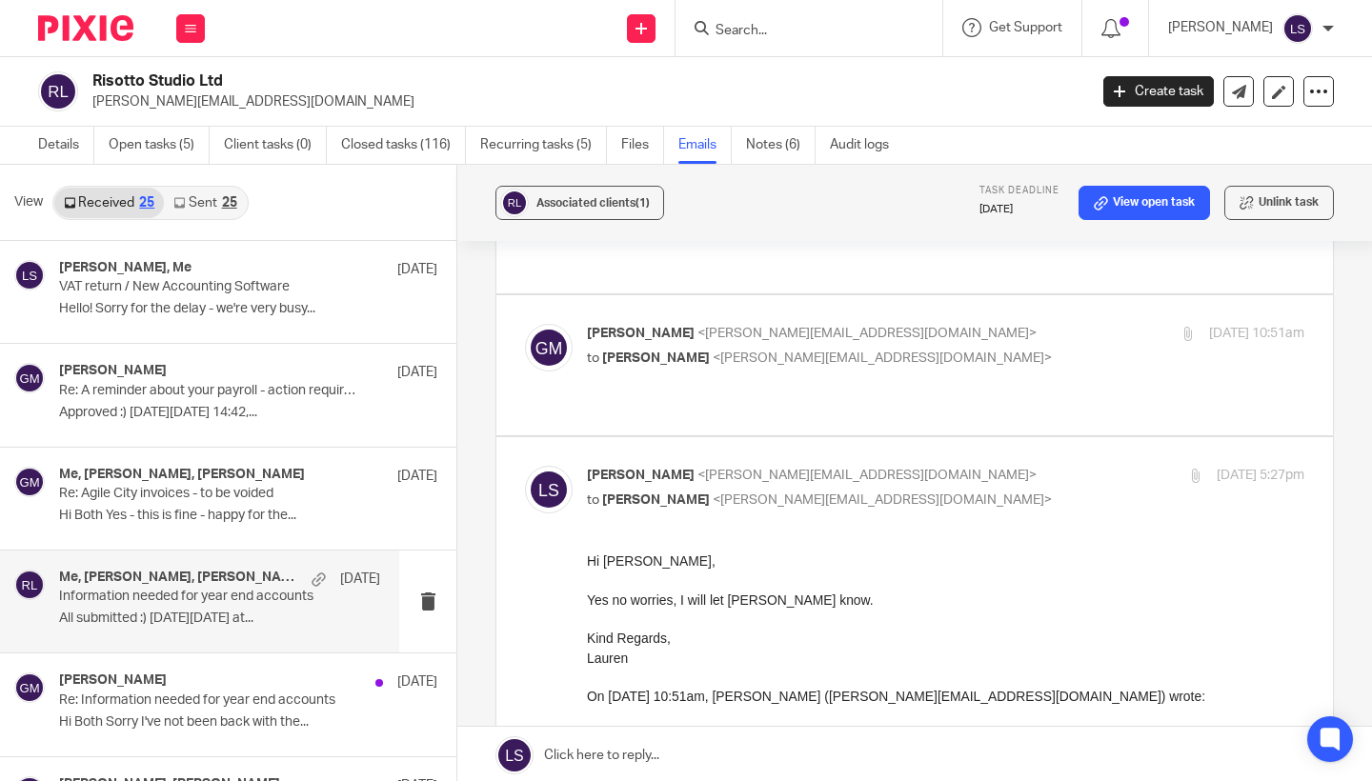
click at [987, 491] on p "to [PERSON_NAME] <[PERSON_NAME][EMAIL_ADDRESS][DOMAIN_NAME]>" at bounding box center [826, 501] width 478 height 20
checkbox input "false"
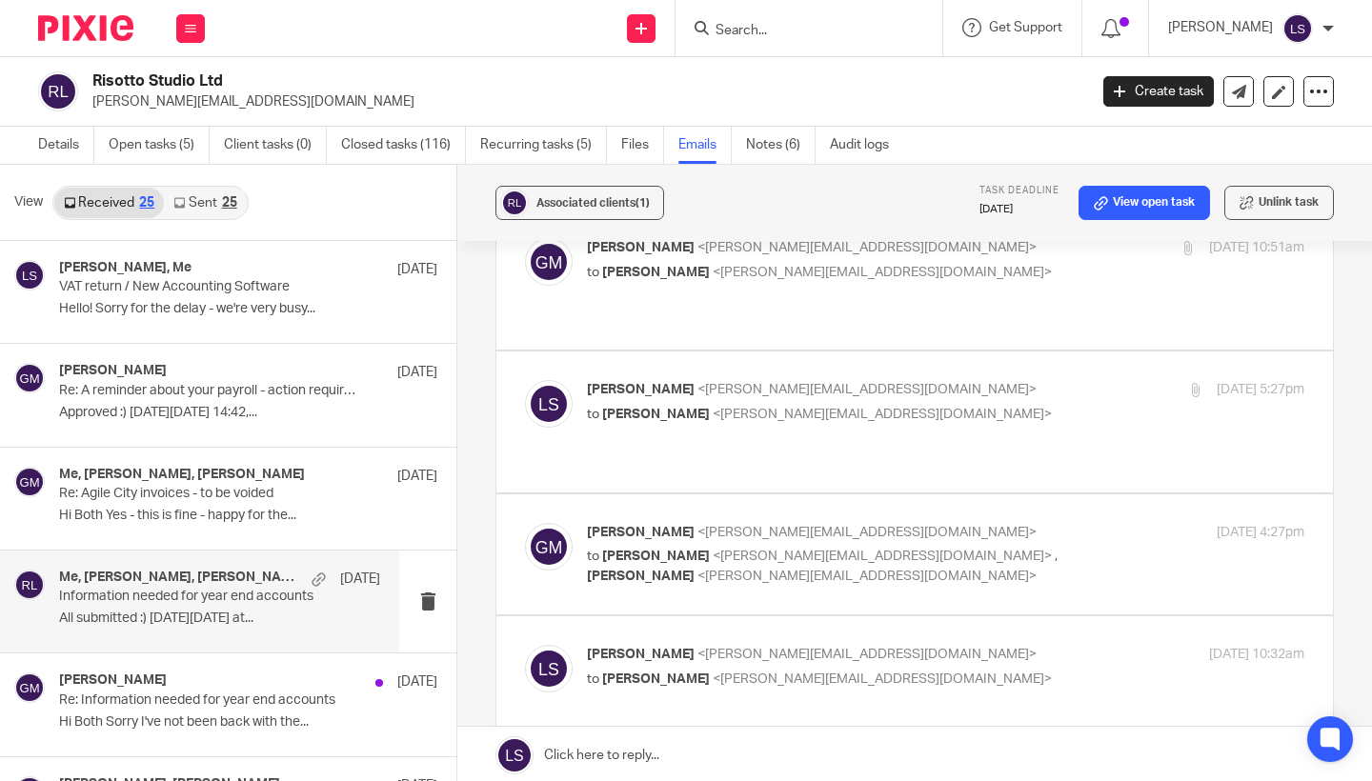
scroll to position [541, 0]
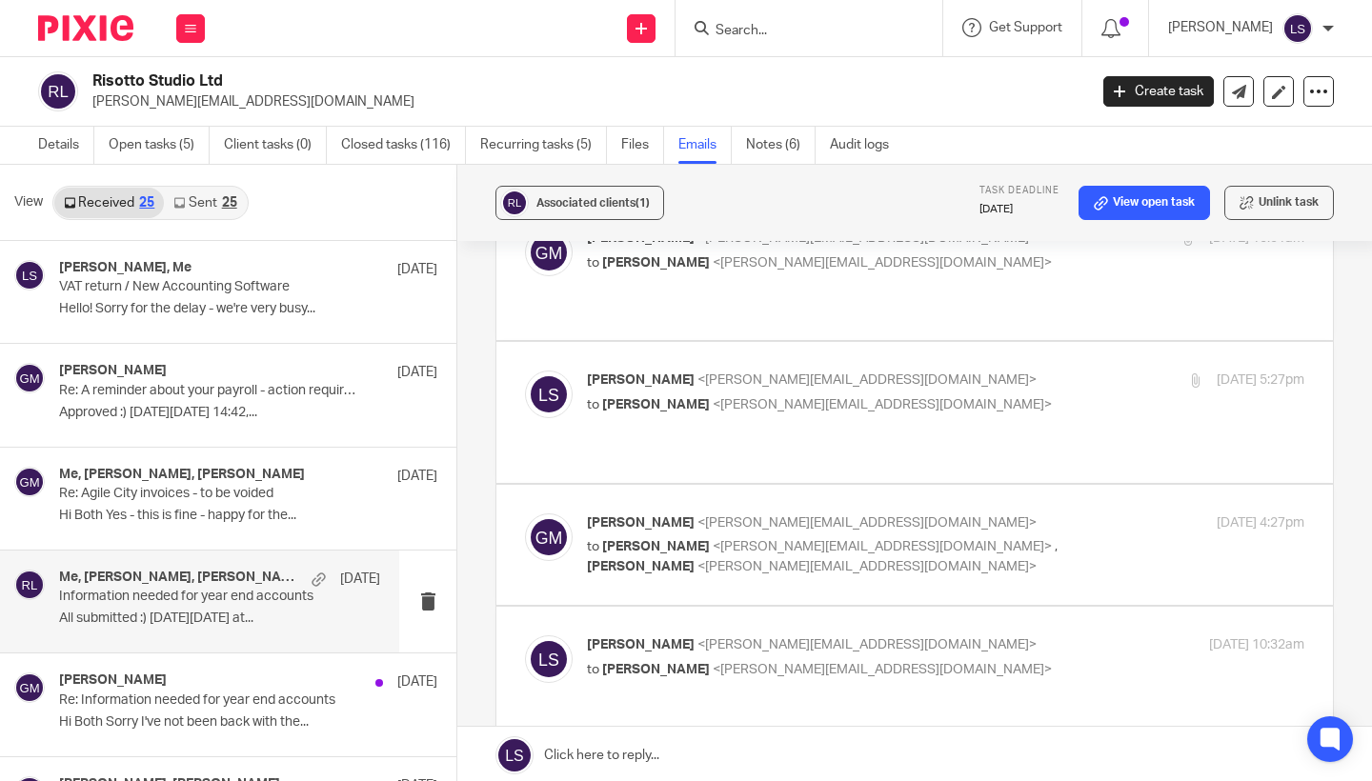
click at [1040, 537] on p "to [PERSON_NAME] <[PERSON_NAME][EMAIL_ADDRESS][DOMAIN_NAME]> , [PERSON_NAME] <[…" at bounding box center [826, 556] width 478 height 39
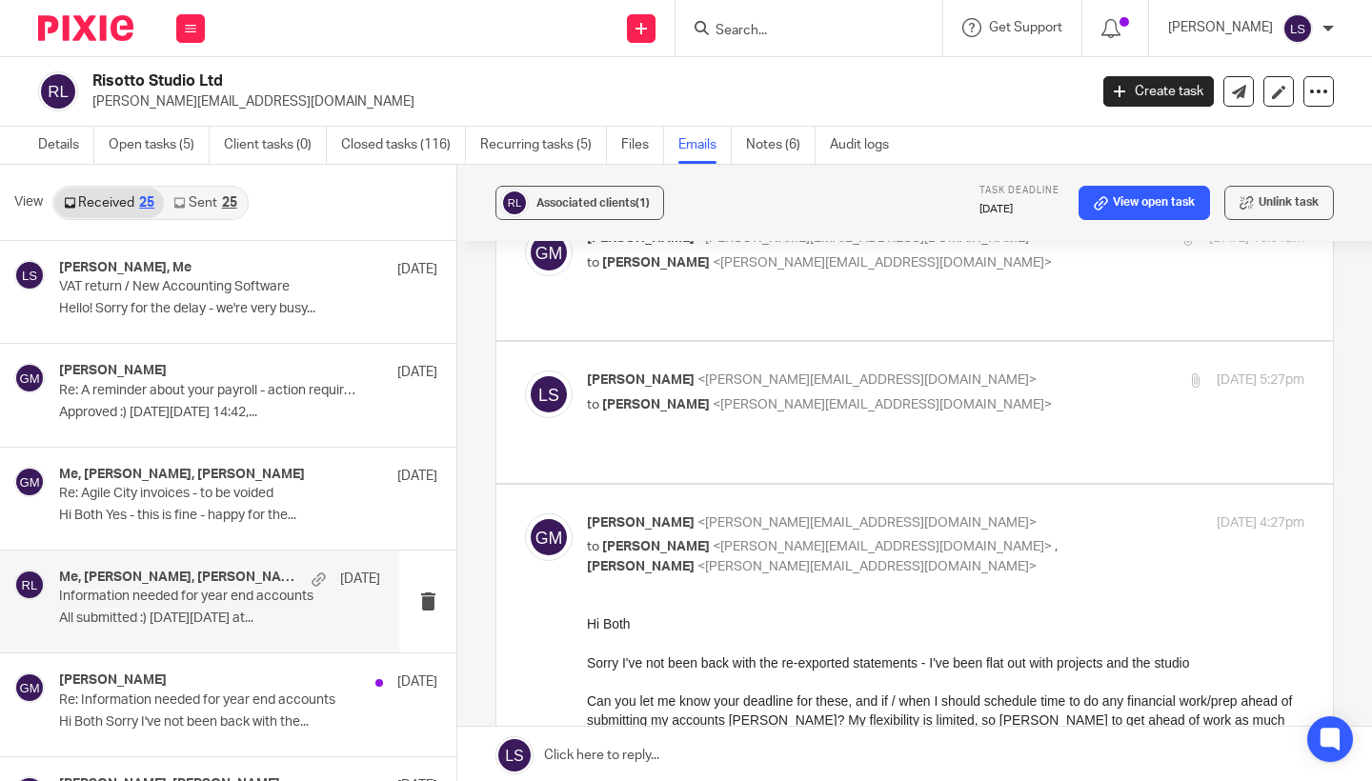
scroll to position [0, 0]
click at [1040, 537] on p "to [PERSON_NAME] <[PERSON_NAME][EMAIL_ADDRESS][DOMAIN_NAME]> , [PERSON_NAME] <[…" at bounding box center [826, 556] width 478 height 39
checkbox input "false"
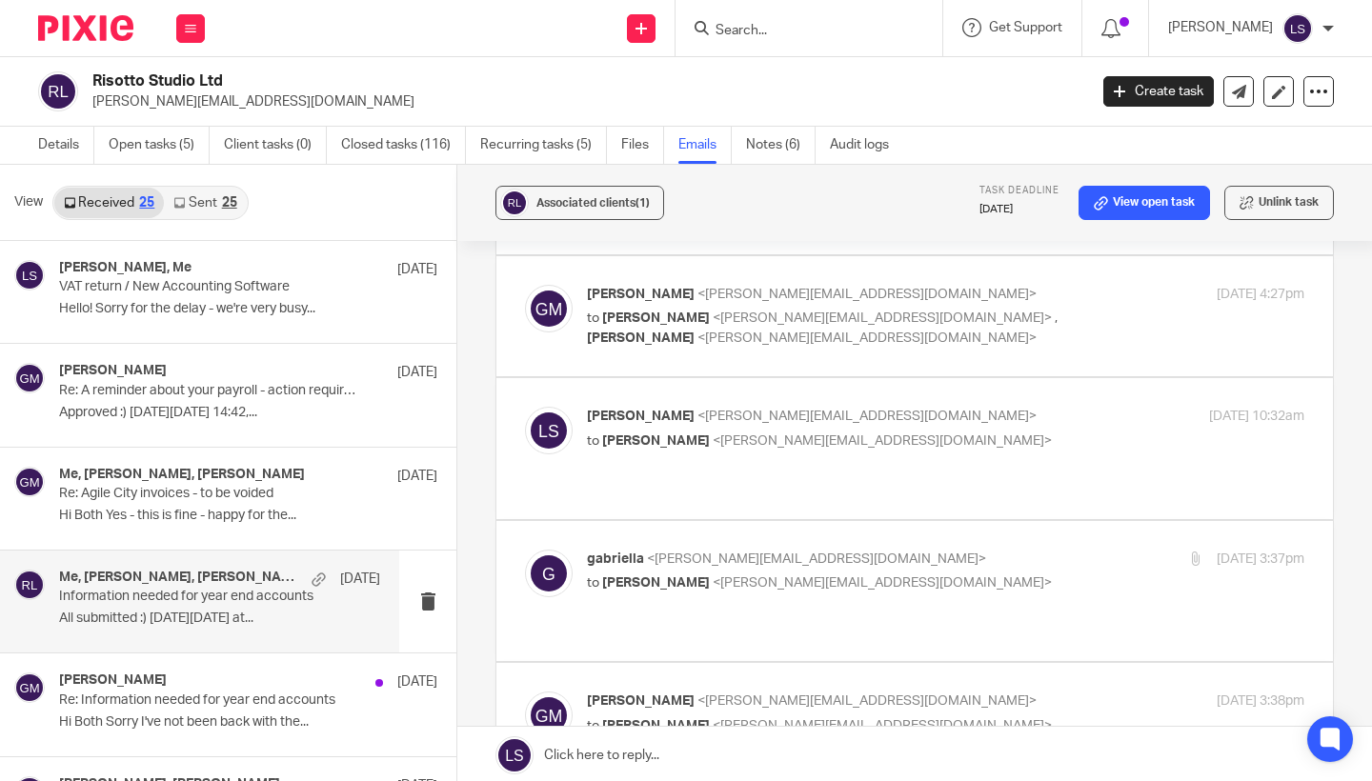
scroll to position [776, 0]
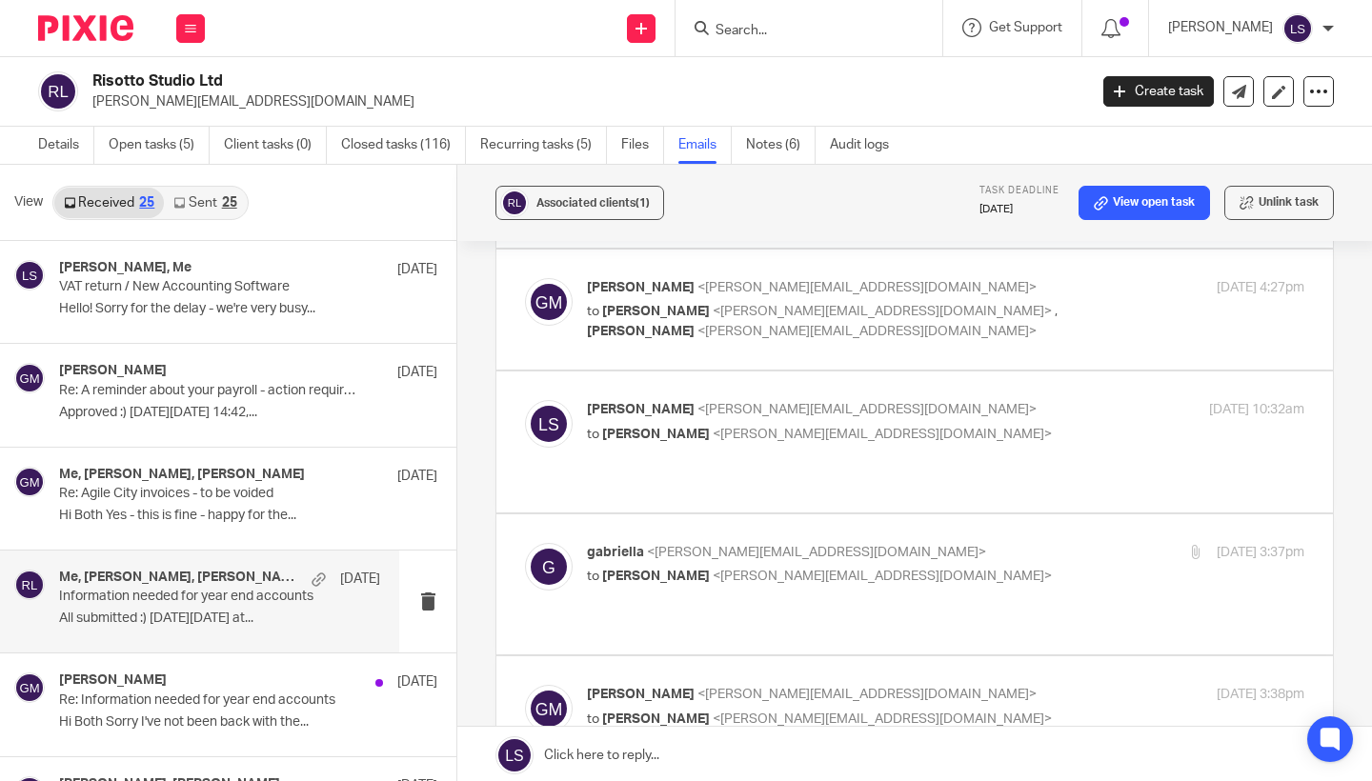
click at [1016, 567] on p "to [PERSON_NAME] <[PERSON_NAME][EMAIL_ADDRESS][DOMAIN_NAME]>" at bounding box center [826, 577] width 478 height 20
checkbox input "true"
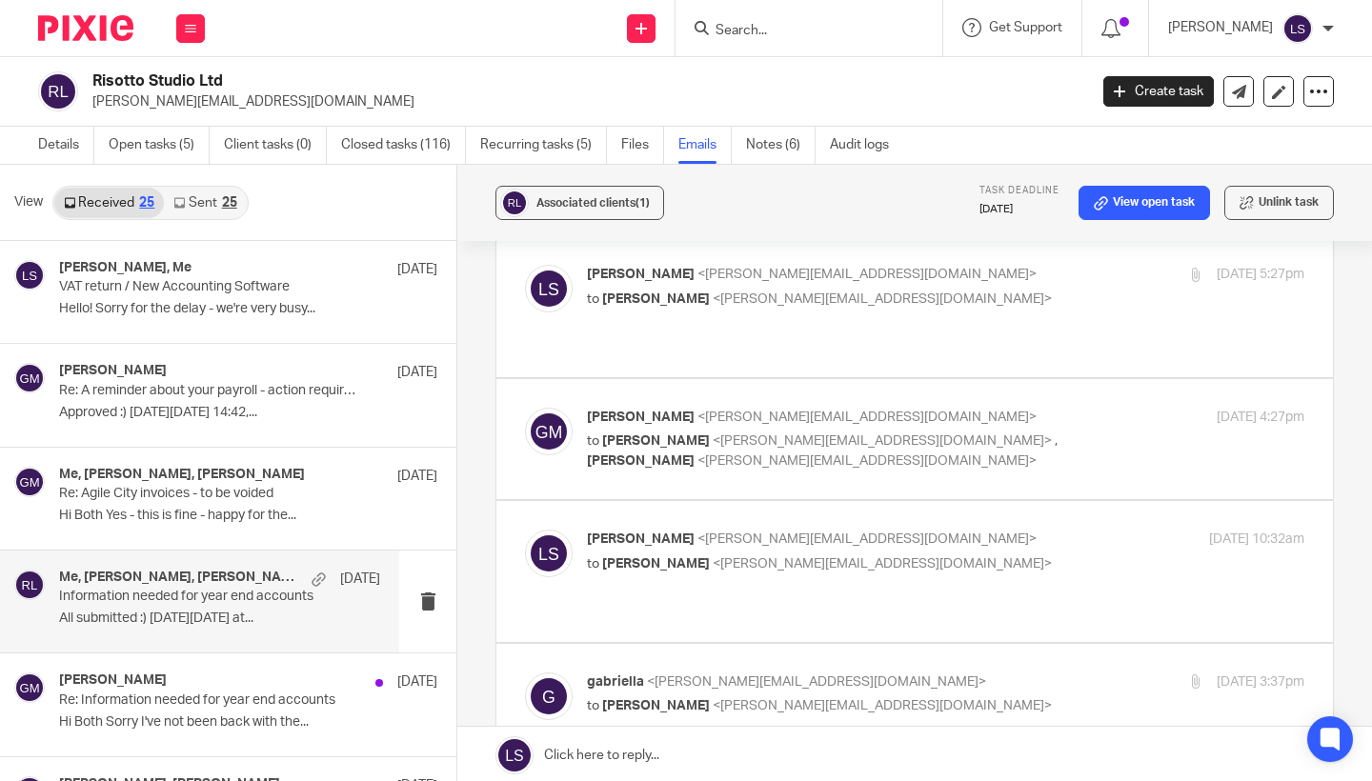
scroll to position [570, 0]
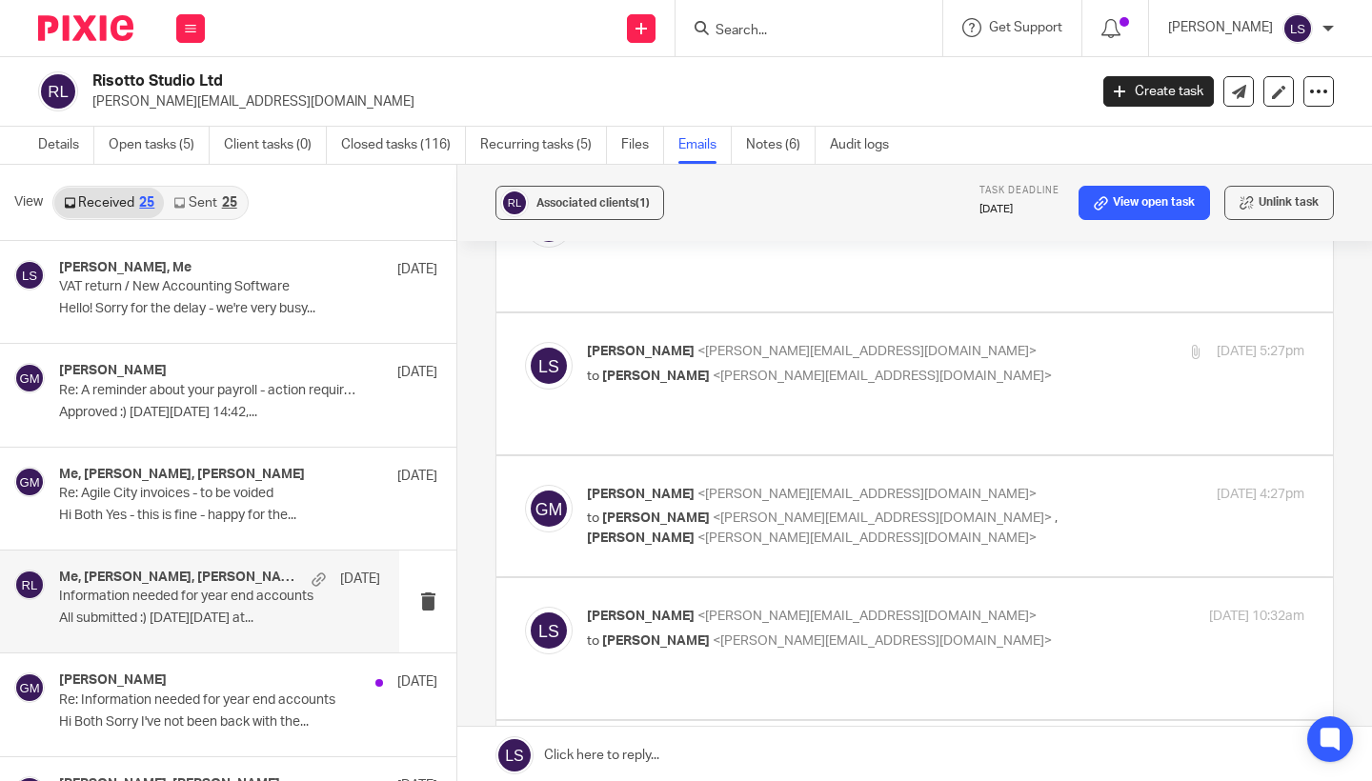
click at [1039, 367] on p "to [PERSON_NAME] <[PERSON_NAME][EMAIL_ADDRESS][DOMAIN_NAME]>" at bounding box center [826, 377] width 478 height 20
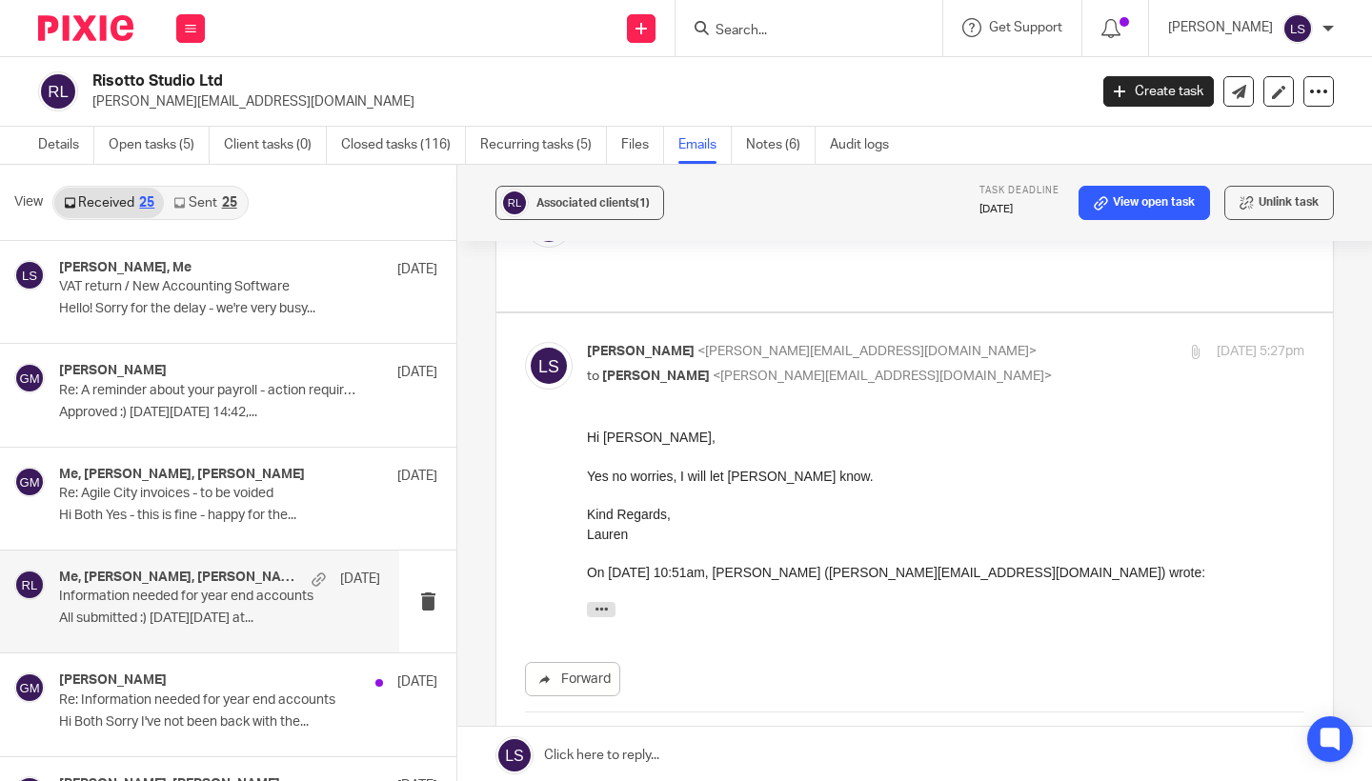
scroll to position [0, 0]
click at [1039, 367] on p "to [PERSON_NAME] <[PERSON_NAME][EMAIL_ADDRESS][DOMAIN_NAME]>" at bounding box center [826, 377] width 478 height 20
checkbox input "false"
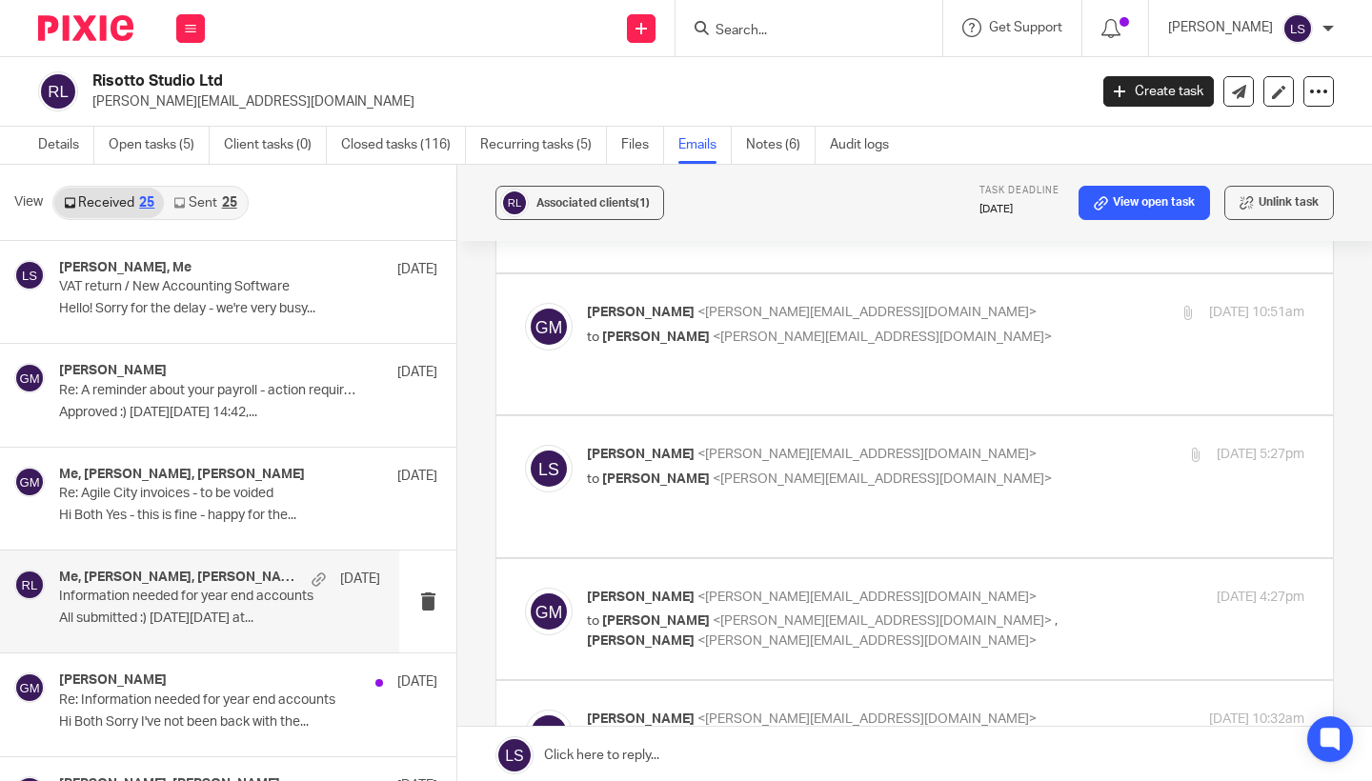
scroll to position [370, 0]
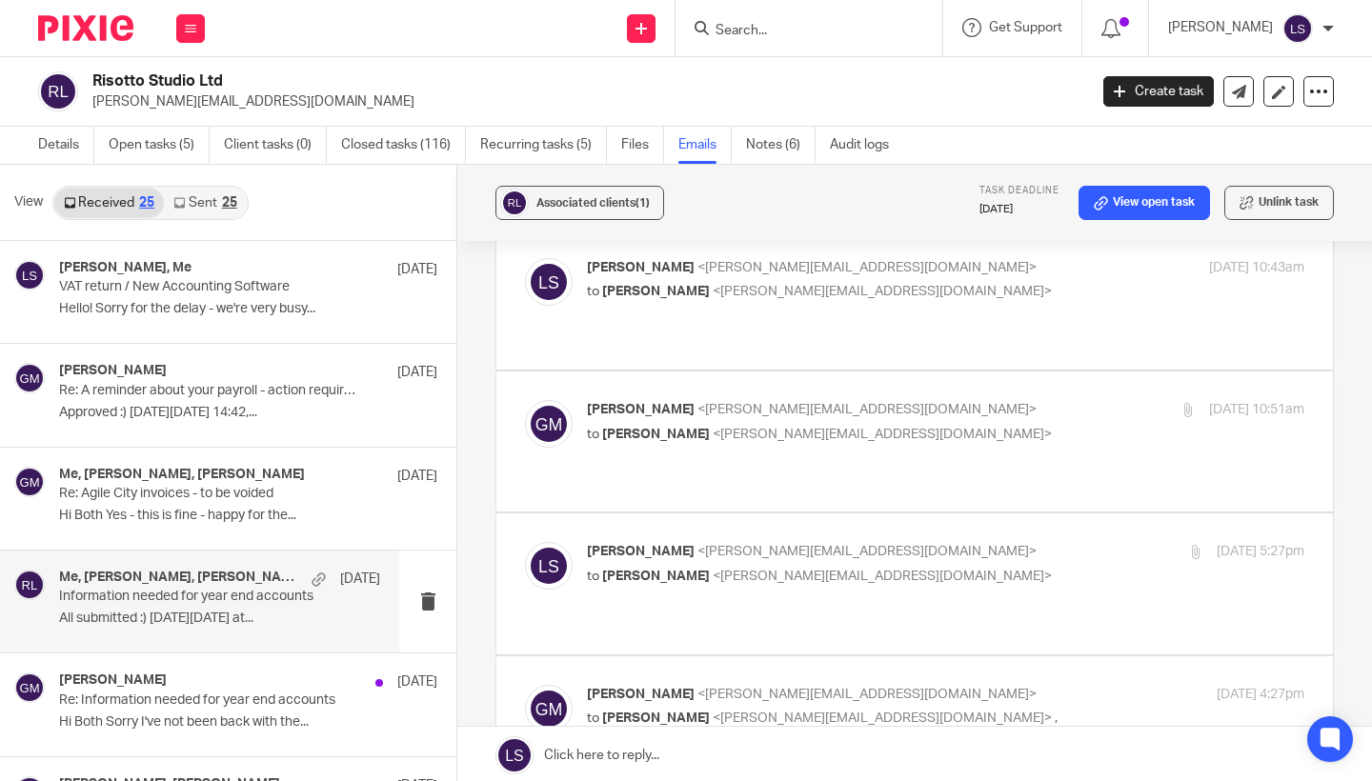
click at [1012, 425] on p "to [PERSON_NAME] <[PERSON_NAME][EMAIL_ADDRESS][DOMAIN_NAME]>" at bounding box center [826, 435] width 478 height 20
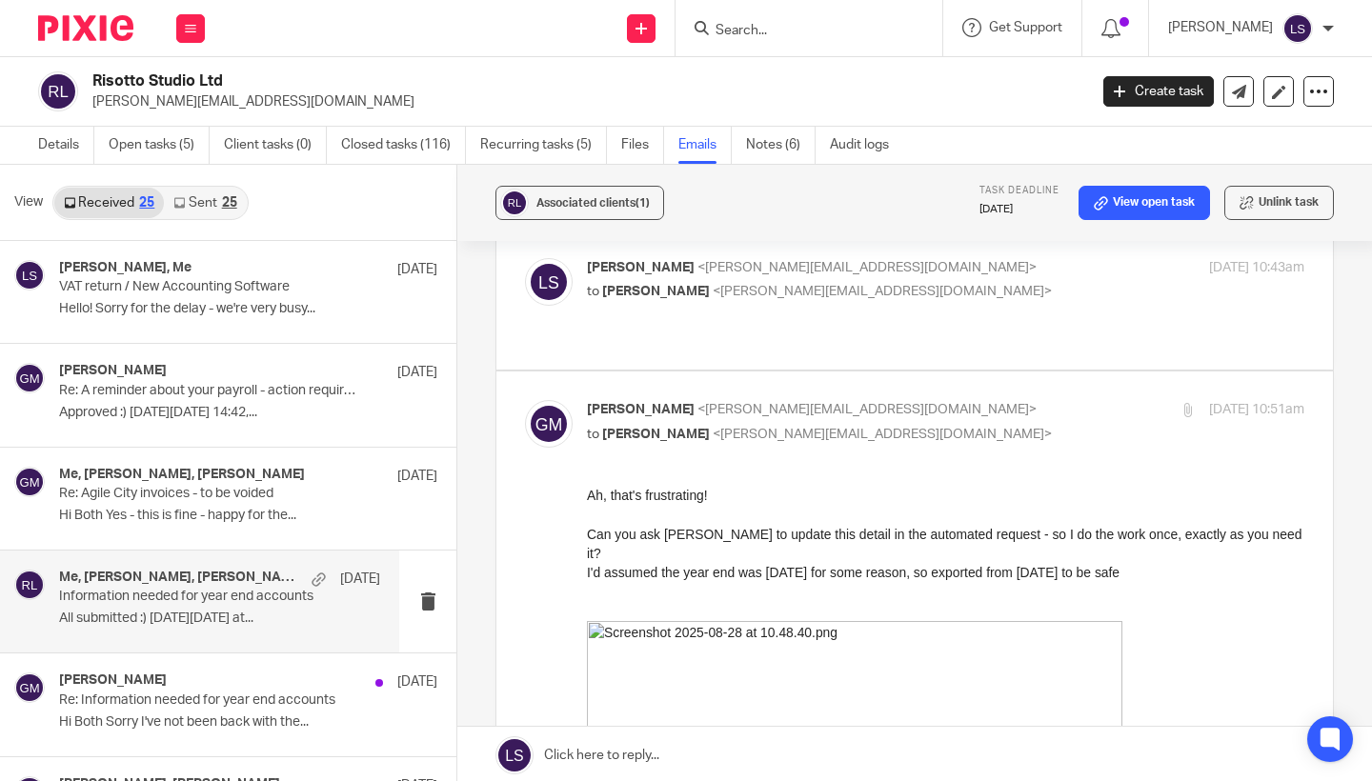
scroll to position [0, 0]
click at [1012, 425] on p "to [PERSON_NAME] <[PERSON_NAME][EMAIL_ADDRESS][DOMAIN_NAME]>" at bounding box center [826, 435] width 478 height 20
checkbox input "false"
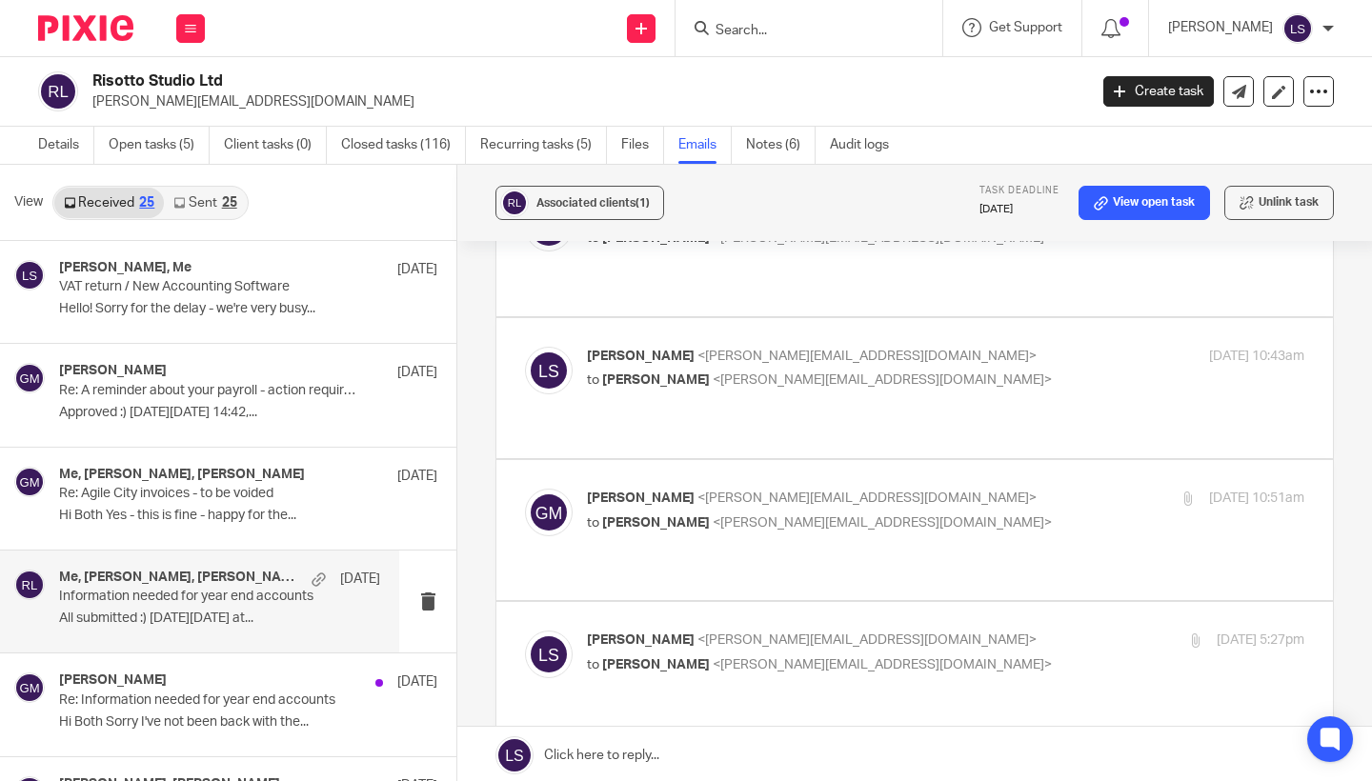
scroll to position [274, 0]
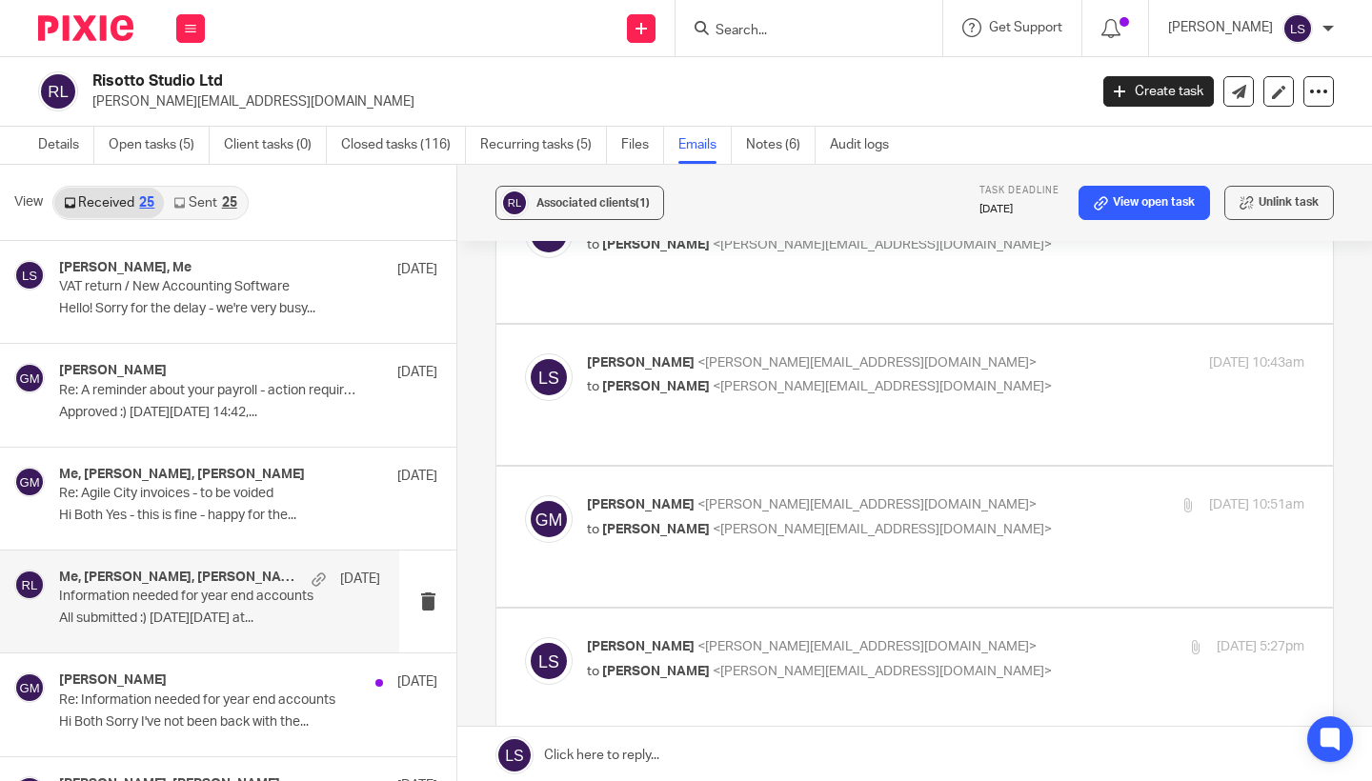
click at [1031, 353] on div "[PERSON_NAME] <[EMAIL_ADDRESS][DOMAIN_NAME]> to [PERSON_NAME] <[PERSON_NAME][EM…" at bounding box center [945, 377] width 717 height 48
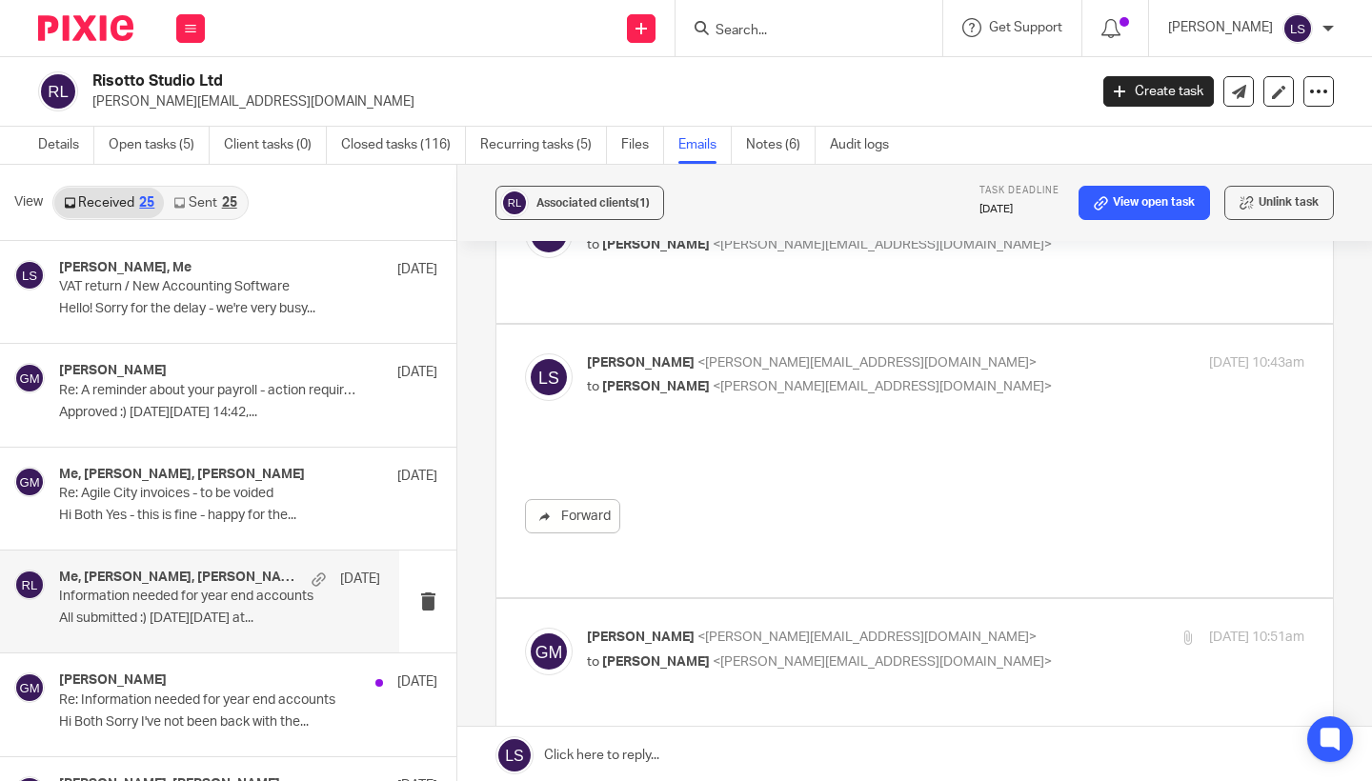
scroll to position [0, 0]
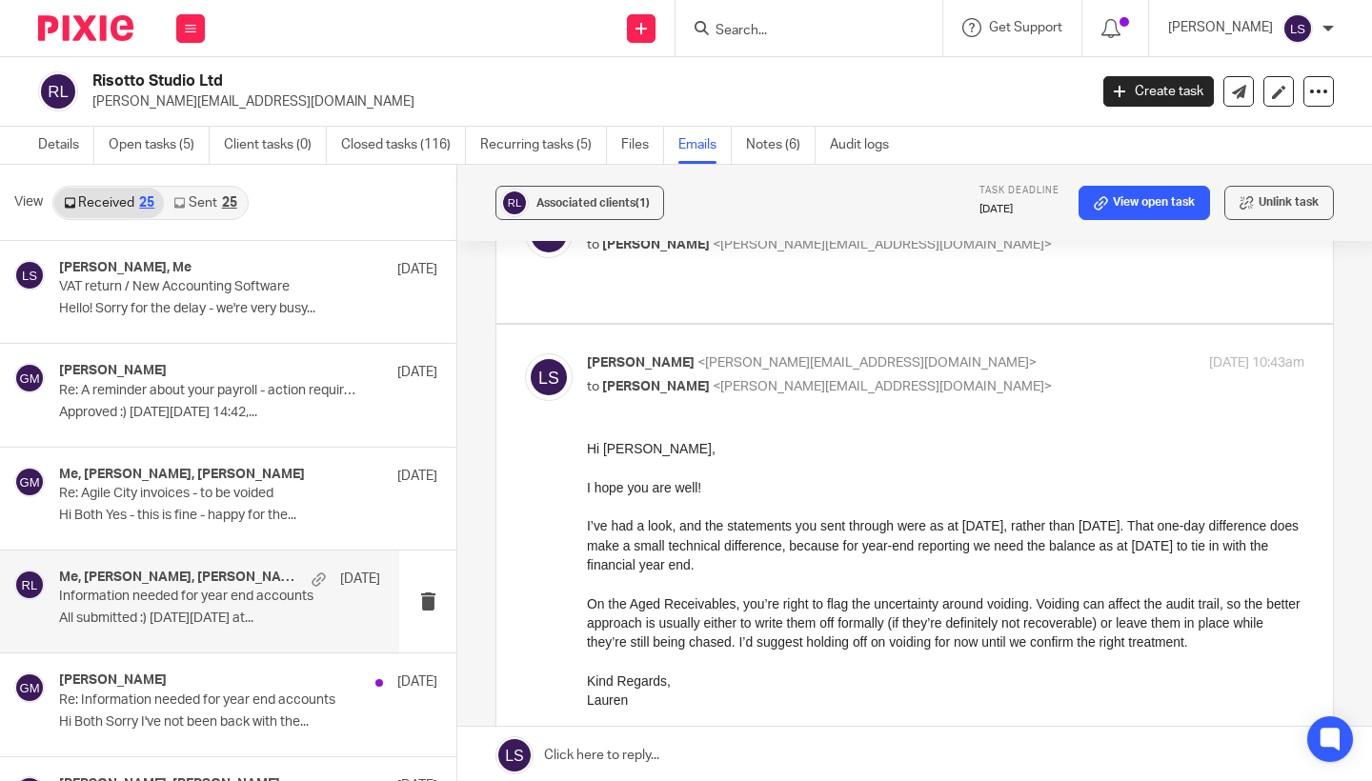
click at [1001, 377] on p "to [PERSON_NAME] <[PERSON_NAME][EMAIL_ADDRESS][DOMAIN_NAME]>" at bounding box center [826, 387] width 478 height 20
checkbox input "false"
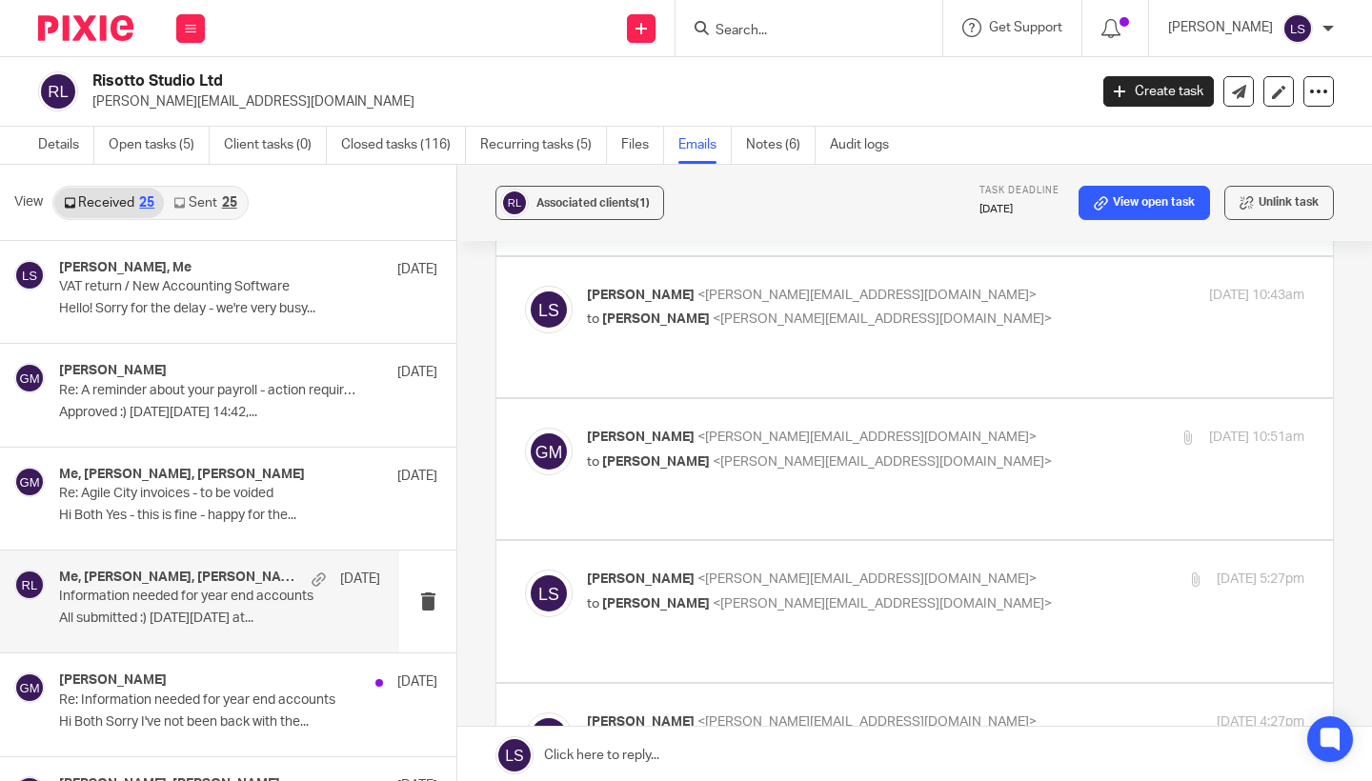
scroll to position [350, 0]
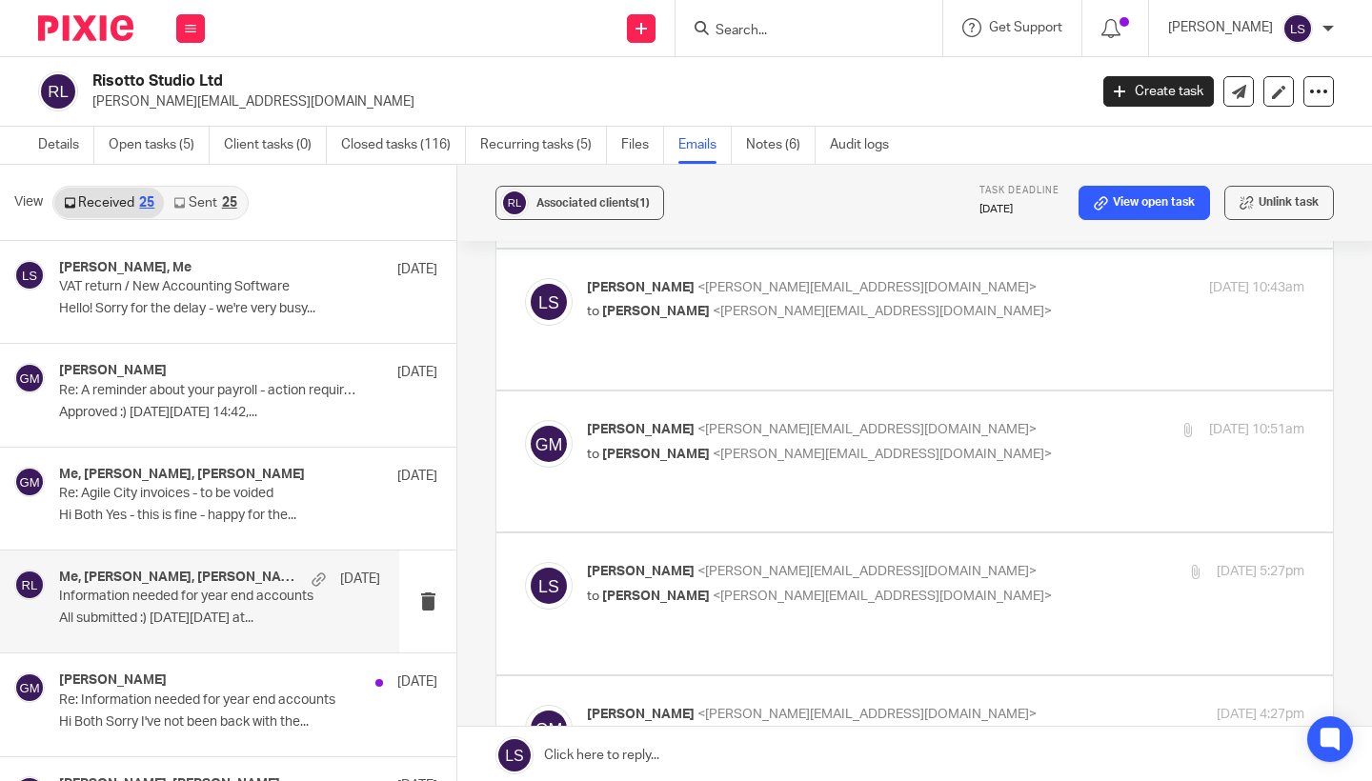
click at [989, 392] on label at bounding box center [914, 462] width 836 height 140
click at [525, 419] on input "checkbox" at bounding box center [524, 419] width 1 height 1
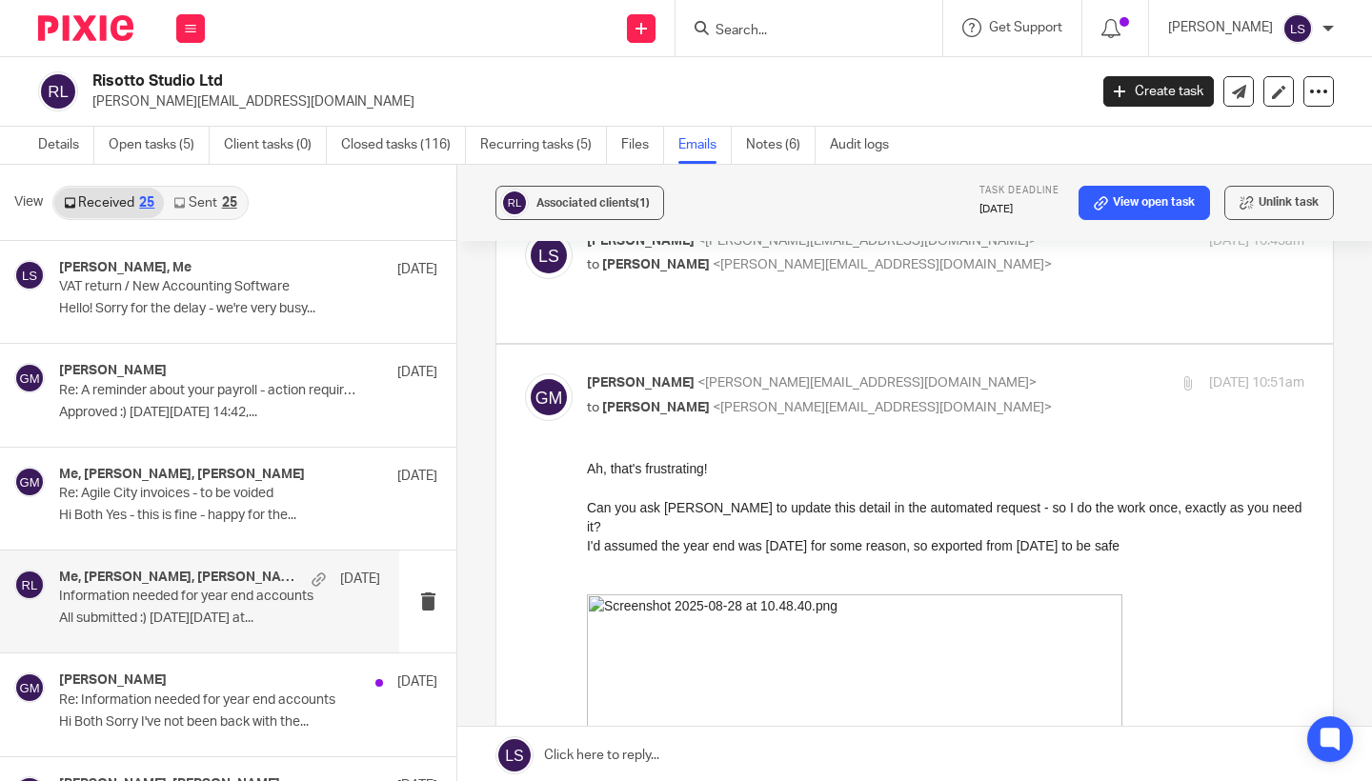
scroll to position [397, 0]
click at [957, 397] on p "to [PERSON_NAME] <[PERSON_NAME][EMAIL_ADDRESS][DOMAIN_NAME]>" at bounding box center [826, 407] width 478 height 20
checkbox input "false"
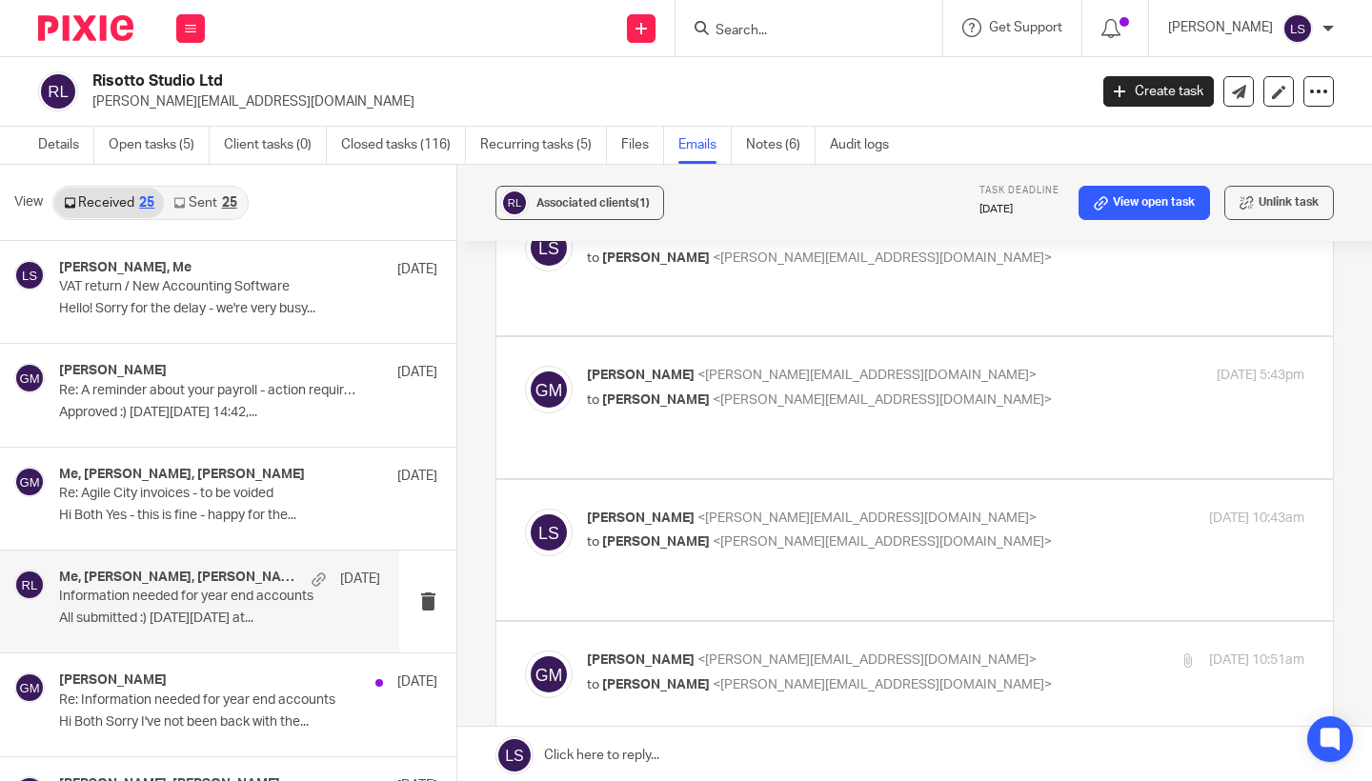
scroll to position [116, 0]
click at [934, 393] on p "to [PERSON_NAME] <[PERSON_NAME][EMAIL_ADDRESS][DOMAIN_NAME]>" at bounding box center [826, 403] width 478 height 20
checkbox input "true"
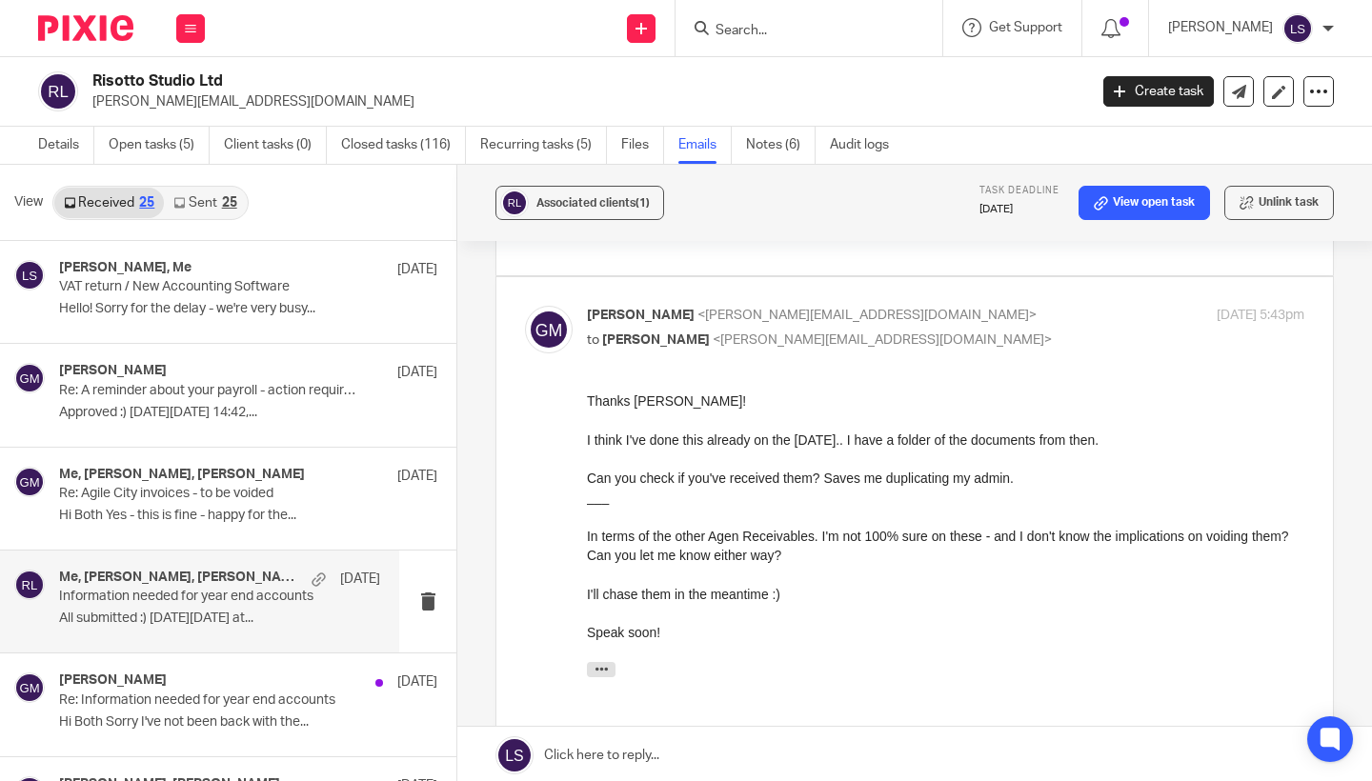
scroll to position [187, 0]
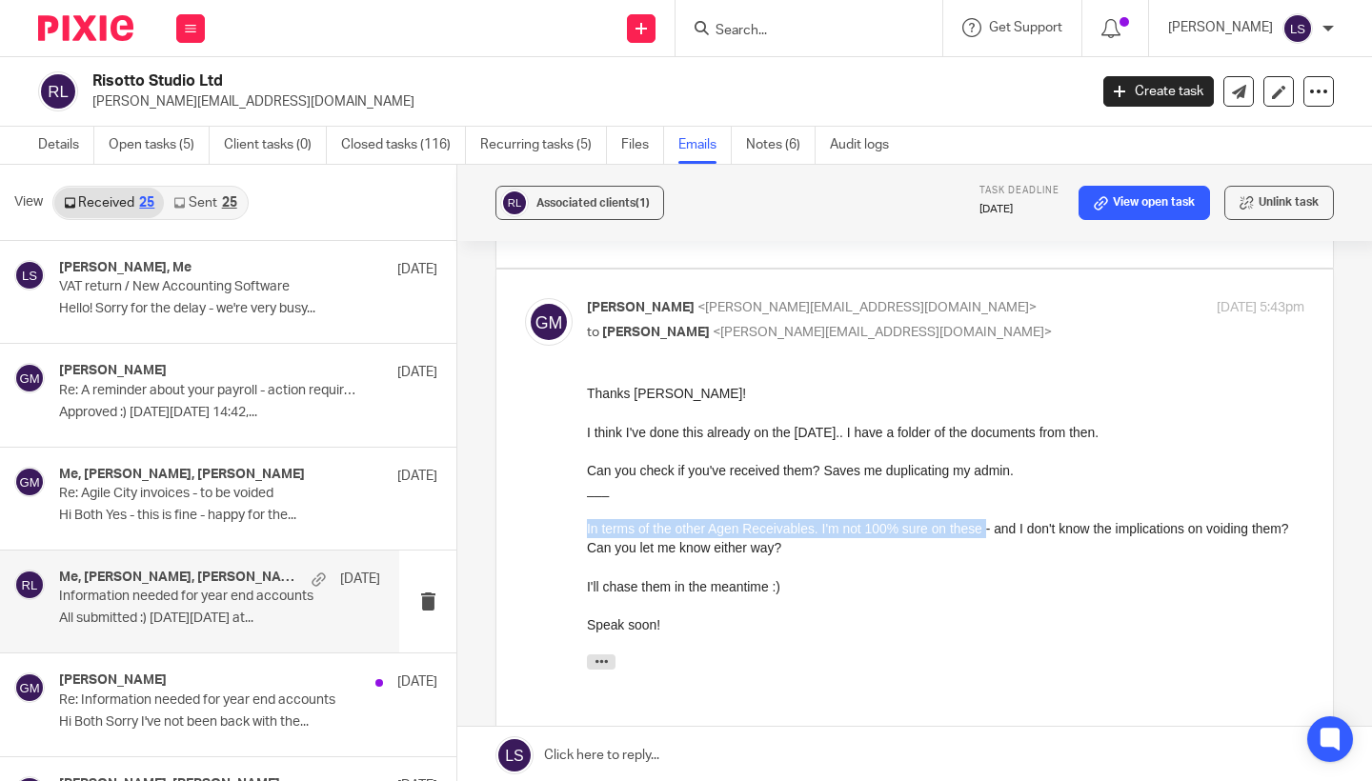
drag, startPoint x: 1002, startPoint y: 531, endPoint x: 583, endPoint y: 532, distance: 419.1
click at [587, 532] on html "Thanks [PERSON_NAME]! I think I've done this already on the [DATE].. I have a f…" at bounding box center [945, 653] width 717 height 539
copy div "In terms of the other Agen Receivables. I'm not 100% sure on these"
click at [748, 542] on div "Thanks [PERSON_NAME]! I think I've done this already on the [DATE].. I have a f…" at bounding box center [945, 509] width 717 height 251
drag, startPoint x: 999, startPoint y: 528, endPoint x: 576, endPoint y: 528, distance: 422.9
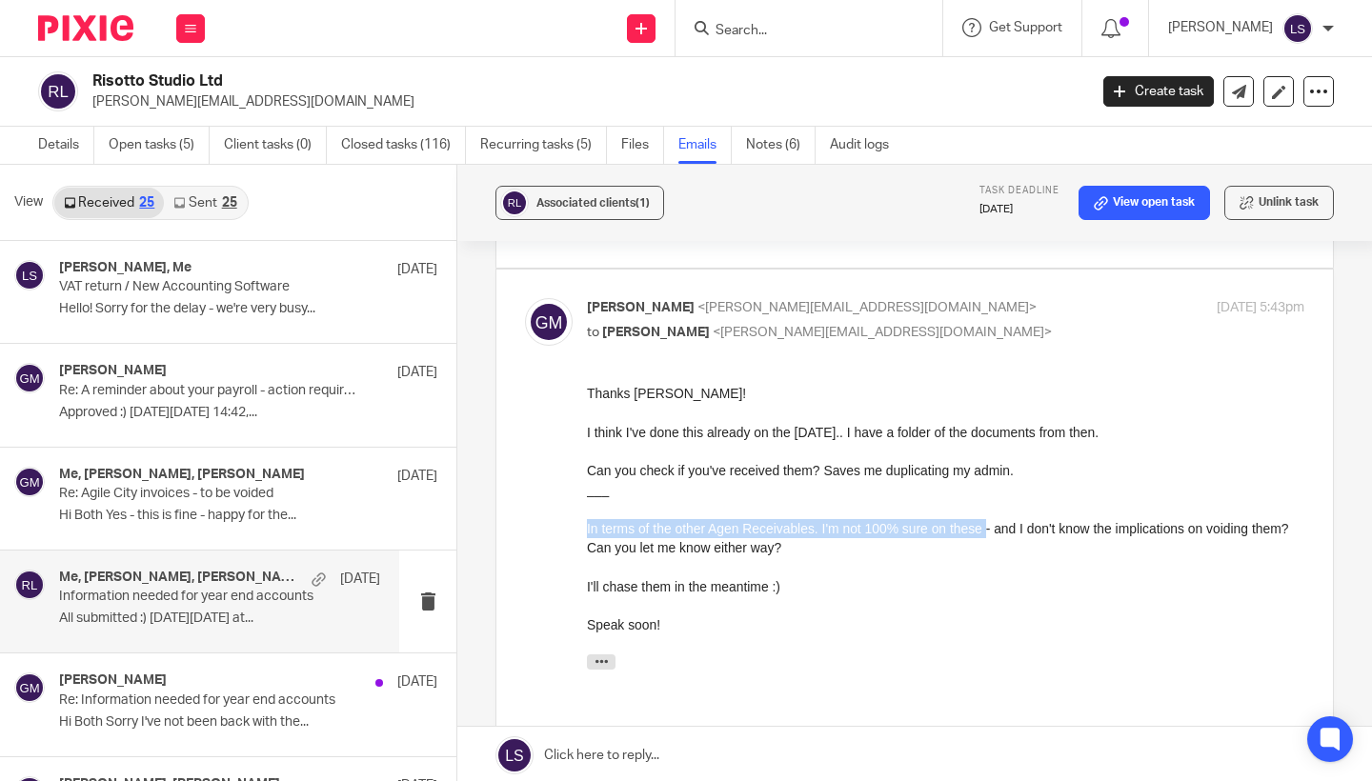
click at [587, 528] on html "Thanks [PERSON_NAME]! I think I've done this already on the [DATE].. I have a f…" at bounding box center [945, 653] width 717 height 539
copy div "In terms of the other Agen Receivables. I'm not 100% sure on these"
